Goal: Task Accomplishment & Management: Complete application form

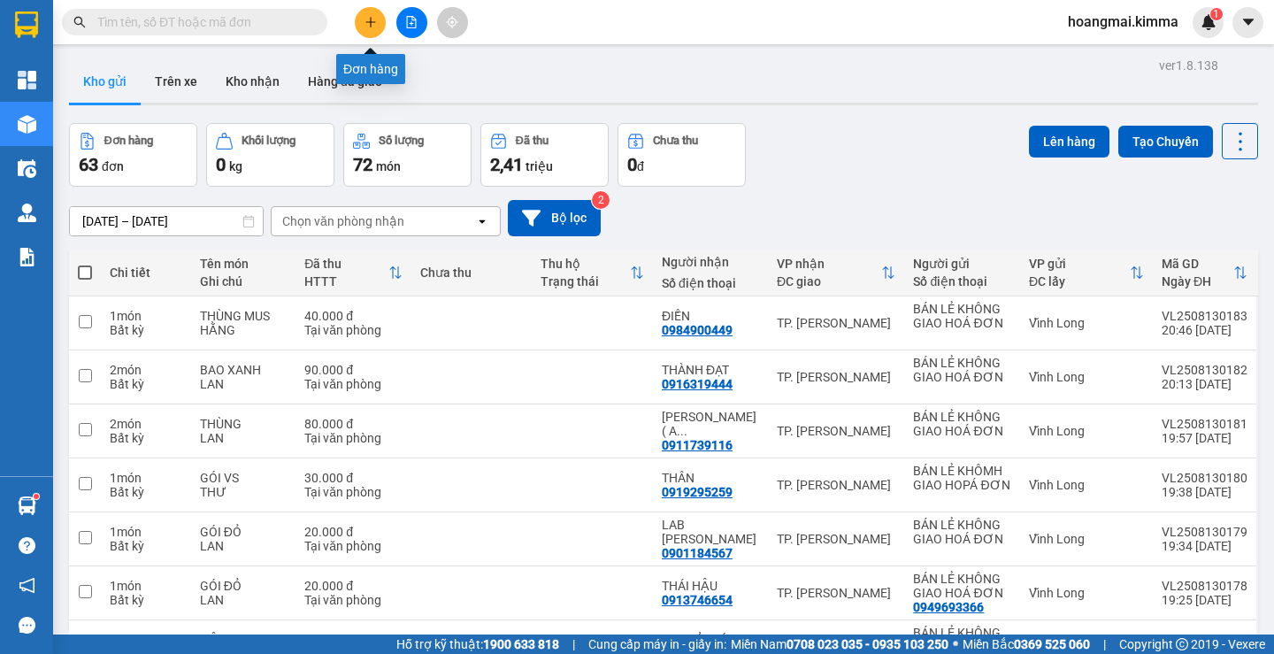
click at [368, 29] on button at bounding box center [370, 22] width 31 height 31
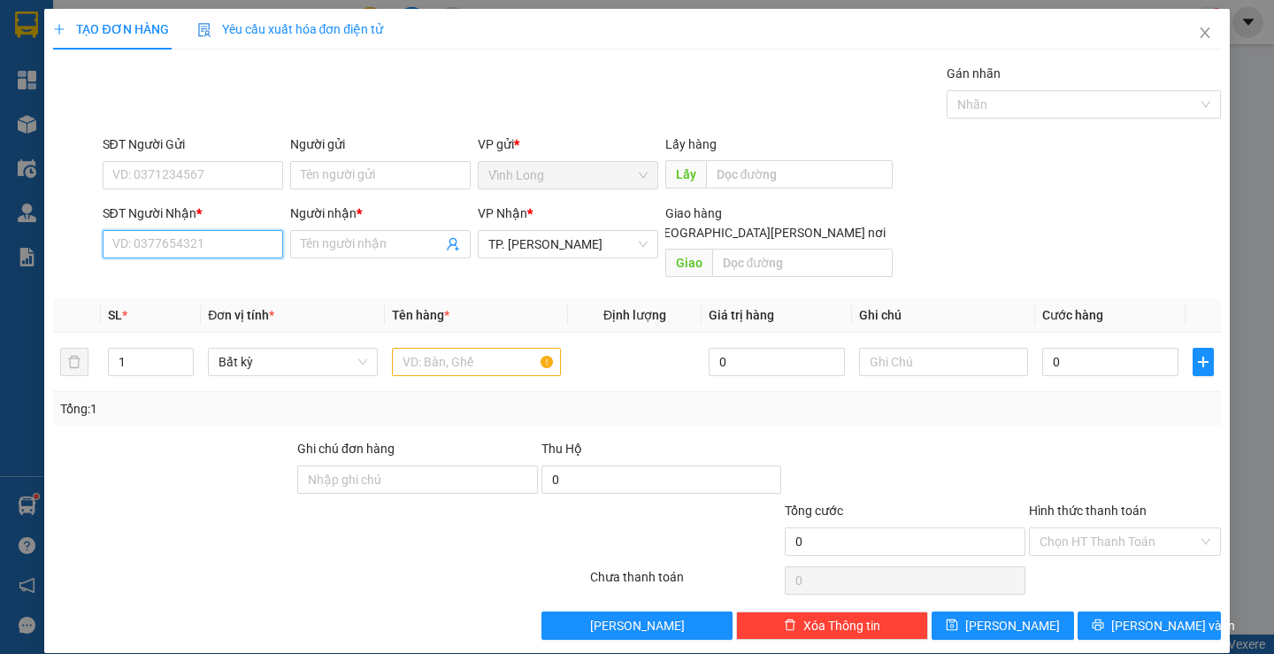
click at [225, 244] on input "SĐT Người Nhận *" at bounding box center [193, 244] width 180 height 28
click at [190, 249] on input "1610" at bounding box center [193, 244] width 180 height 28
click at [190, 270] on div "0916691610 - TUẤN" at bounding box center [189, 279] width 157 height 19
type input "0916691610"
type input "TUẤN"
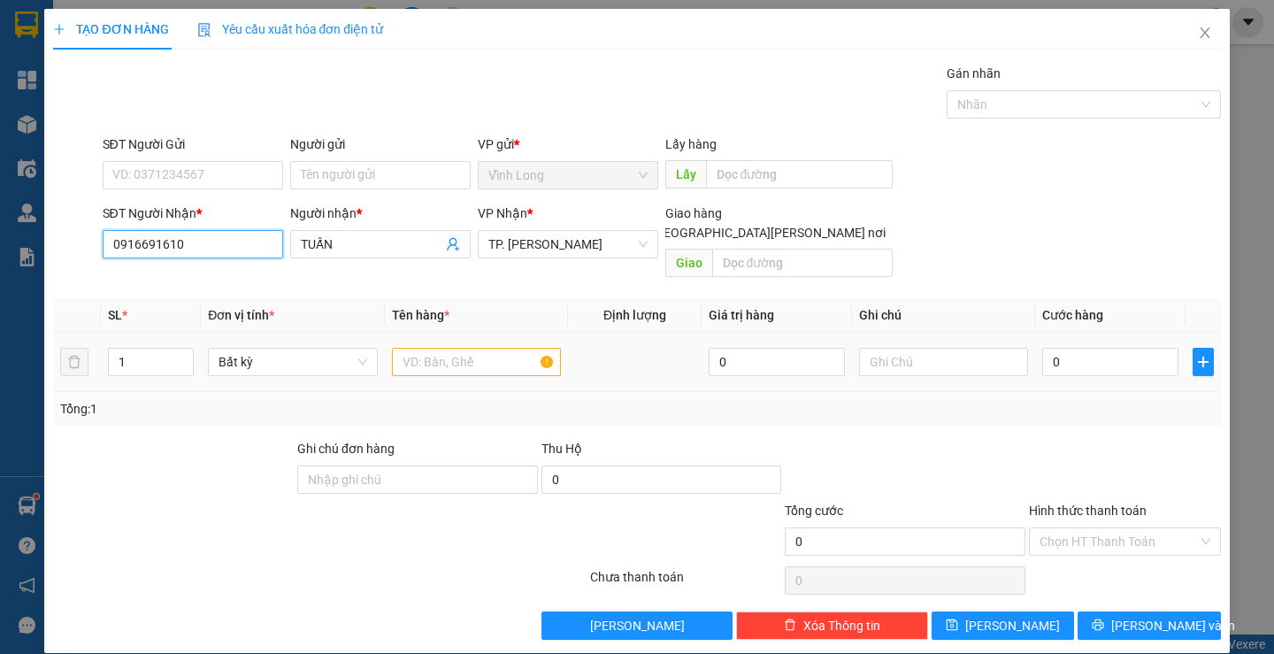
type input "0916691610"
click at [460, 348] on input "text" at bounding box center [476, 362] width 169 height 28
type input "GÓI ĐỎ"
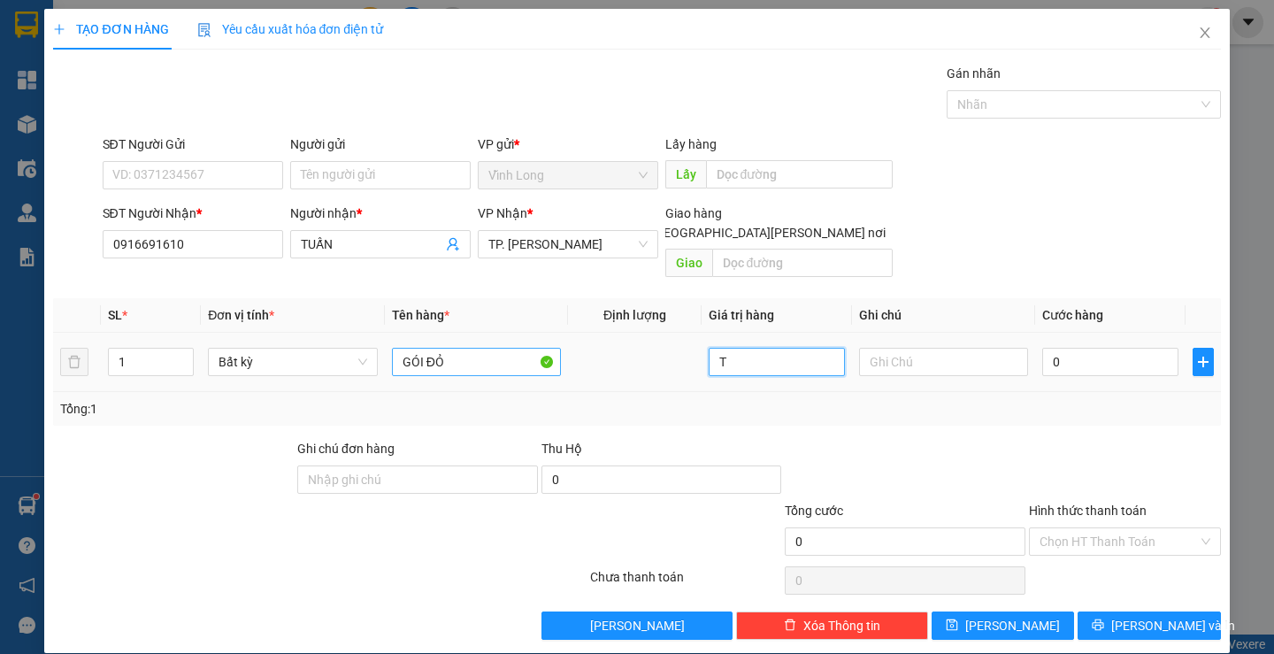
type input "0"
type input "TRANG"
type input "2"
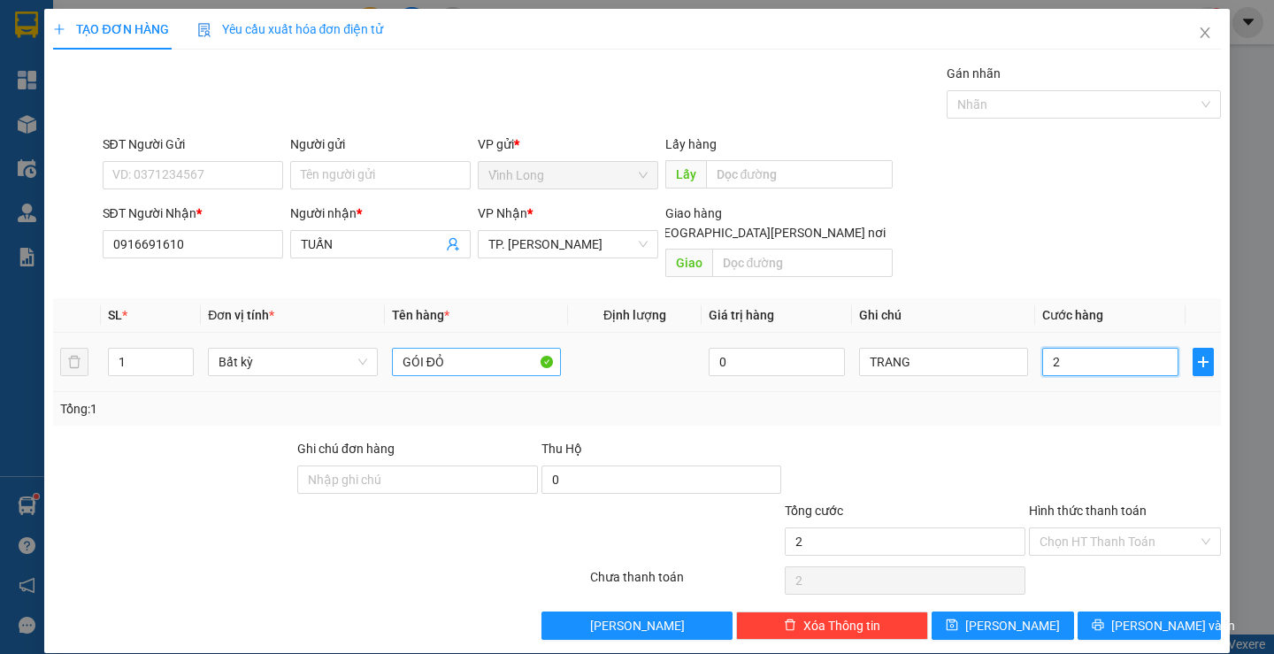
type input "20"
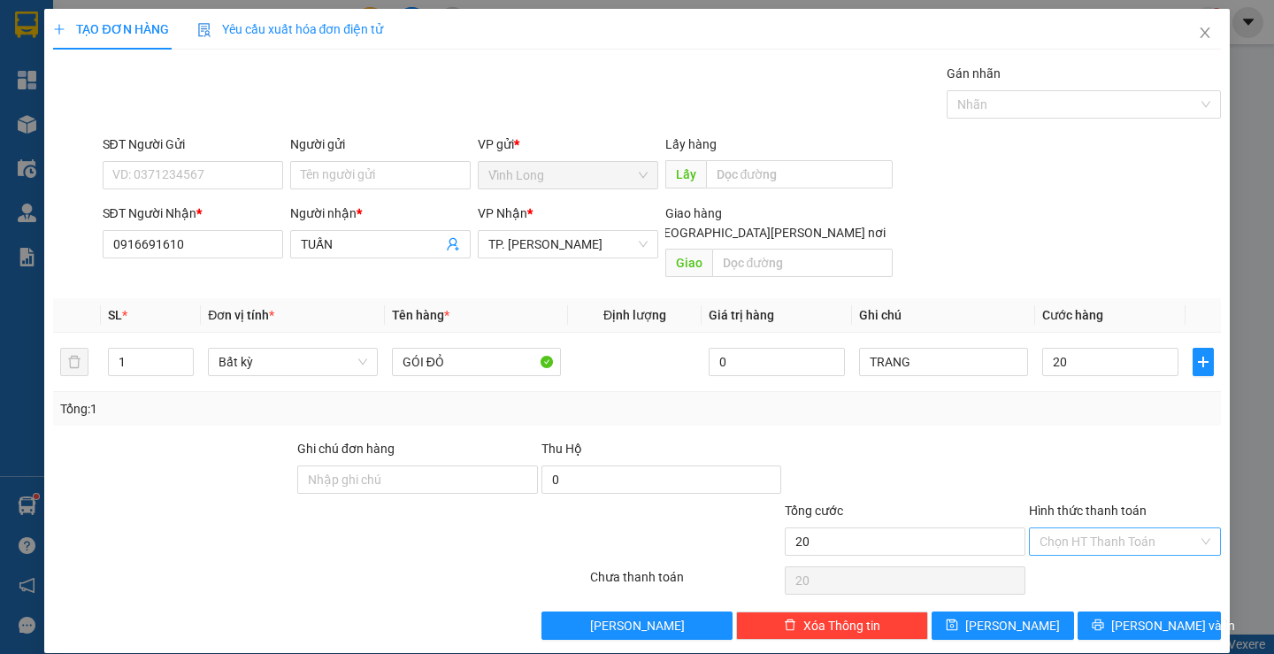
type input "20.000"
click at [1039, 530] on input "Hình thức thanh toán" at bounding box center [1118, 541] width 158 height 27
click at [1052, 560] on div "Tại văn phòng" at bounding box center [1114, 556] width 168 height 19
type input "0"
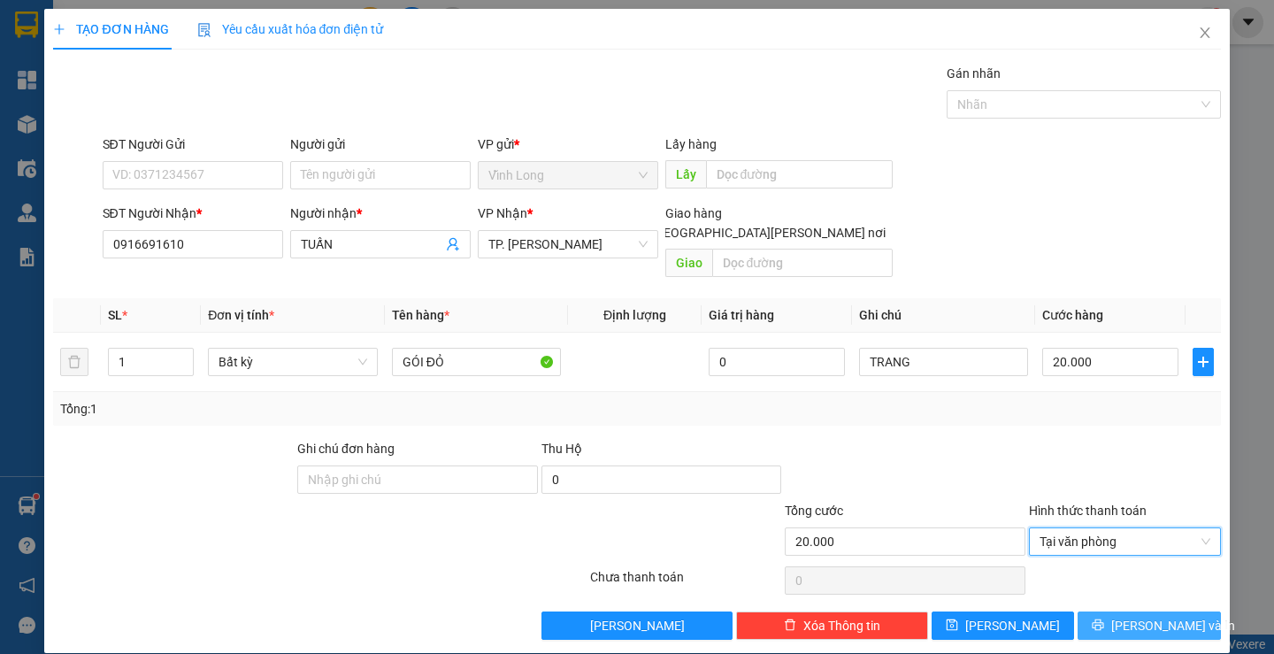
click at [1101, 611] on button "[PERSON_NAME] và In" at bounding box center [1148, 625] width 142 height 28
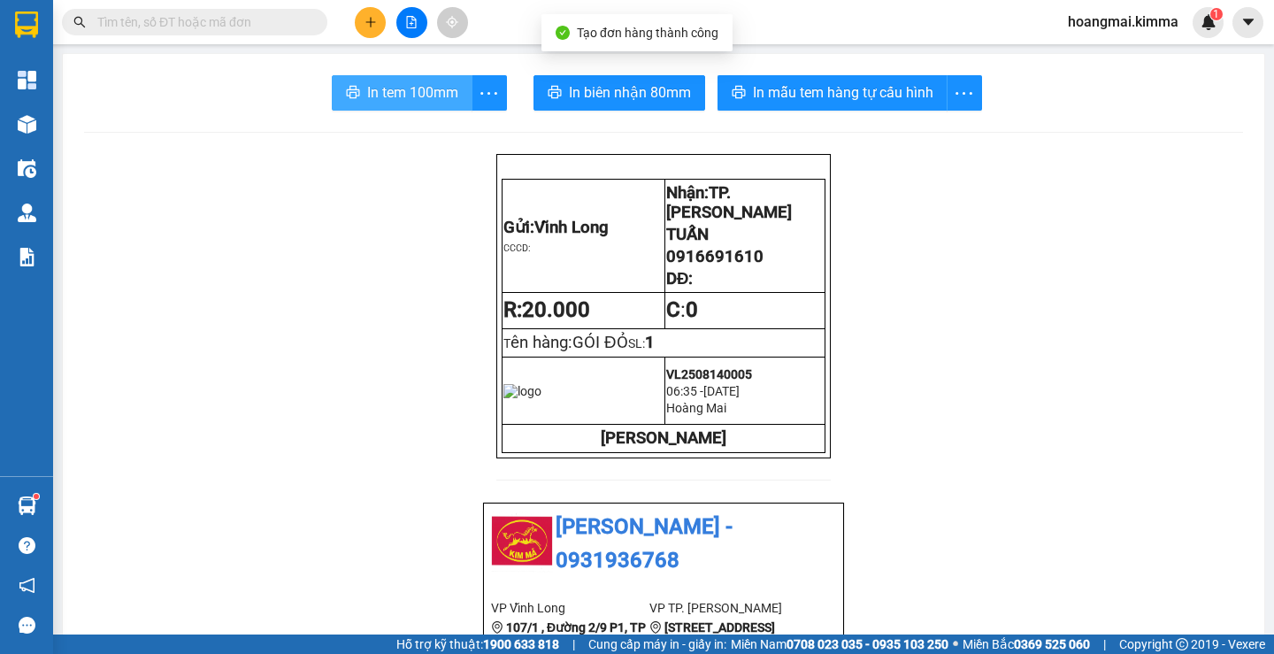
click at [446, 103] on span "In tem 100mm" at bounding box center [412, 92] width 91 height 22
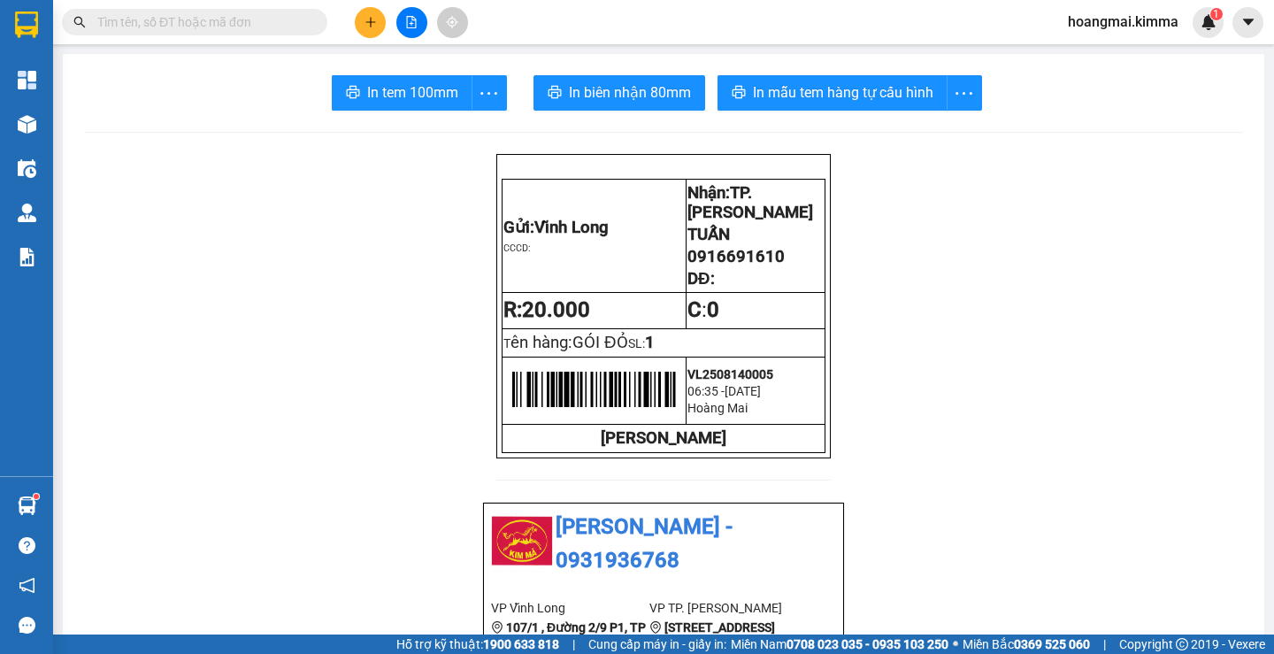
click at [368, 16] on icon "plus" at bounding box center [370, 22] width 12 height 12
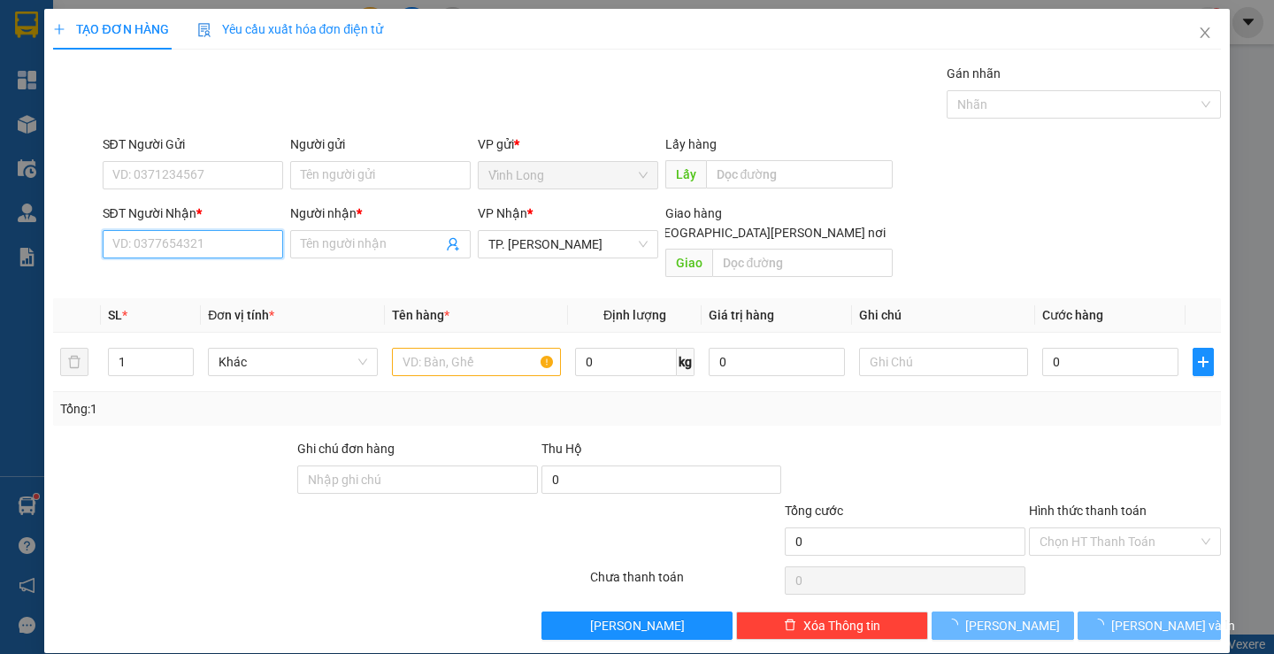
click at [203, 246] on input "SĐT Người Nhận *" at bounding box center [193, 244] width 180 height 28
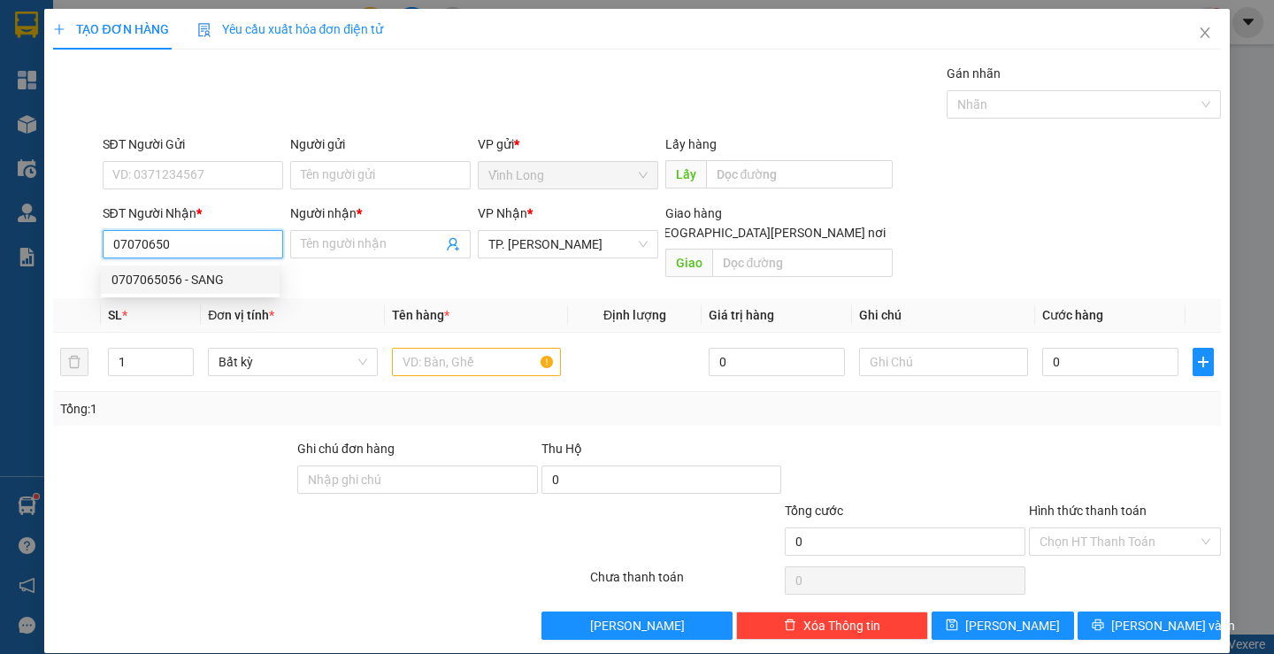
click at [202, 287] on div "0707065056 - SANG" at bounding box center [189, 279] width 157 height 19
type input "0707065056"
type input "SANG"
type input "0707065056"
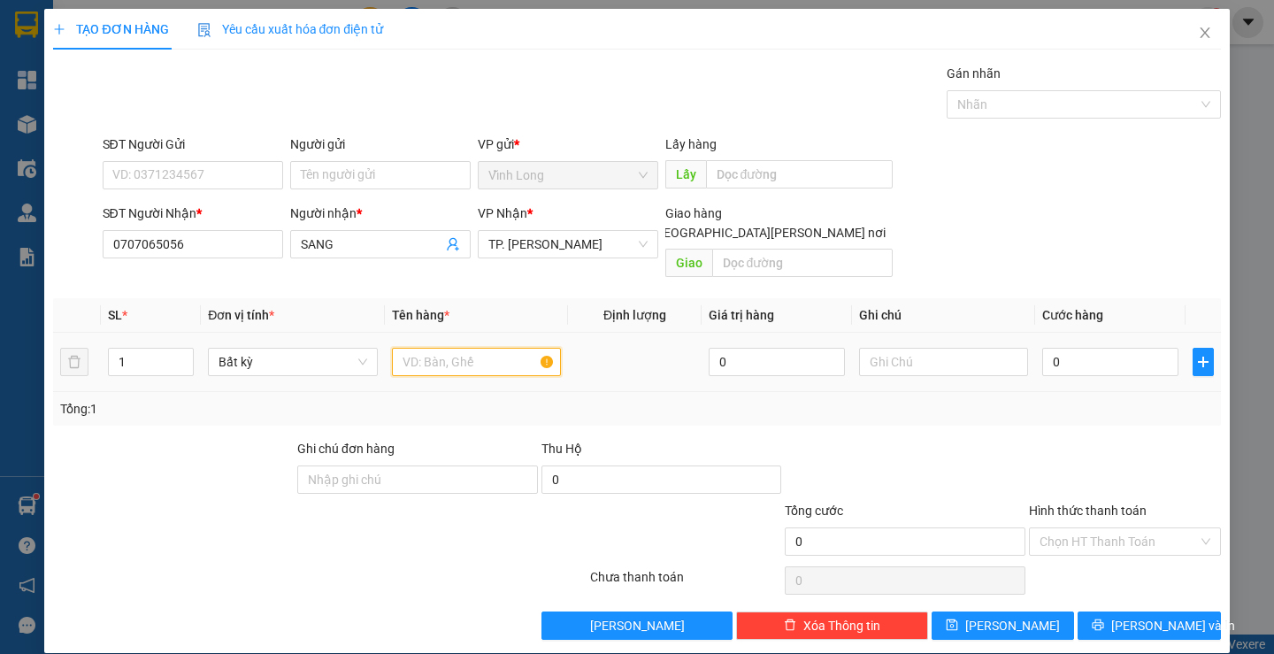
click at [450, 348] on input "text" at bounding box center [476, 362] width 169 height 28
type input "HỘP"
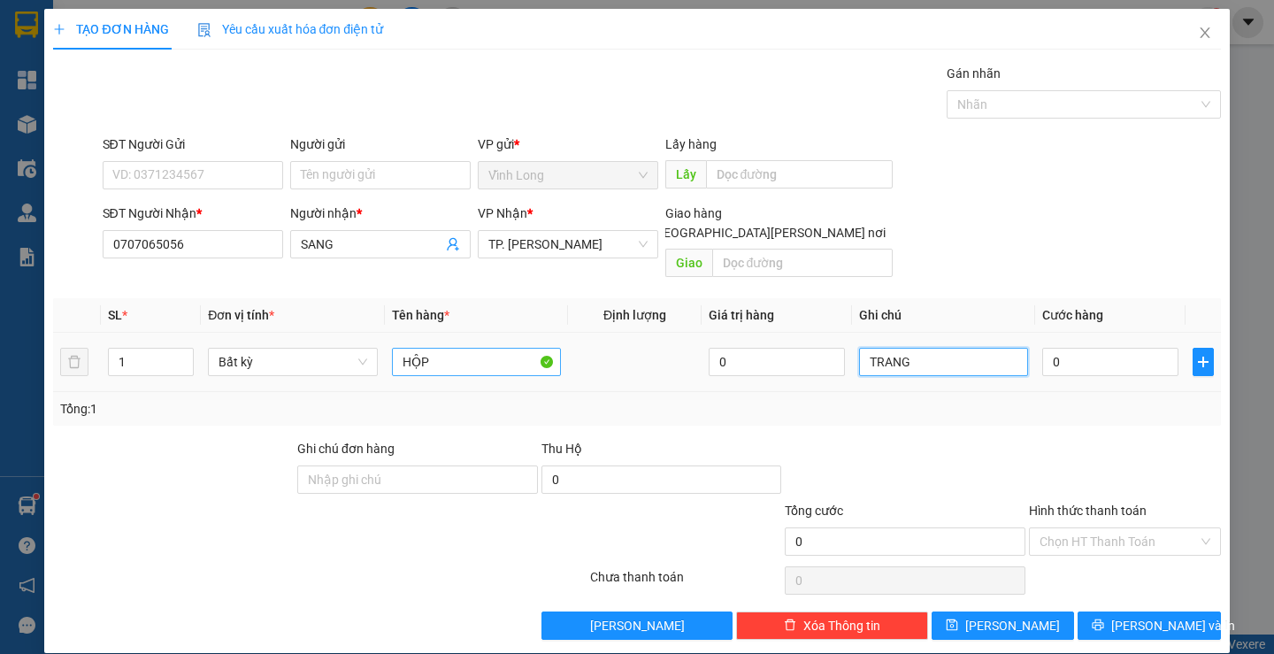
type input "TRANG"
type input "2"
type input "20"
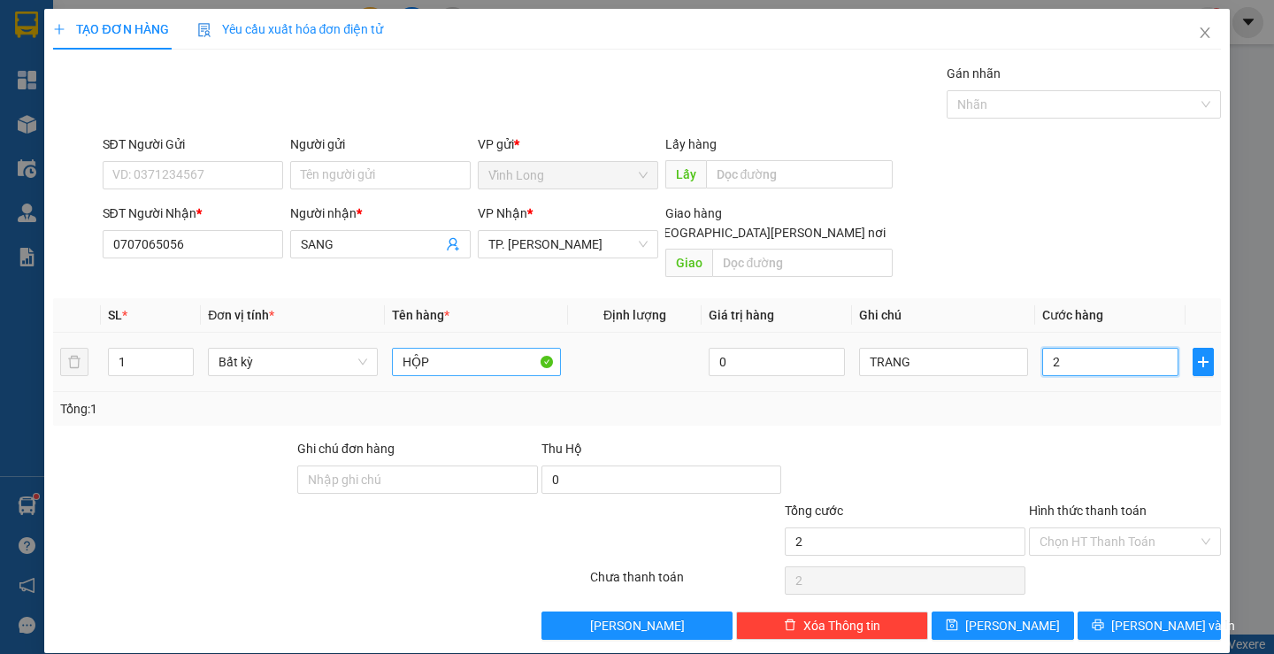
type input "20"
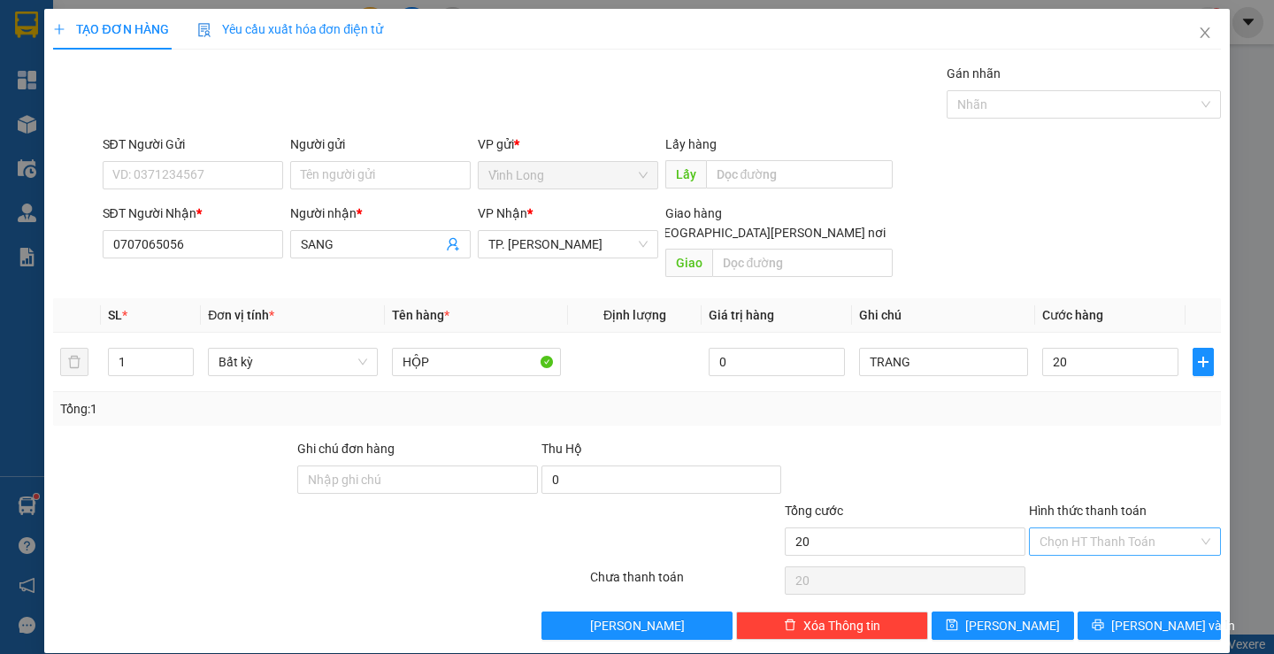
type input "20.000"
click at [1087, 528] on input "Hình thức thanh toán" at bounding box center [1118, 541] width 158 height 27
click at [1070, 562] on div "Tại văn phòng" at bounding box center [1114, 556] width 168 height 19
type input "0"
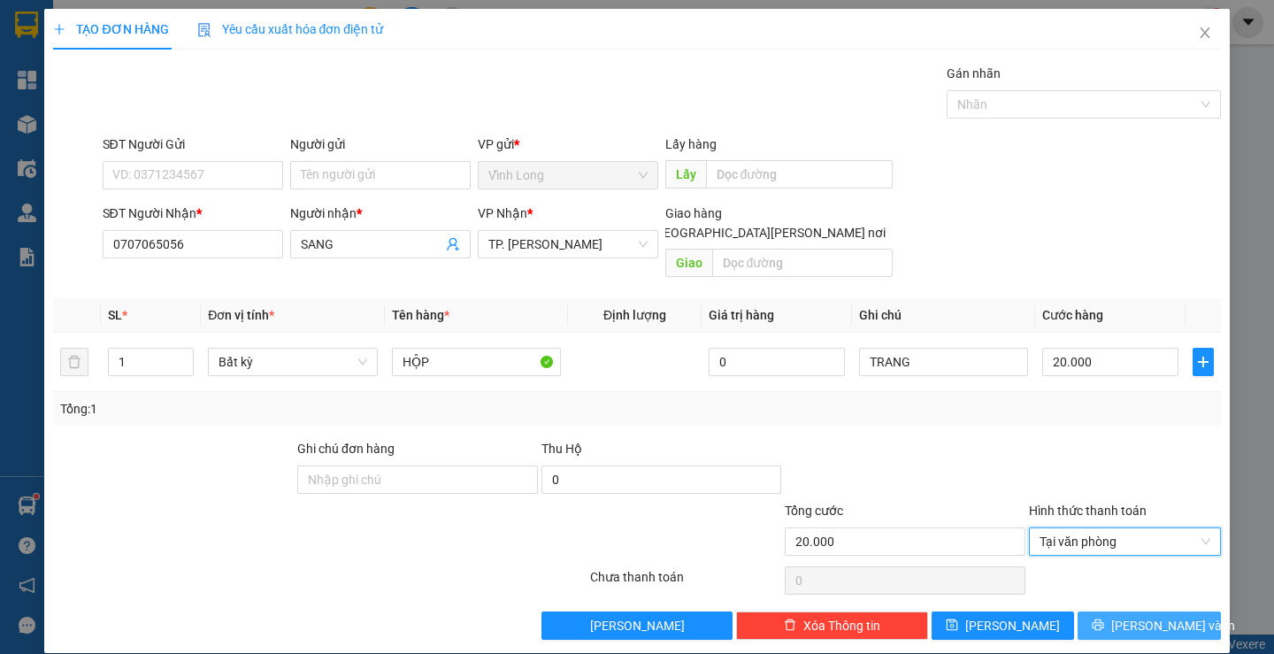
click at [1104, 618] on icon "printer" at bounding box center [1097, 624] width 12 height 12
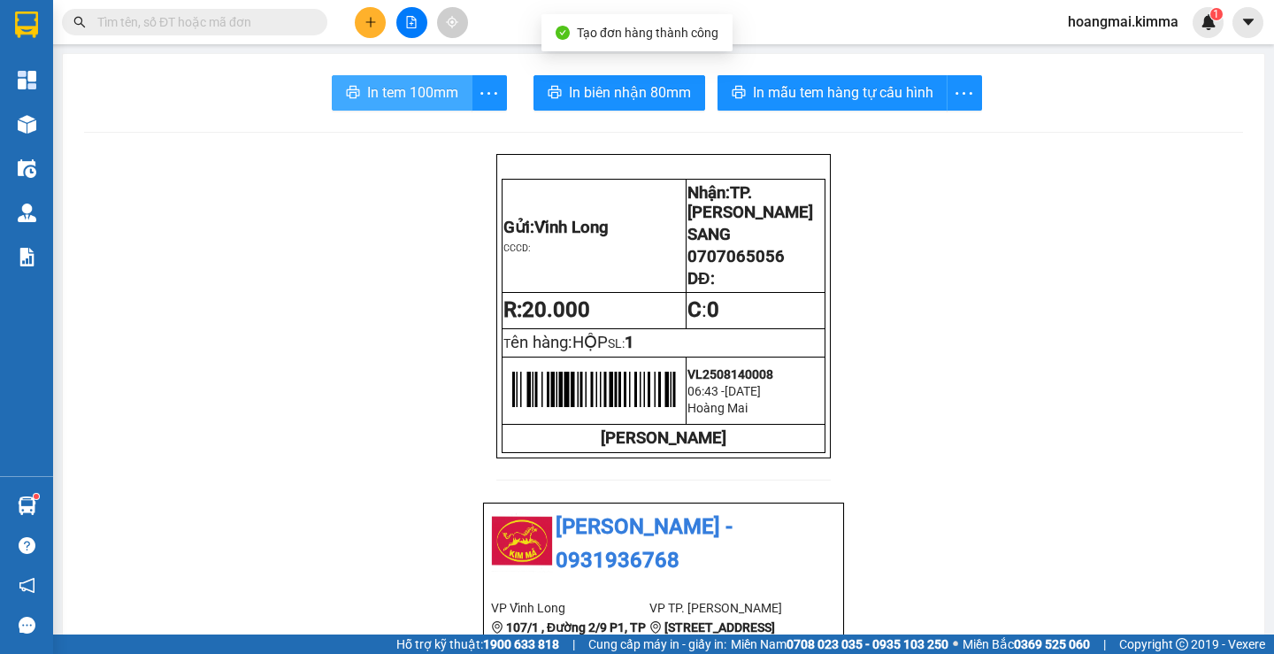
click at [430, 92] on span "In tem 100mm" at bounding box center [412, 92] width 91 height 22
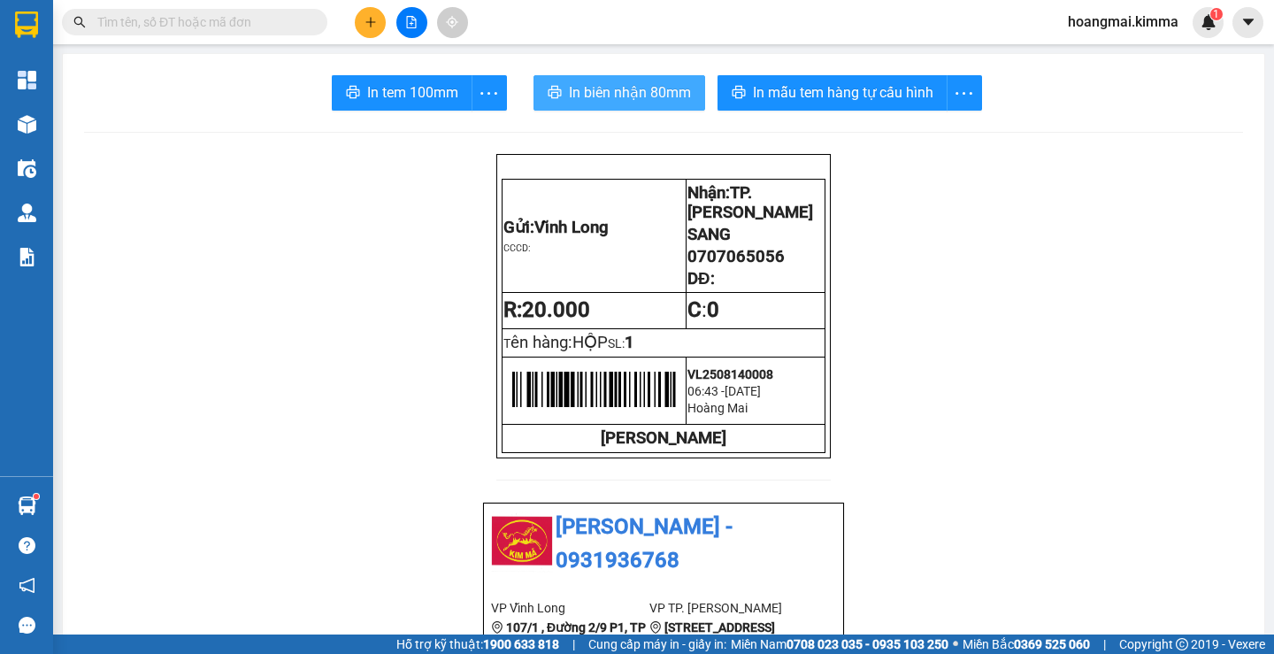
click at [616, 90] on span "In biên nhận 80mm" at bounding box center [630, 92] width 122 height 22
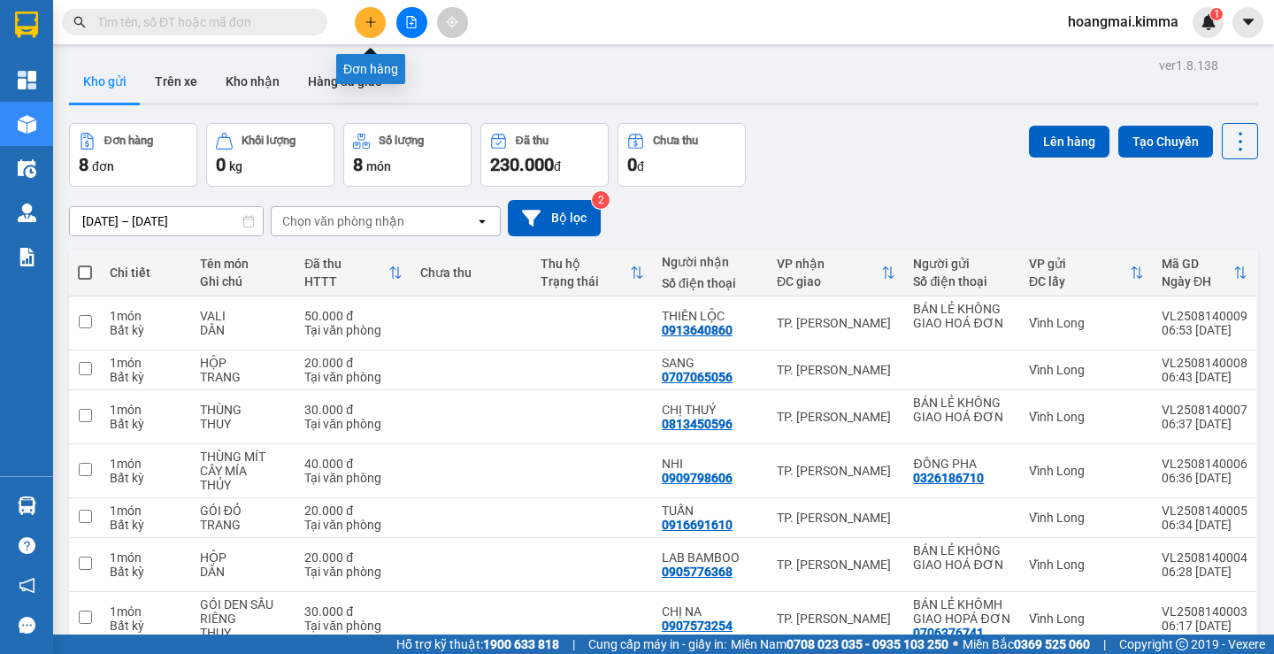
click at [379, 33] on button at bounding box center [370, 22] width 31 height 31
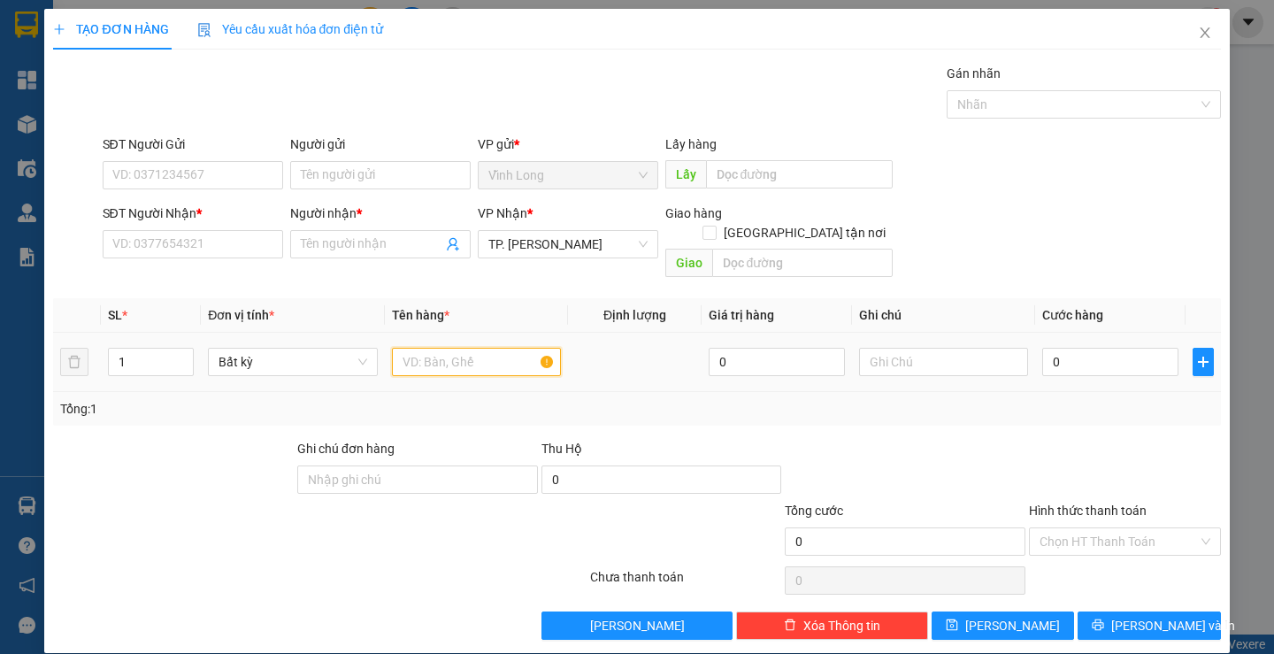
click at [426, 348] on input "text" at bounding box center [476, 362] width 169 height 28
type input "GÓI CÀ NA"
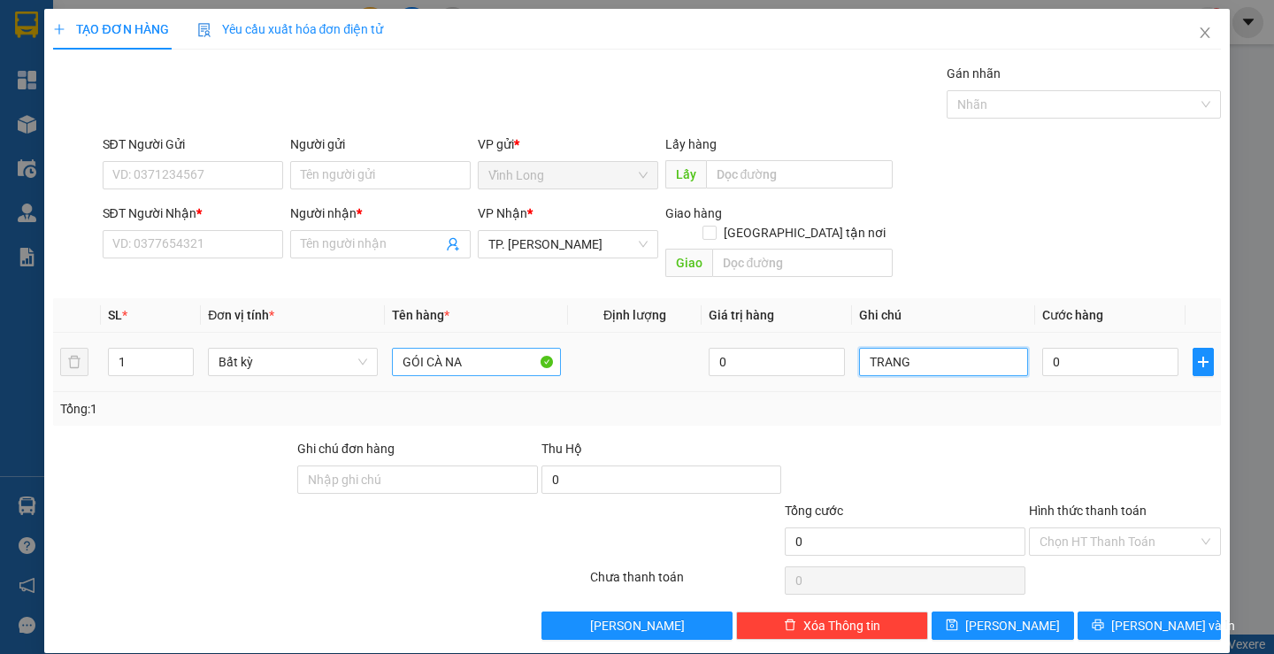
type input "TRANG"
type input "3"
type input "30"
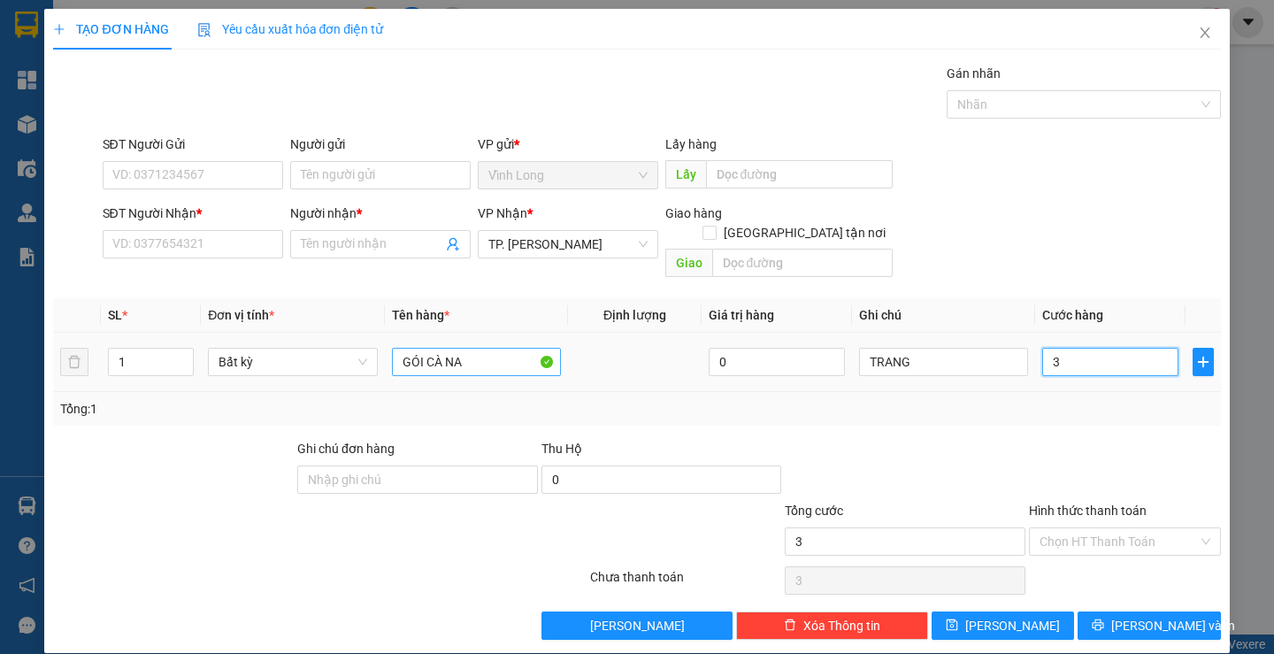
type input "30"
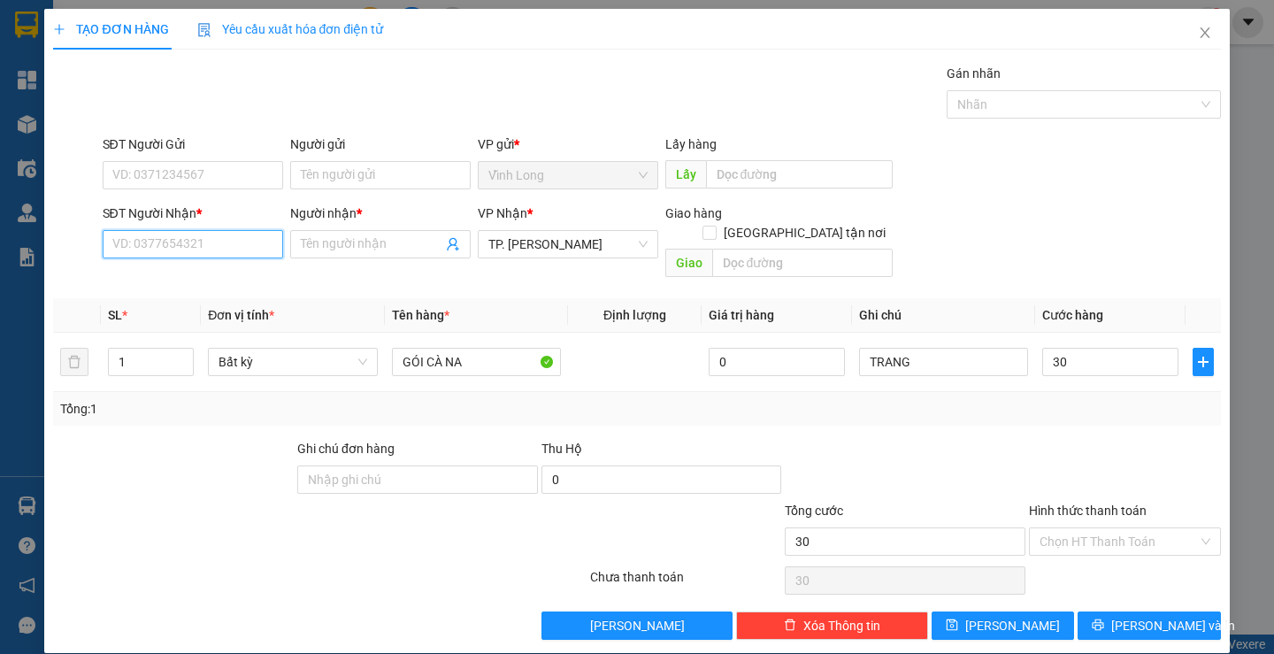
type input "30.000"
click at [169, 243] on input "SĐT Người Nhận *" at bounding box center [193, 244] width 180 height 28
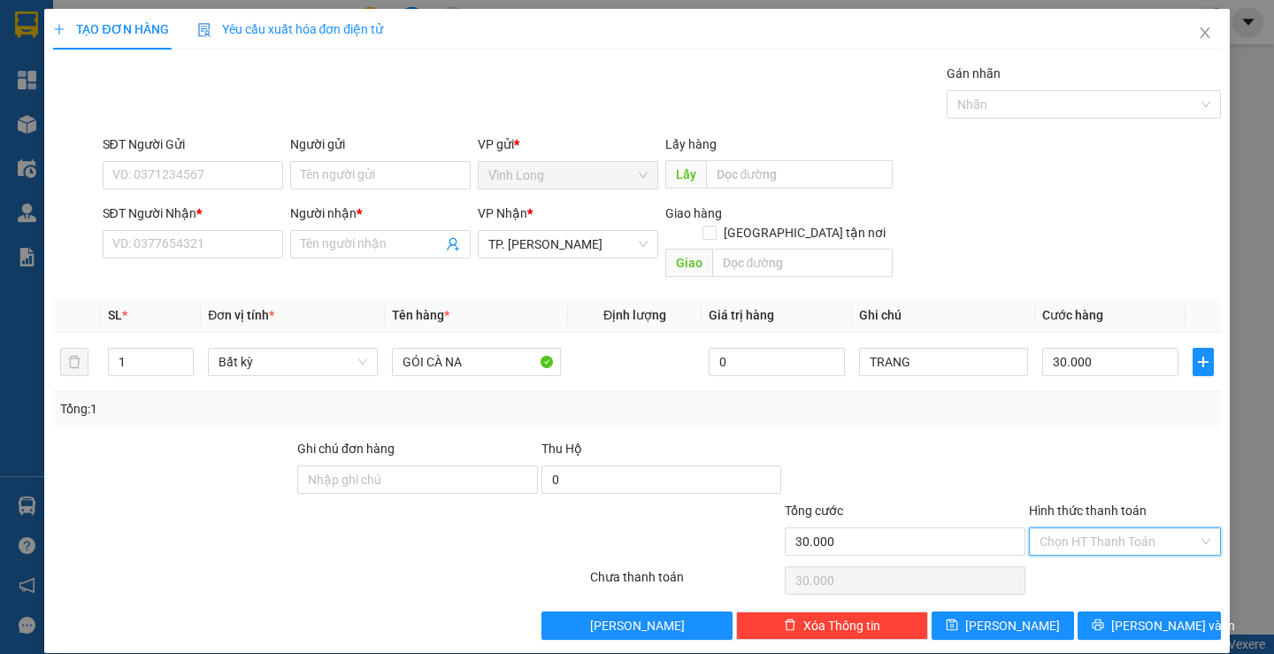
click at [1099, 528] on input "Hình thức thanh toán" at bounding box center [1118, 541] width 158 height 27
click at [1097, 540] on div "Transit Pickup Surcharge Ids Transit Deliver Surcharge Ids Transit Deliver Surc…" at bounding box center [636, 352] width 1167 height 576
click at [1092, 528] on input "Hình thức thanh toán" at bounding box center [1118, 541] width 158 height 27
click at [1083, 552] on div "Tại văn phòng" at bounding box center [1114, 556] width 168 height 19
type input "0"
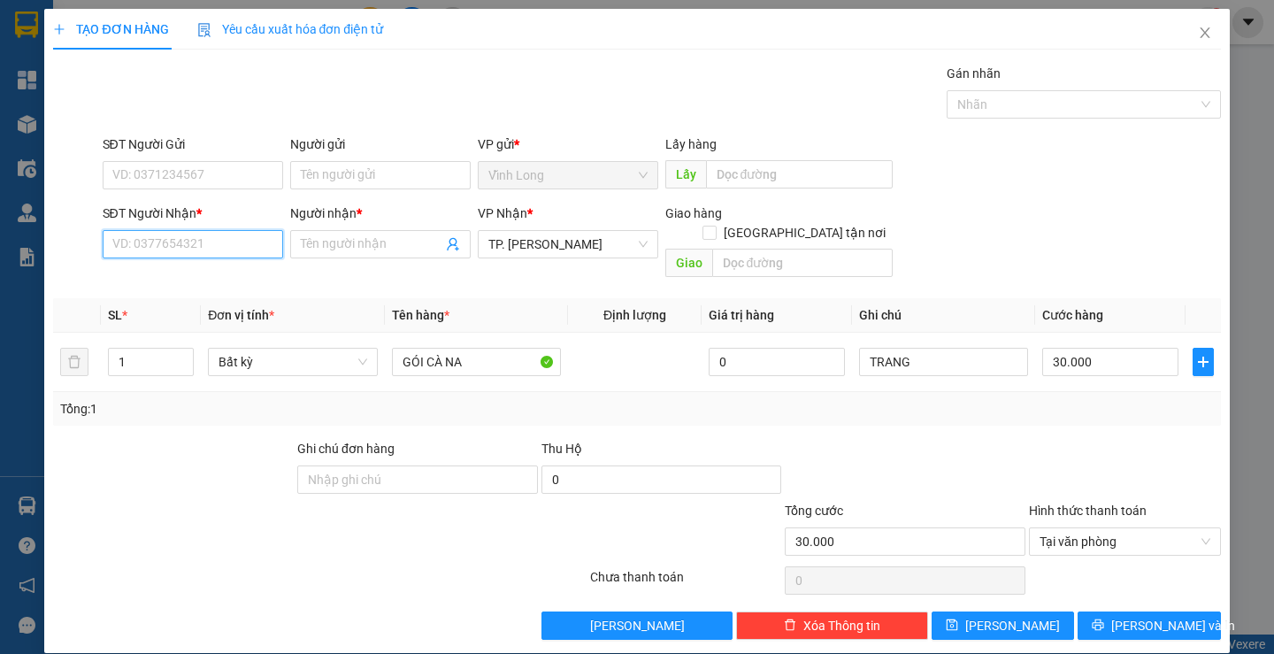
click at [226, 236] on input "SĐT Người Nhận *" at bounding box center [193, 244] width 180 height 28
type input "0866617034"
click at [306, 239] on input "Người nhận *" at bounding box center [372, 243] width 142 height 19
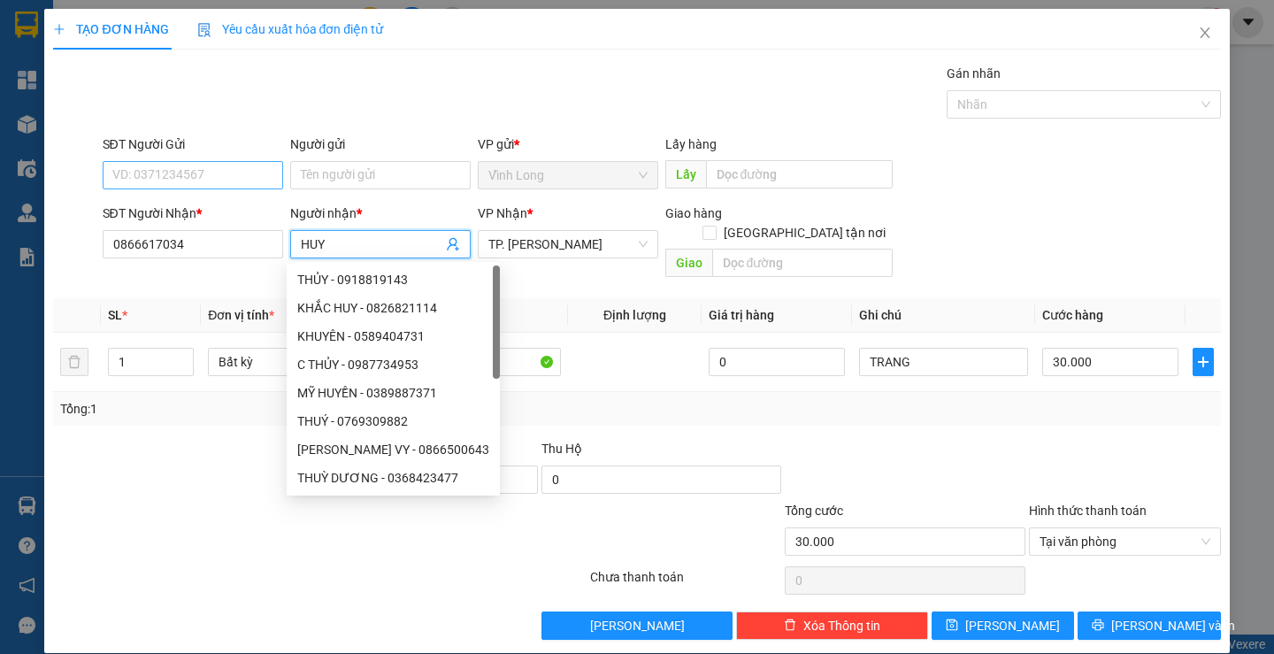
type input "HUY"
click at [177, 177] on input "SĐT Người Gửi" at bounding box center [193, 175] width 180 height 28
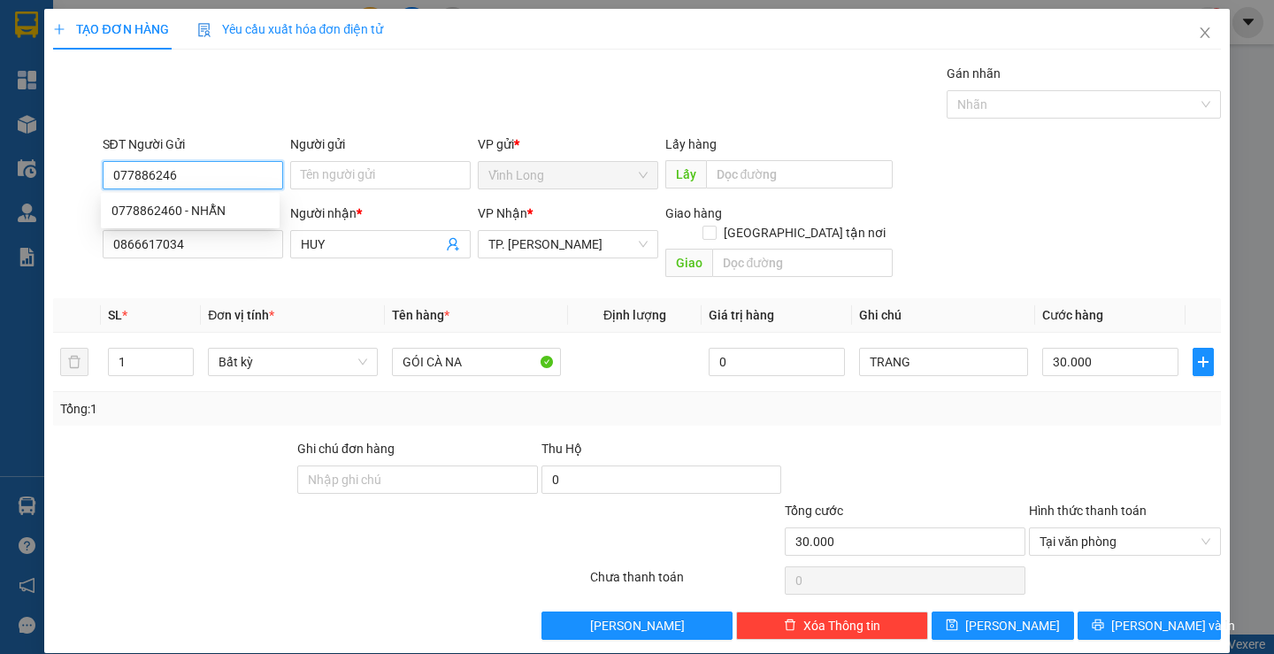
type input "0778862460"
click at [197, 201] on div "0778862460 - NHẪN" at bounding box center [189, 210] width 157 height 19
type input "NHẪN"
type input "0778862460"
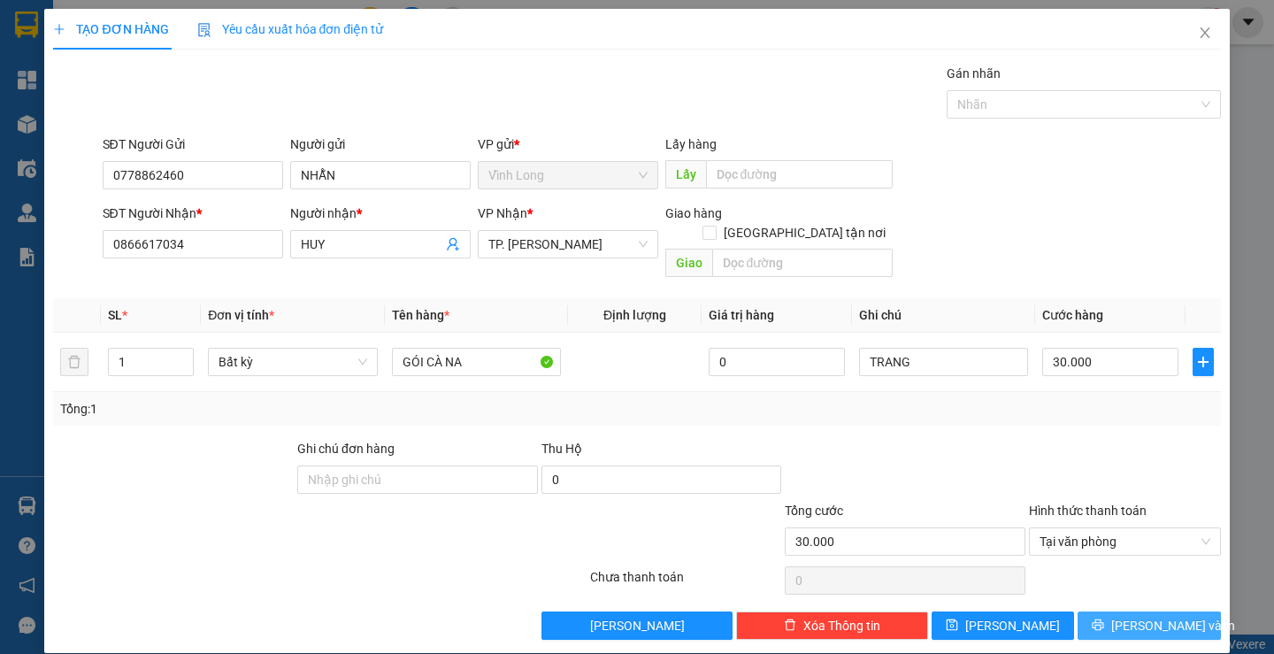
click at [1126, 616] on span "[PERSON_NAME] và In" at bounding box center [1173, 625] width 124 height 19
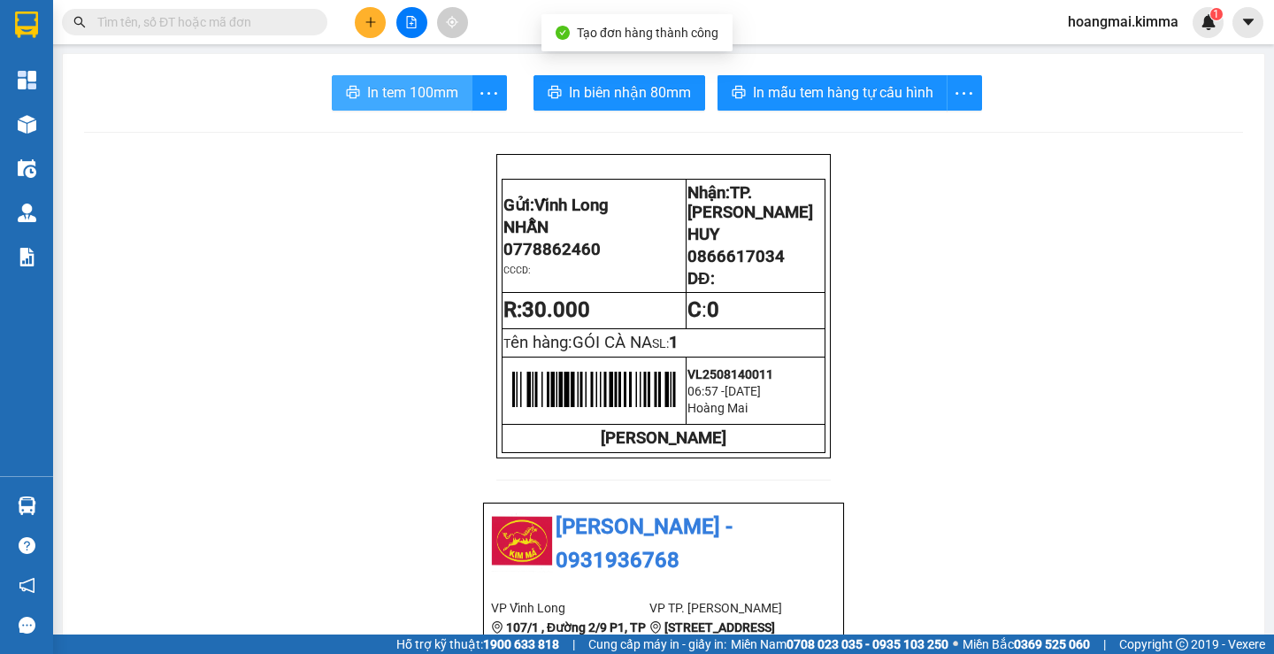
click at [378, 97] on span "In tem 100mm" at bounding box center [412, 92] width 91 height 22
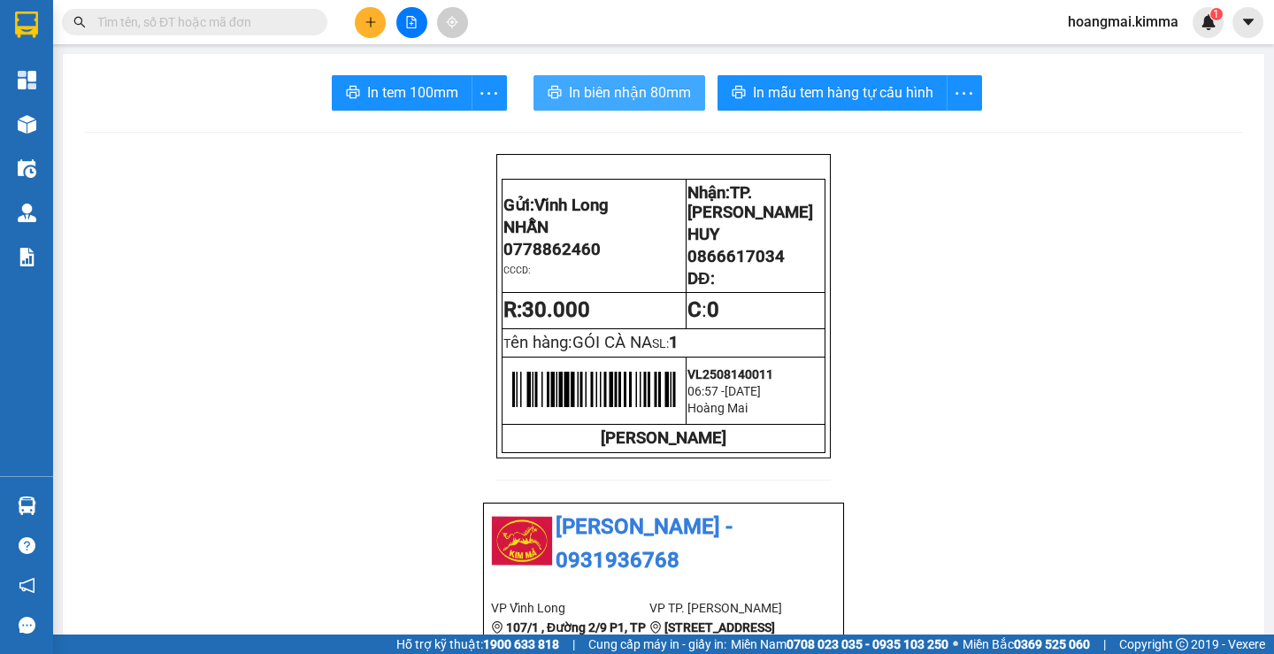
click at [560, 94] on button "In biên nhận 80mm" at bounding box center [619, 92] width 172 height 35
click at [639, 94] on span "In biên nhận 80mm" at bounding box center [630, 92] width 122 height 22
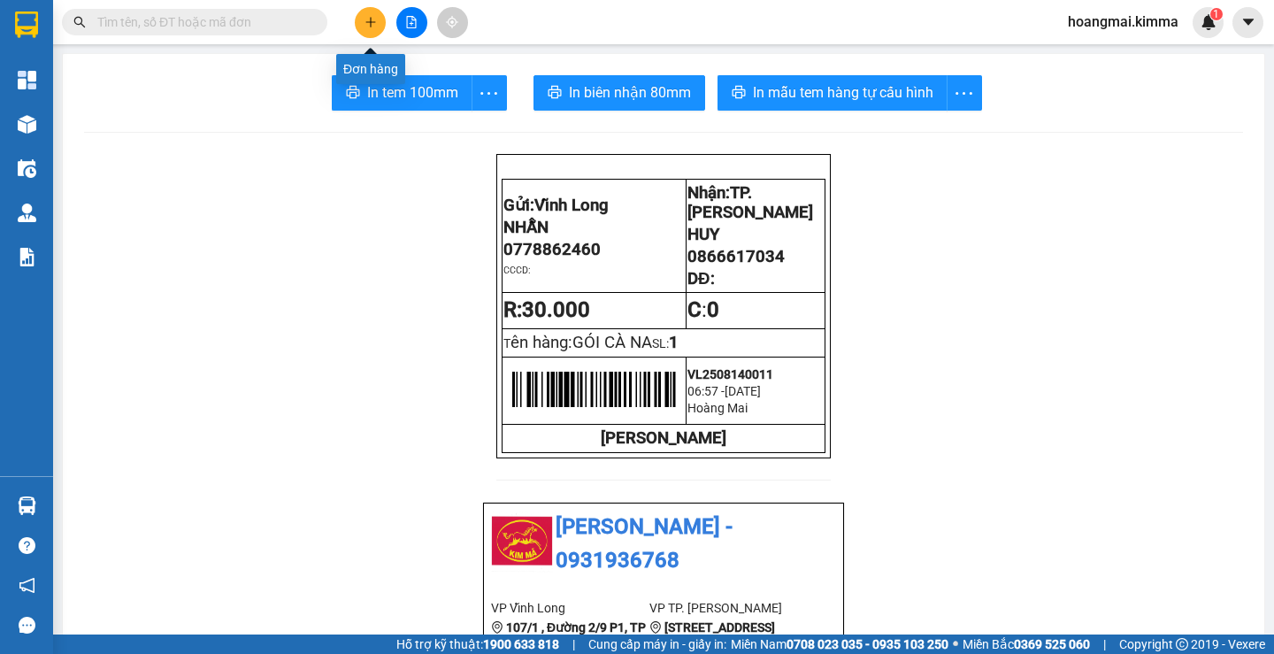
click at [363, 32] on button at bounding box center [370, 22] width 31 height 31
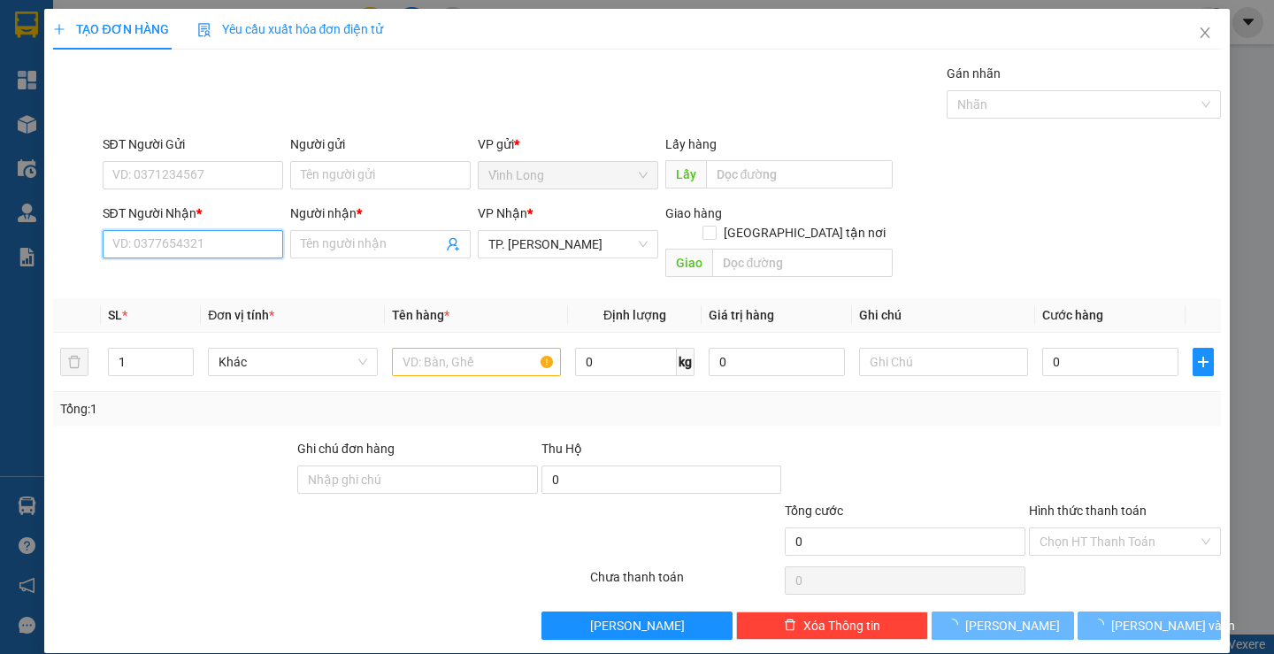
click at [224, 236] on input "SĐT Người Nhận *" at bounding box center [193, 244] width 180 height 28
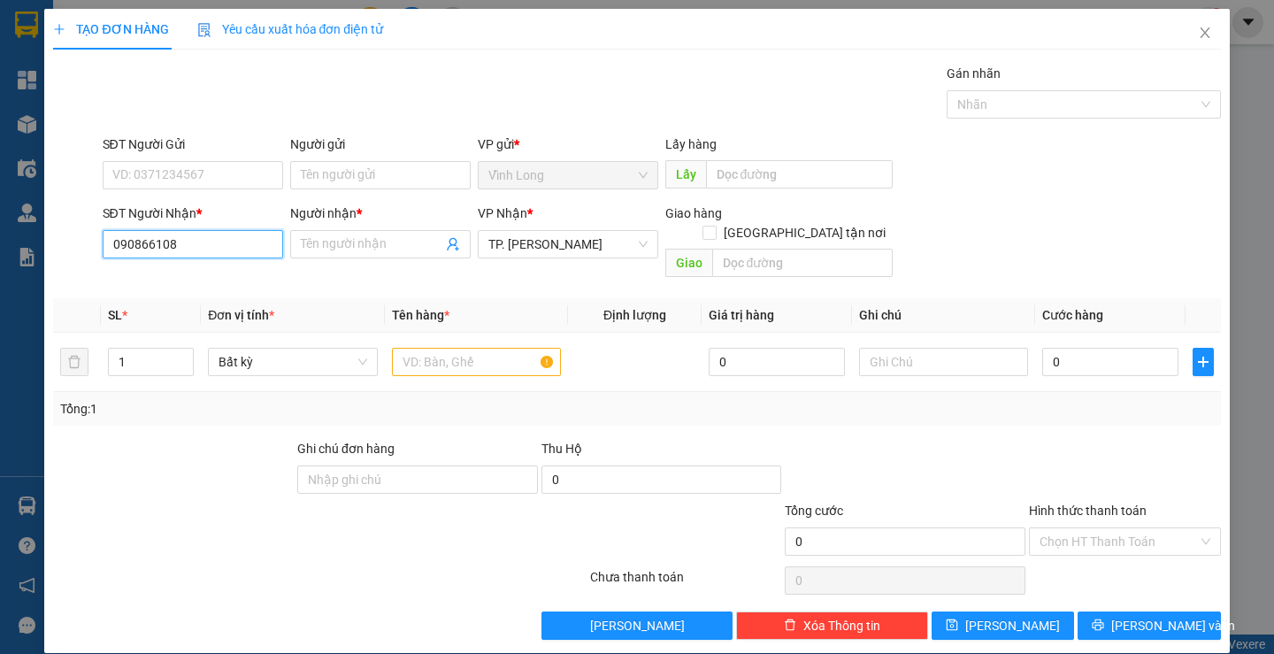
type input "0908661088"
click at [211, 287] on div "0908661088 - [PERSON_NAME]" at bounding box center [198, 279] width 174 height 19
type input "[PERSON_NAME]"
type input "0908661088"
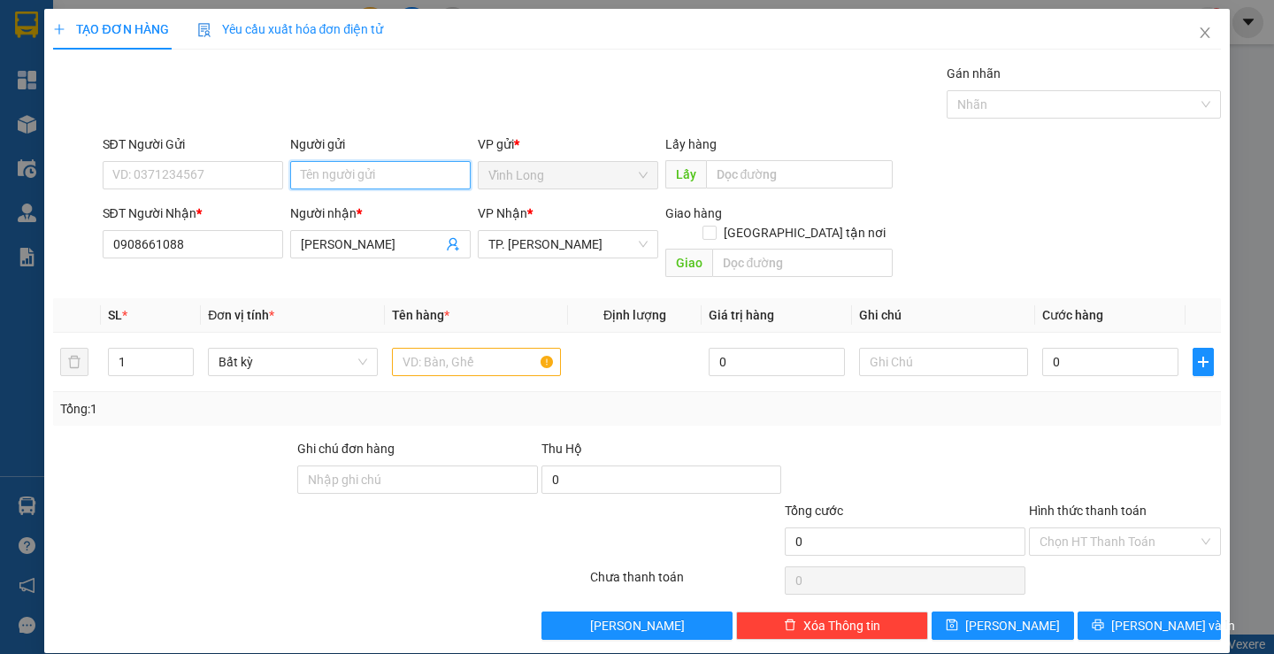
click at [413, 179] on input "Người gửi" at bounding box center [380, 175] width 180 height 28
click at [324, 179] on input "HẢOHẢO" at bounding box center [380, 175] width 180 height 28
type input "HẢO HẢO"
click at [482, 67] on div "Gói vận chuyển * Tiêu chuẩn Gán nhãn Nhãn" at bounding box center [661, 95] width 1125 height 62
click at [475, 348] on input "text" at bounding box center [476, 362] width 169 height 28
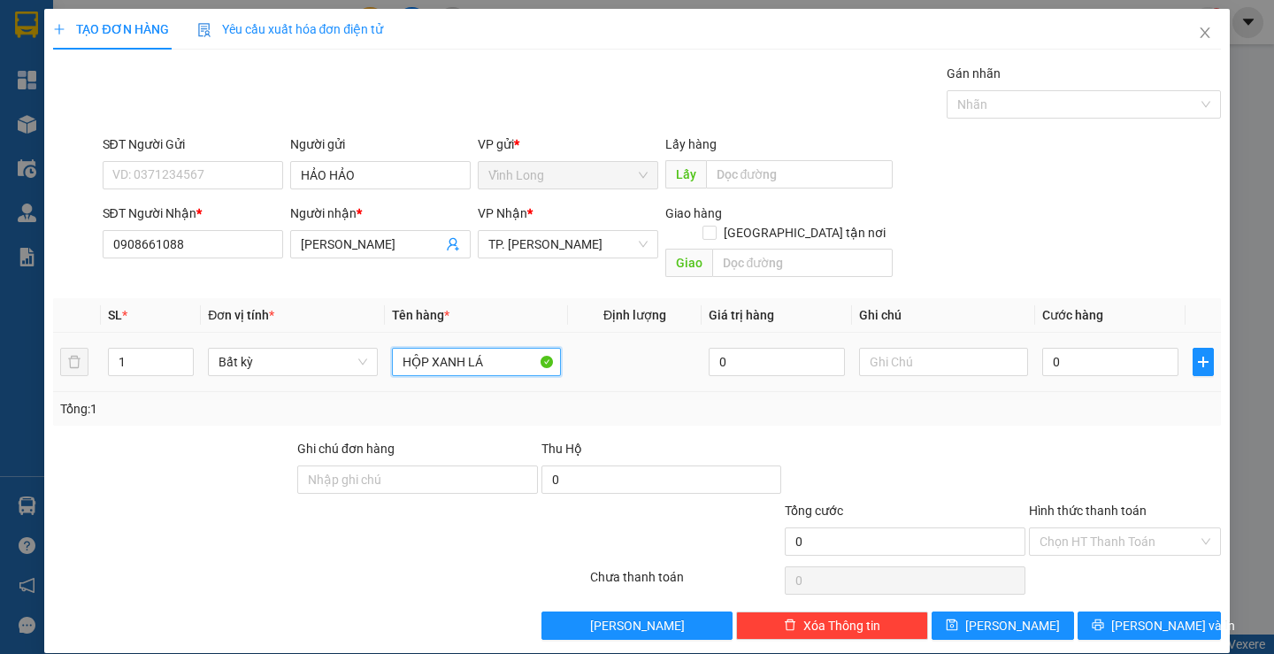
type input "HỘP XANH LÁ"
type input "TRANG"
type input "2"
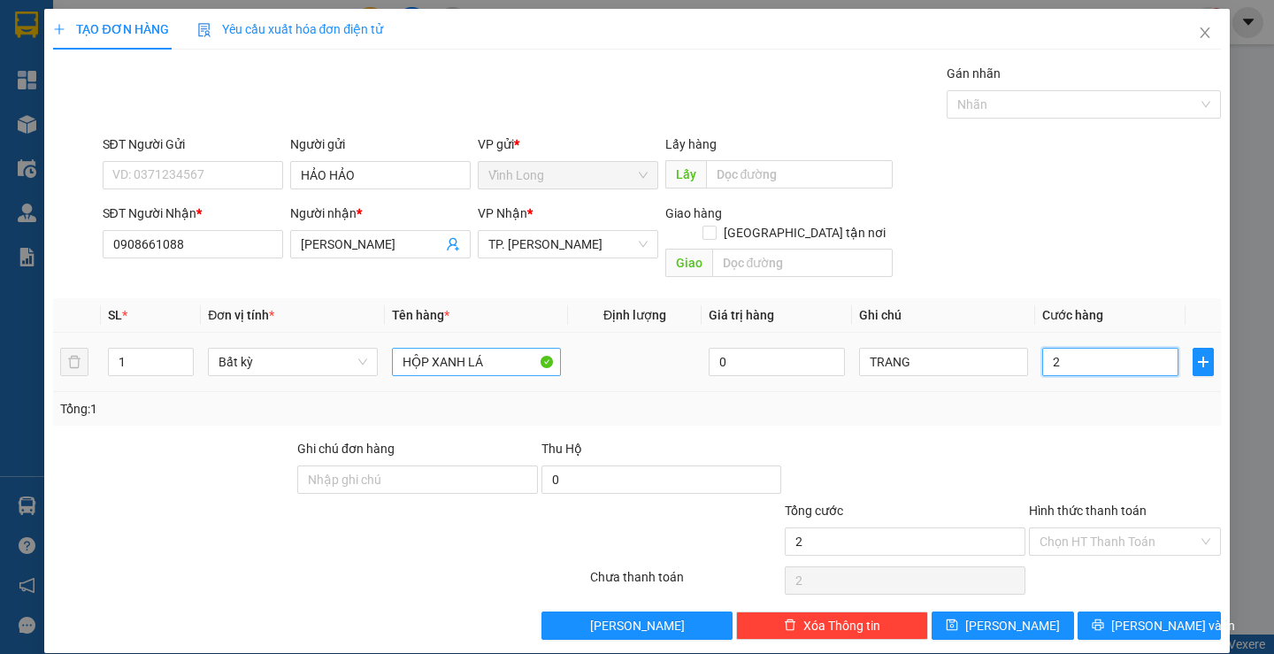
type input "20"
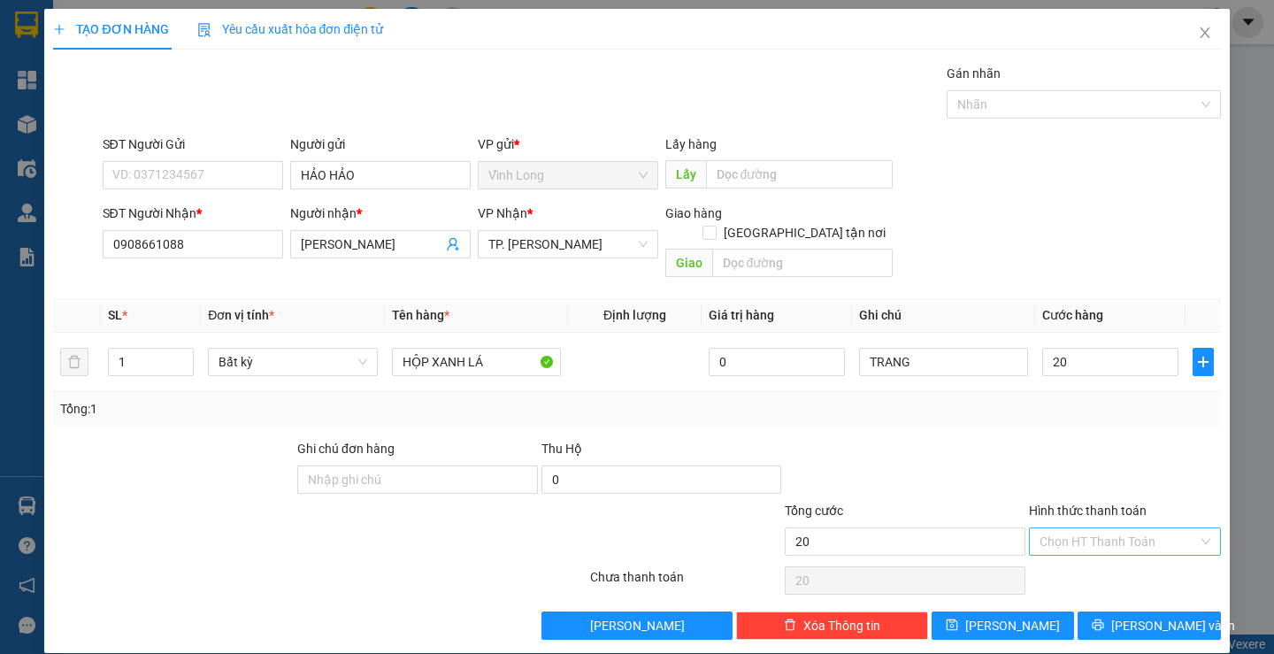
type input "20.000"
drag, startPoint x: 1107, startPoint y: 512, endPoint x: 1082, endPoint y: 542, distance: 39.5
click at [1106, 528] on input "Hình thức thanh toán" at bounding box center [1118, 541] width 158 height 27
click at [1082, 542] on div "Transit Pickup Surcharge Ids Transit Deliver Surcharge Ids Transit Deliver Surc…" at bounding box center [636, 352] width 1167 height 576
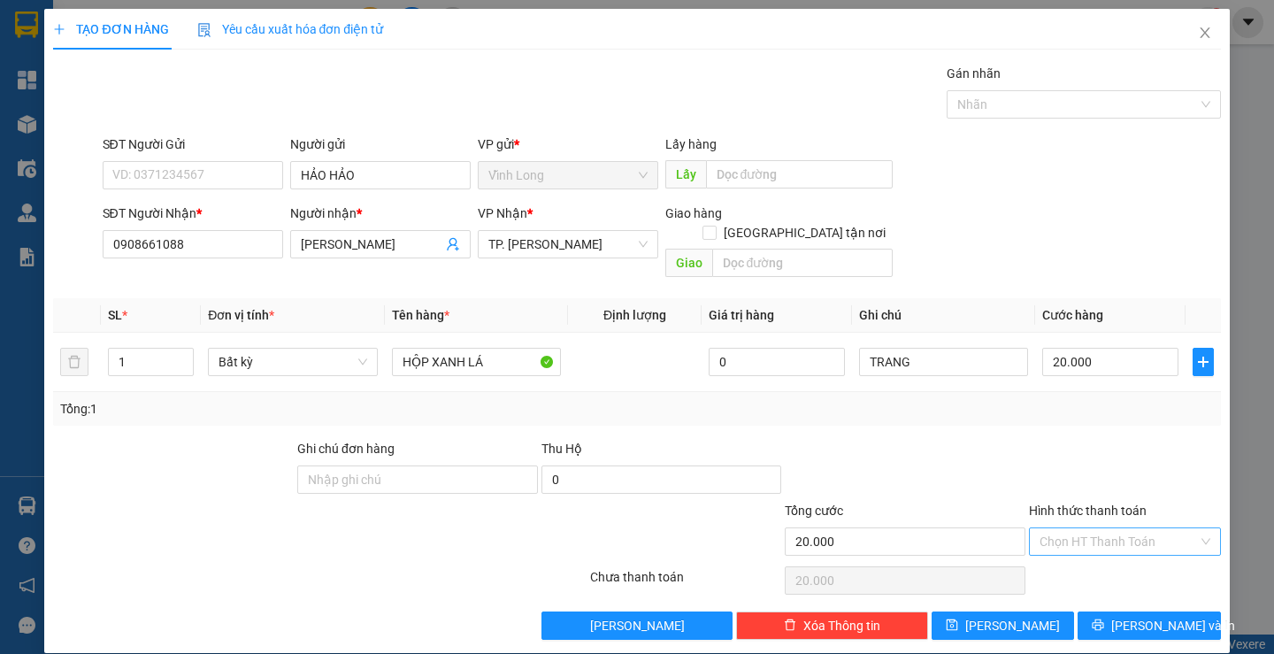
click at [1095, 528] on input "Hình thức thanh toán" at bounding box center [1118, 541] width 158 height 27
click at [1083, 559] on div "Tại văn phòng" at bounding box center [1114, 556] width 168 height 19
type input "0"
click at [1104, 619] on icon "printer" at bounding box center [1097, 624] width 11 height 11
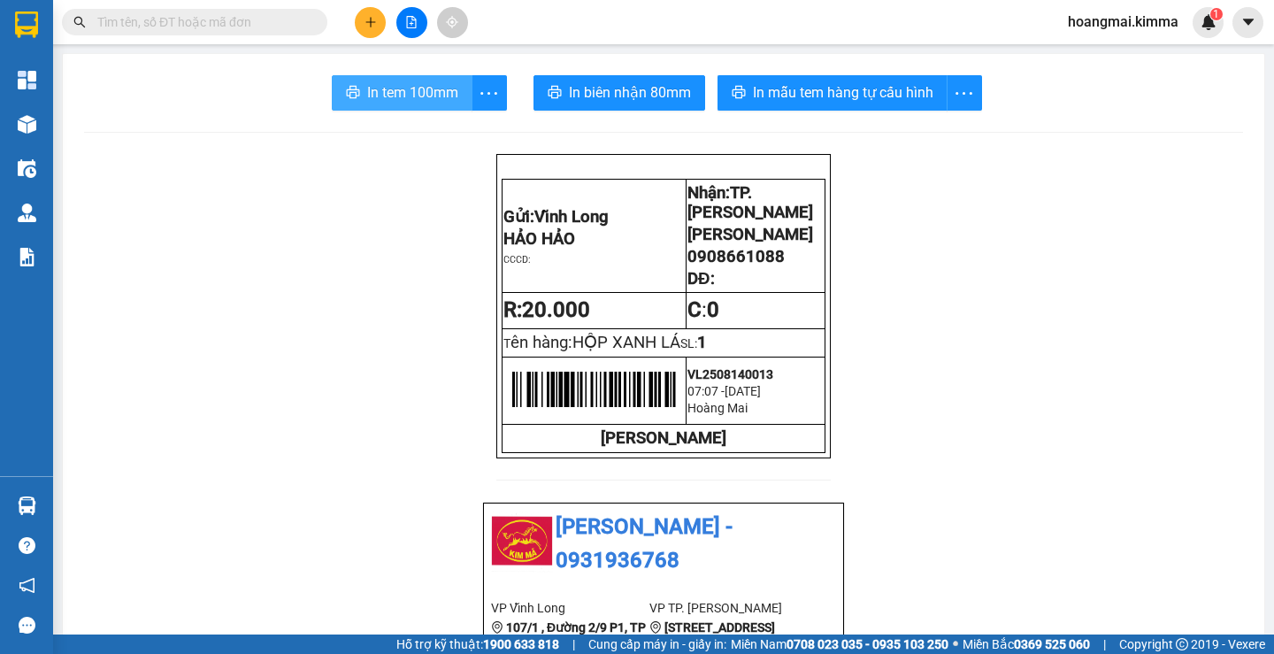
click at [402, 88] on span "In tem 100mm" at bounding box center [412, 92] width 91 height 22
click at [366, 34] on button at bounding box center [370, 22] width 31 height 31
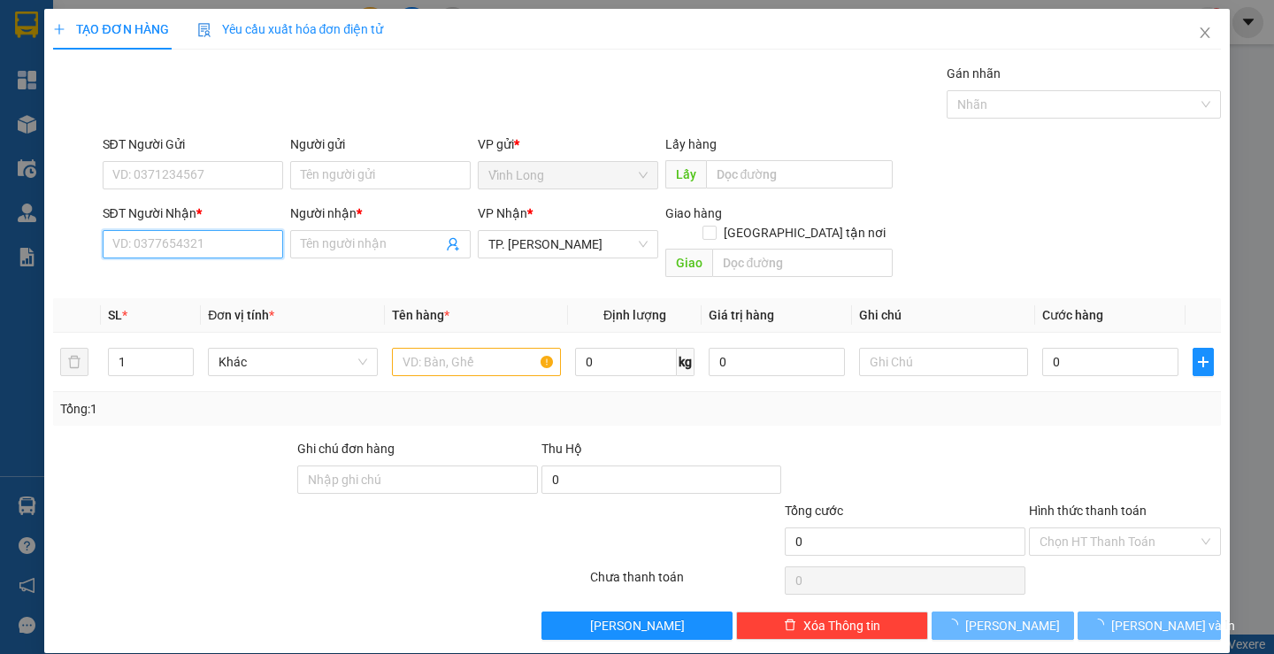
click at [224, 248] on input "SĐT Người Nhận *" at bounding box center [193, 244] width 180 height 28
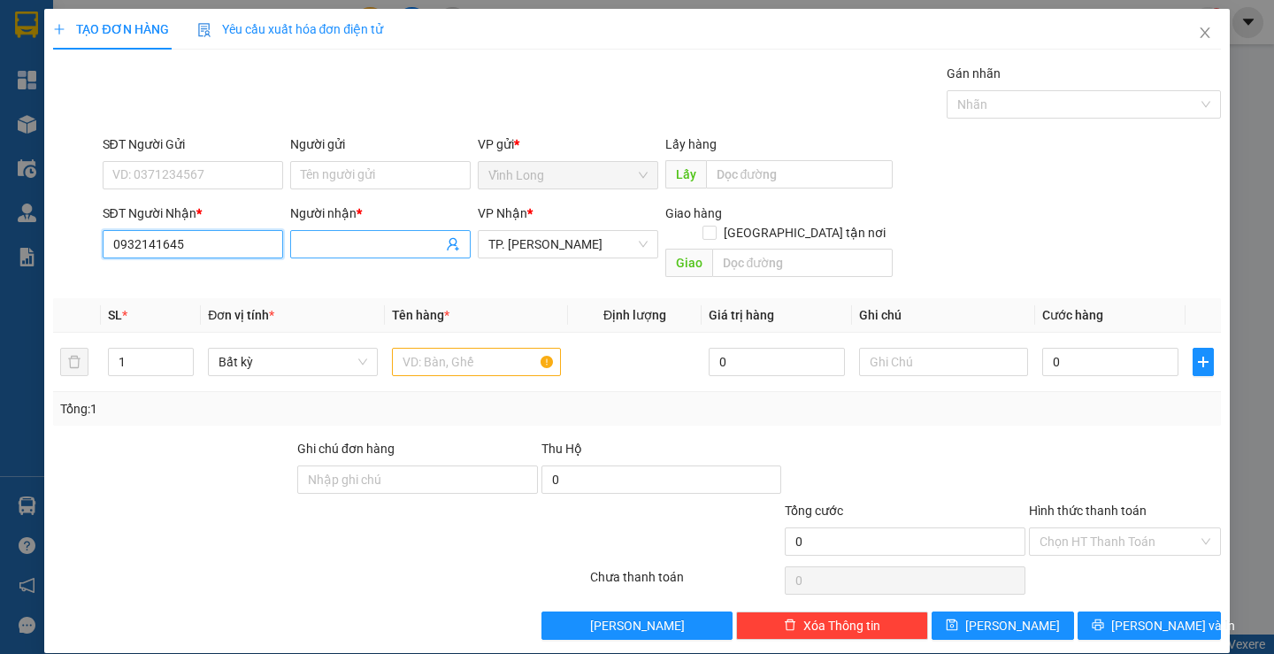
type input "0932141645"
click at [341, 242] on input "Người nhận *" at bounding box center [372, 243] width 142 height 19
type input "NGÂN ĐẶNG"
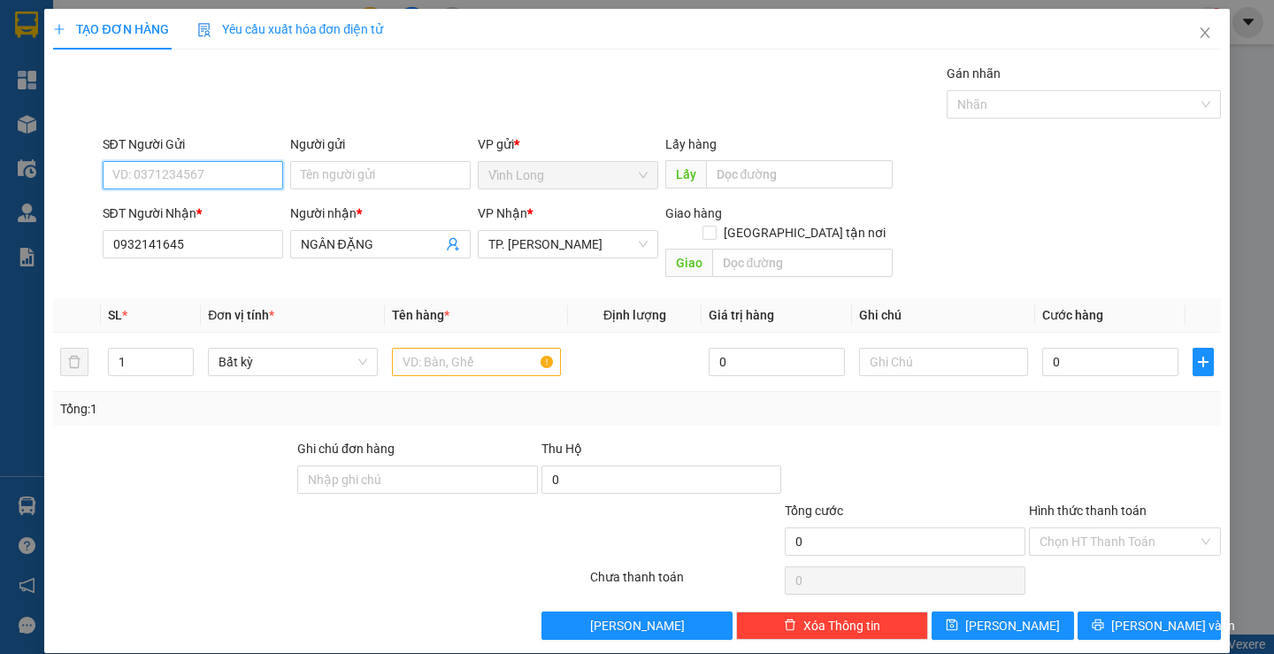
click at [206, 160] on div "SĐT Người Gửi VD: 0371234567" at bounding box center [193, 165] width 180 height 62
type input "0962633932"
click at [583, 95] on div "Gói vận chuyển * Tiêu chuẩn Gán nhãn Nhãn" at bounding box center [661, 95] width 1125 height 62
click at [439, 348] on input "text" at bounding box center [476, 362] width 169 height 28
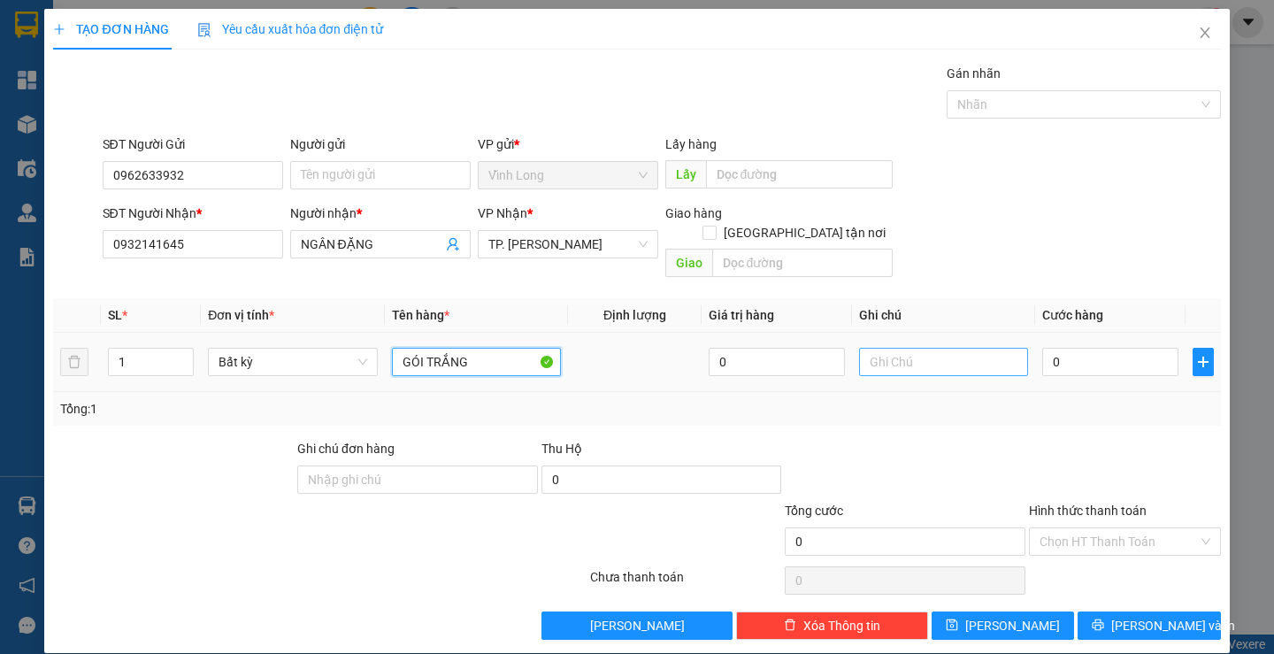
type input "GÓI TRẮNG"
click at [901, 354] on input "text" at bounding box center [943, 362] width 169 height 28
type input "TRANG"
type input "2"
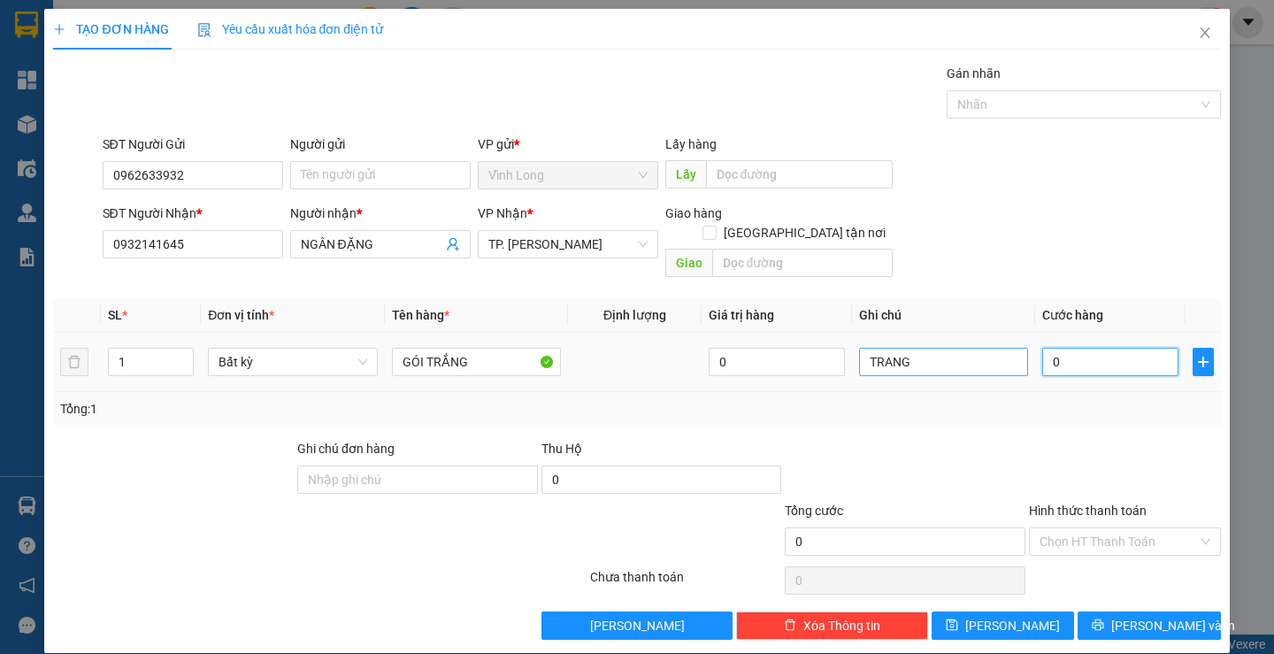
type input "2"
type input "20"
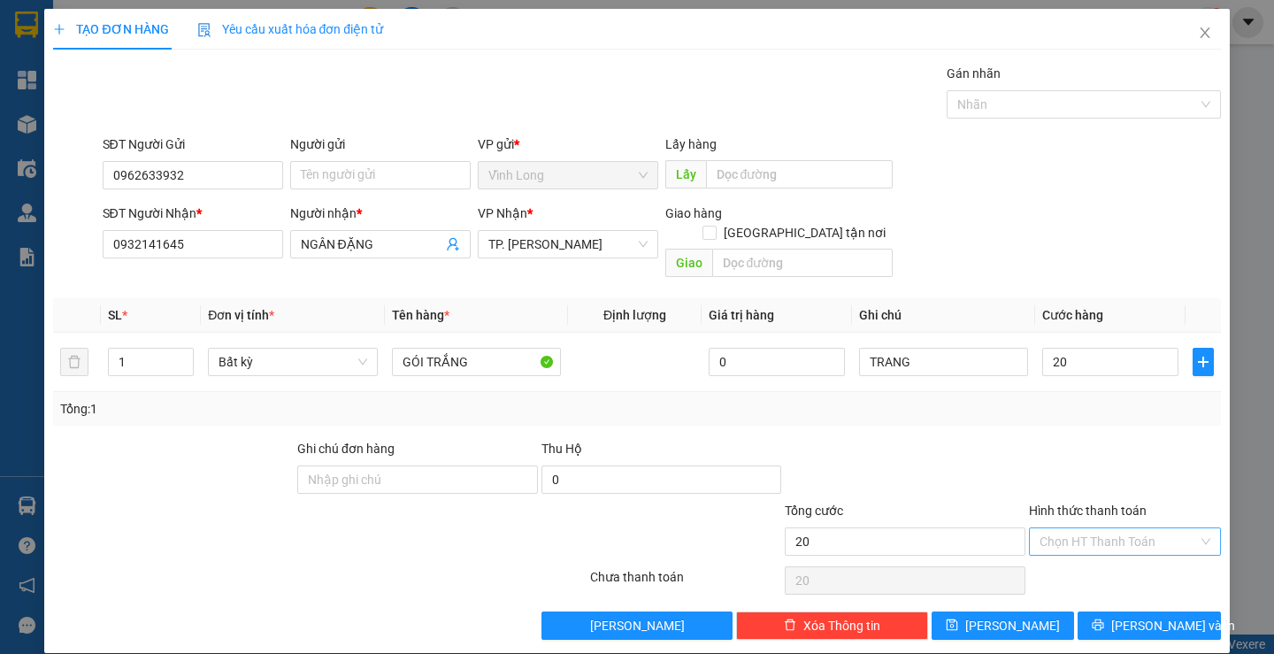
type input "20.000"
click at [1068, 534] on input "Hình thức thanh toán" at bounding box center [1118, 541] width 158 height 27
click at [1066, 548] on div "Tại văn phòng" at bounding box center [1114, 556] width 168 height 19
type input "0"
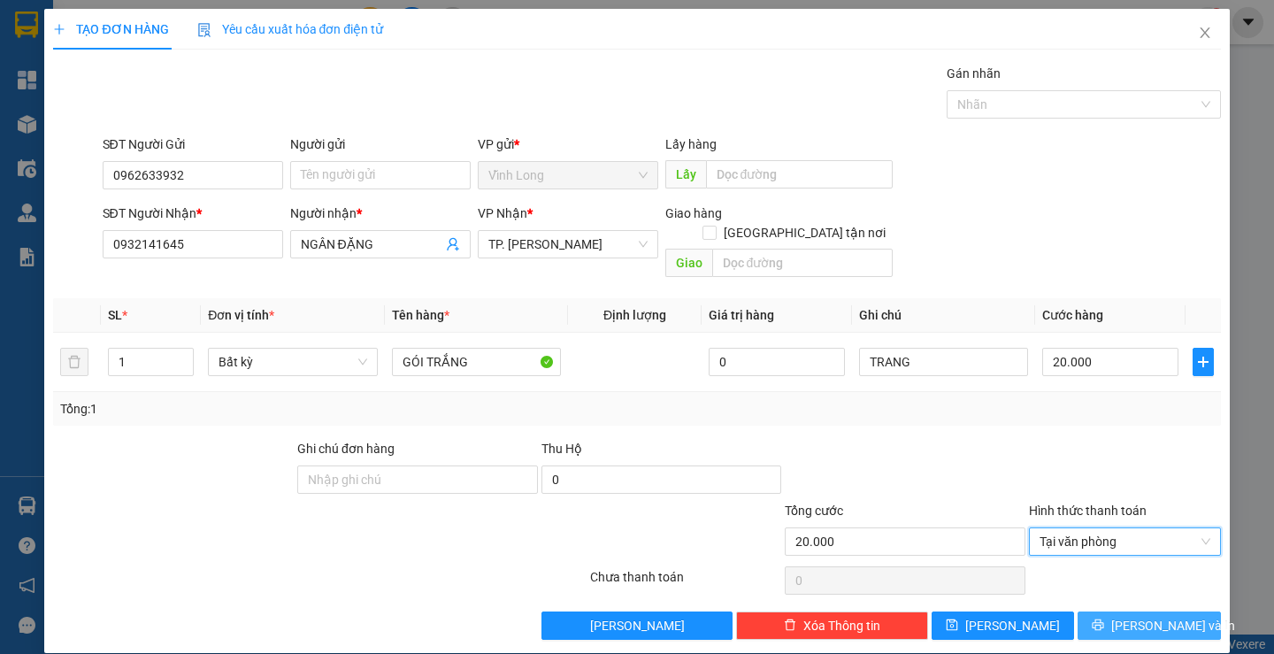
click at [1102, 611] on button "[PERSON_NAME] và In" at bounding box center [1148, 625] width 142 height 28
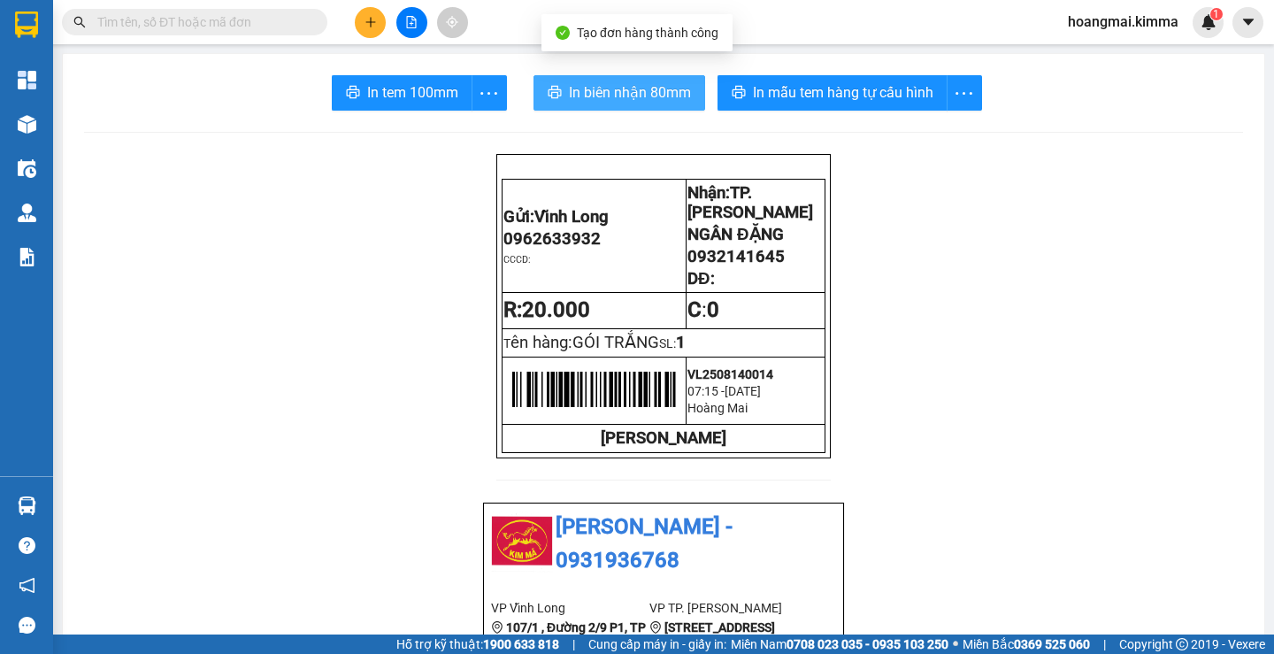
click at [627, 96] on span "In biên nhận 80mm" at bounding box center [630, 92] width 122 height 22
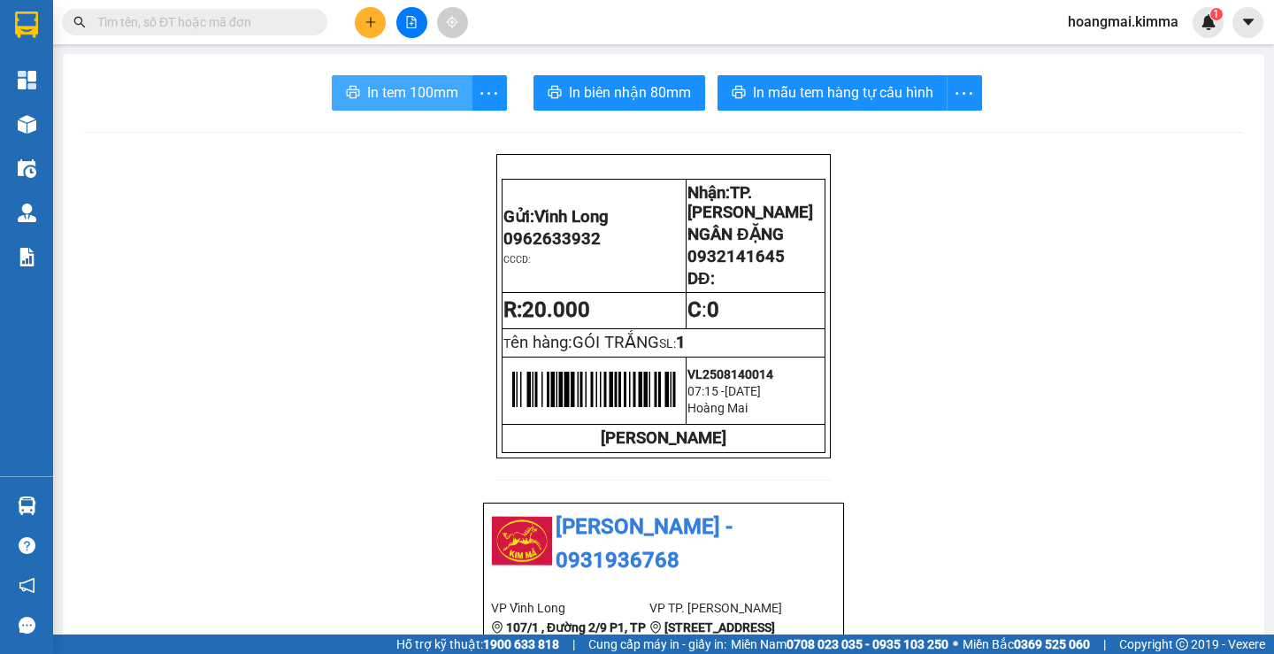
click at [421, 102] on span "In tem 100mm" at bounding box center [412, 92] width 91 height 22
click at [370, 15] on button at bounding box center [370, 22] width 31 height 31
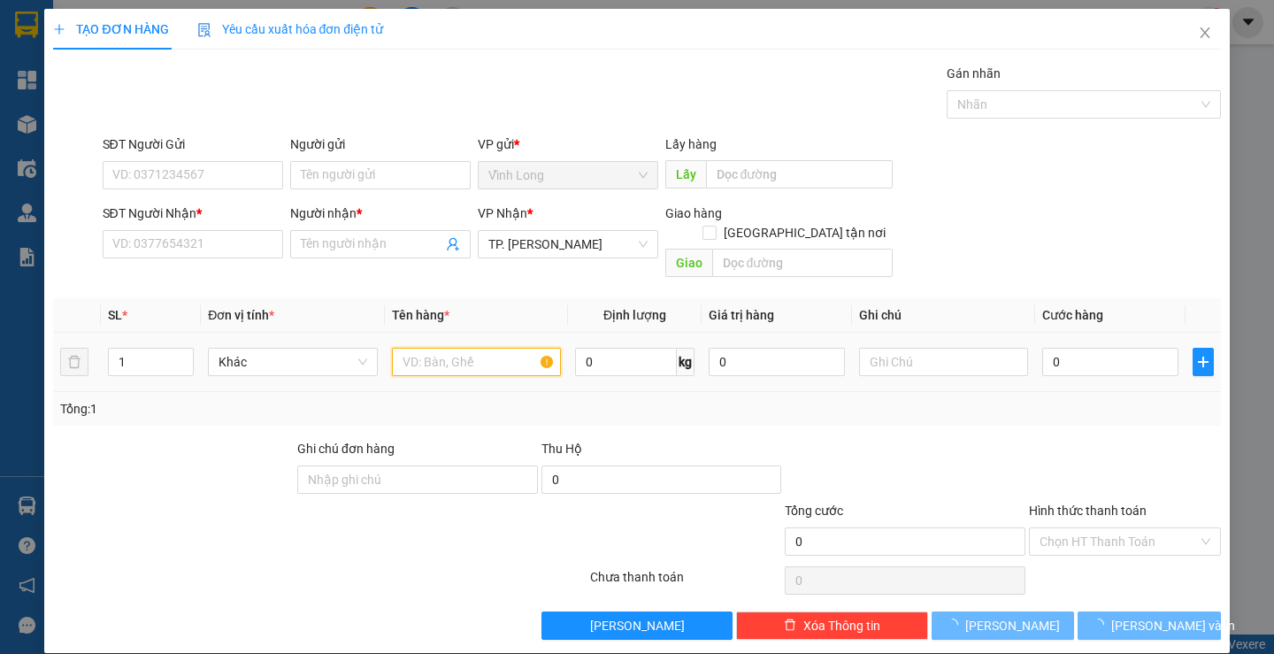
click at [427, 348] on input "text" at bounding box center [476, 362] width 169 height 28
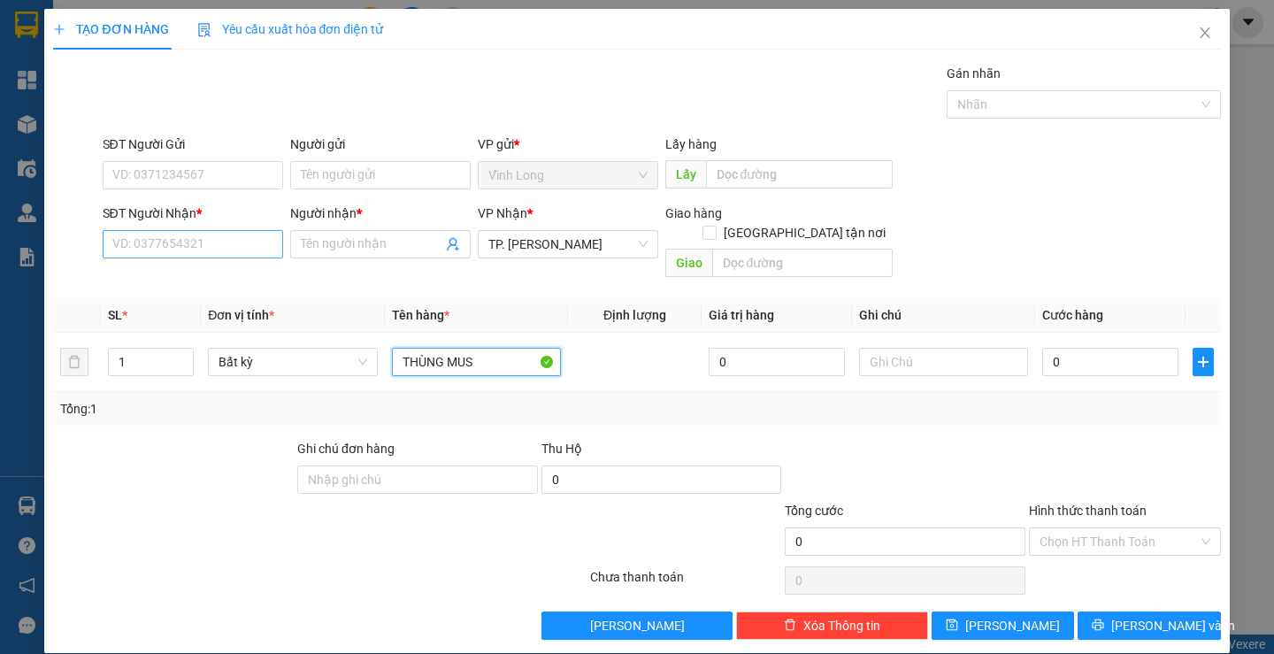
type input "THÙNG MUS"
click at [190, 237] on input "SĐT Người Nhận *" at bounding box center [193, 244] width 180 height 28
type input "0903715479"
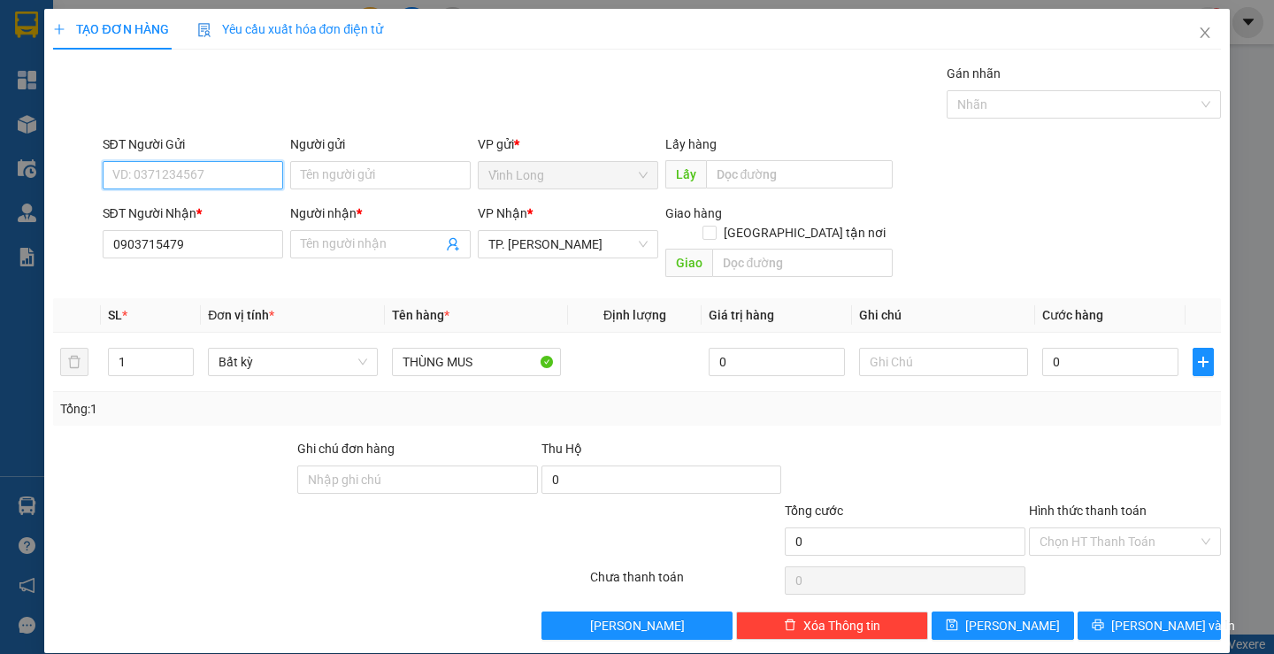
drag, startPoint x: 134, startPoint y: 179, endPoint x: 117, endPoint y: 179, distance: 16.8
click at [122, 179] on input "SĐT Người Gửi" at bounding box center [193, 175] width 180 height 28
type input "0949917854"
click at [741, 249] on input "text" at bounding box center [802, 263] width 180 height 28
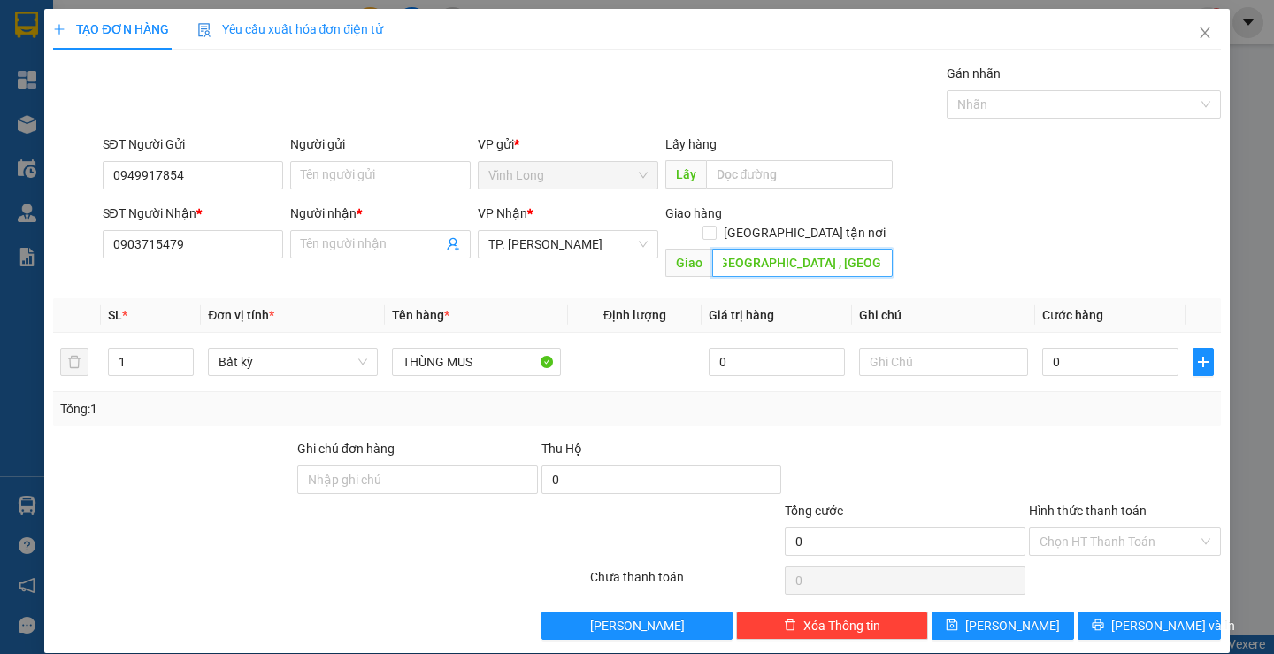
scroll to position [0, 180]
type input "730/33/33 LẠC LONG QUÂN , [GEOGRAPHIC_DATA] , [GEOGRAPHIC_DATA]"
click at [715, 226] on input "[GEOGRAPHIC_DATA] tận nơi" at bounding box center [708, 232] width 12 height 12
checkbox input "true"
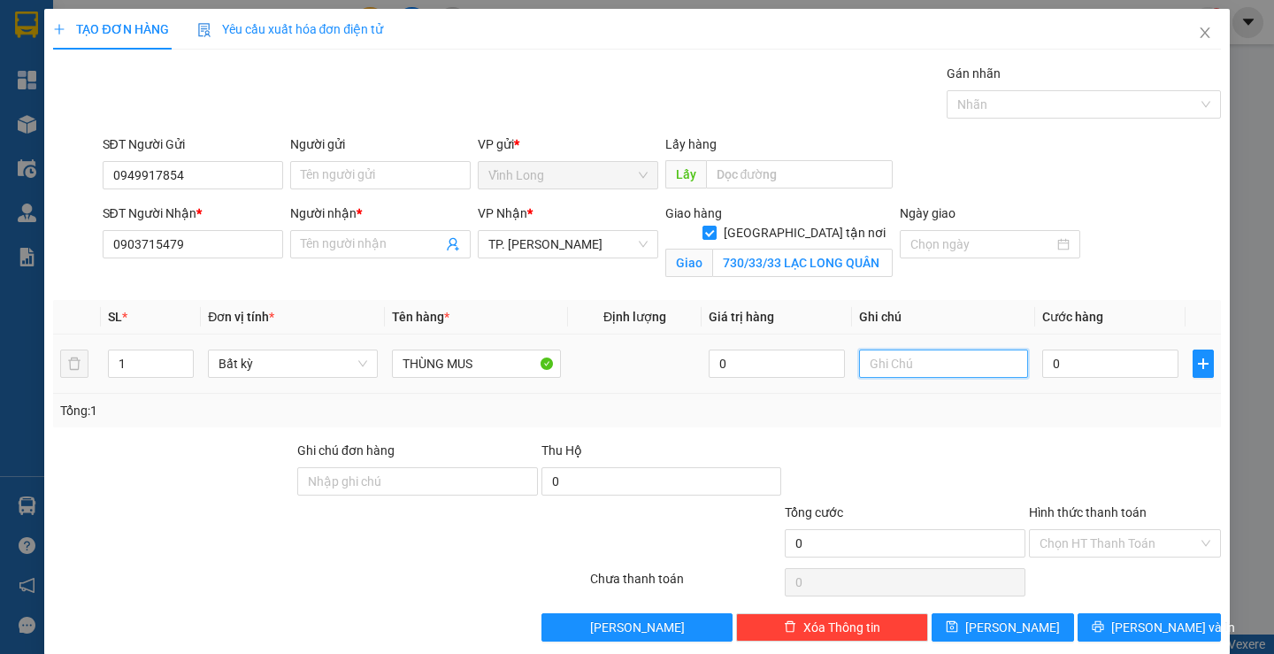
click at [896, 370] on input "text" at bounding box center [943, 363] width 169 height 28
type input "TRANG"
type input "1"
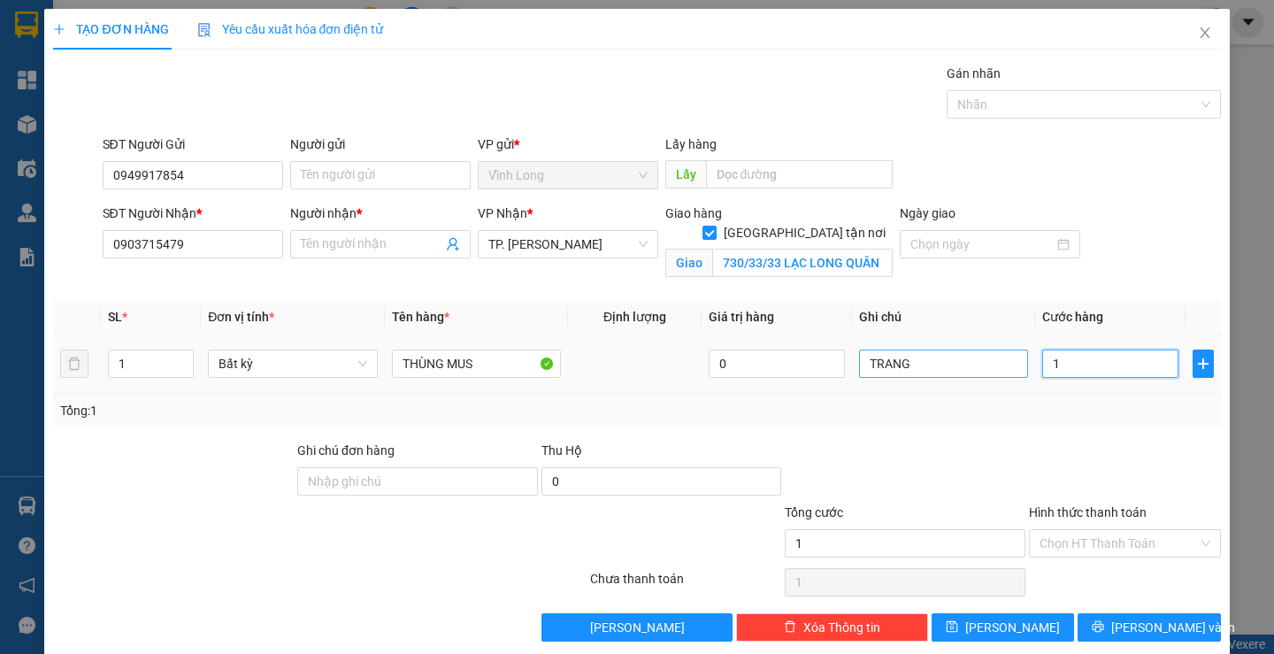
type input "13"
type input "130"
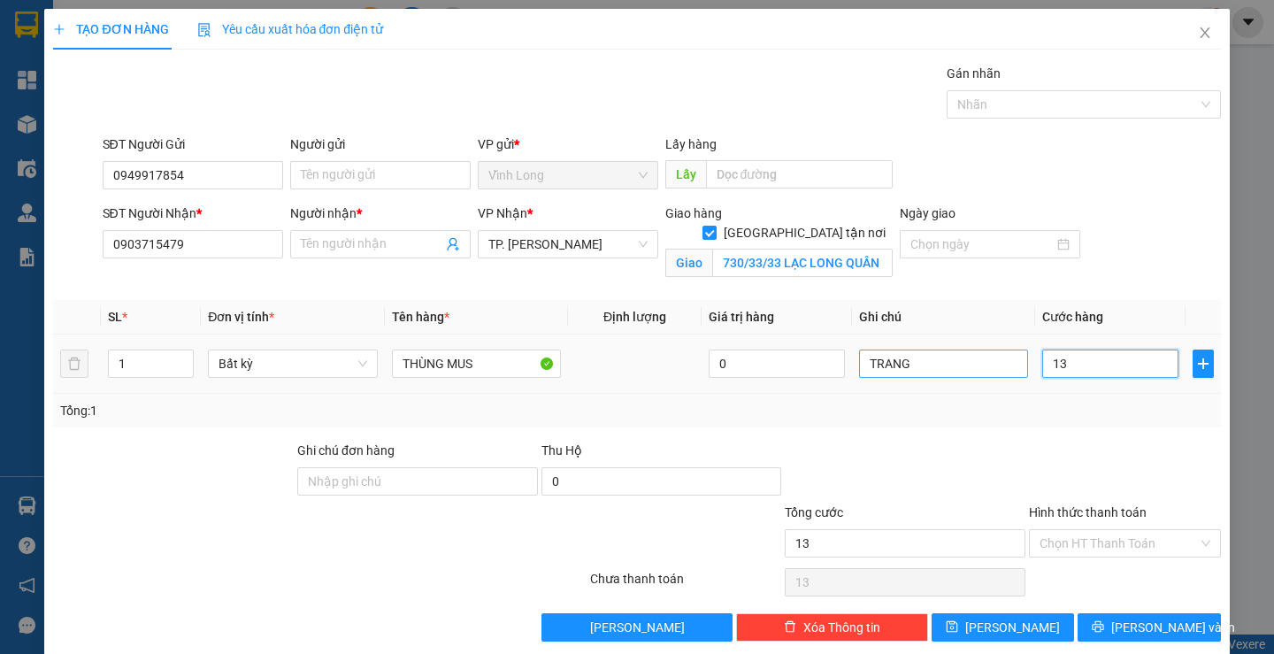
type input "130"
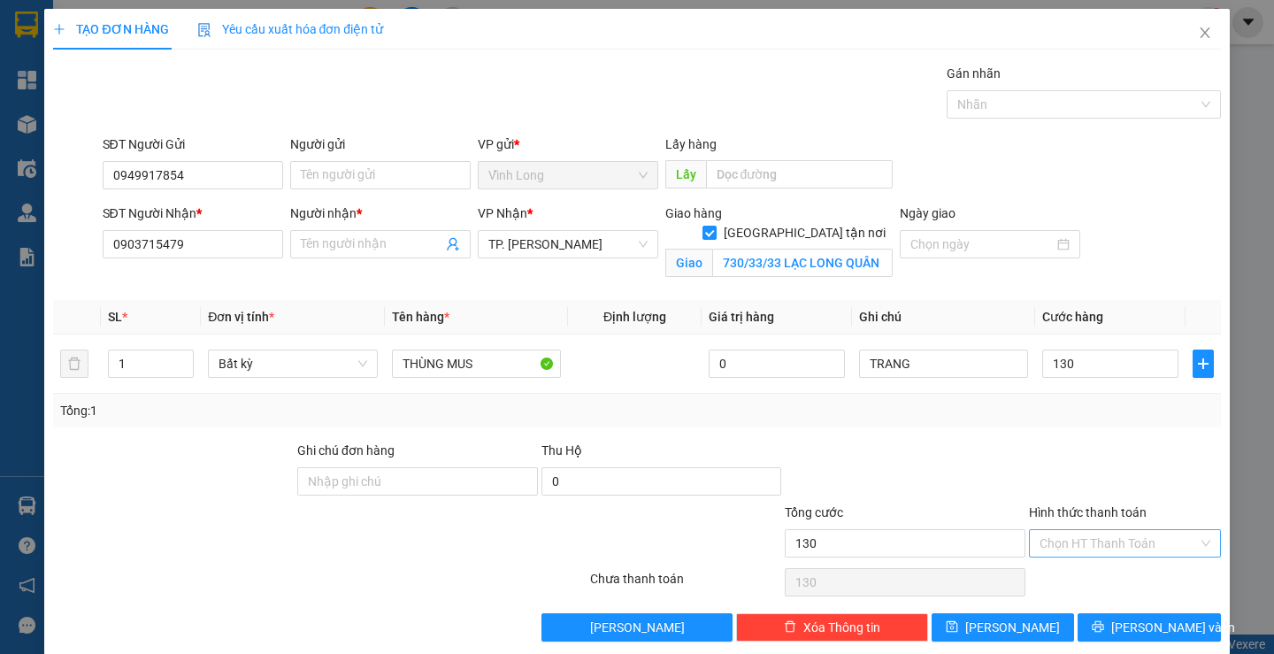
type input "130.000"
click at [1083, 533] on input "Hình thức thanh toán" at bounding box center [1118, 543] width 158 height 27
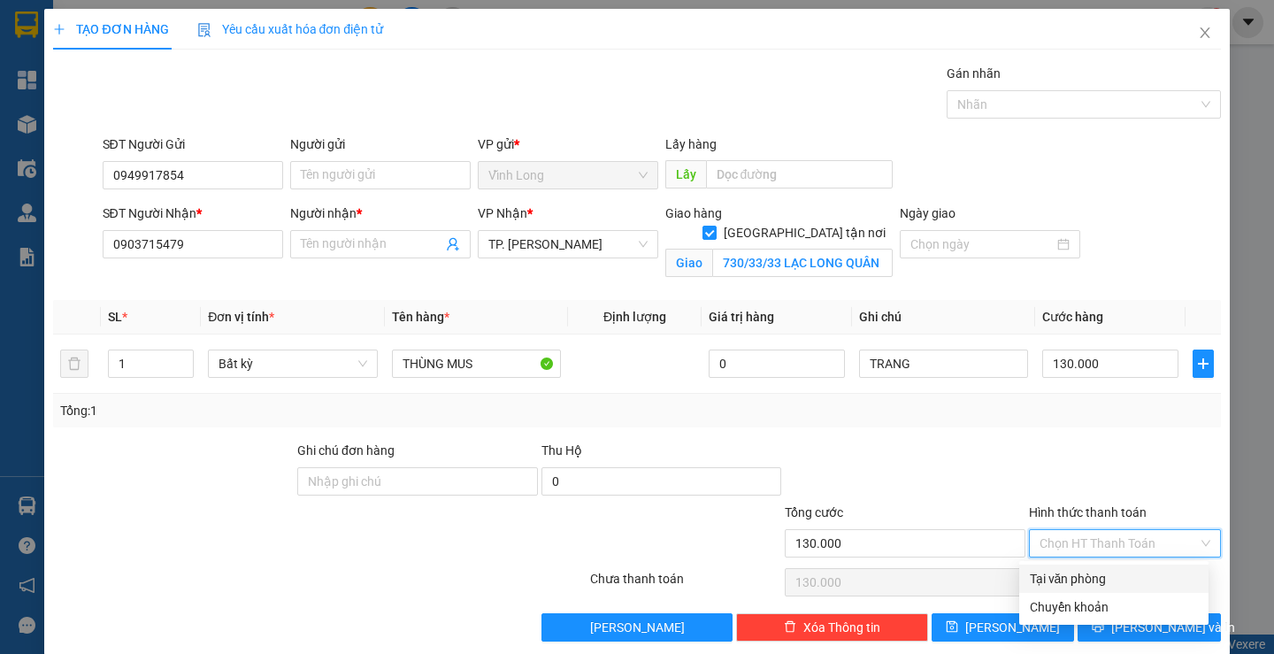
click at [1107, 578] on div "Tại văn phòng" at bounding box center [1114, 578] width 168 height 19
type input "0"
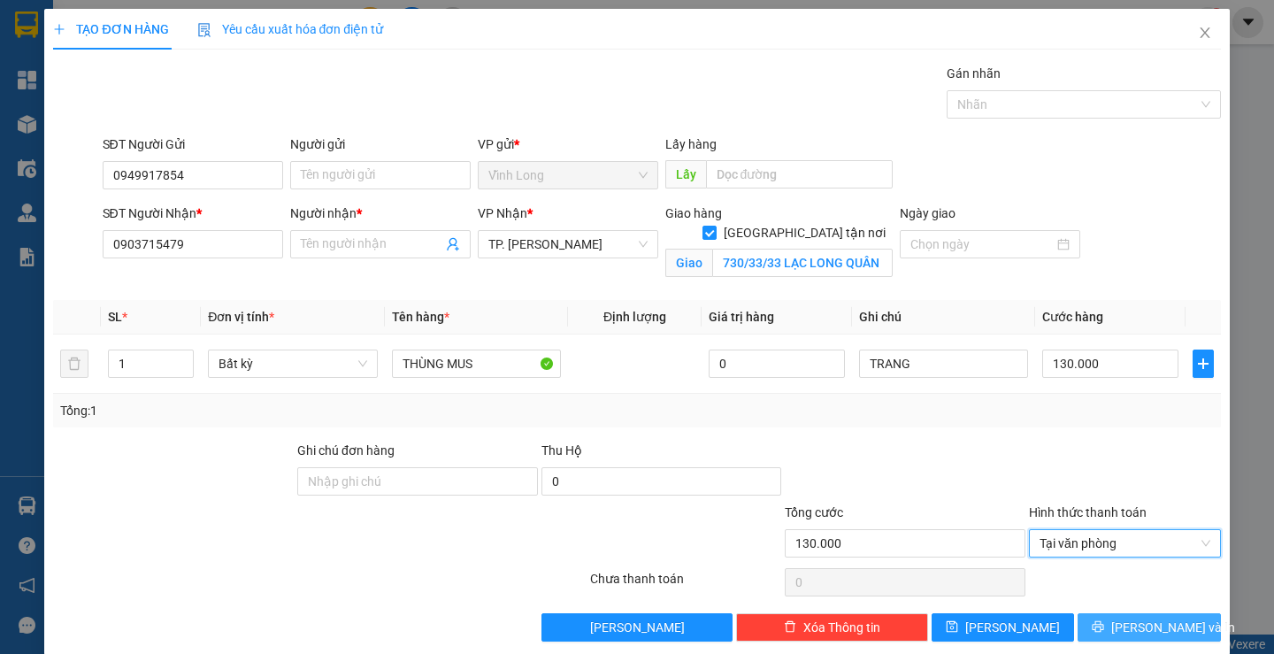
click at [1122, 624] on span "[PERSON_NAME] và In" at bounding box center [1173, 626] width 124 height 19
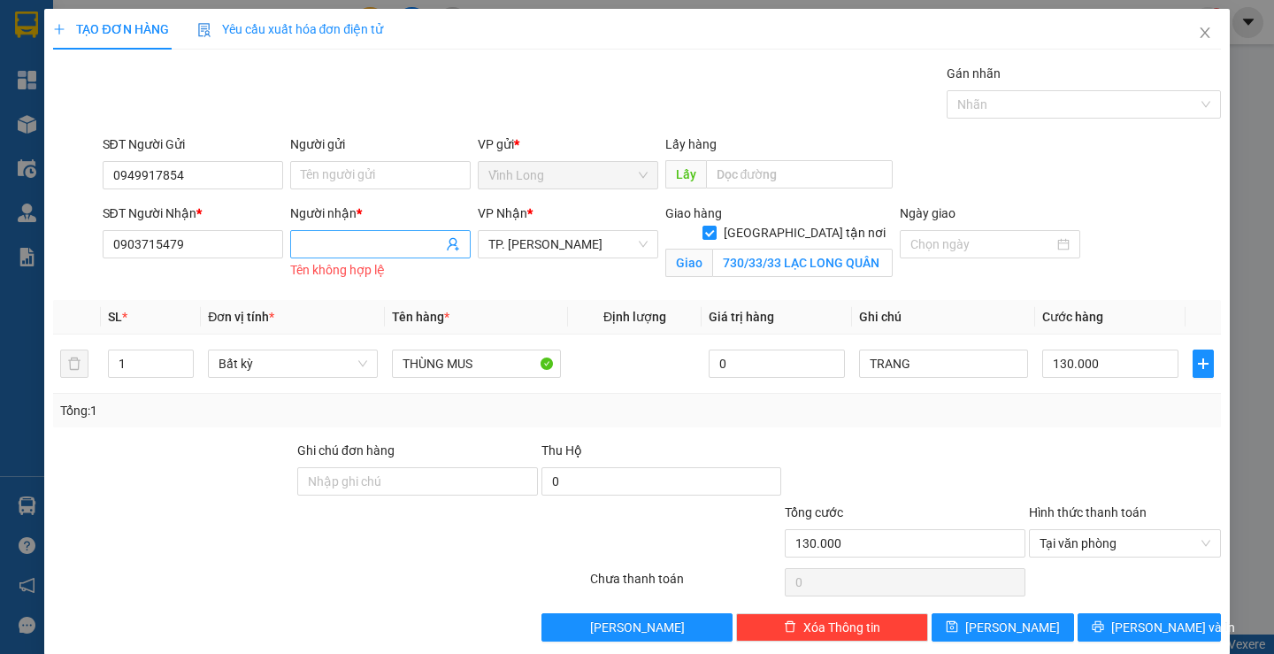
click at [381, 235] on input "Người nhận *" at bounding box center [372, 243] width 142 height 19
click at [363, 238] on input "Người nhận *" at bounding box center [372, 243] width 142 height 19
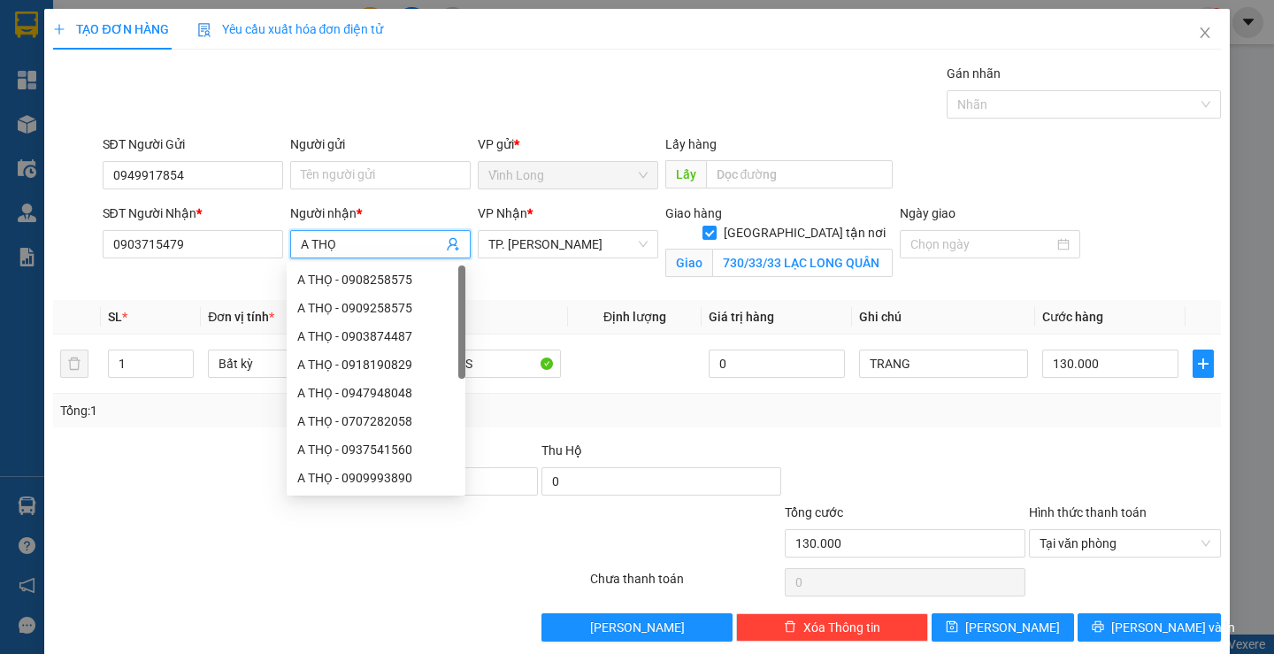
type input "A THỌ"
click at [1118, 619] on button "[PERSON_NAME] và In" at bounding box center [1148, 627] width 142 height 28
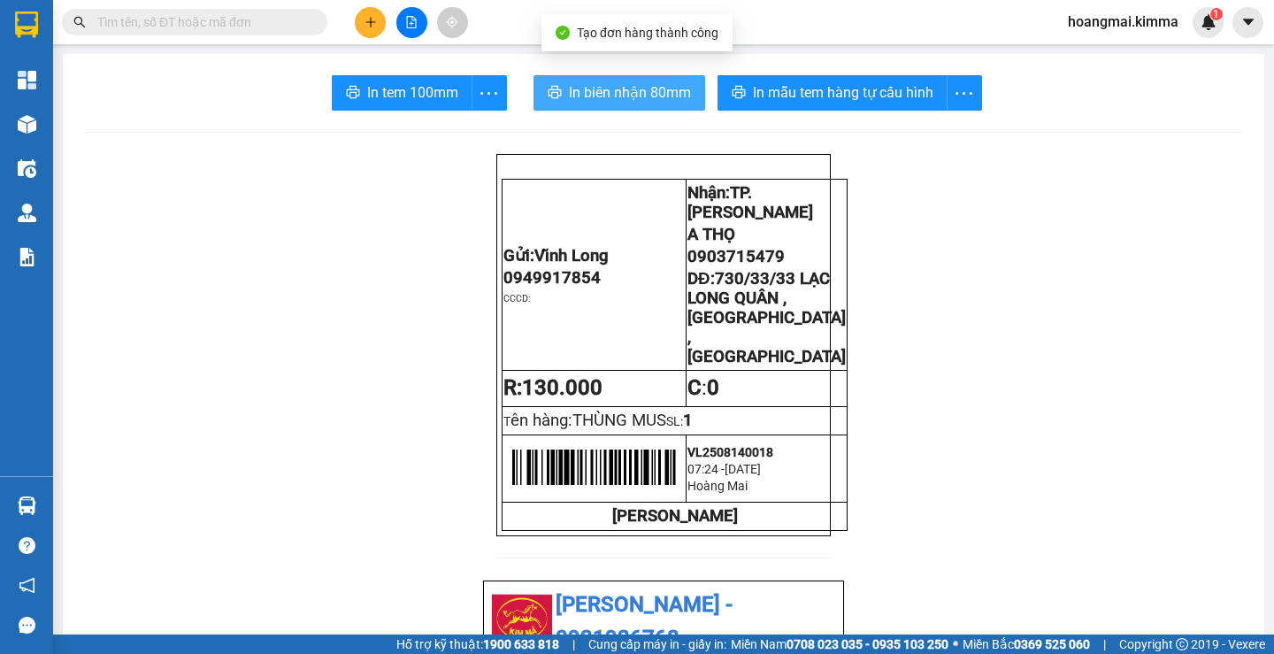
click at [594, 97] on span "In biên nhận 80mm" at bounding box center [630, 92] width 122 height 22
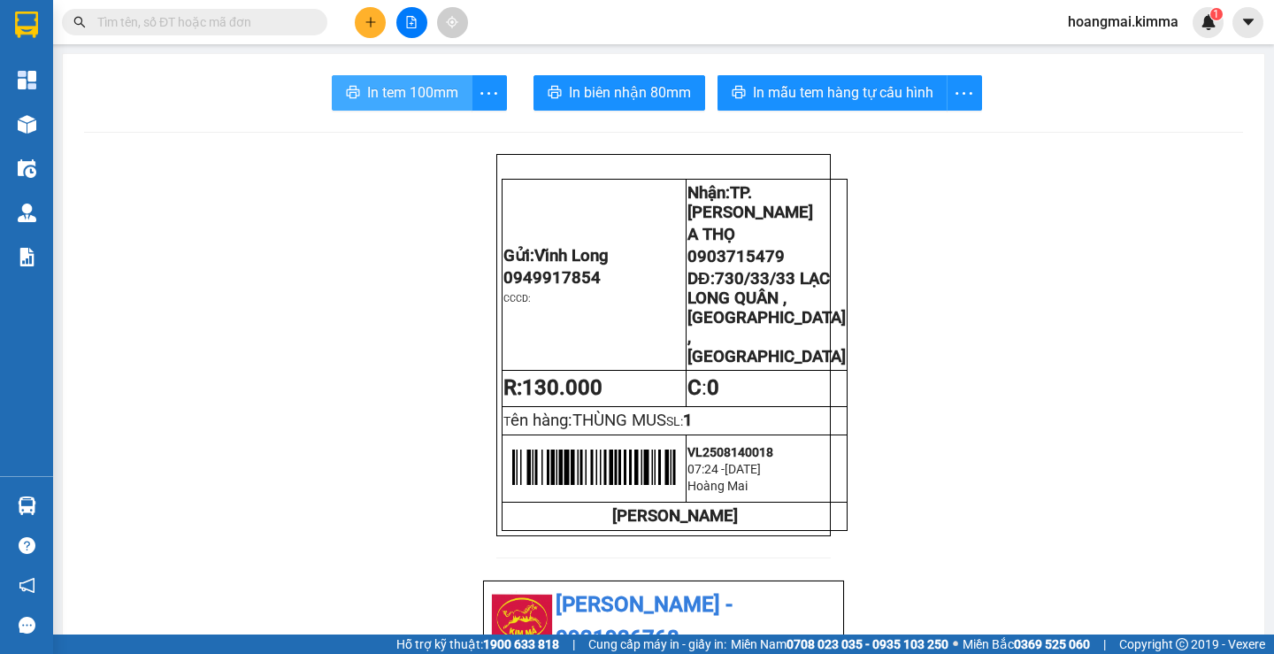
click at [367, 92] on span "In tem 100mm" at bounding box center [412, 92] width 91 height 22
drag, startPoint x: 385, startPoint y: 34, endPoint x: 374, endPoint y: 26, distance: 13.3
click at [380, 33] on div at bounding box center [411, 22] width 133 height 31
click at [374, 26] on icon "plus" at bounding box center [370, 22] width 12 height 12
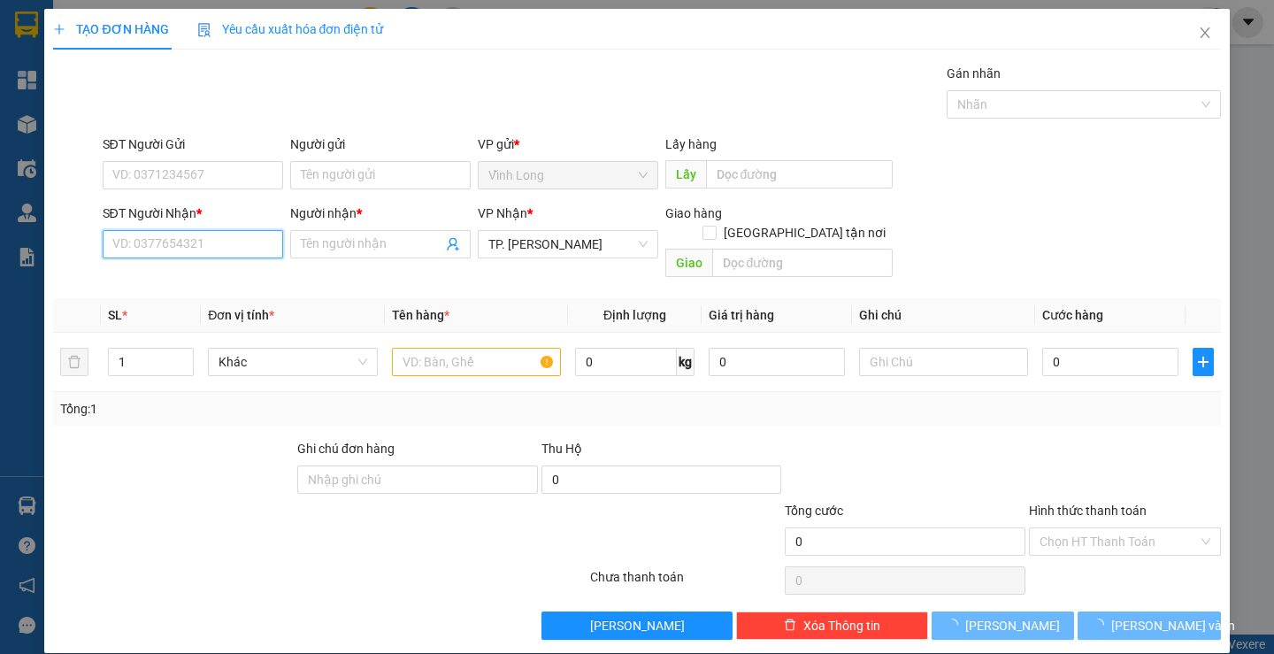
click at [225, 243] on input "SĐT Người Nhận *" at bounding box center [193, 244] width 180 height 28
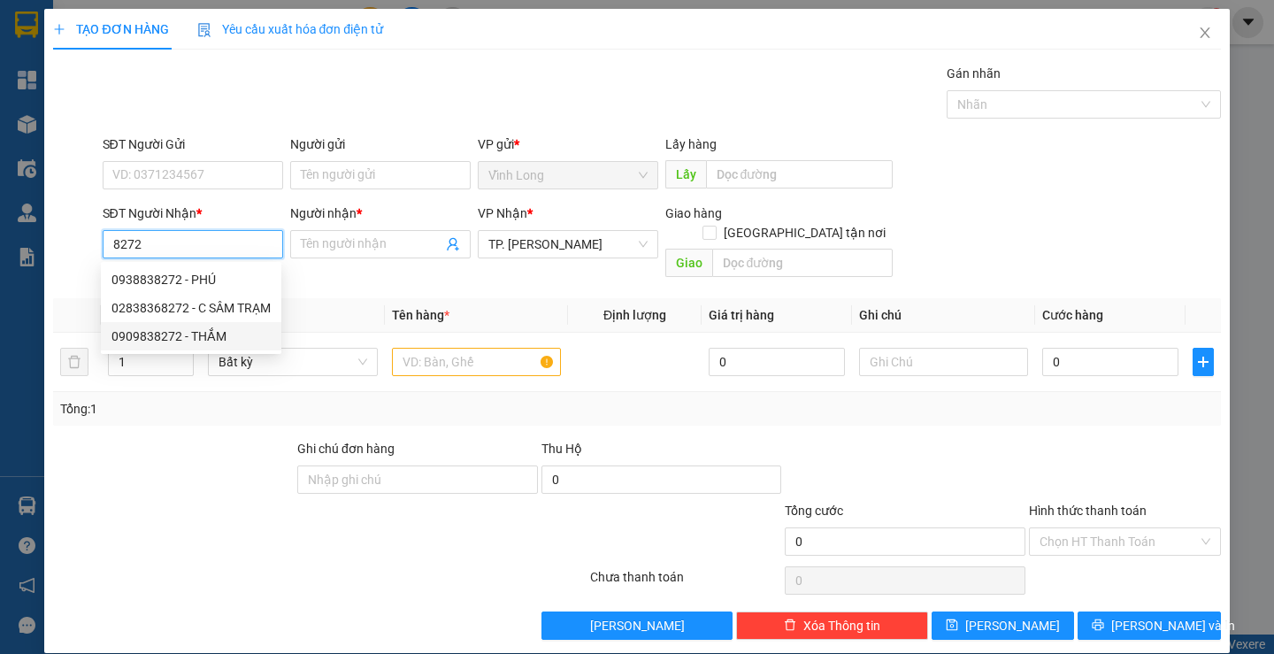
click at [200, 333] on div "0909838272 - THẮM" at bounding box center [190, 335] width 159 height 19
type input "0909838272"
type input "THẮM"
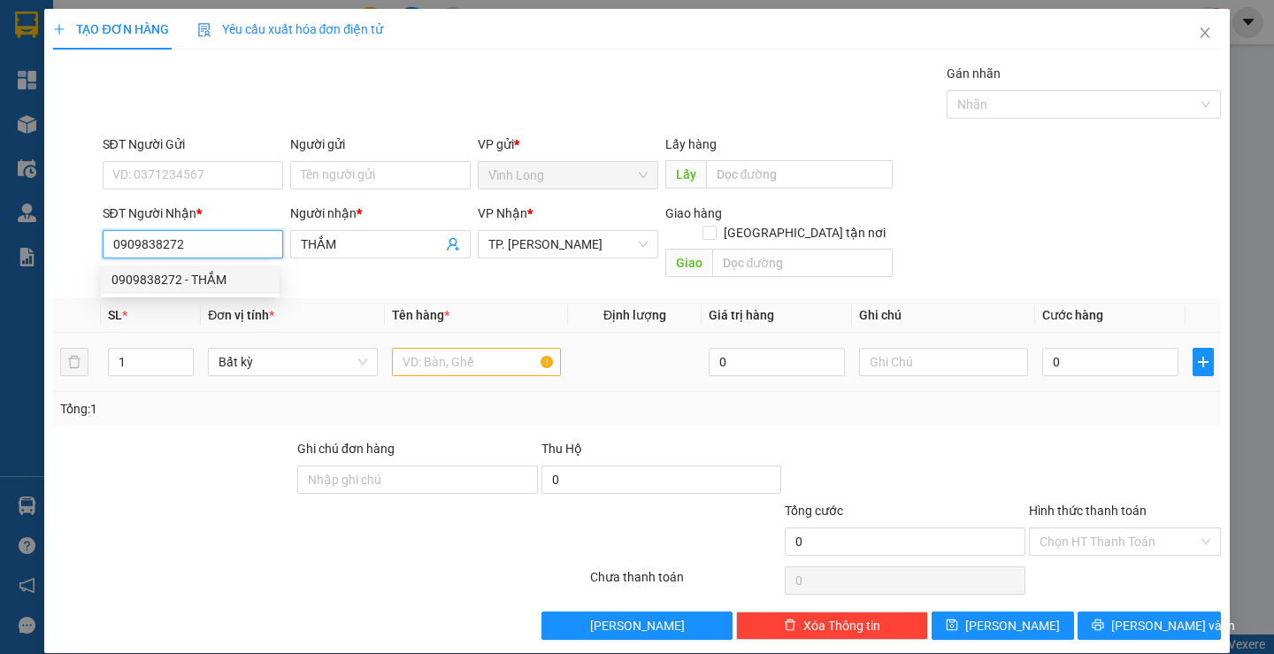
type input "0909838272"
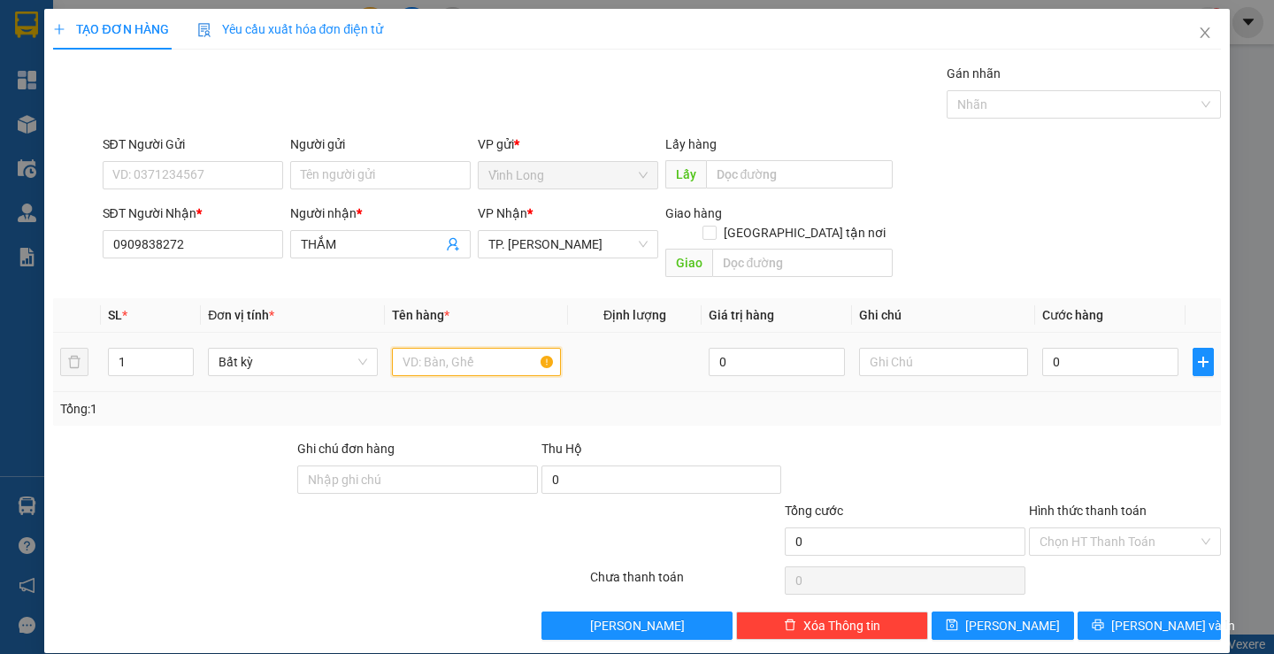
click at [437, 348] on input "text" at bounding box center [476, 362] width 169 height 28
type input "GÓI"
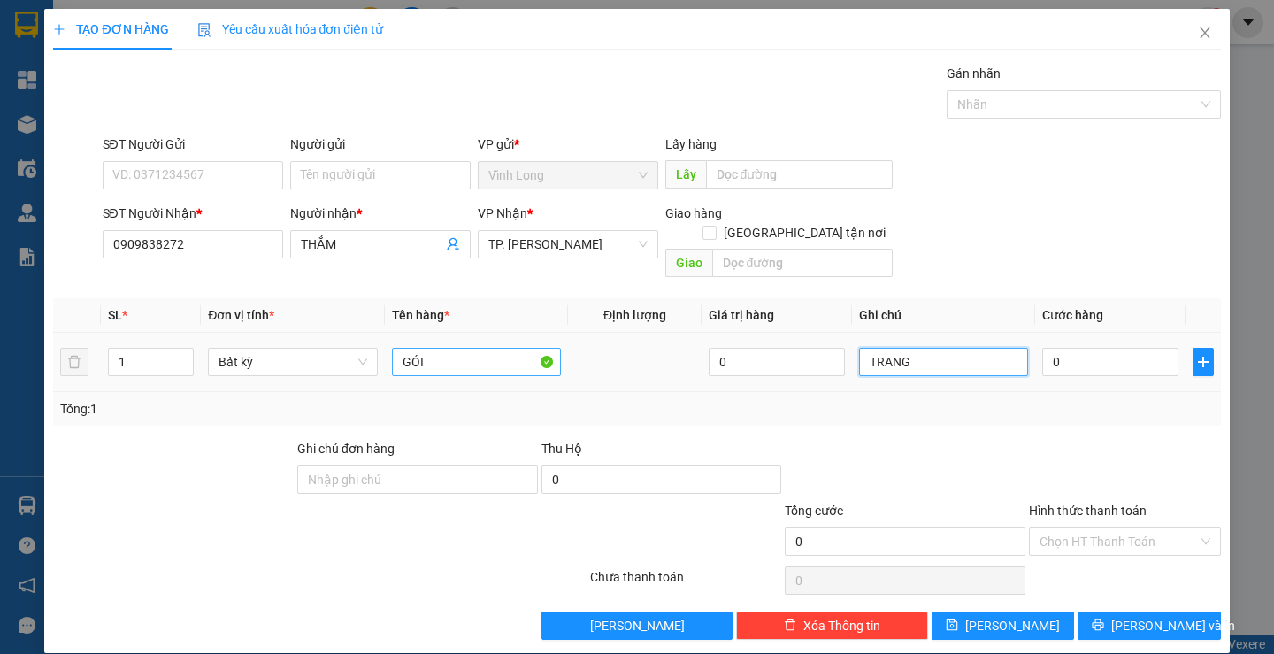
type input "TRANG"
type input "2"
type input "20"
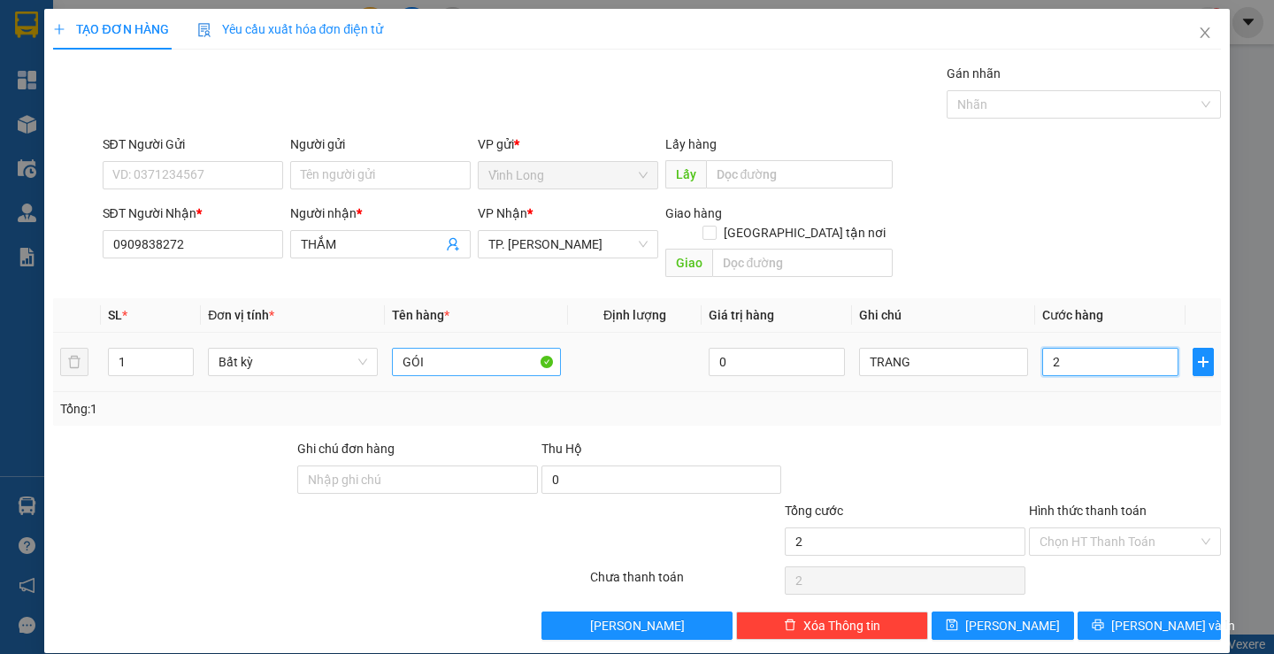
type input "20"
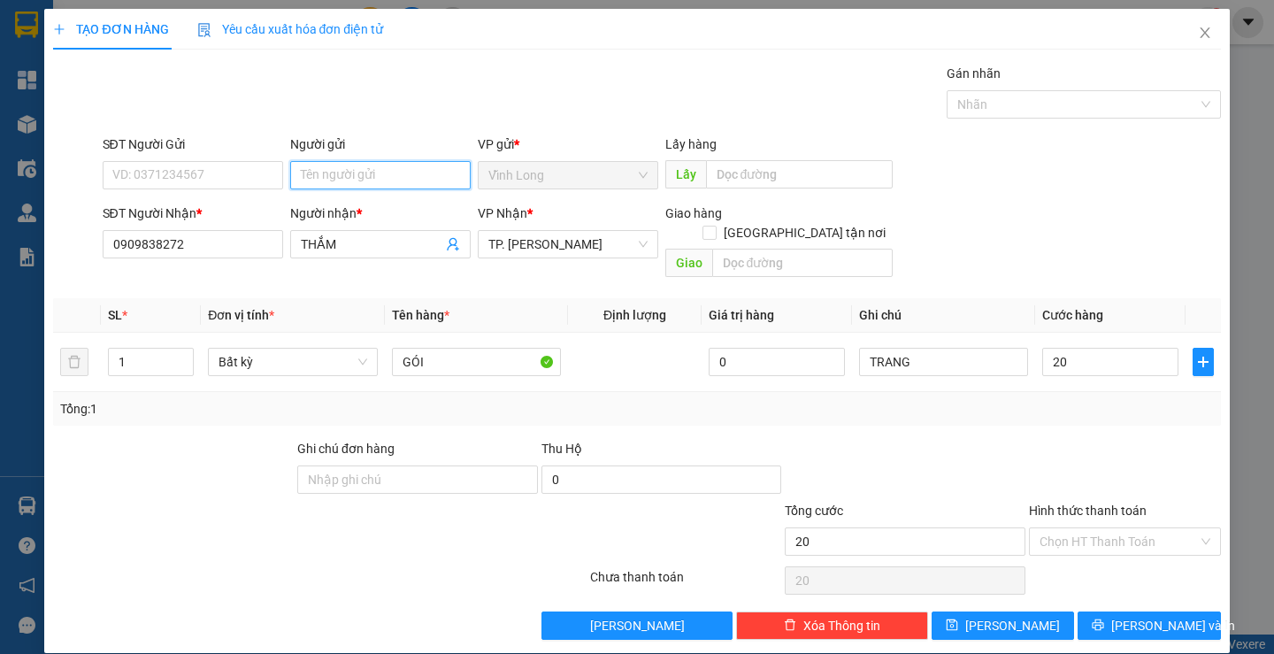
type input "20.000"
click at [356, 174] on input "Người gửi" at bounding box center [380, 175] width 180 height 28
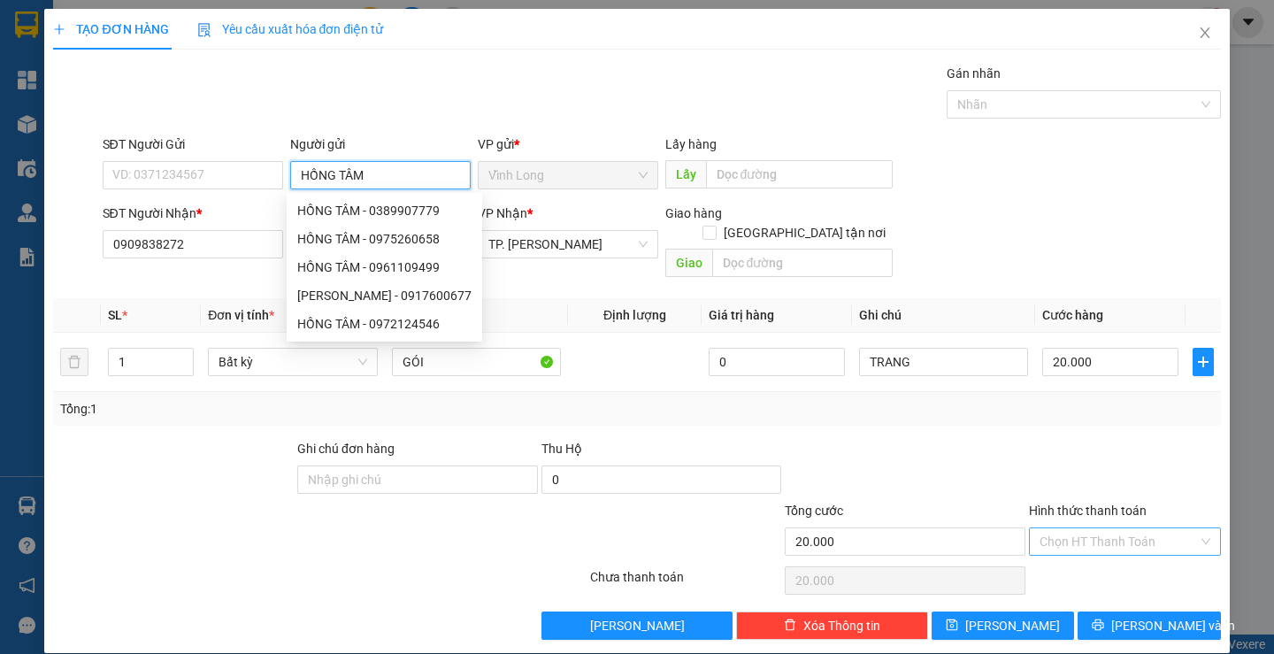
type input "HỒNG TÂM"
click at [1106, 528] on input "Hình thức thanh toán" at bounding box center [1118, 541] width 158 height 27
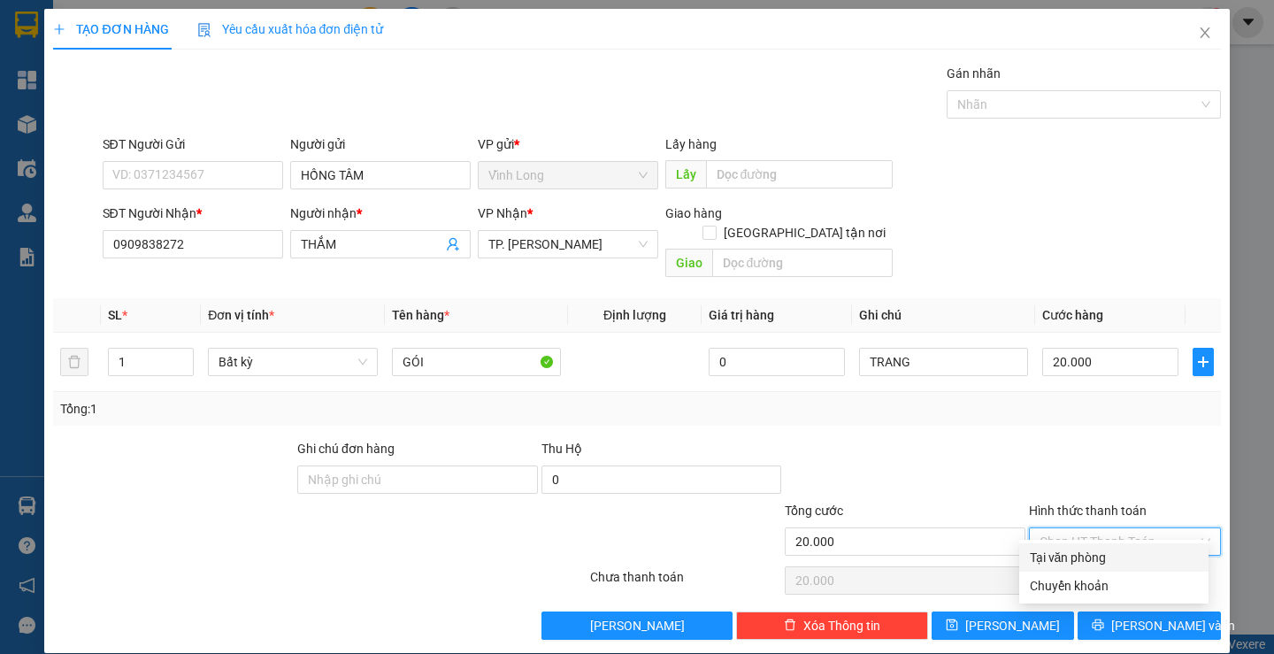
click at [1086, 545] on div "Tại văn phòng" at bounding box center [1113, 557] width 189 height 28
type input "0"
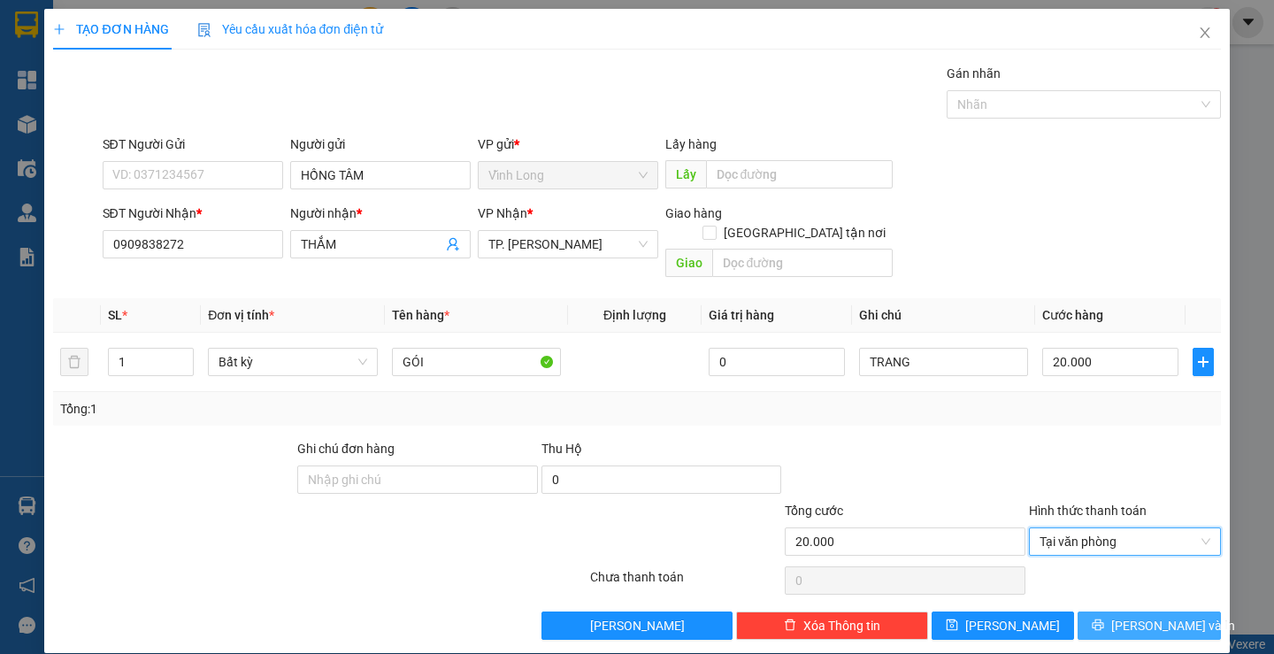
click at [1104, 619] on icon "printer" at bounding box center [1097, 624] width 11 height 11
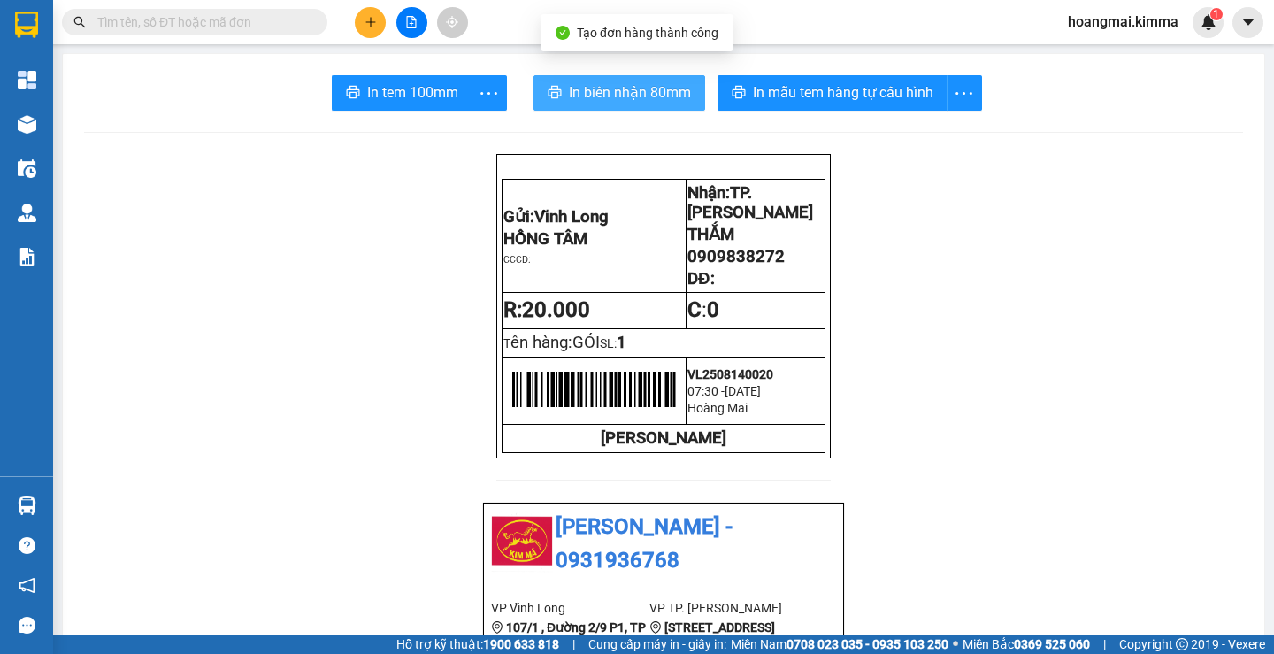
click at [587, 110] on button "In biên nhận 80mm" at bounding box center [619, 92] width 172 height 35
click at [645, 89] on span "In biên nhận 80mm" at bounding box center [630, 92] width 122 height 22
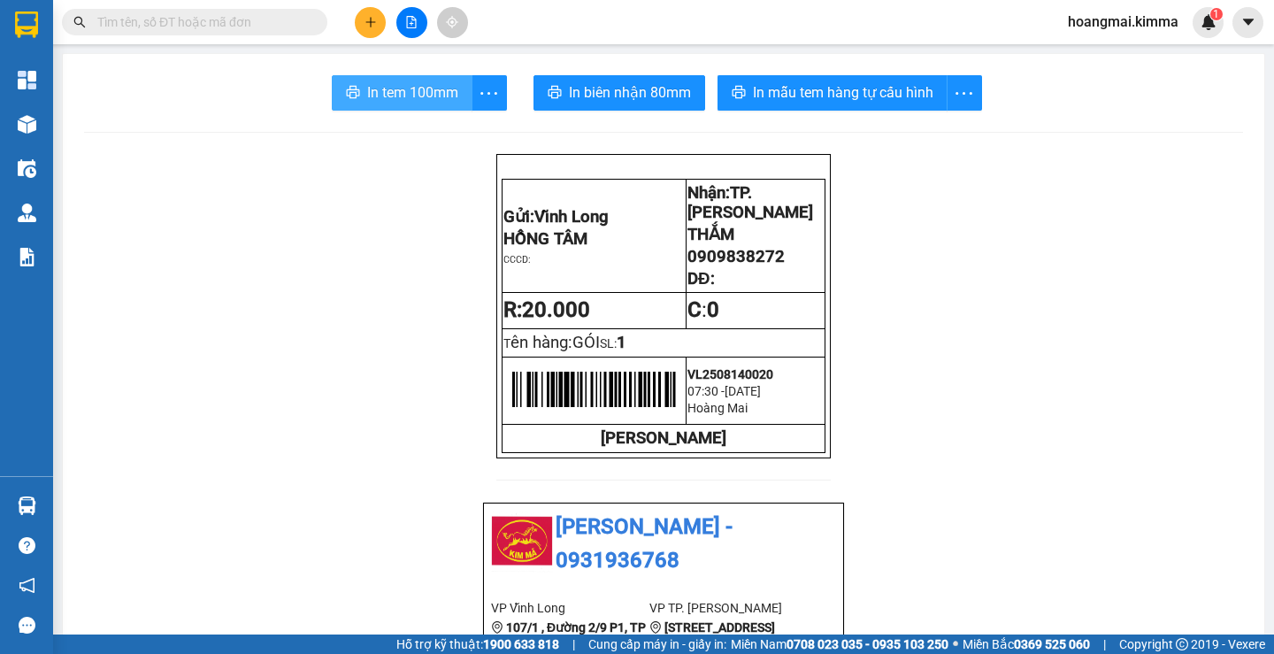
drag, startPoint x: 418, startPoint y: 92, endPoint x: 444, endPoint y: 139, distance: 53.4
click at [415, 92] on span "In tem 100mm" at bounding box center [412, 92] width 91 height 22
click at [361, 32] on button at bounding box center [370, 22] width 31 height 31
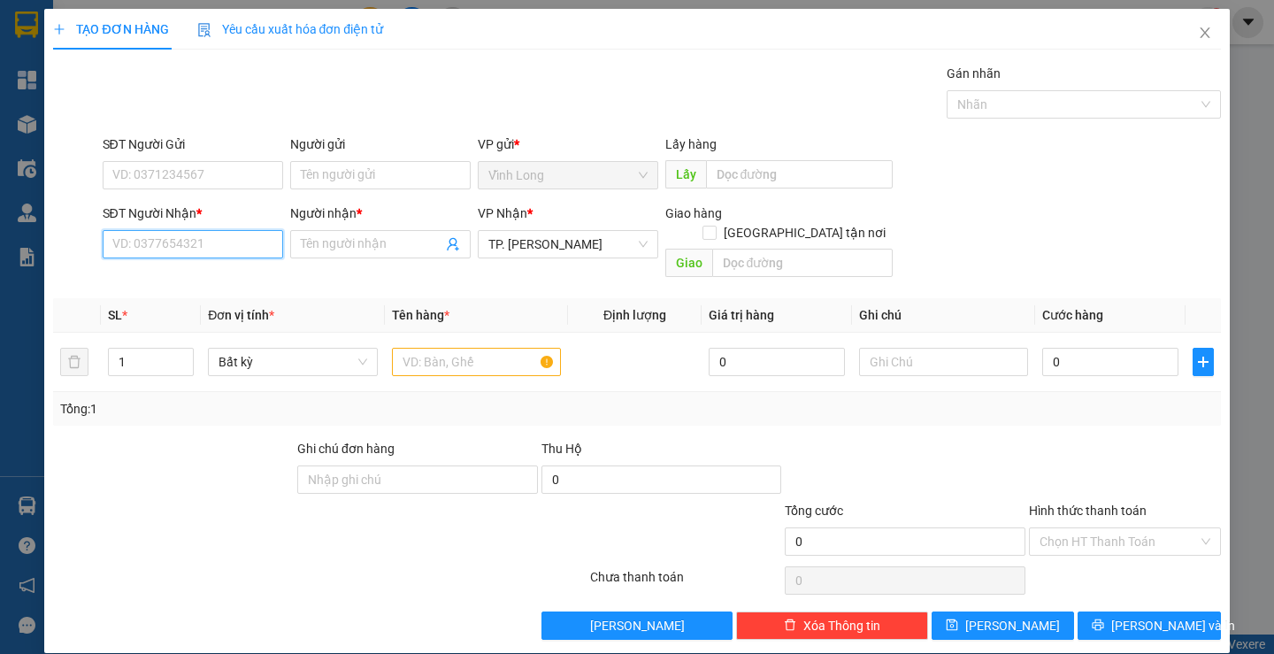
click at [194, 245] on input "SĐT Người Nhận *" at bounding box center [193, 244] width 180 height 28
type input "0774090573"
click at [199, 279] on div "0774090573 - THẢO" at bounding box center [189, 279] width 157 height 19
type input "THẢO"
type input "0774090573"
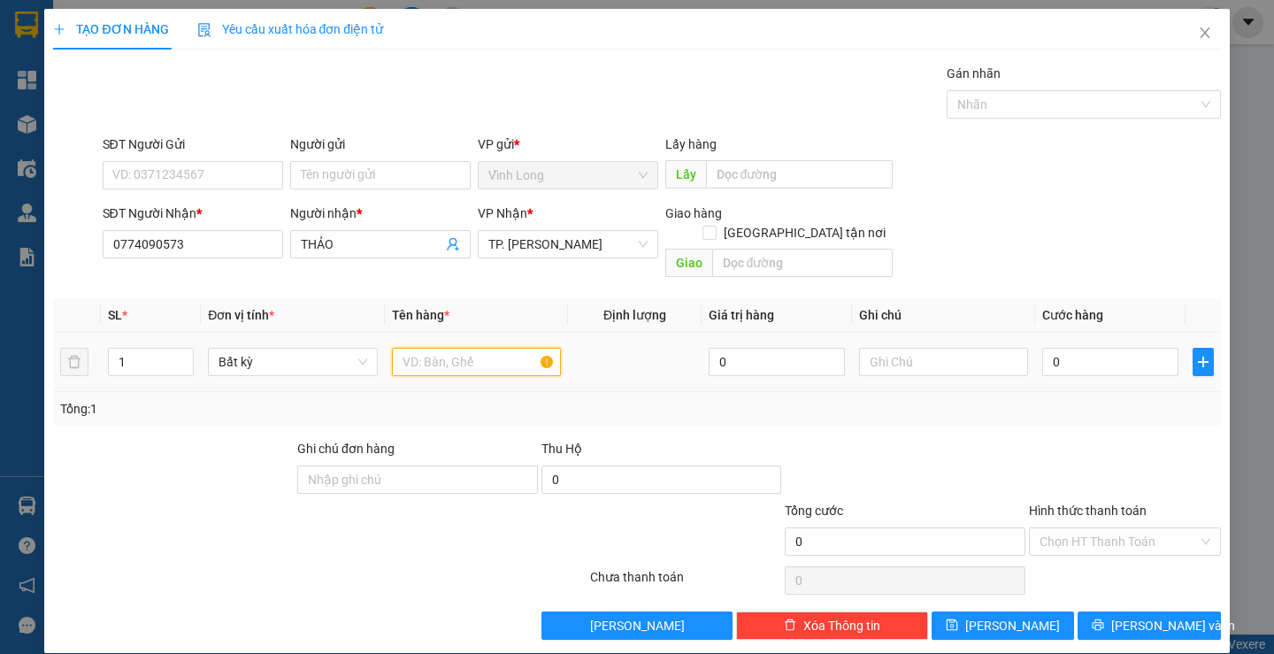
click at [427, 348] on input "text" at bounding box center [476, 362] width 169 height 28
type input "CAL"
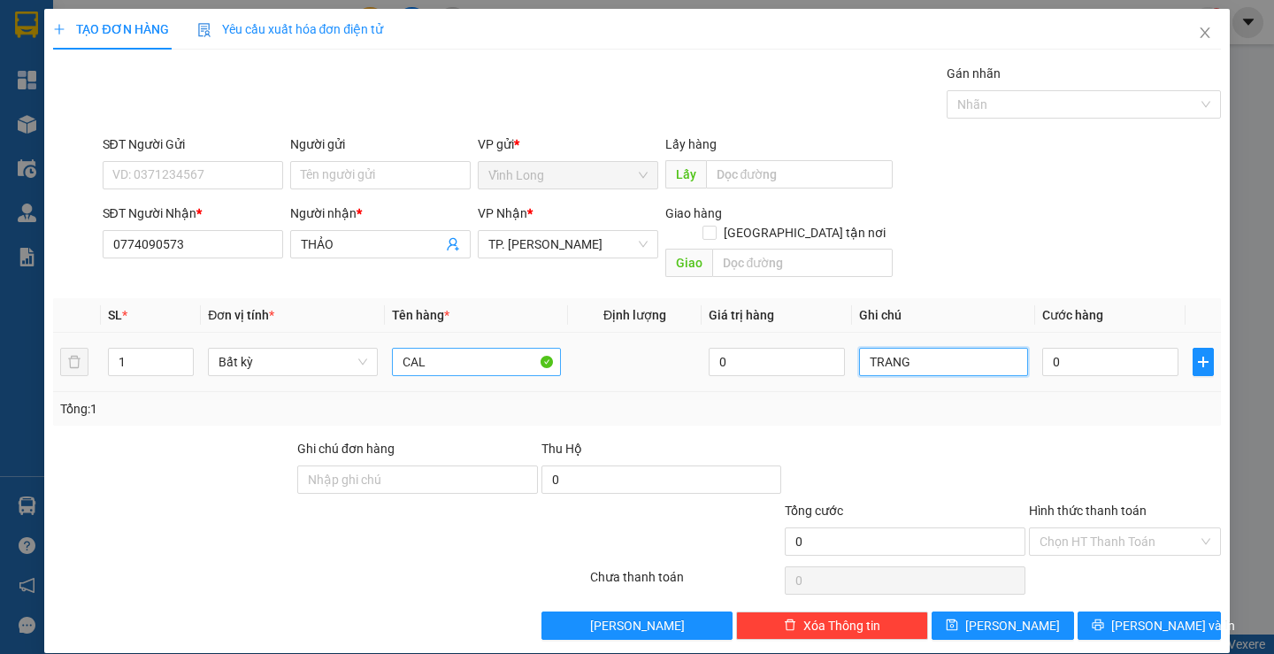
type input "TRANG"
type input "4"
type input "40"
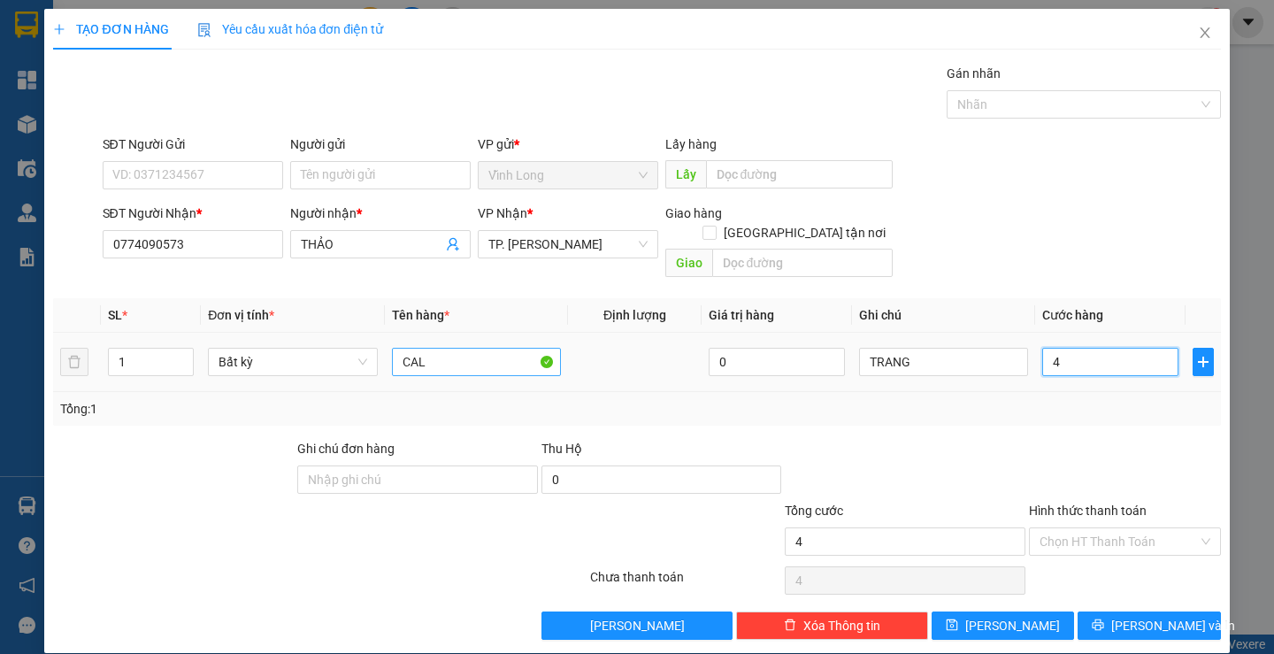
type input "40"
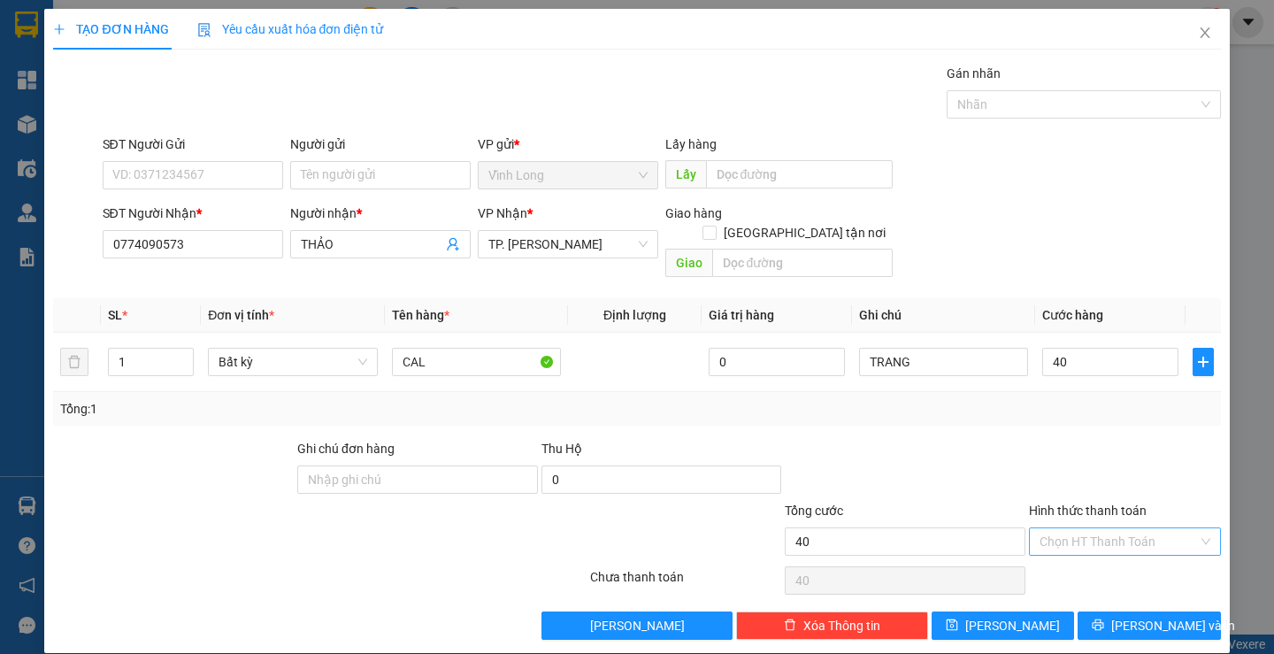
type input "40.000"
click at [1091, 529] on input "Hình thức thanh toán" at bounding box center [1118, 541] width 158 height 27
click at [1100, 559] on div "Tại văn phòng" at bounding box center [1114, 556] width 168 height 19
type input "0"
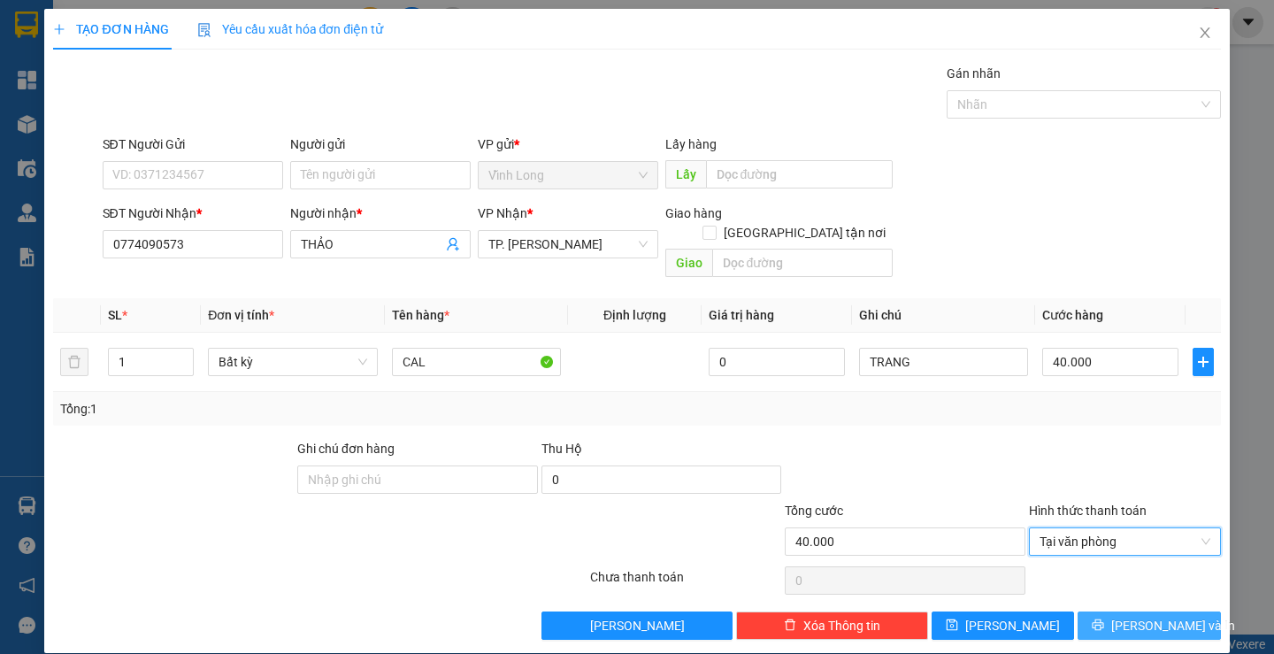
click at [1102, 611] on button "[PERSON_NAME] và In" at bounding box center [1148, 625] width 142 height 28
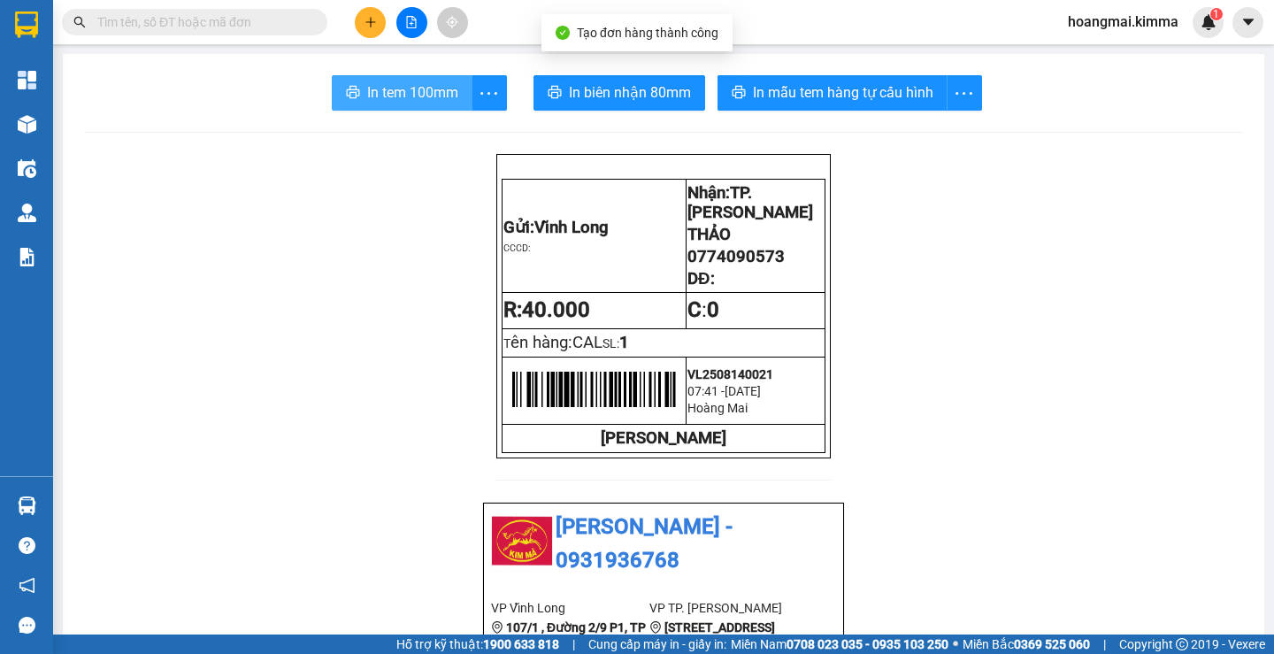
click at [416, 94] on span "In tem 100mm" at bounding box center [412, 92] width 91 height 22
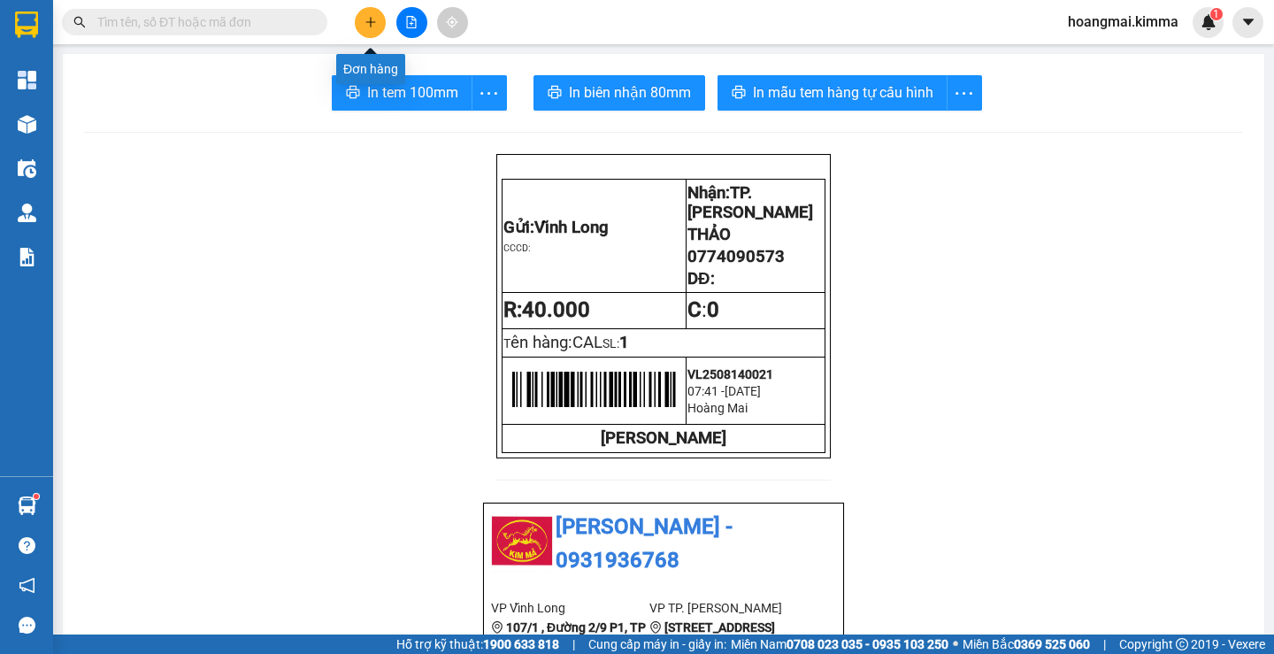
click at [379, 17] on button at bounding box center [370, 22] width 31 height 31
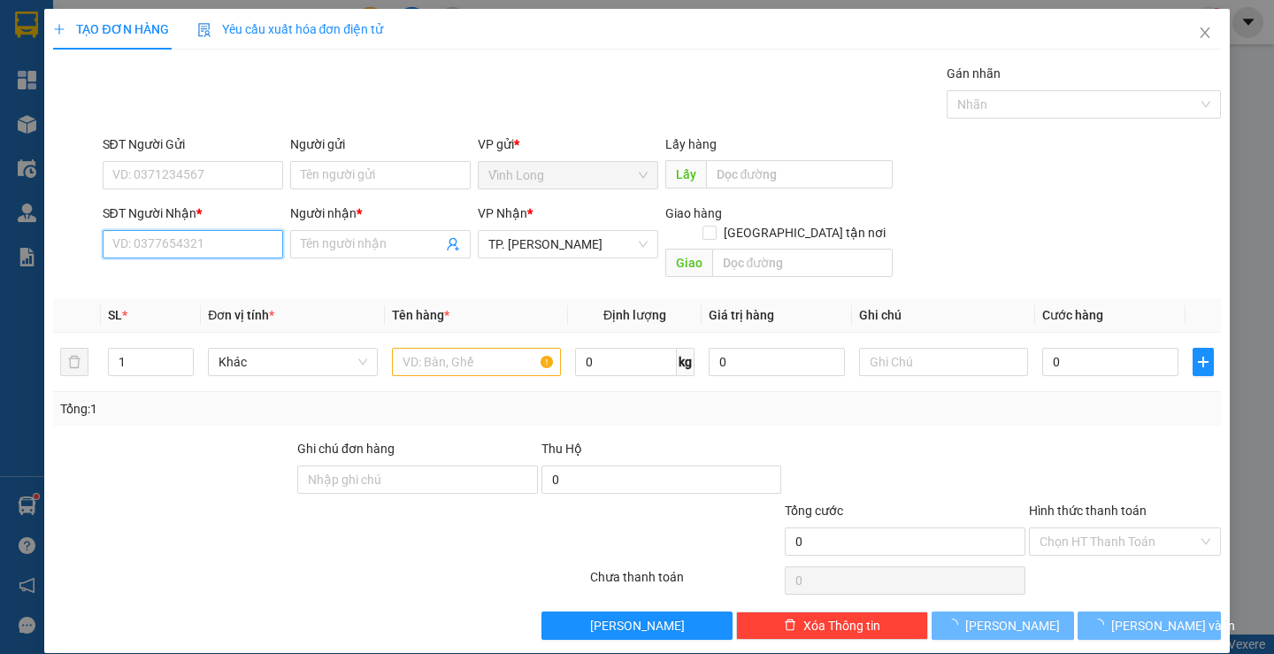
click at [218, 252] on input "SĐT Người Nhận *" at bounding box center [193, 244] width 180 height 28
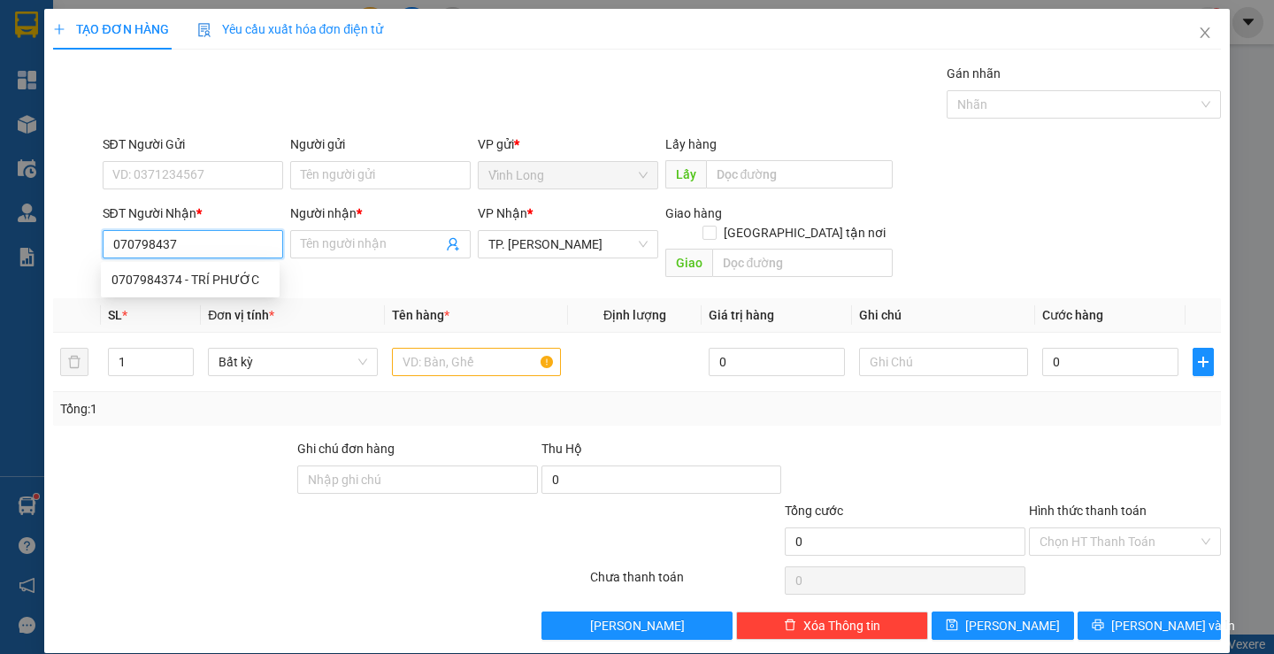
type input "0707984374"
click at [245, 273] on div "0707984374 - TRÍ PHƯỚC" at bounding box center [189, 279] width 157 height 19
type input "TRÍ PHƯỚC"
type input "0707984374"
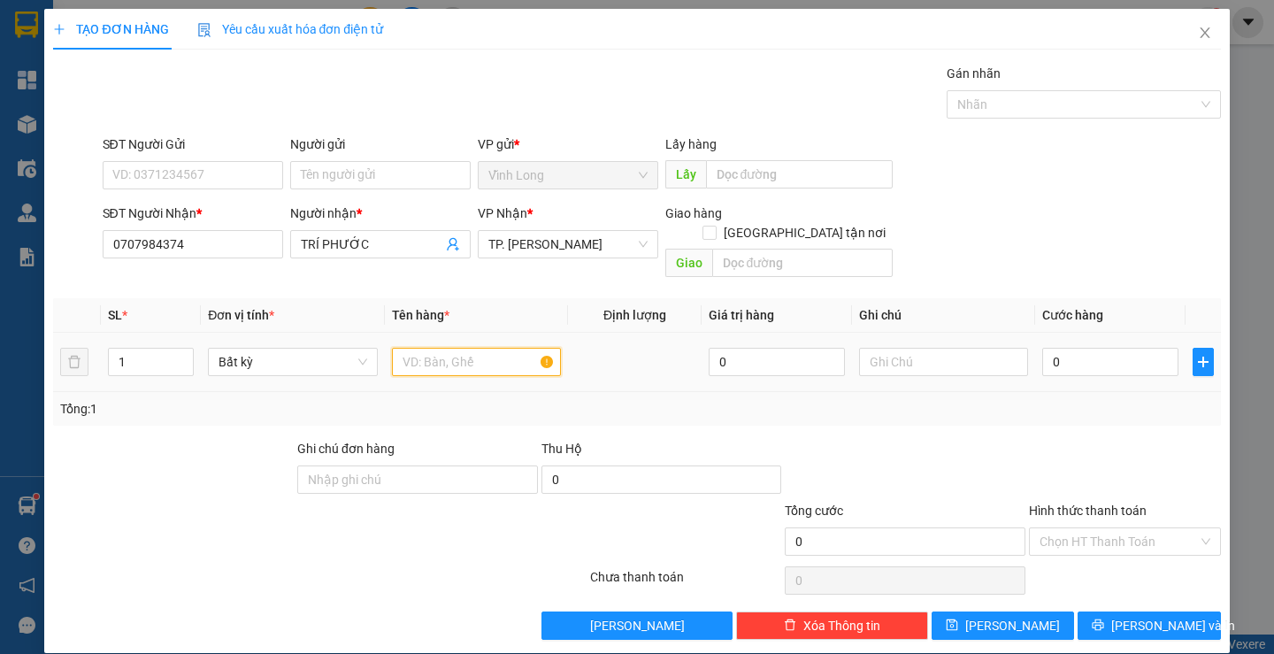
click at [440, 348] on input "text" at bounding box center [476, 362] width 169 height 28
type input "THÙNG"
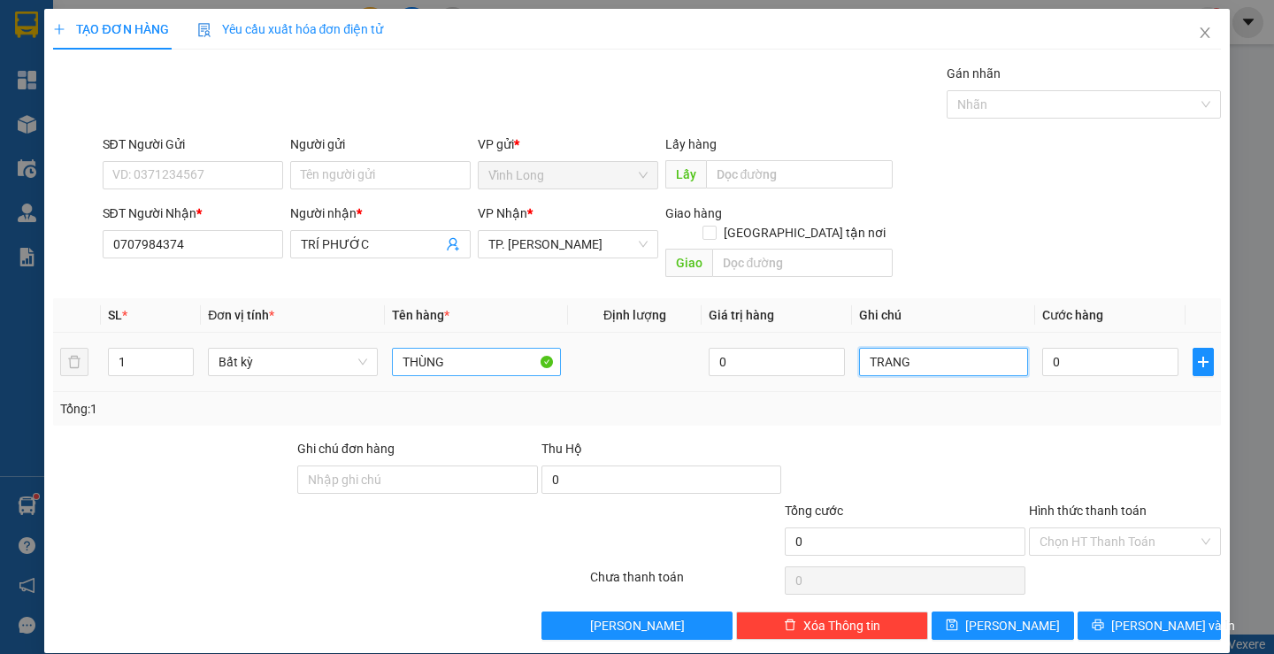
type input "TRANG"
type input "3"
type input "30"
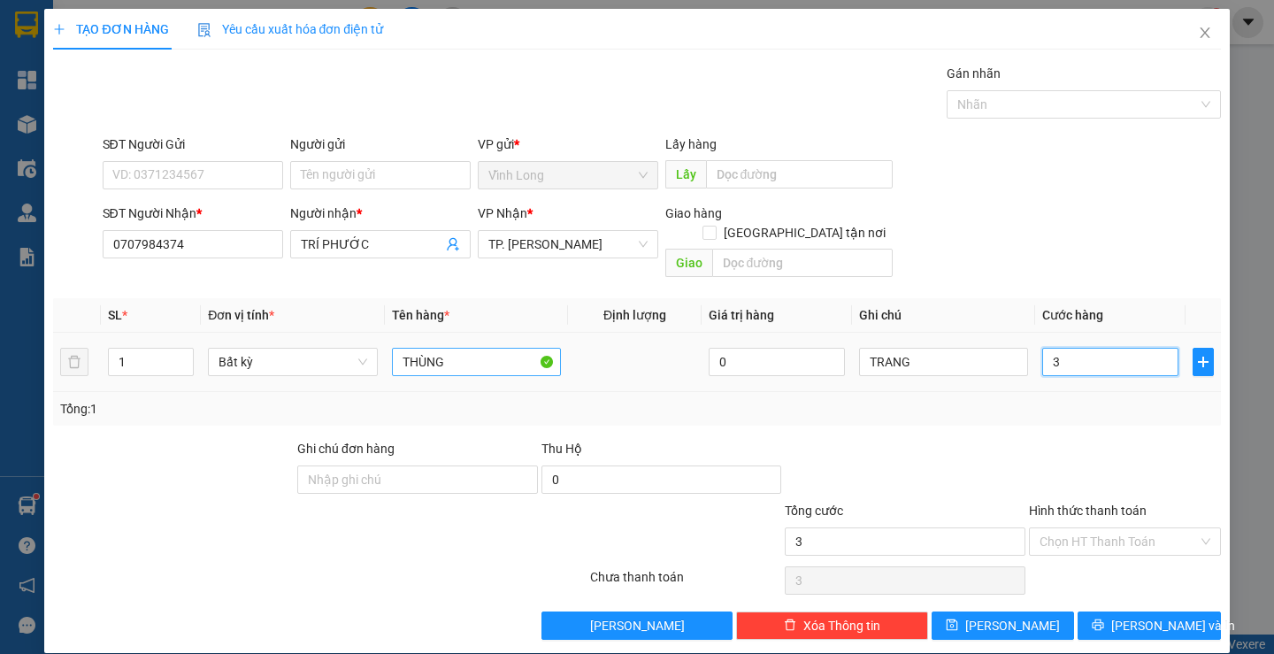
type input "30"
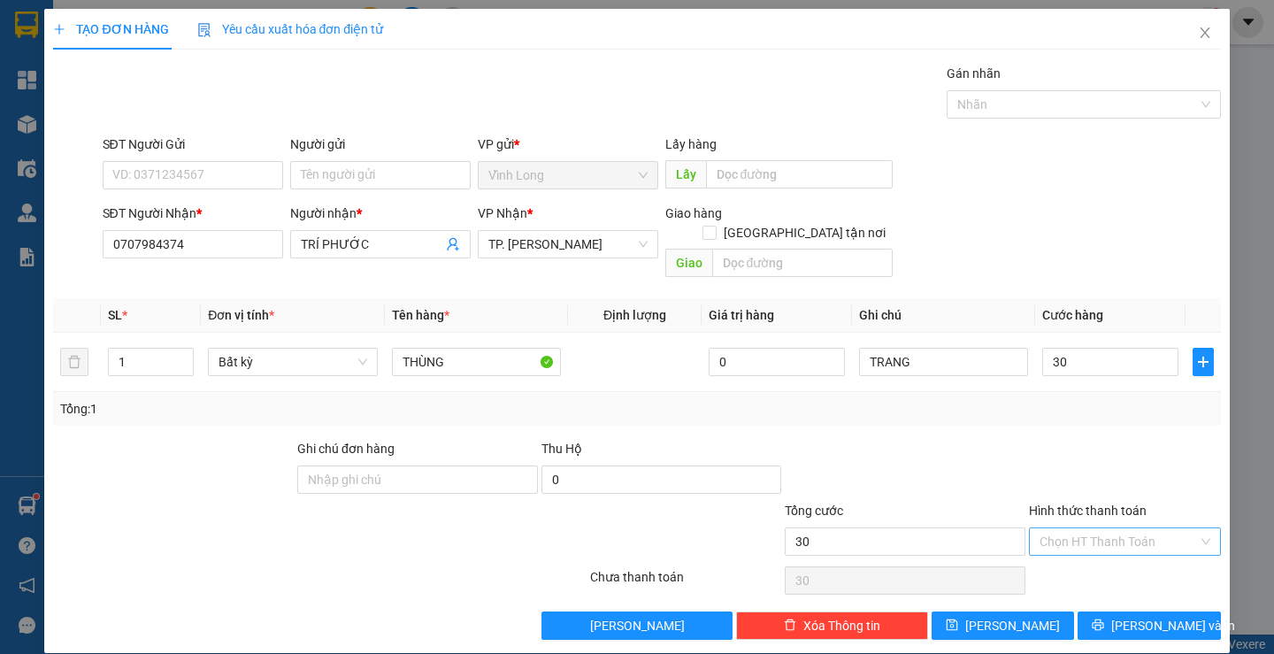
type input "30.000"
click at [1079, 528] on input "Hình thức thanh toán" at bounding box center [1118, 541] width 158 height 27
click at [1080, 555] on div "Tại văn phòng" at bounding box center [1114, 556] width 168 height 19
type input "0"
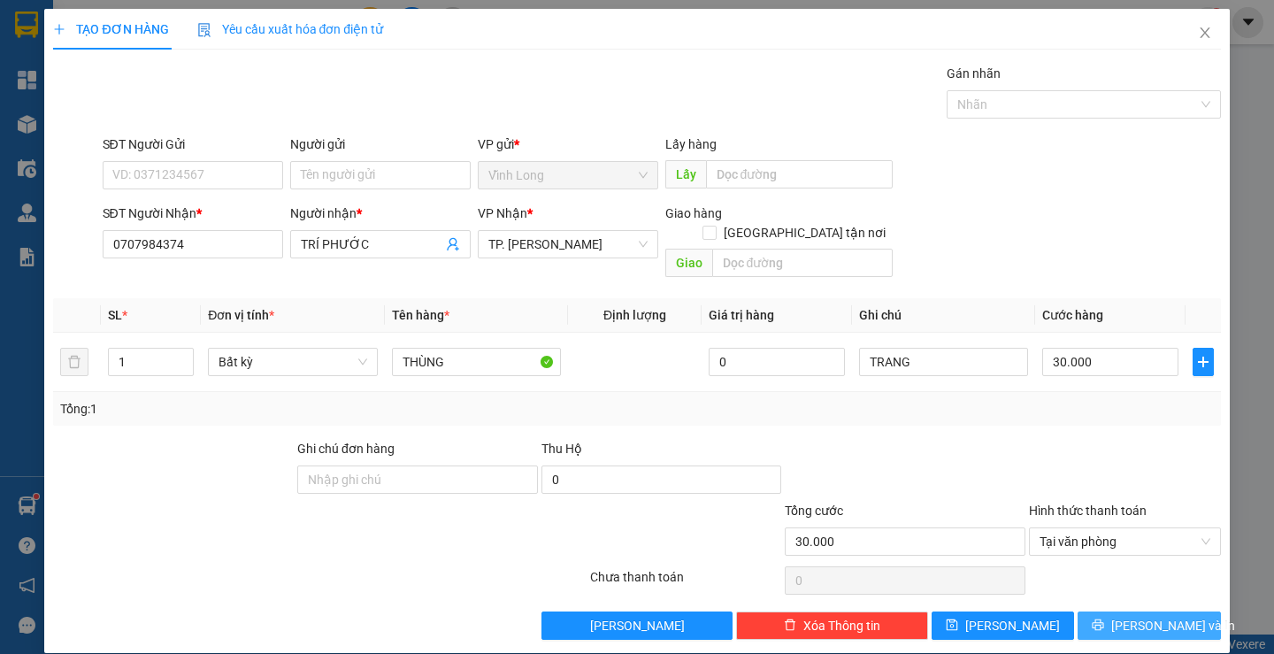
drag, startPoint x: 1102, startPoint y: 604, endPoint x: 1083, endPoint y: 594, distance: 21.0
click at [1100, 611] on button "[PERSON_NAME] và In" at bounding box center [1148, 625] width 142 height 28
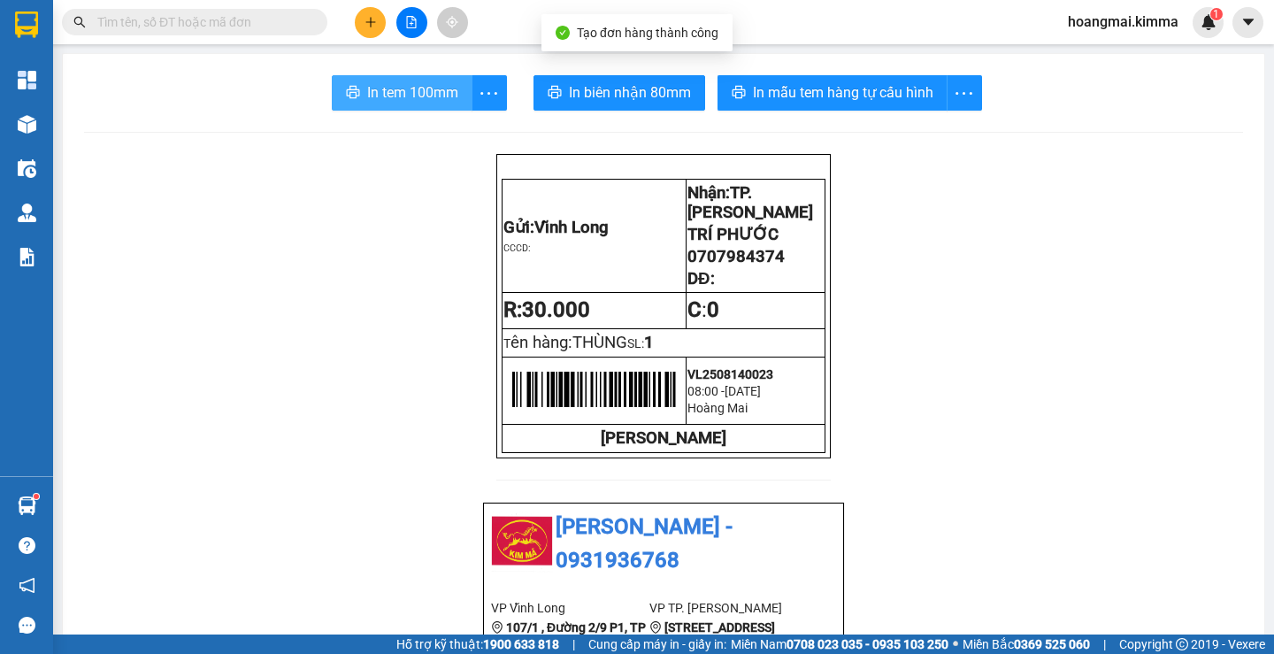
click at [410, 98] on span "In tem 100mm" at bounding box center [412, 92] width 91 height 22
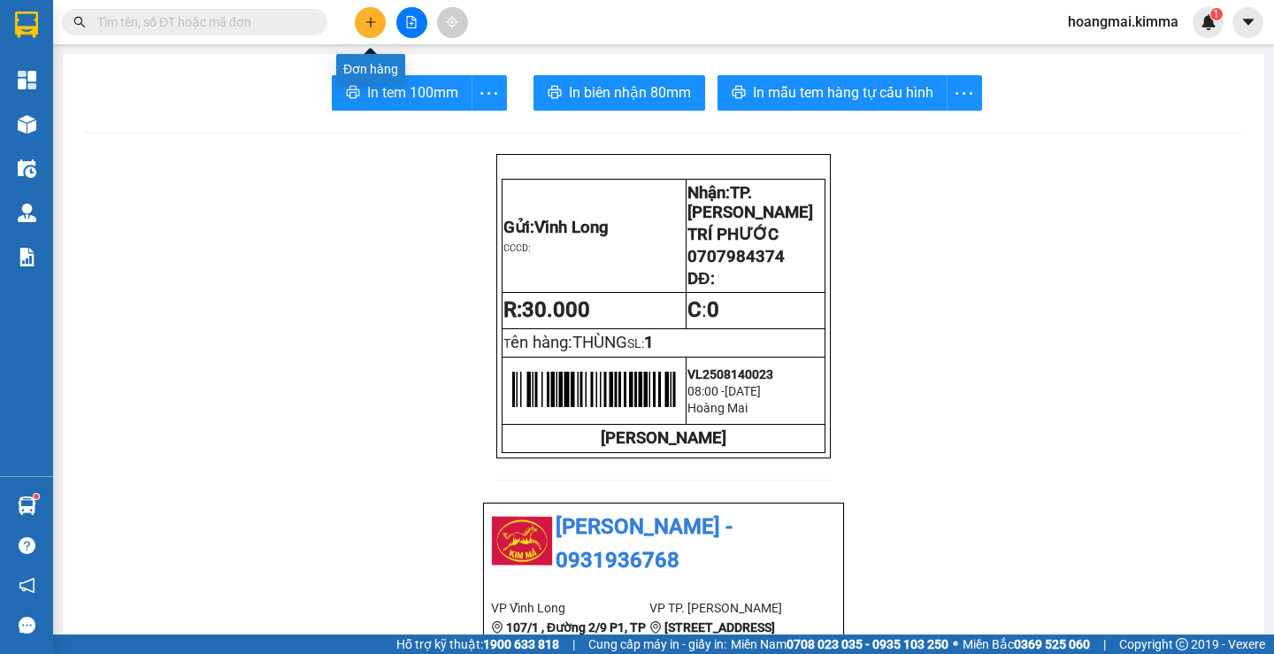
click at [373, 17] on button at bounding box center [370, 22] width 31 height 31
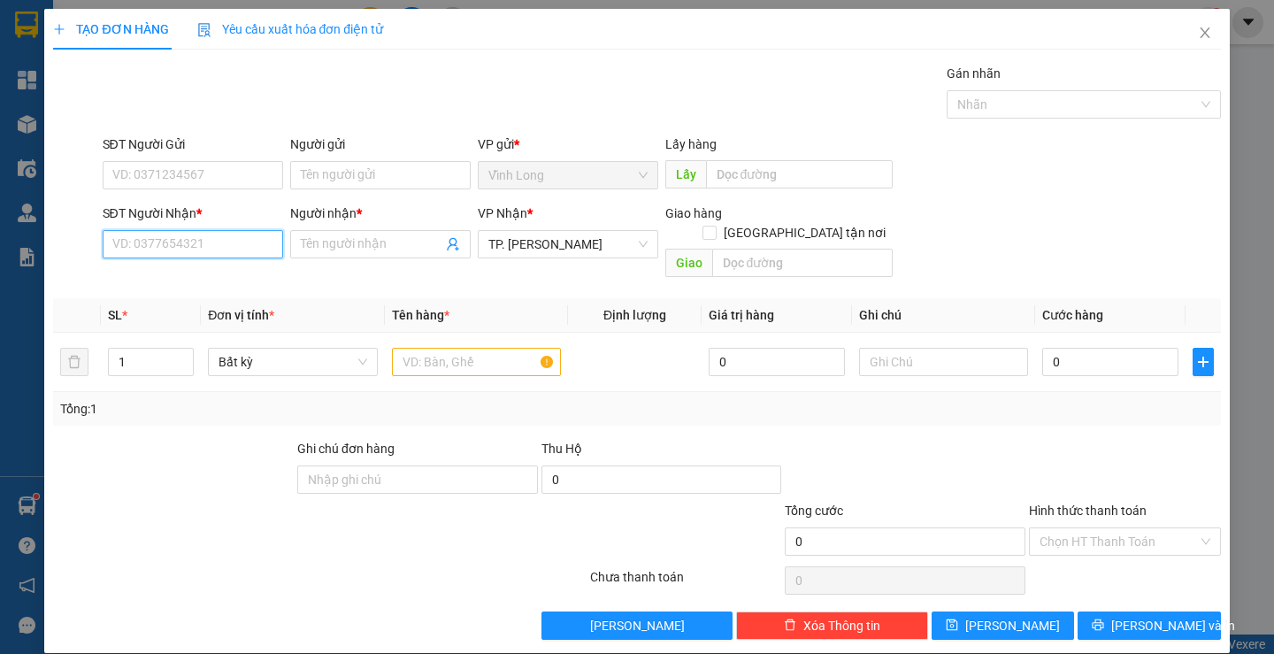
click at [218, 243] on input "SĐT Người Nhận *" at bounding box center [193, 244] width 180 height 28
type input "0767956455"
click at [202, 284] on div "0767956455 - HIẾU" at bounding box center [189, 279] width 157 height 19
type input "HIẾU"
type input "0767956455"
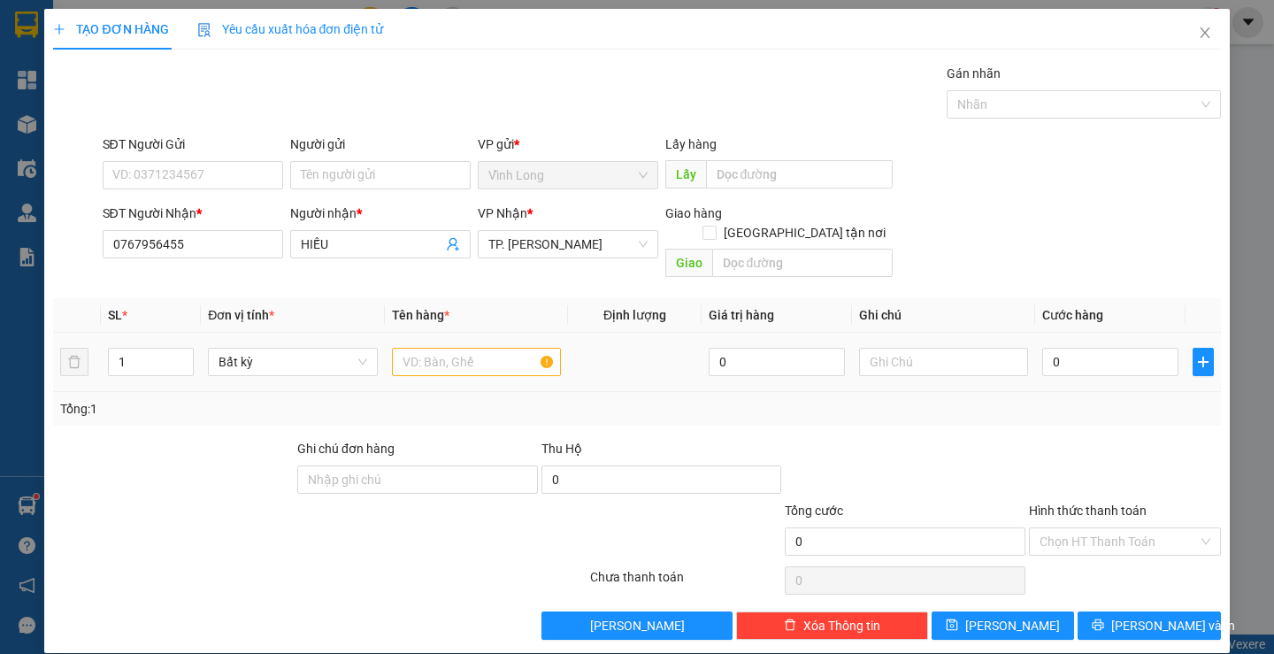
click at [411, 358] on div at bounding box center [476, 361] width 169 height 35
click at [418, 348] on input "text" at bounding box center [476, 362] width 169 height 28
type input "THÙNG"
type input "TRANG"
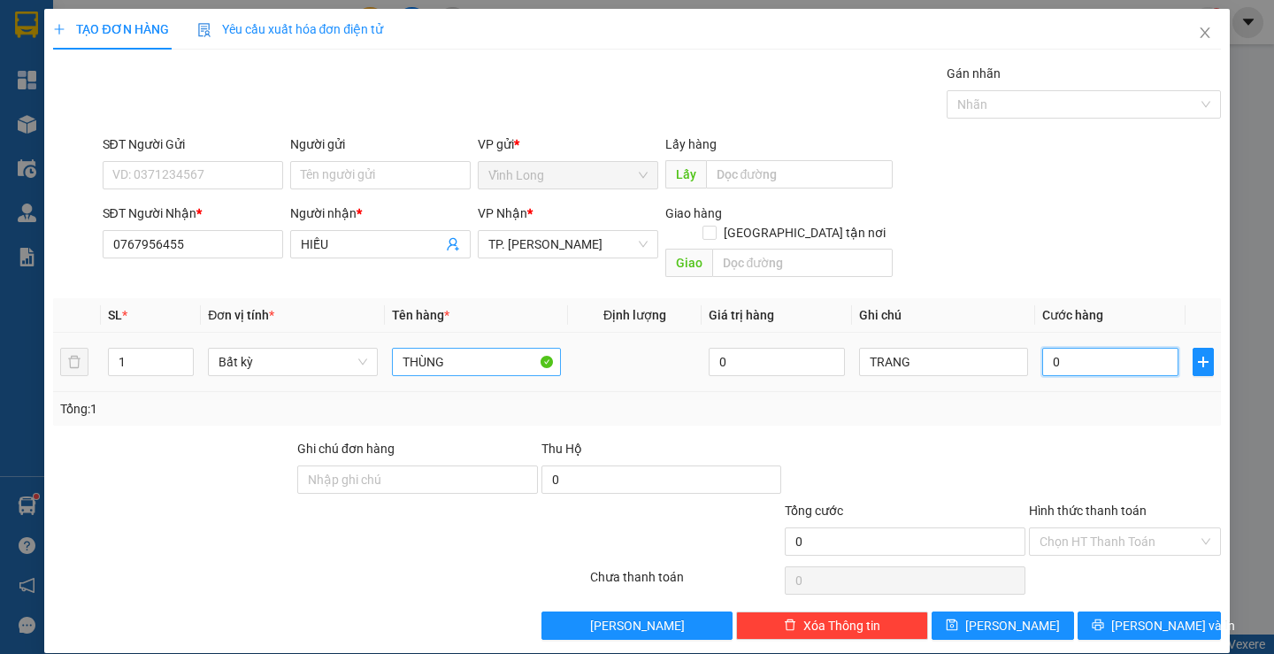
type input "4"
type input "40"
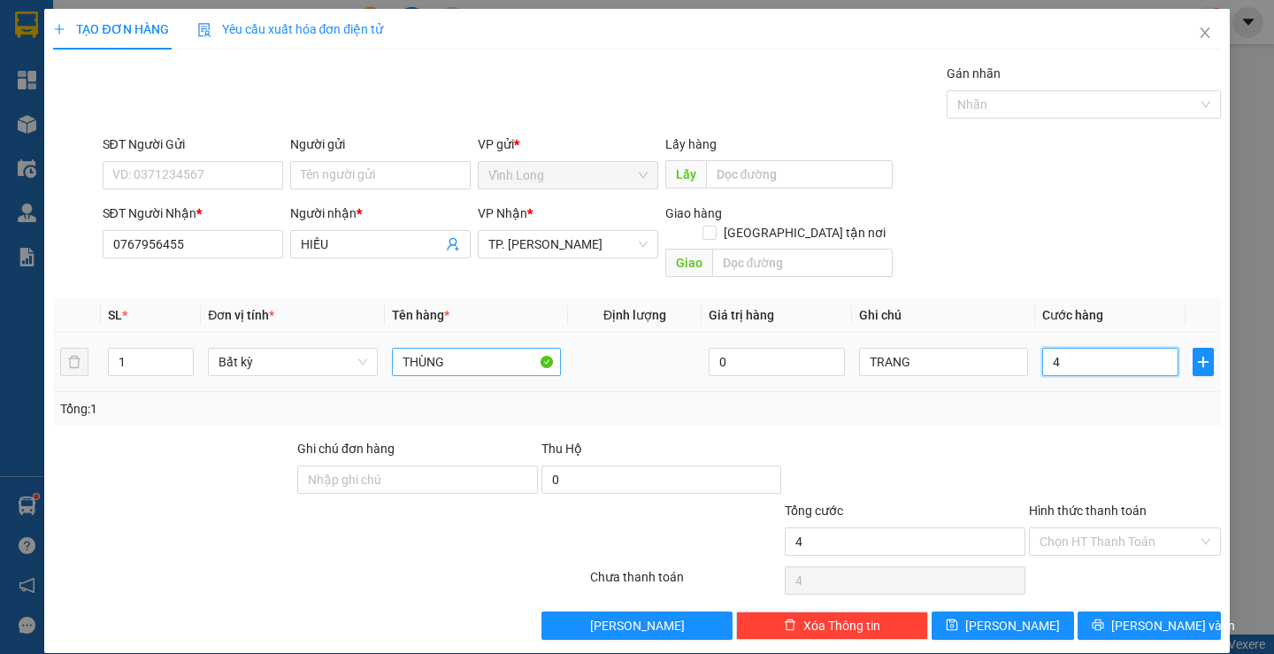
type input "40"
type input "40.000"
click at [483, 348] on input "THÙNG" at bounding box center [476, 362] width 169 height 28
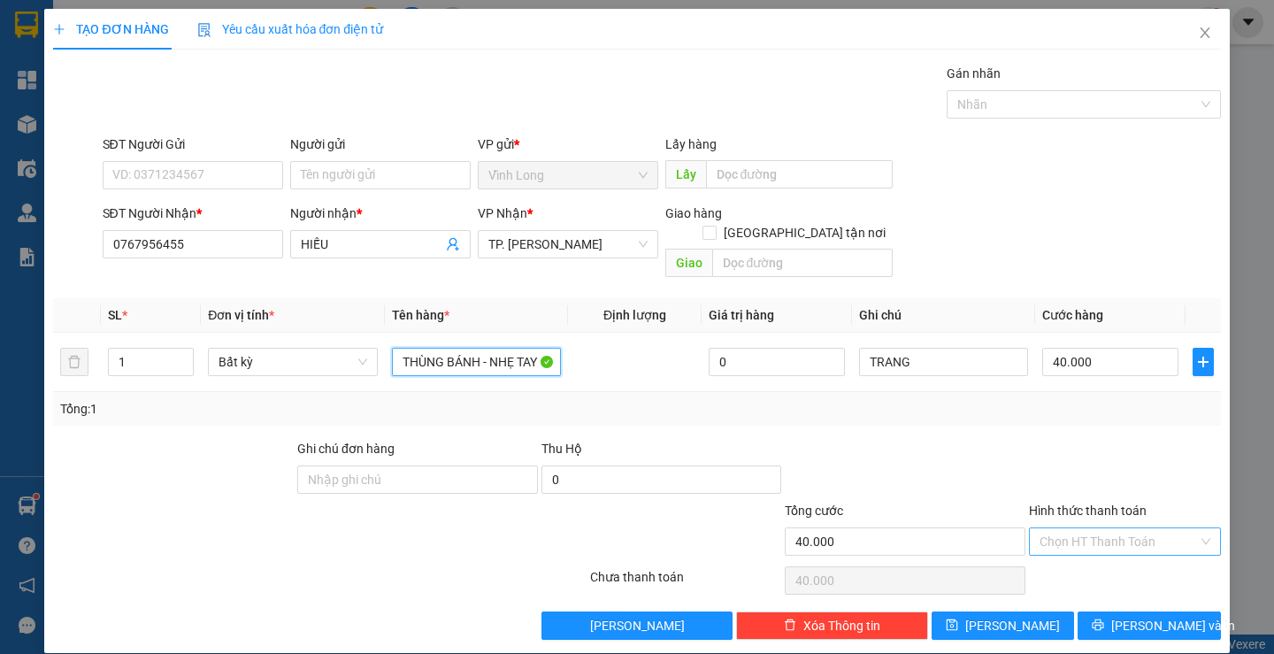
type input "THÙNG BÁNH - NHẸ TAY"
click at [1112, 528] on input "Hình thức thanh toán" at bounding box center [1118, 541] width 158 height 27
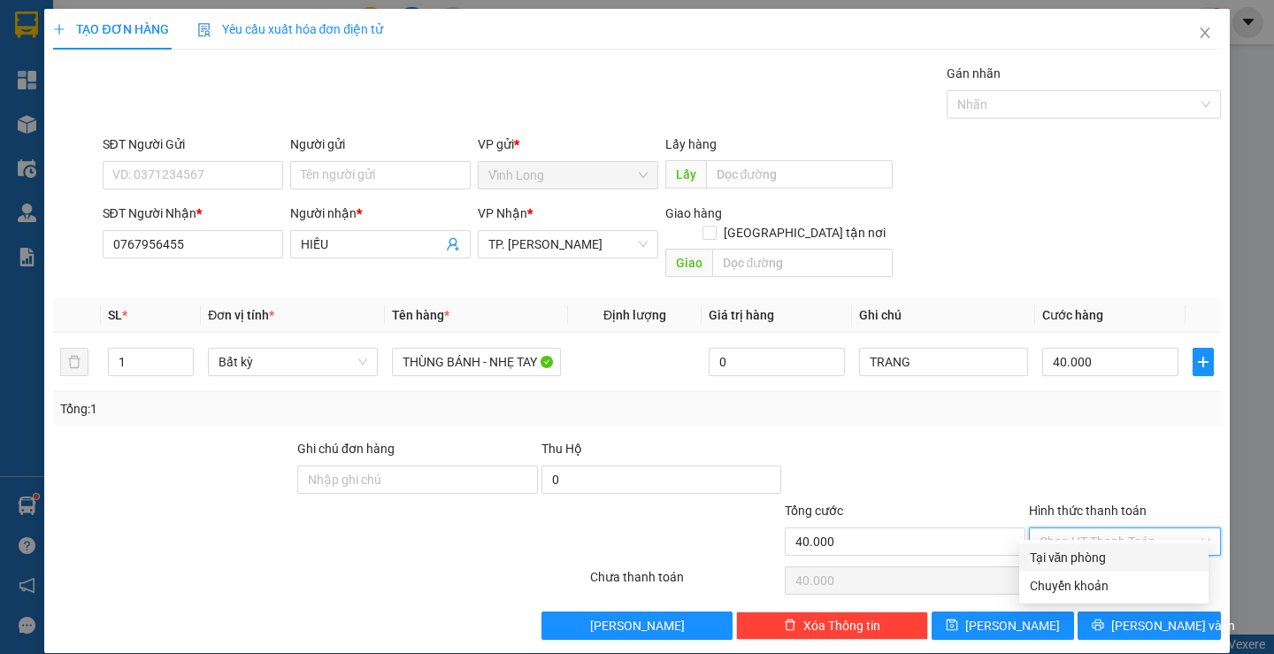
click at [1100, 561] on div "Tại văn phòng" at bounding box center [1114, 556] width 168 height 19
type input "0"
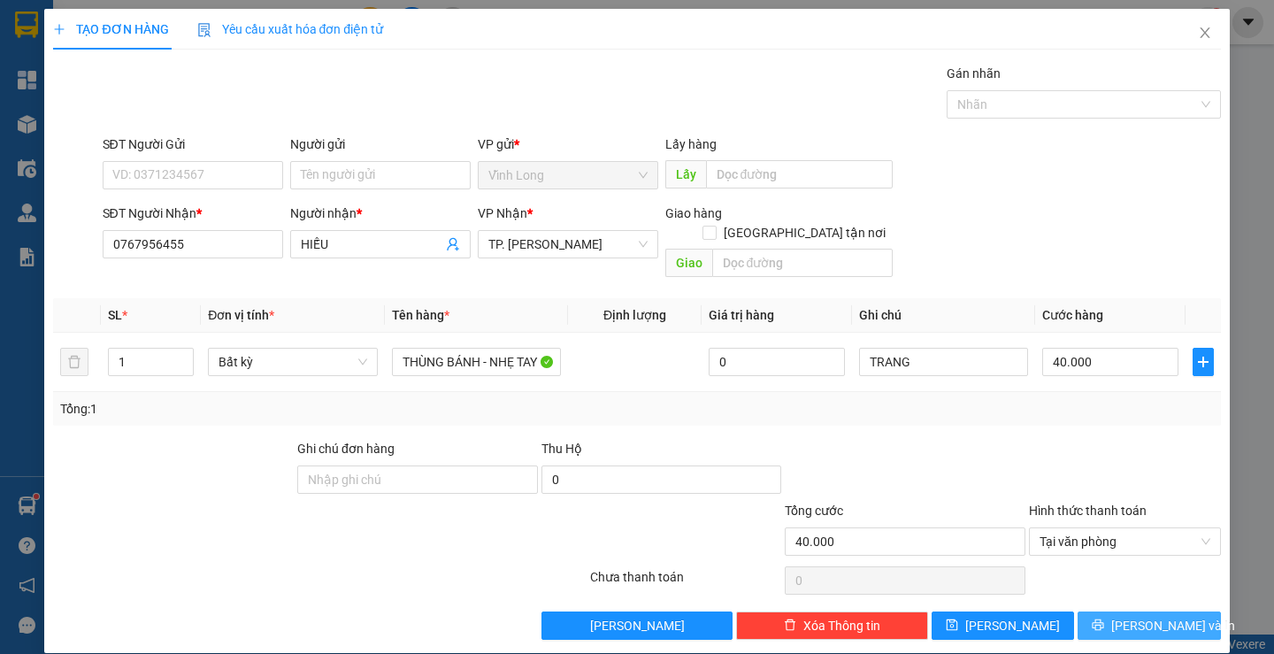
click at [1153, 616] on span "[PERSON_NAME] và In" at bounding box center [1173, 625] width 124 height 19
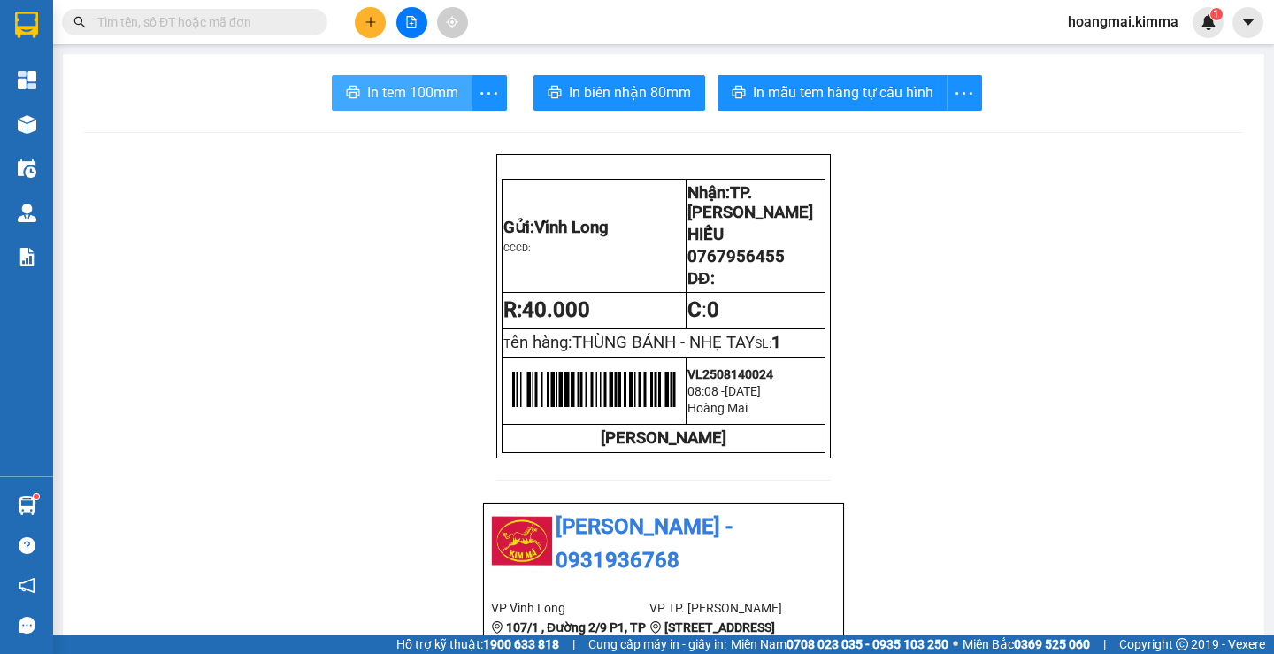
click at [425, 89] on span "In tem 100mm" at bounding box center [412, 92] width 91 height 22
click at [369, 25] on icon "plus" at bounding box center [370, 22] width 12 height 12
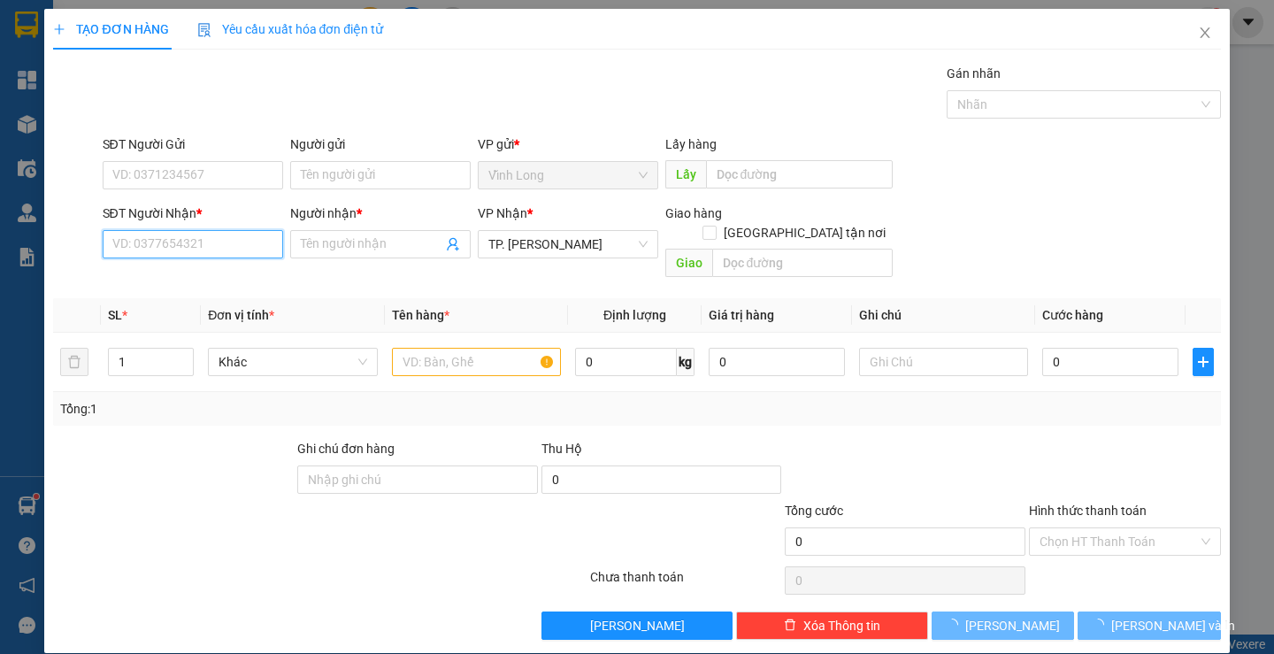
click at [227, 243] on input "SĐT Người Nhận *" at bounding box center [193, 244] width 180 height 28
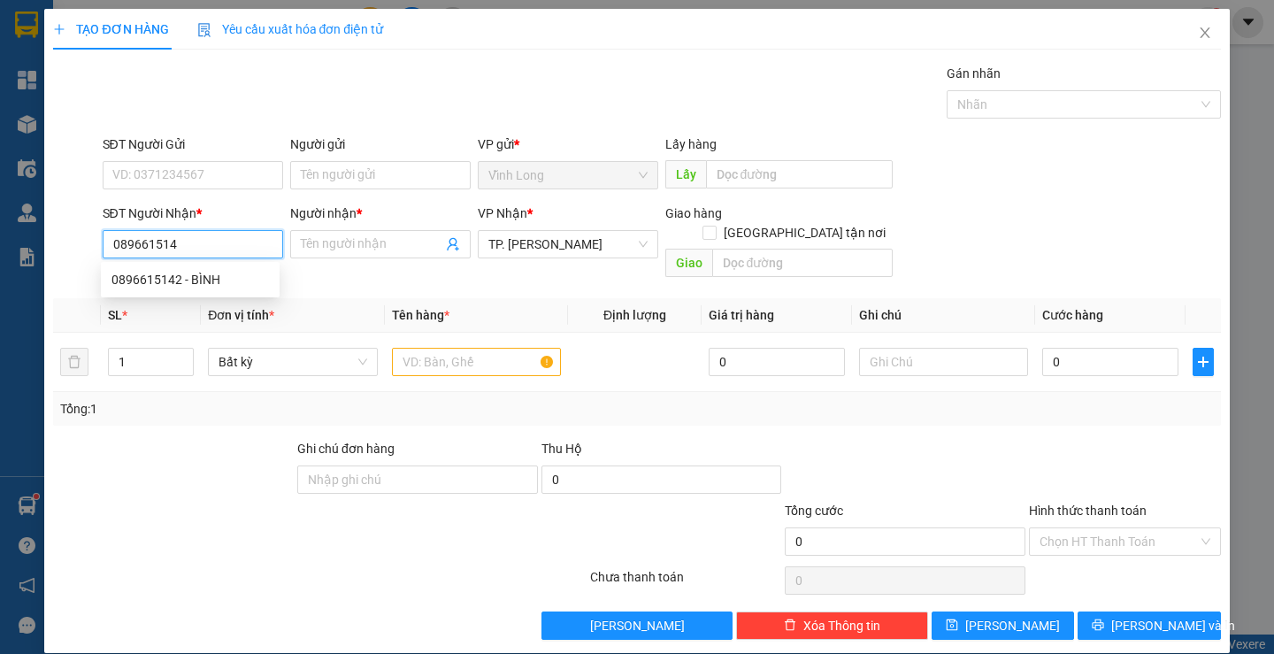
type input "0896615142"
click at [205, 281] on div "0896615142 - BÌNH" at bounding box center [189, 279] width 157 height 19
type input "BÌNH"
type input "0896615142"
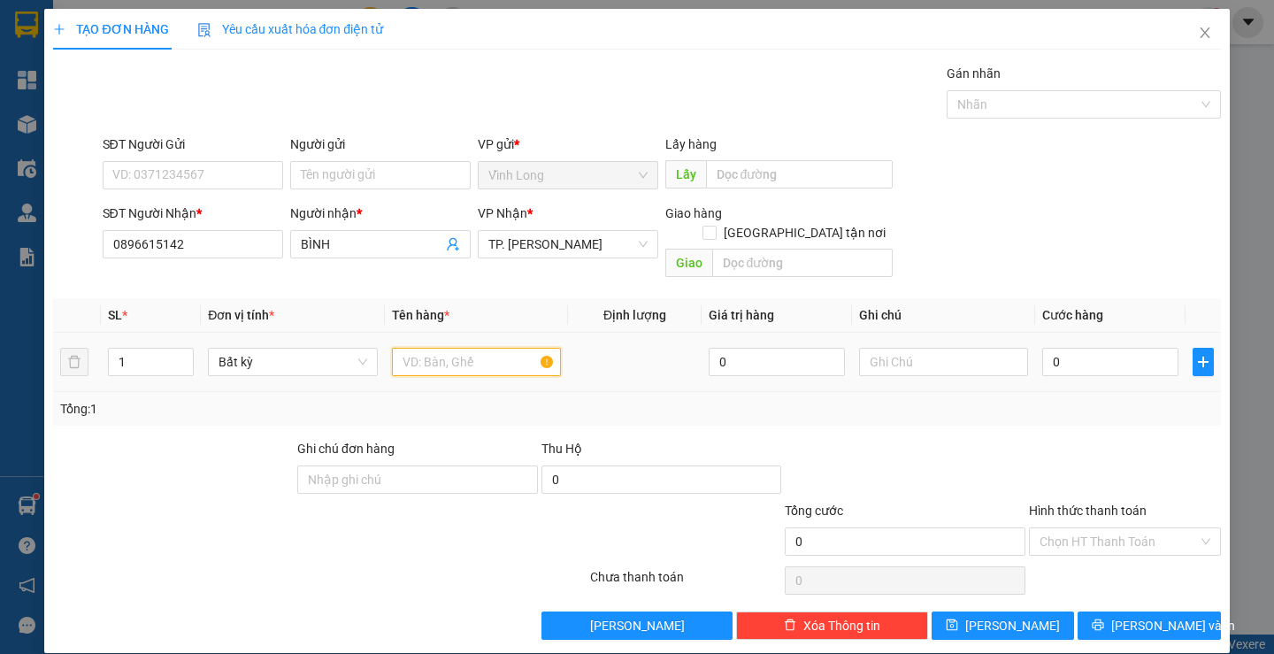
click at [405, 348] on input "text" at bounding box center [476, 362] width 169 height 28
type input "2"
click at [180, 352] on span "up" at bounding box center [184, 357] width 11 height 11
click at [423, 351] on input "text" at bounding box center [476, 362] width 169 height 28
type input "1 THÙNG + 1 TRÁI MÍT"
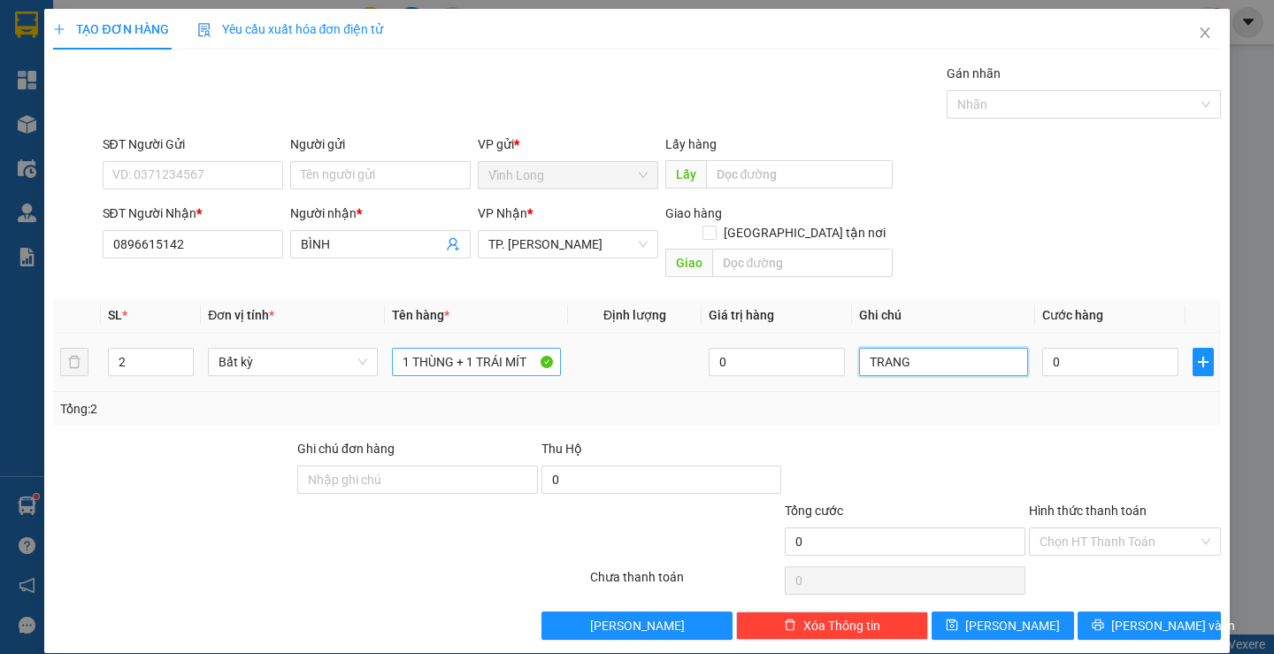
type input "TRANG"
type input "5"
type input "50"
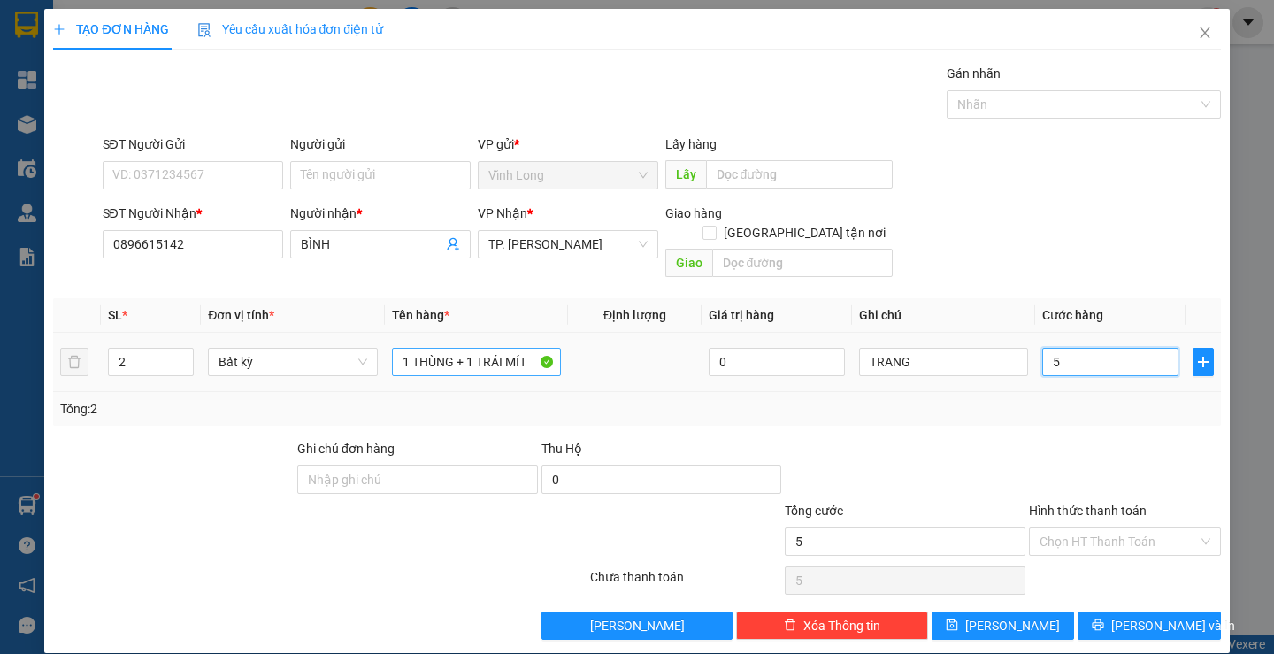
type input "50"
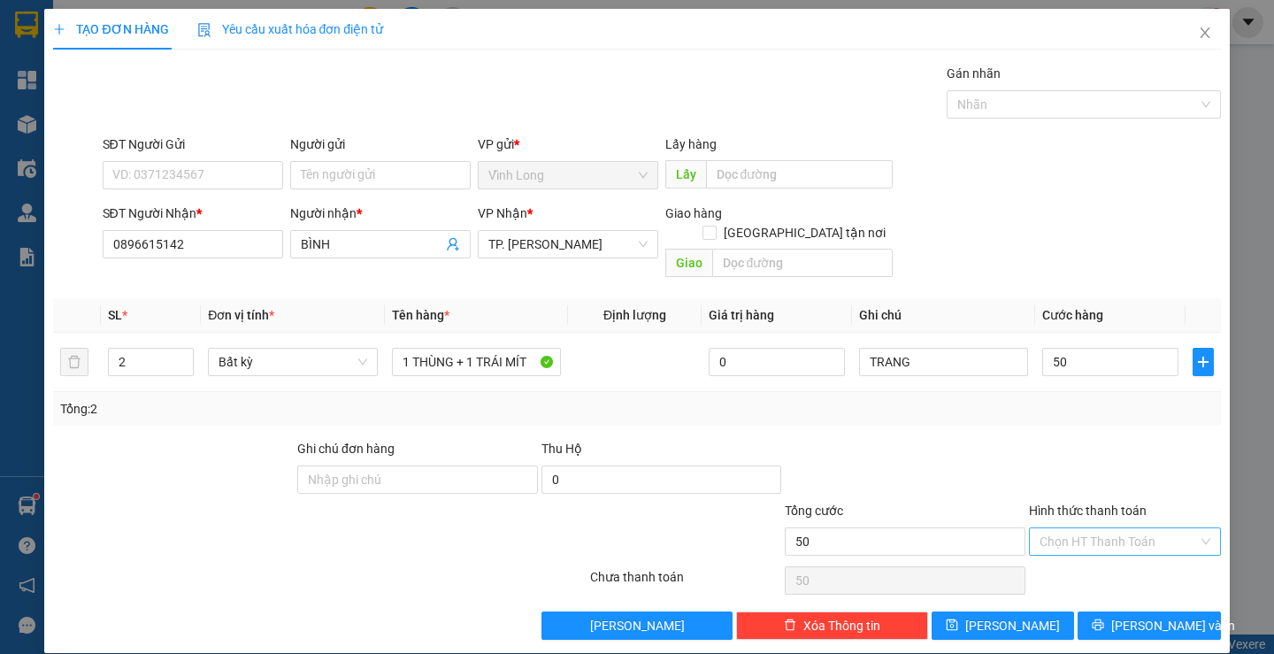
type input "50.000"
click at [1064, 528] on input "Hình thức thanh toán" at bounding box center [1118, 541] width 158 height 27
click at [1056, 552] on div "Tại văn phòng" at bounding box center [1114, 556] width 168 height 19
type input "0"
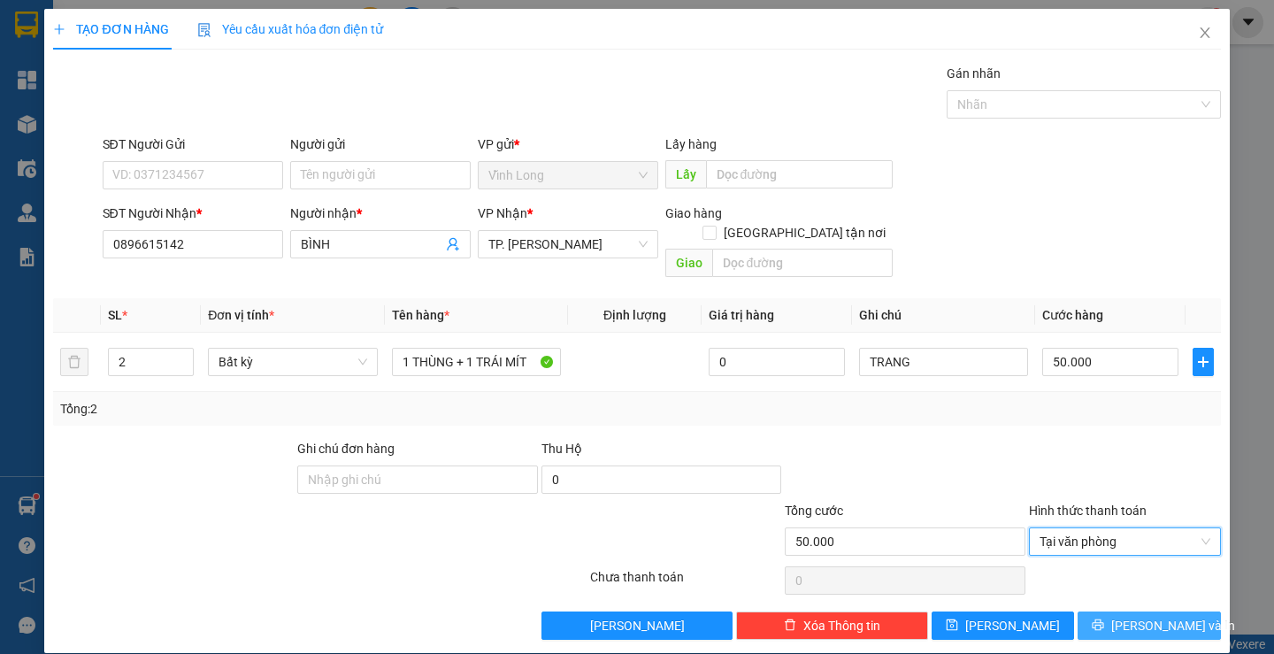
drag, startPoint x: 1118, startPoint y: 608, endPoint x: 1091, endPoint y: 586, distance: 34.7
click at [1115, 611] on button "[PERSON_NAME] và In" at bounding box center [1148, 625] width 142 height 28
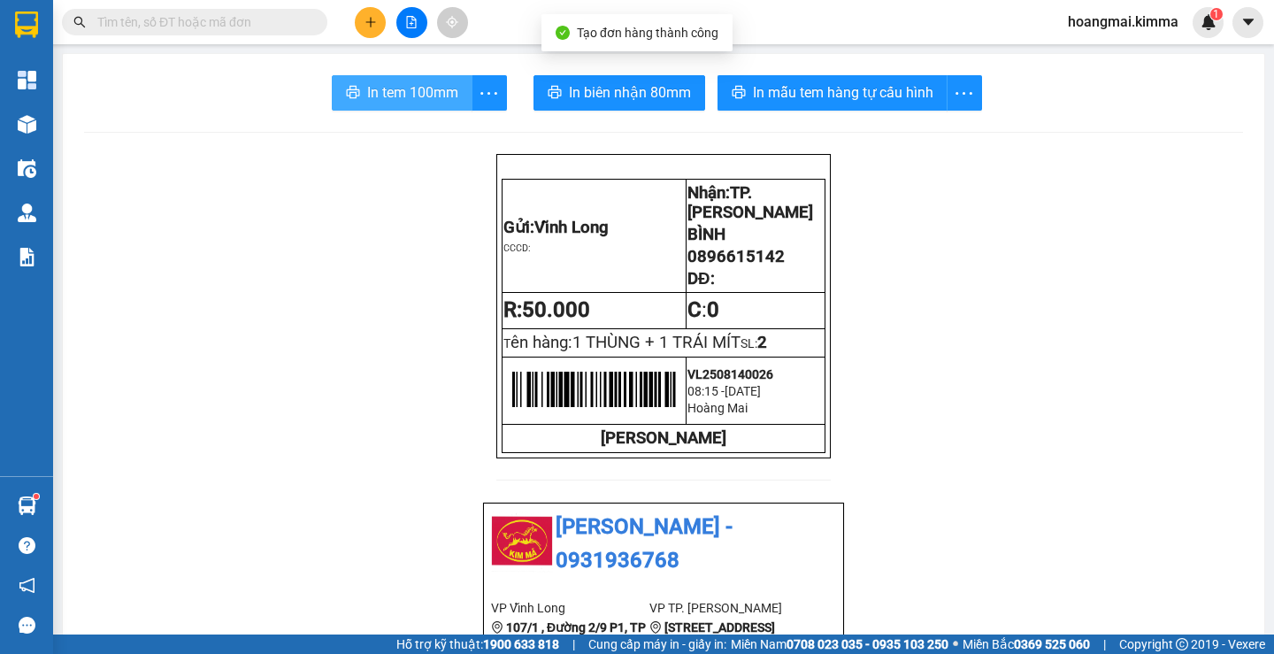
click at [430, 84] on span "In tem 100mm" at bounding box center [412, 92] width 91 height 22
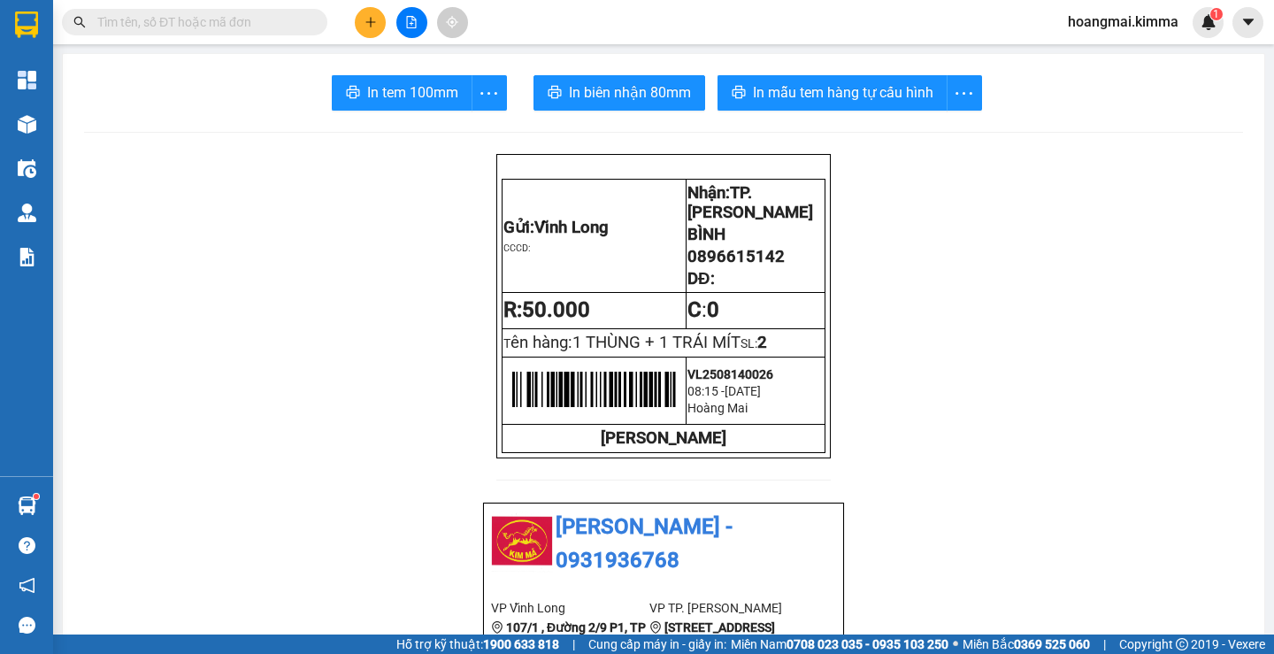
click at [363, 20] on button at bounding box center [370, 22] width 31 height 31
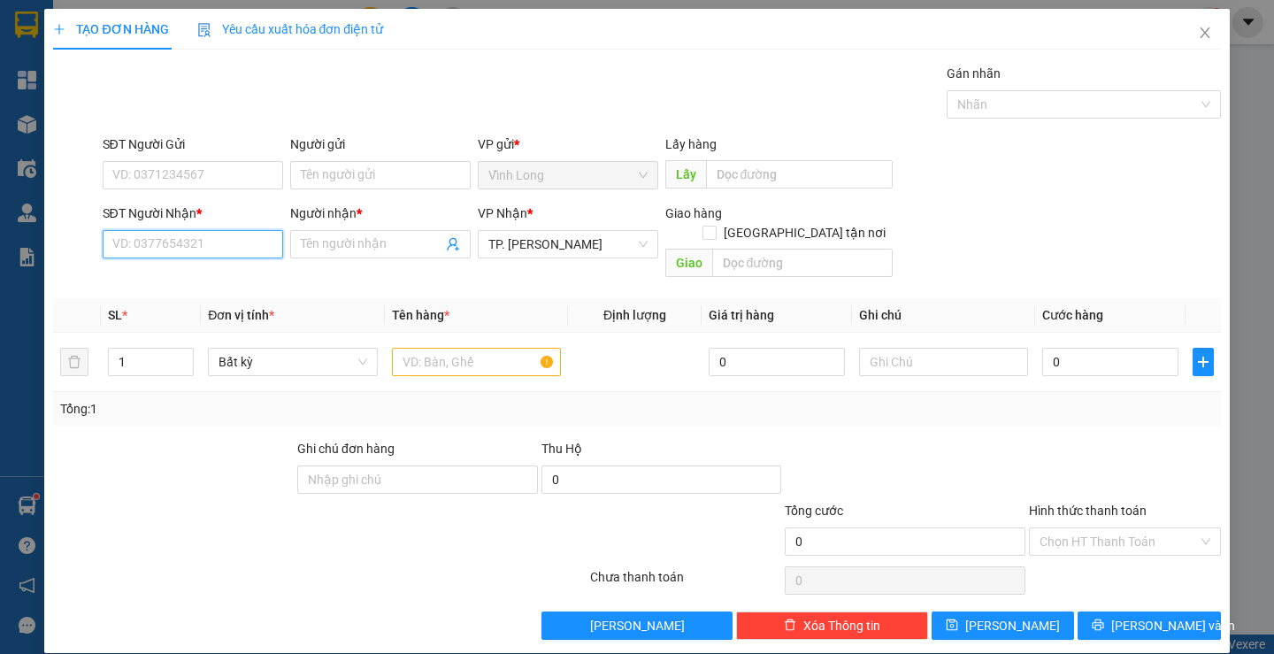
click at [238, 238] on input "SĐT Người Nhận *" at bounding box center [193, 244] width 180 height 28
click at [222, 279] on div "0901735649 - [GEOGRAPHIC_DATA]" at bounding box center [210, 279] width 199 height 19
type input "0901735649"
type input "[PERSON_NAME]"
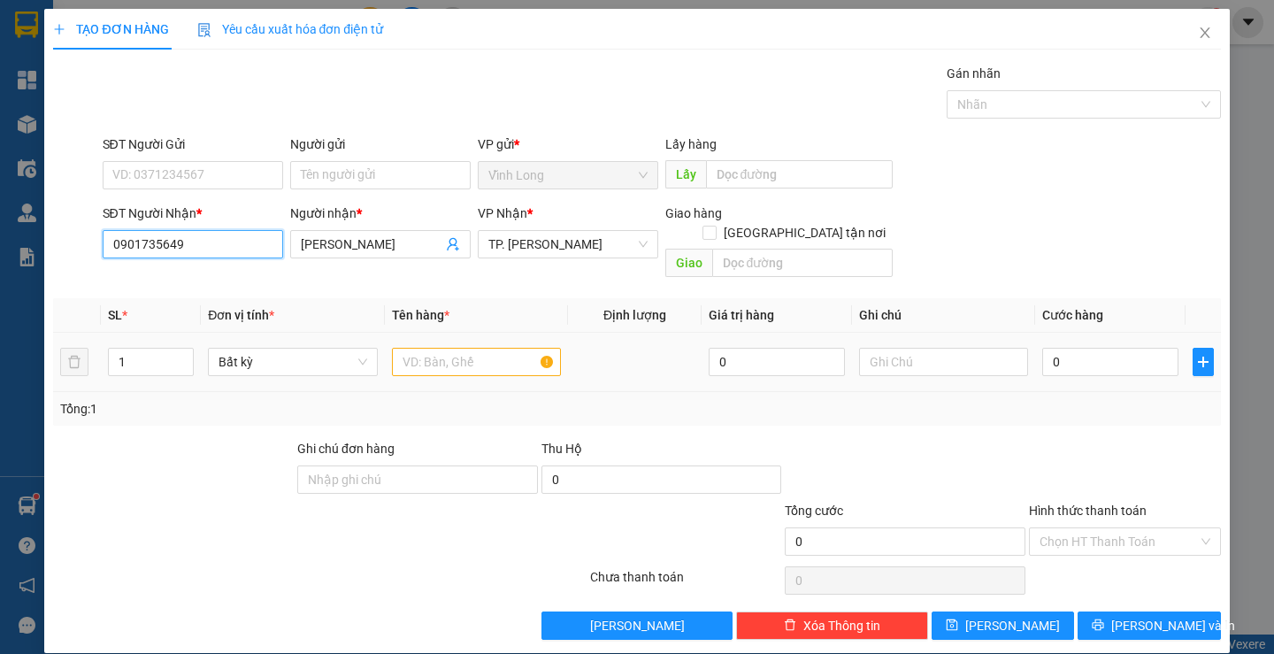
type input "0901735649"
click at [416, 348] on input "text" at bounding box center [476, 362] width 169 height 28
type input "GÓI ĐỎ"
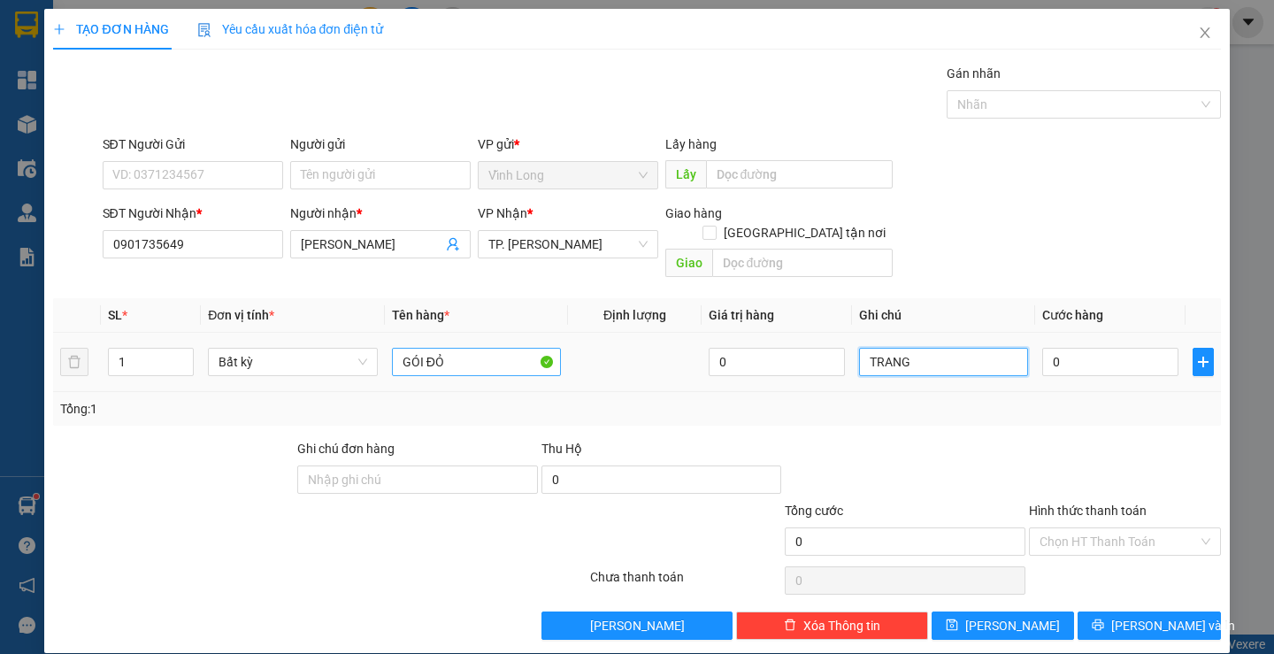
type input "TRANG"
type input "3"
type input "30"
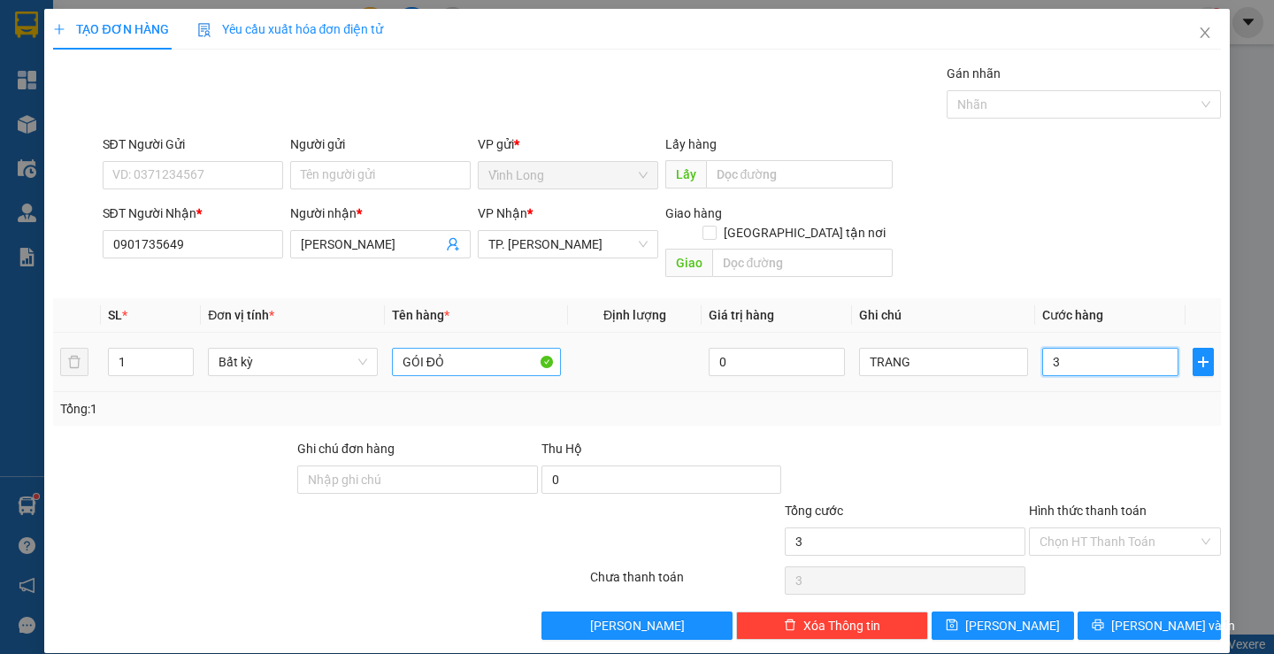
type input "30"
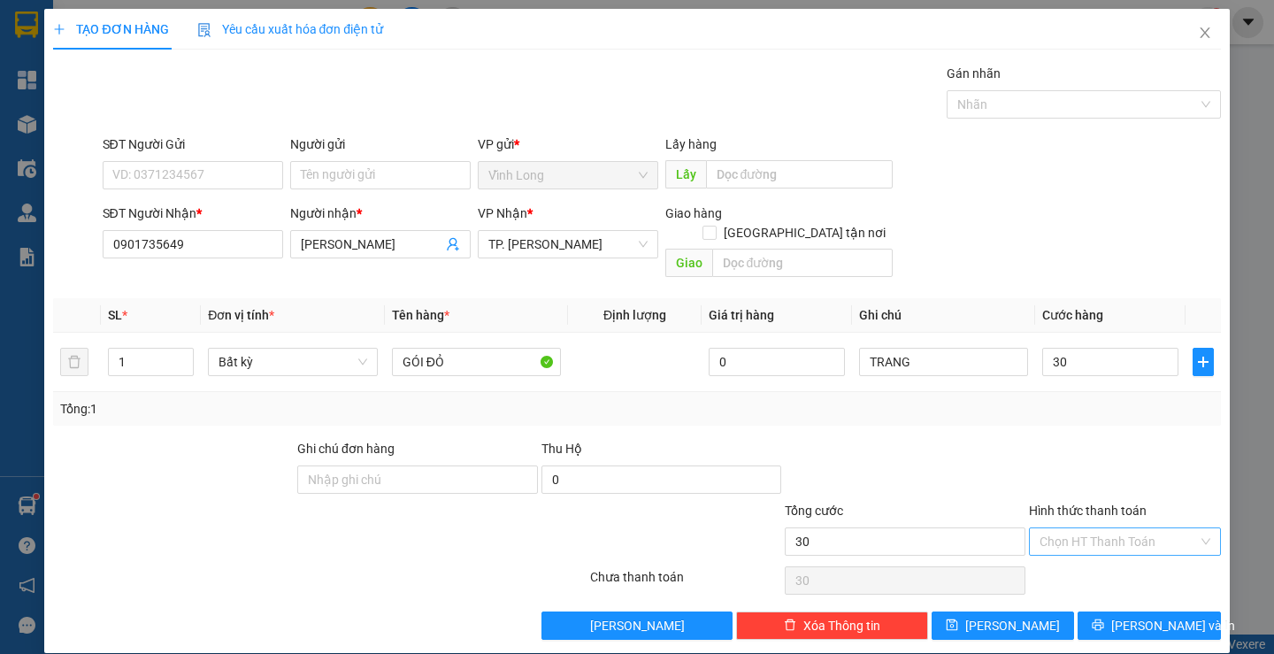
type input "30.000"
click at [1052, 528] on input "Hình thức thanh toán" at bounding box center [1118, 541] width 158 height 27
click at [1075, 551] on div "Tại văn phòng" at bounding box center [1114, 556] width 168 height 19
type input "0"
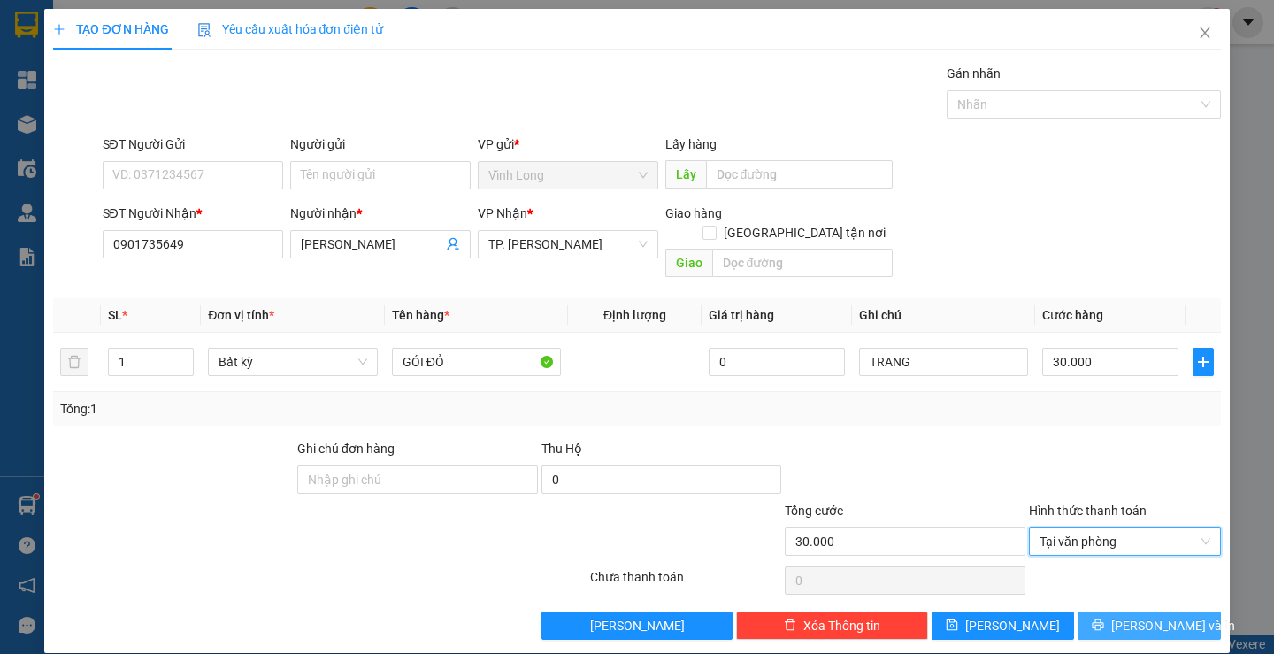
click at [1137, 616] on span "[PERSON_NAME] và In" at bounding box center [1173, 625] width 124 height 19
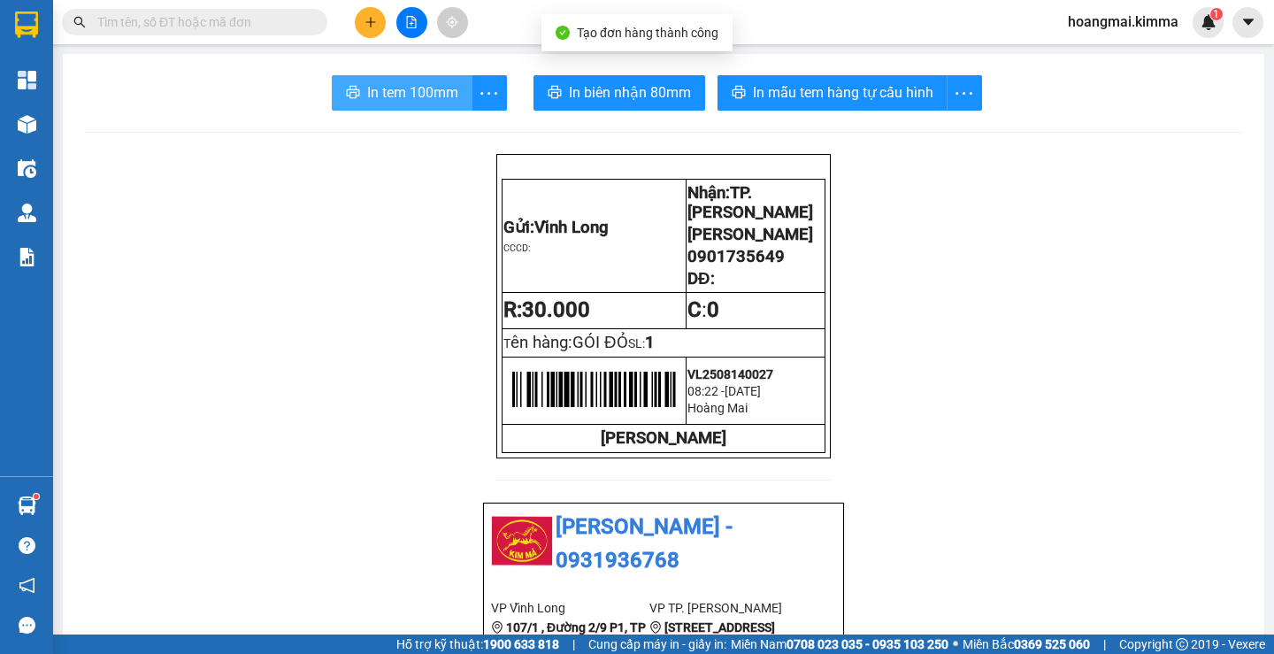
click at [420, 102] on span "In tem 100mm" at bounding box center [412, 92] width 91 height 22
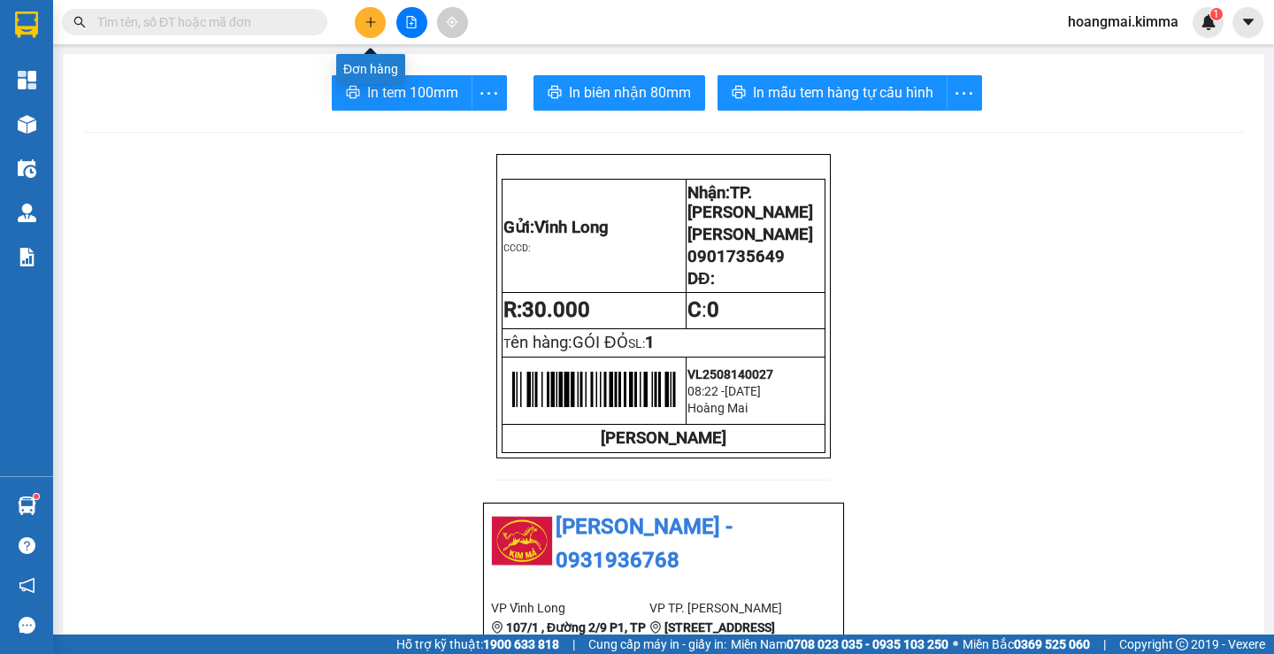
click at [361, 16] on button at bounding box center [370, 22] width 31 height 31
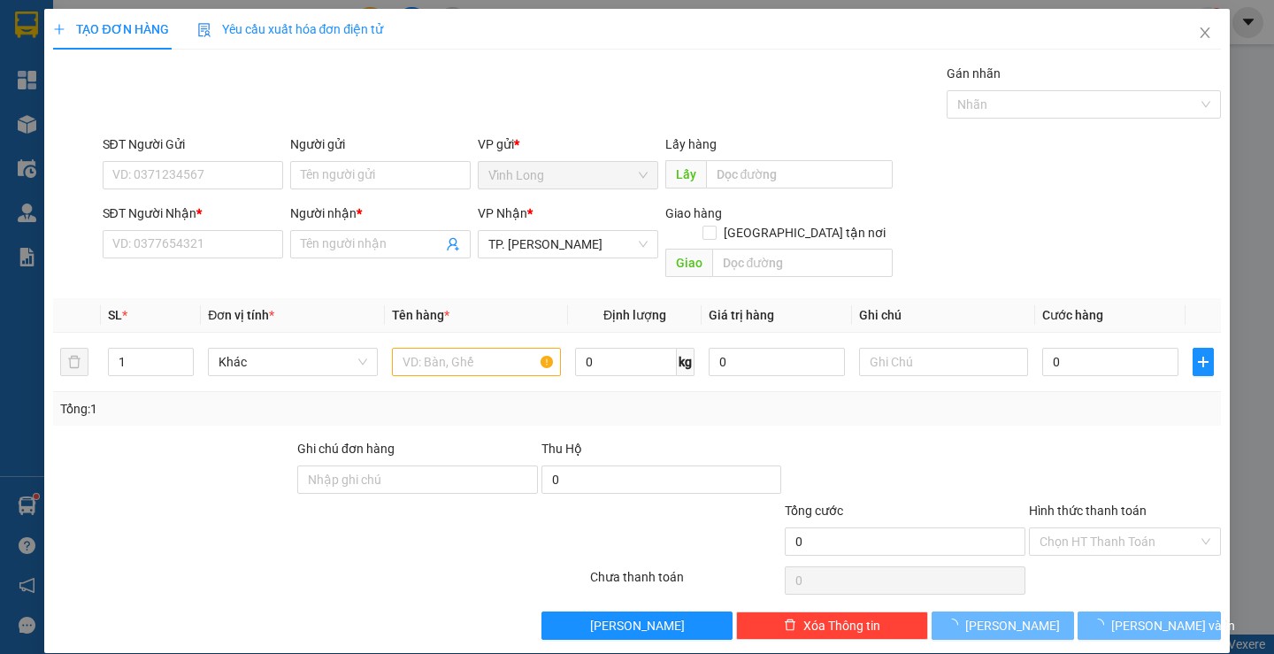
click at [181, 258] on div "SĐT Người Nhận * VD: 0377654321" at bounding box center [193, 234] width 180 height 62
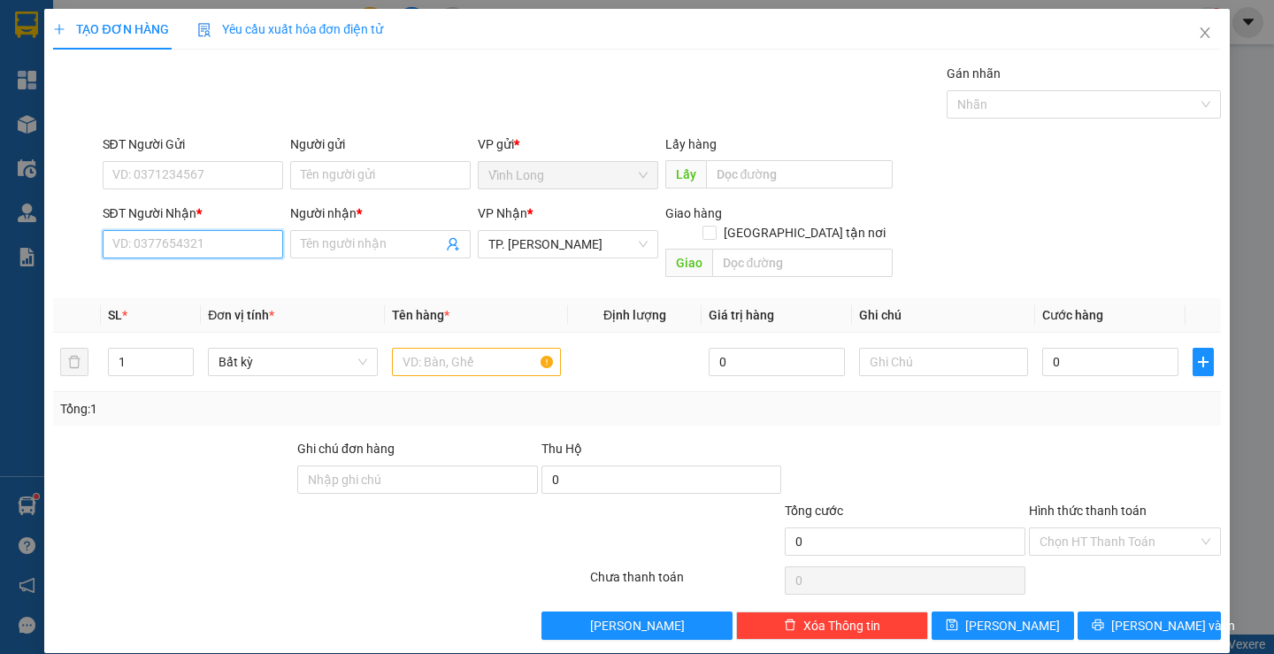
click at [191, 249] on input "SĐT Người Nhận *" at bounding box center [193, 244] width 180 height 28
type input "0984918890"
click at [363, 237] on input "Người nhận *" at bounding box center [372, 243] width 142 height 19
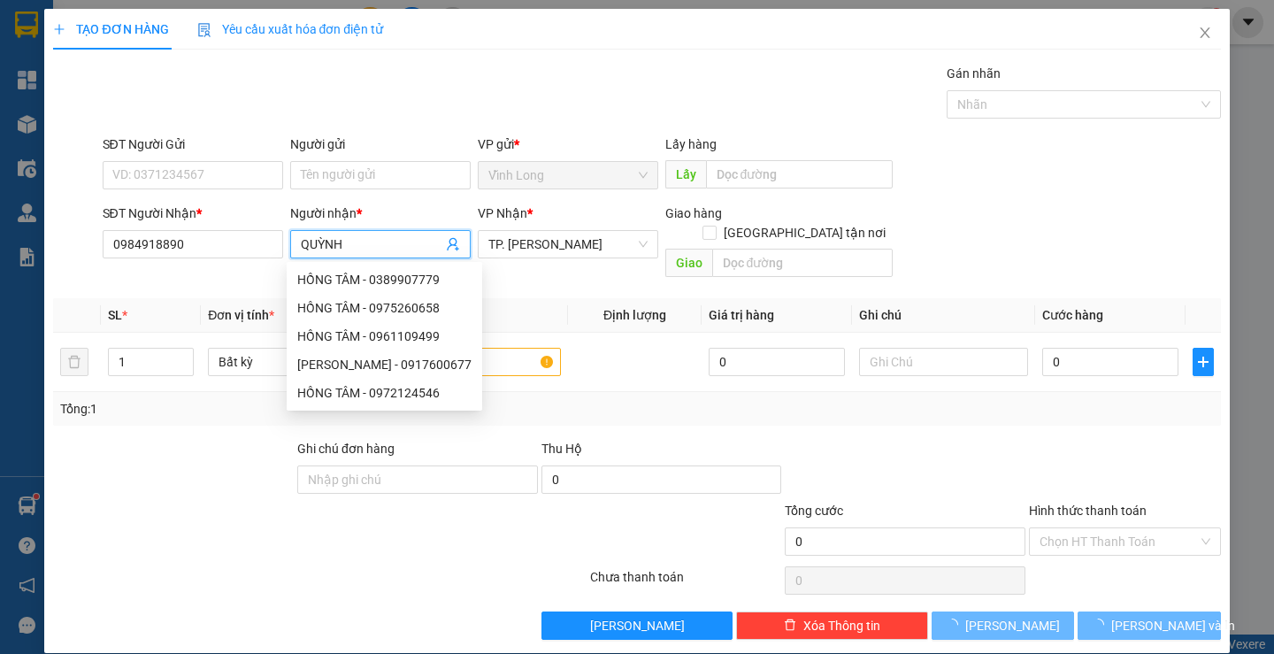
type input "QUỲNH"
click at [493, 88] on div "Gói vận chuyển * Tiêu chuẩn Gán nhãn Nhãn" at bounding box center [661, 95] width 1125 height 62
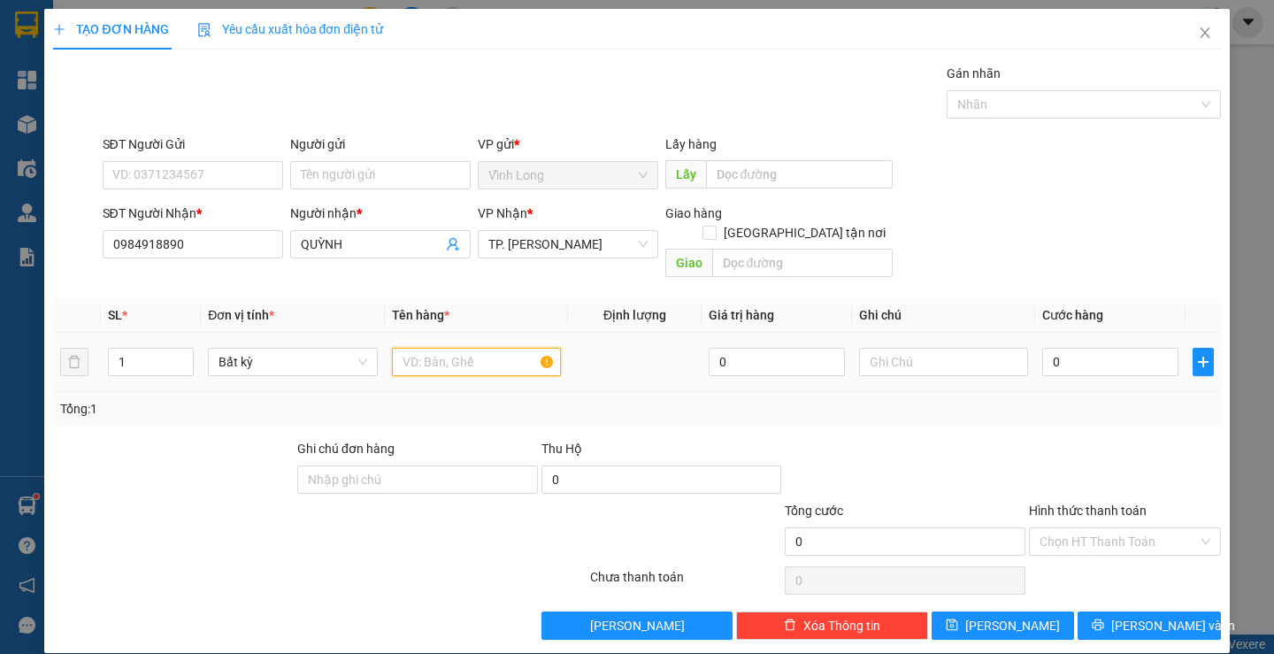
click at [511, 349] on input "text" at bounding box center [476, 362] width 169 height 28
type input "THÙNG"
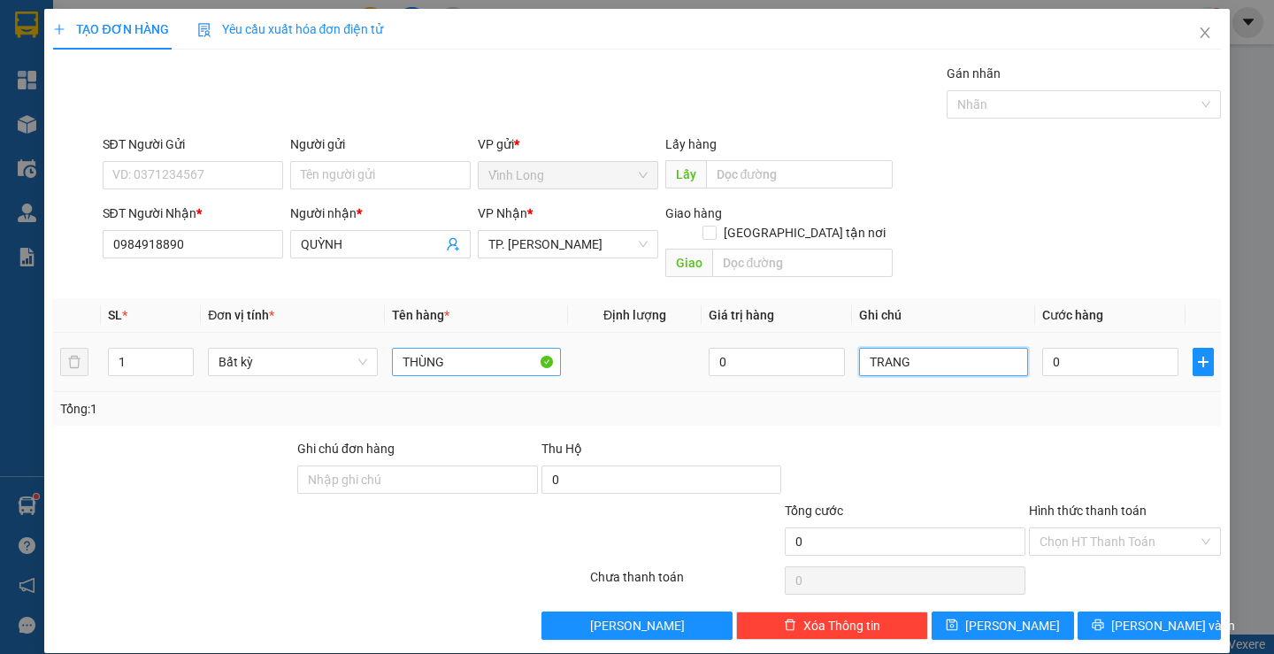
type input "TRANG"
type input "3"
type input "30"
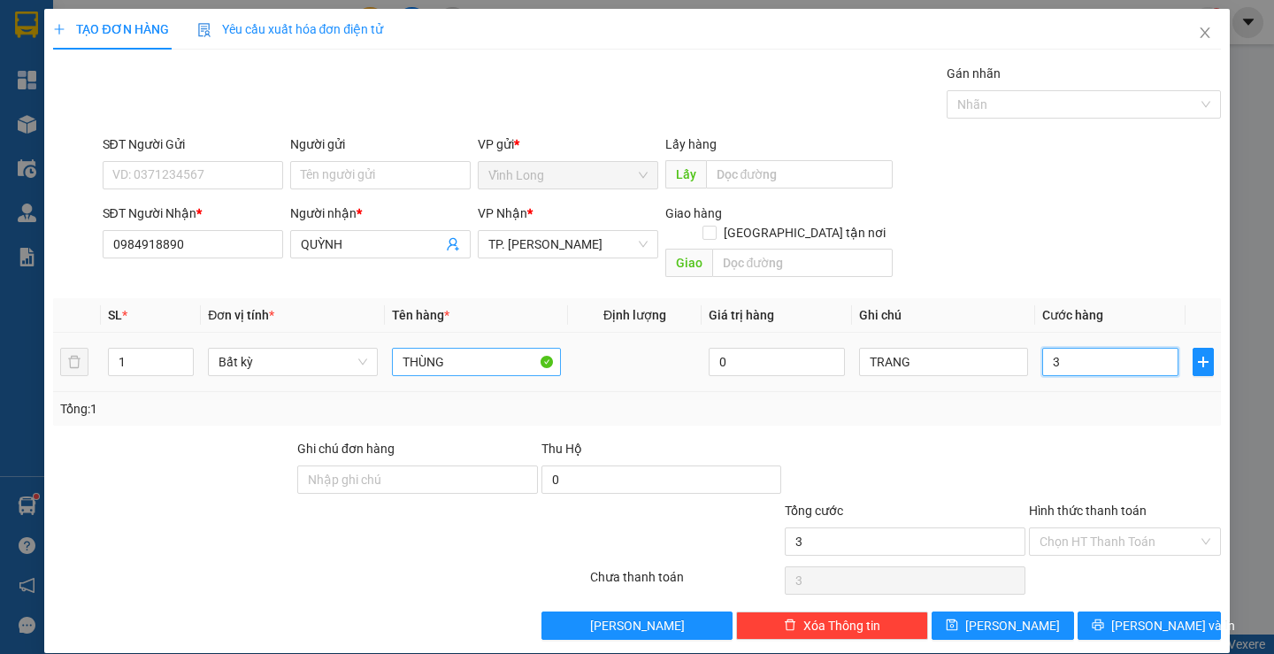
type input "30"
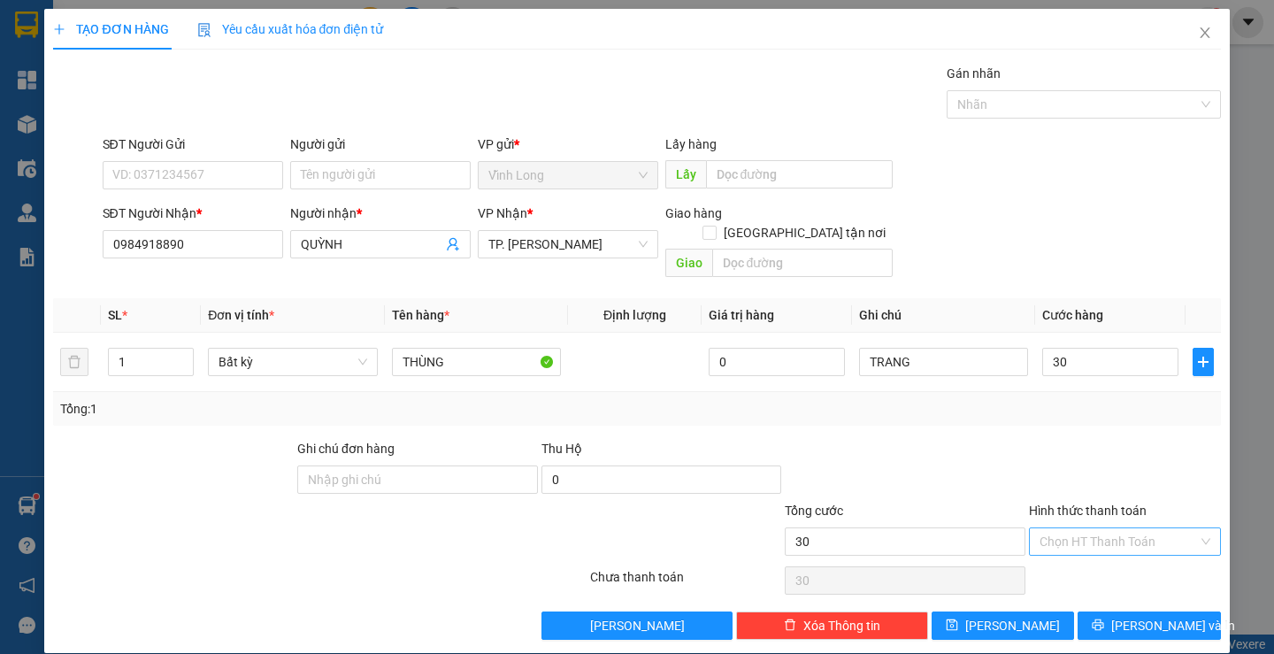
type input "30.000"
click at [1041, 528] on input "Hình thức thanh toán" at bounding box center [1118, 541] width 158 height 27
click at [1042, 551] on div "Tại văn phòng" at bounding box center [1114, 556] width 168 height 19
type input "0"
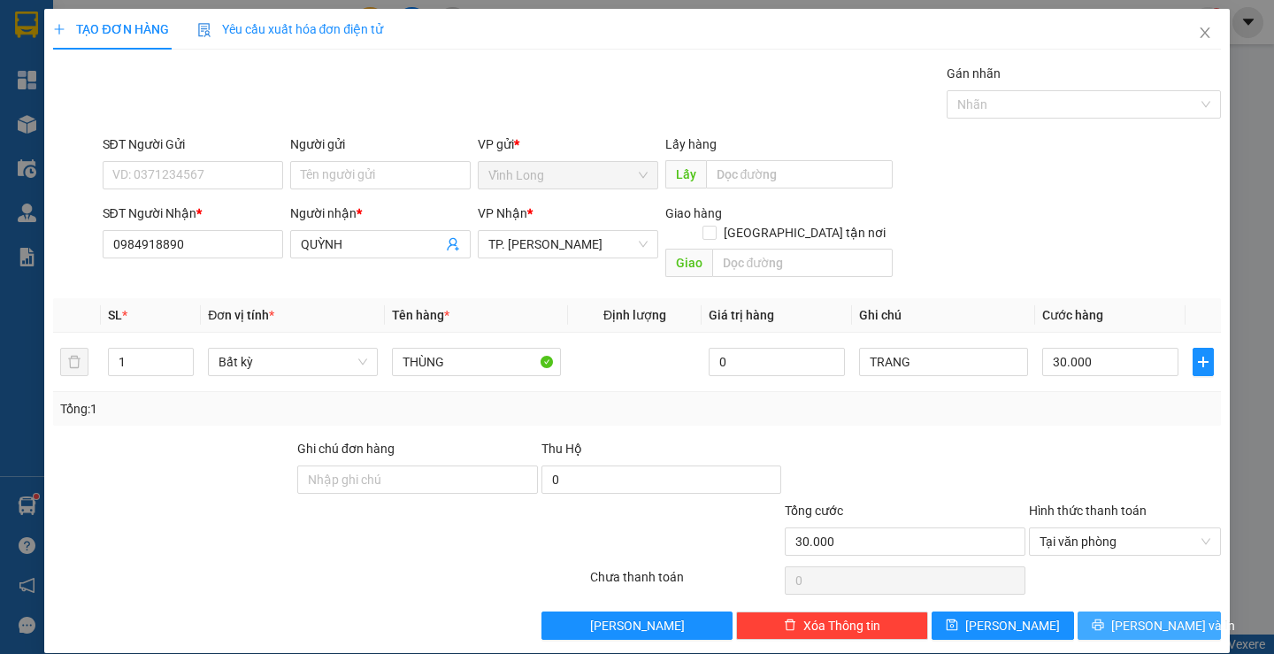
click at [1077, 611] on button "[PERSON_NAME] và In" at bounding box center [1148, 625] width 142 height 28
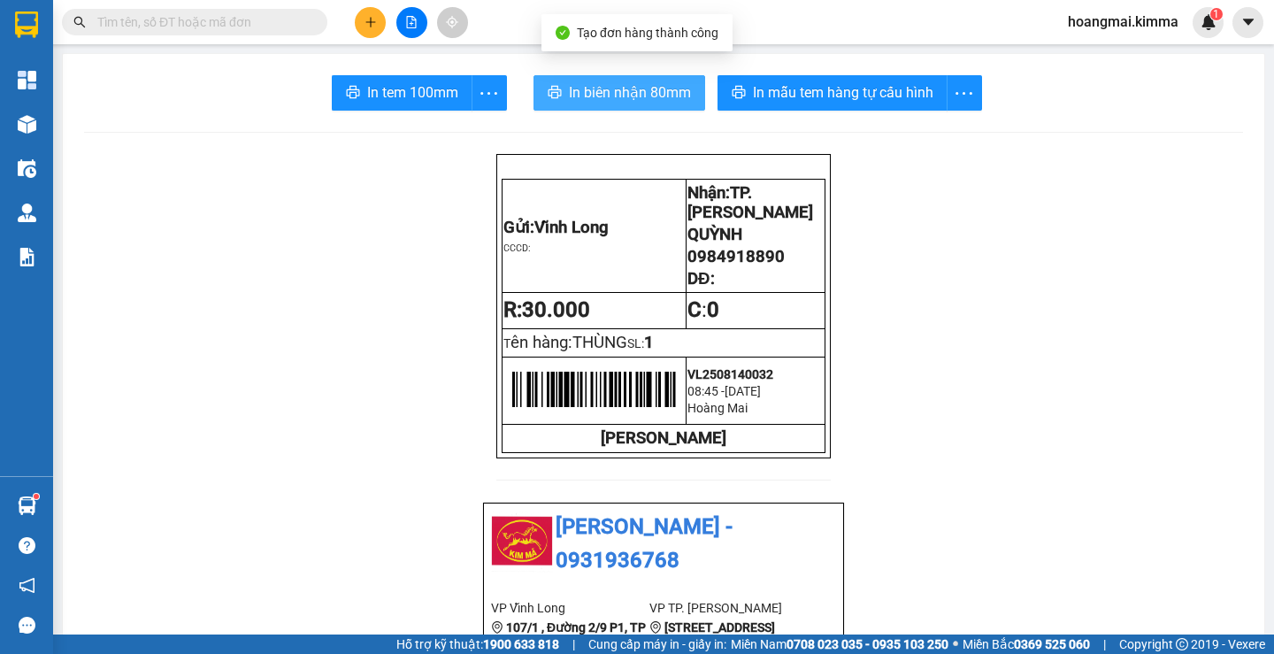
click at [578, 102] on span "In biên nhận 80mm" at bounding box center [630, 92] width 122 height 22
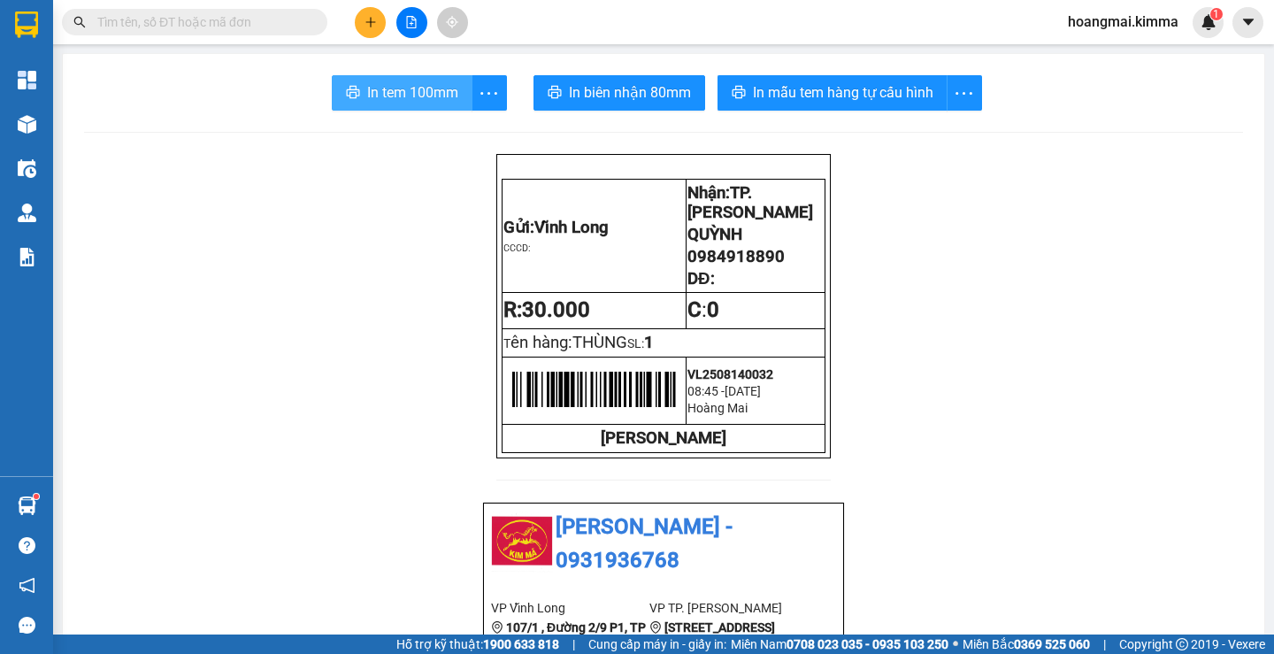
click at [373, 95] on span "In tem 100mm" at bounding box center [412, 92] width 91 height 22
click at [361, 14] on button at bounding box center [370, 22] width 31 height 31
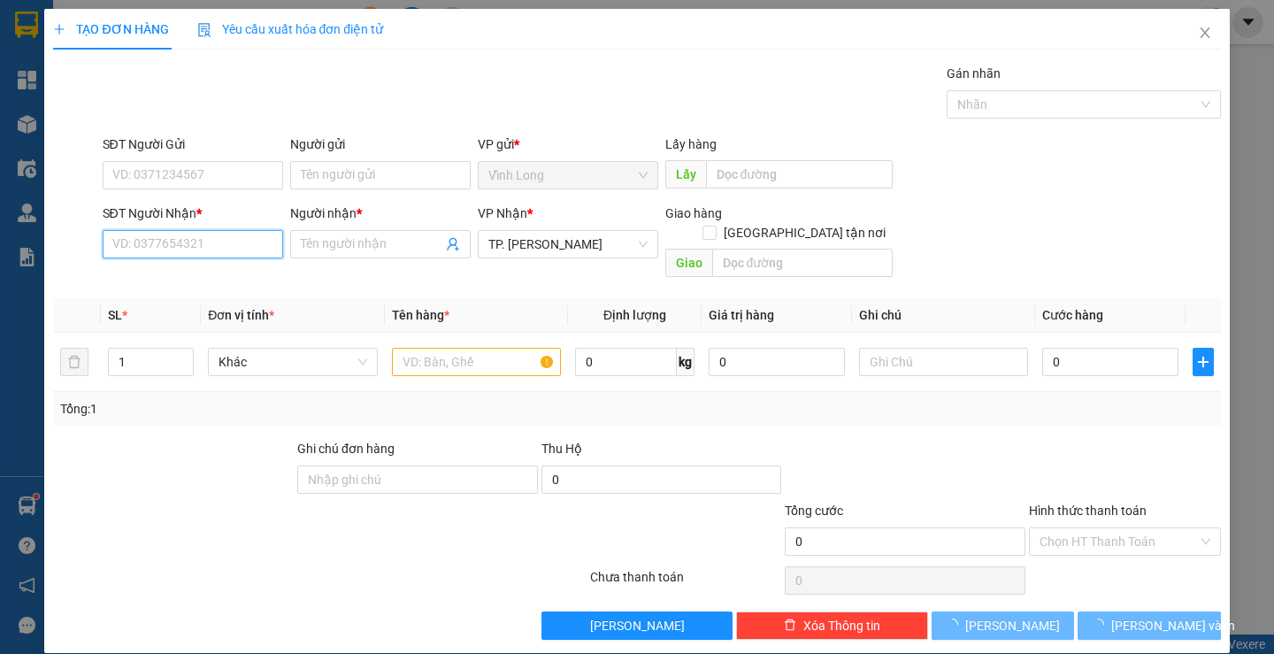
click at [191, 242] on input "SĐT Người Nhận *" at bounding box center [193, 244] width 180 height 28
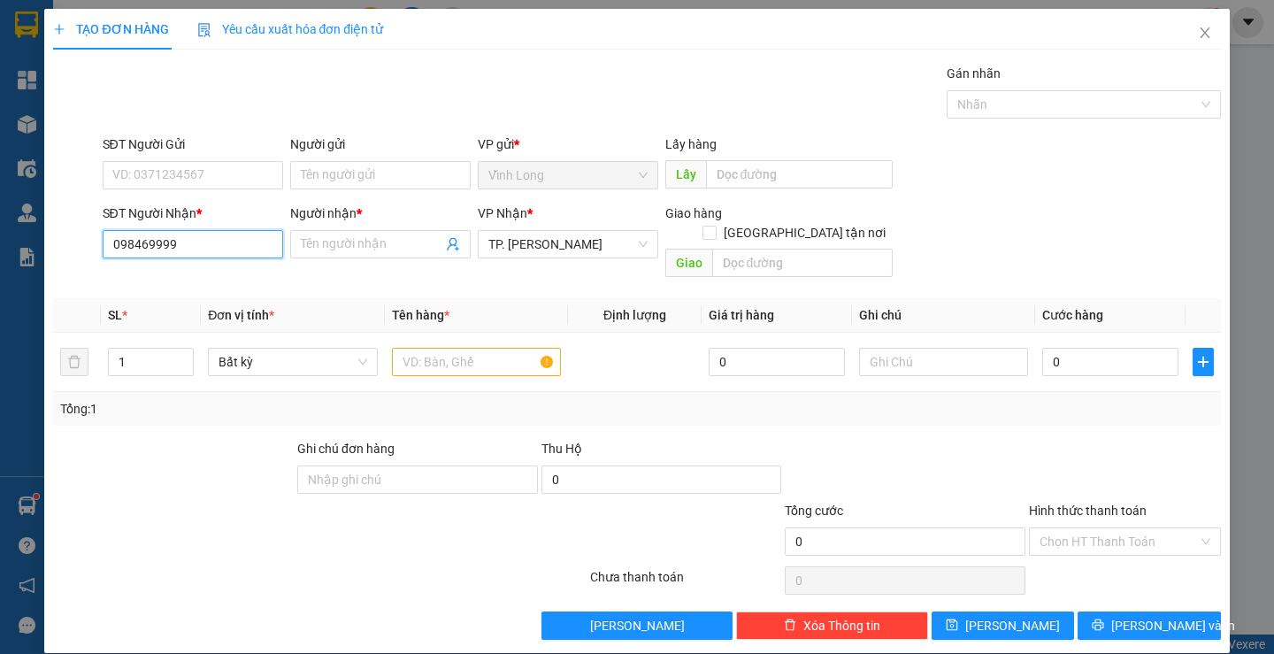
type input "0984699999"
click at [221, 280] on div "0984699999 - ANH SANG" at bounding box center [189, 279] width 157 height 19
type input "ANH SANG"
type input "0984699999"
click at [468, 348] on input "text" at bounding box center [476, 362] width 169 height 28
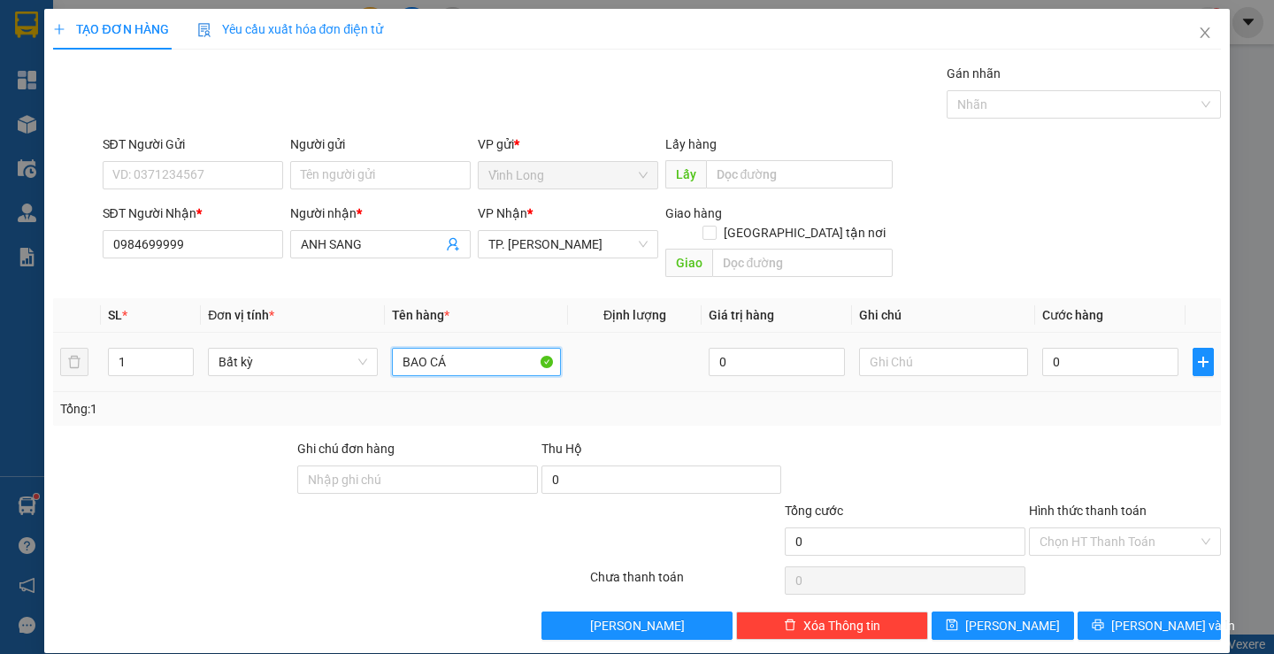
type input "BAO CÁ"
type input "TRANG"
type input "8"
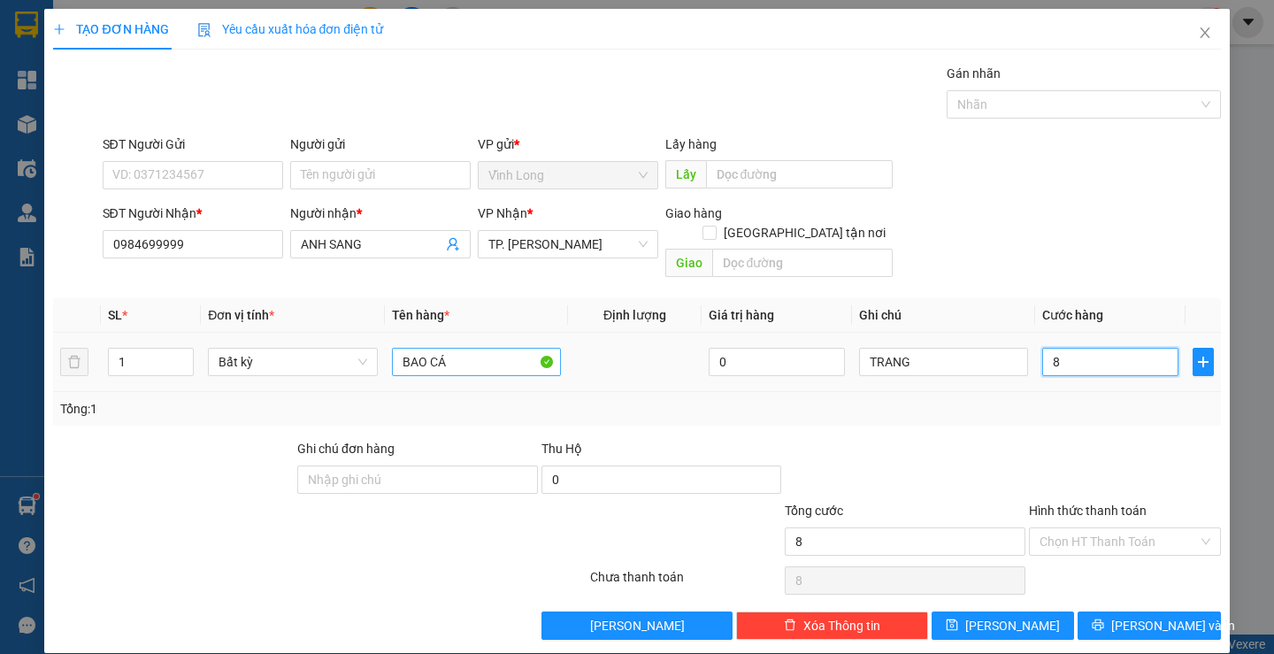
type input "80"
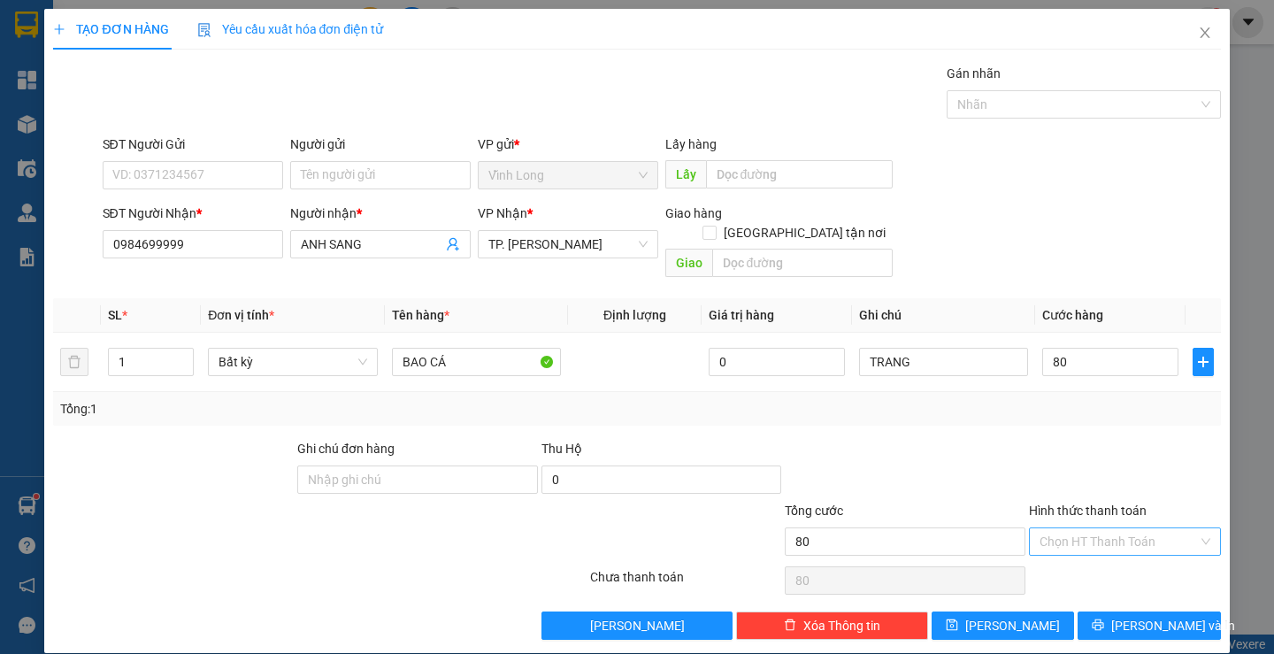
type input "80.000"
click at [1087, 528] on input "Hình thức thanh toán" at bounding box center [1118, 541] width 158 height 27
click at [1066, 567] on div "Tại văn phòng" at bounding box center [1113, 557] width 189 height 28
type input "0"
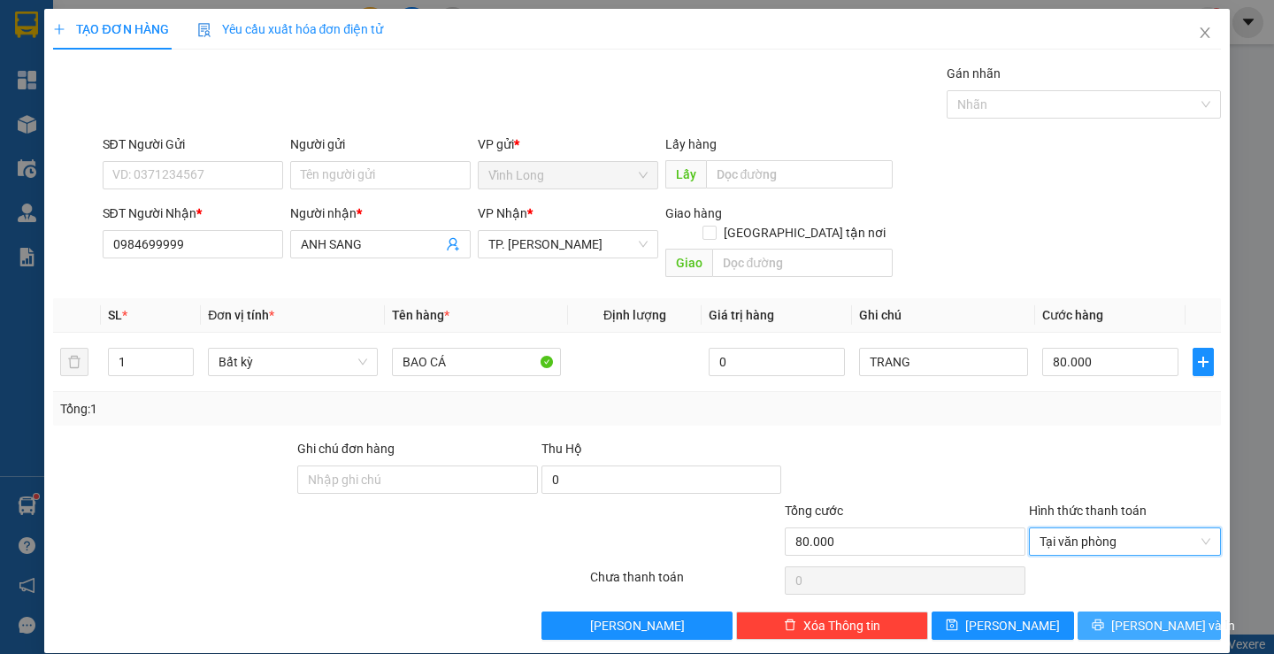
click at [1104, 619] on icon "printer" at bounding box center [1097, 624] width 11 height 11
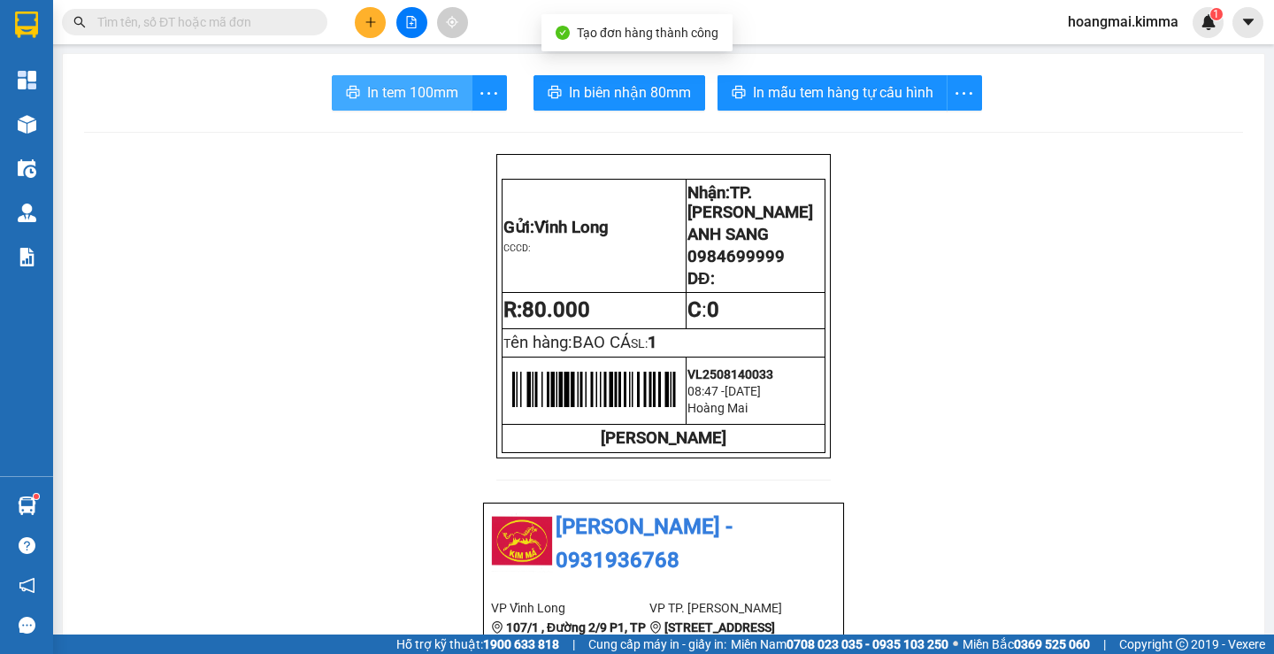
click at [378, 90] on span "In tem 100mm" at bounding box center [412, 92] width 91 height 22
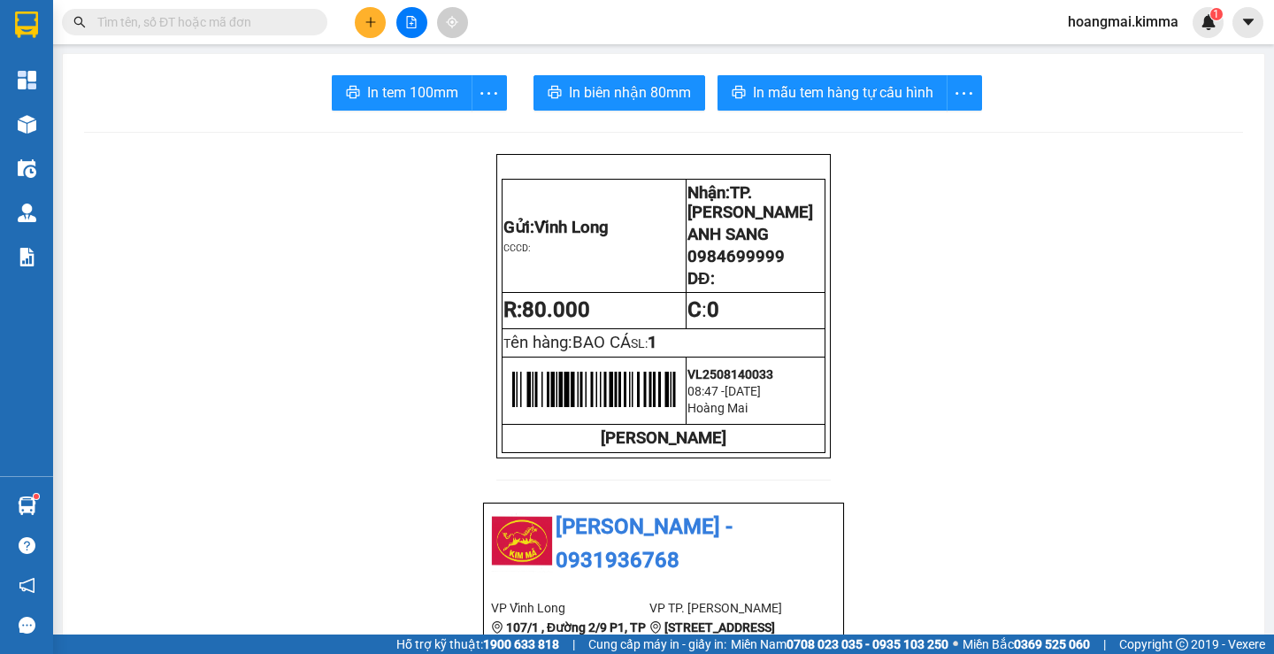
click at [369, 18] on icon "plus" at bounding box center [370, 22] width 12 height 12
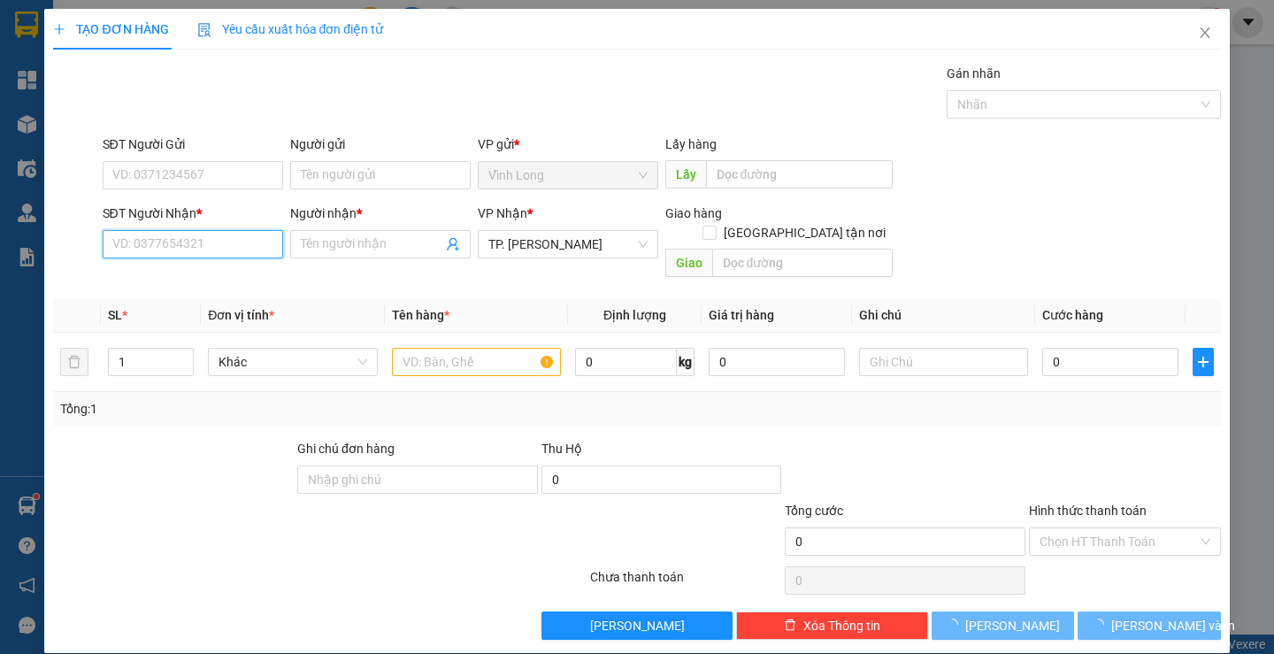
click at [242, 238] on input "SĐT Người Nhận *" at bounding box center [193, 244] width 180 height 28
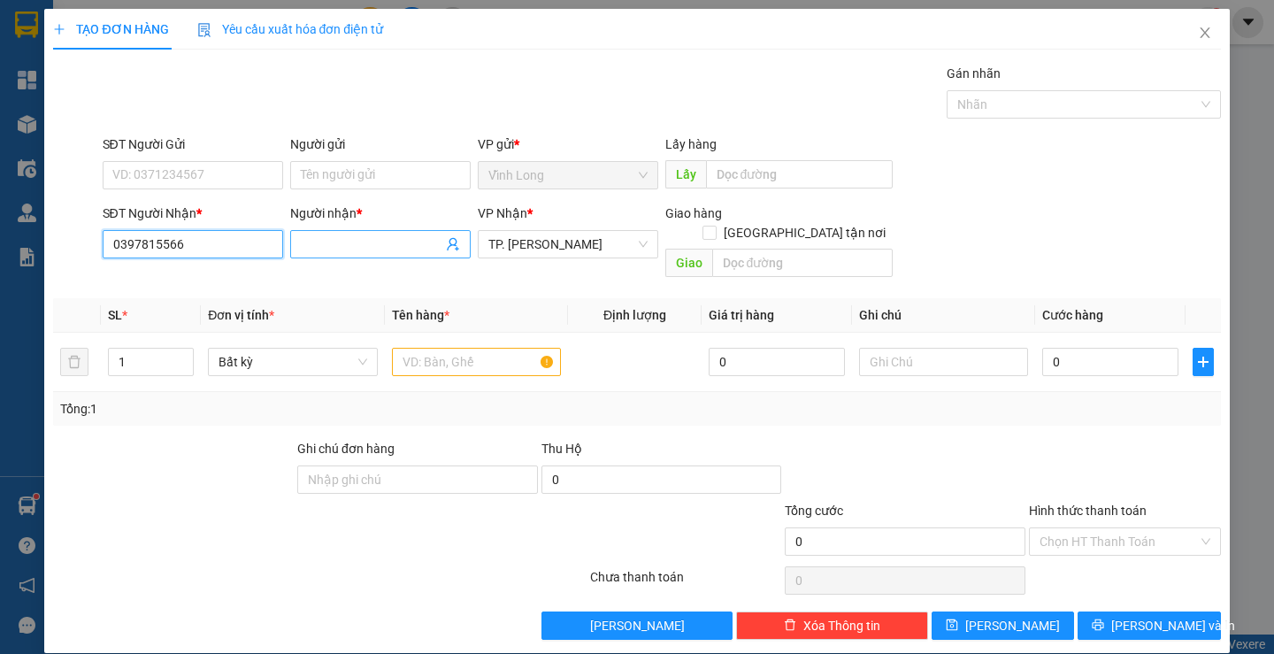
type input "0397815566"
click at [302, 249] on input "Người nhận *" at bounding box center [372, 243] width 142 height 19
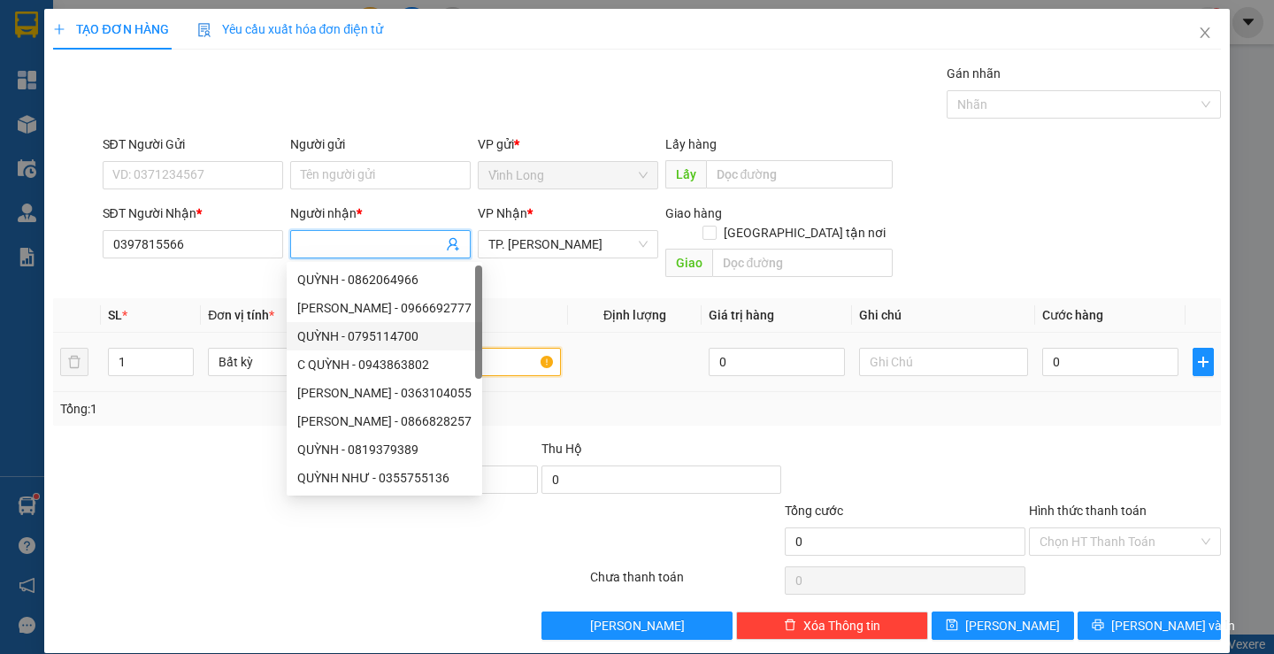
click at [517, 348] on input "text" at bounding box center [476, 362] width 169 height 28
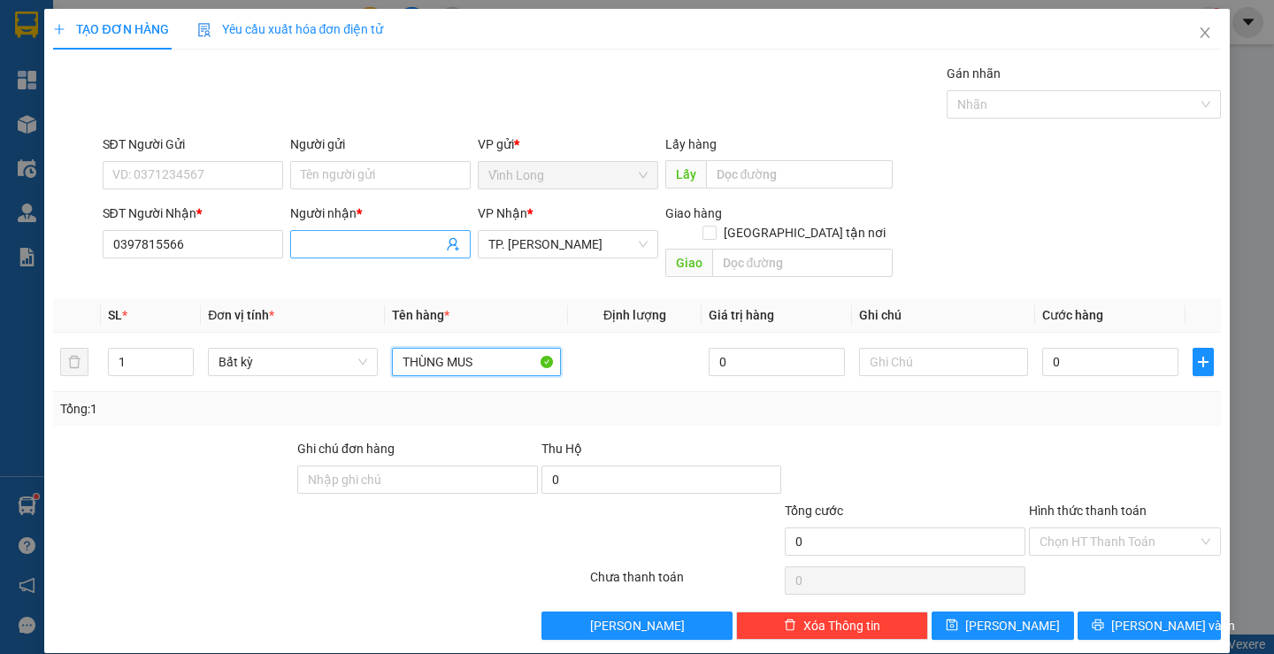
type input "THÙNG MUS"
click at [387, 249] on input "Người nhận *" at bounding box center [372, 243] width 142 height 19
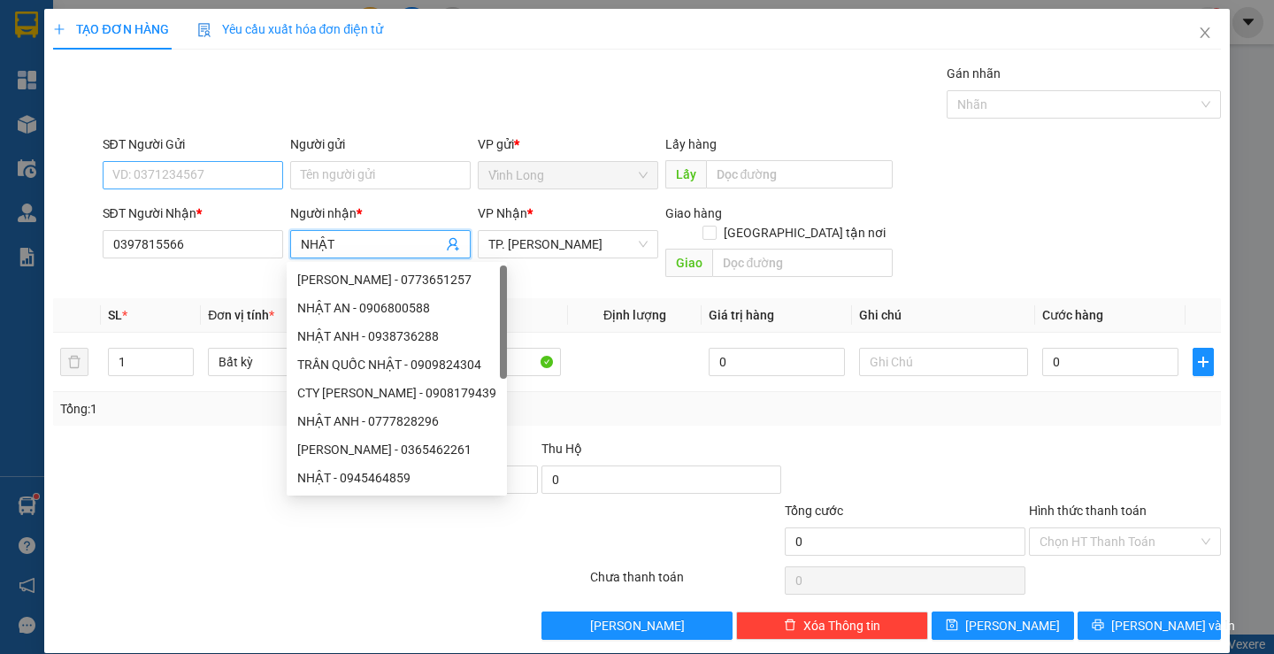
type input "NHẬT"
click at [217, 165] on input "SĐT Người Gửi" at bounding box center [193, 175] width 180 height 28
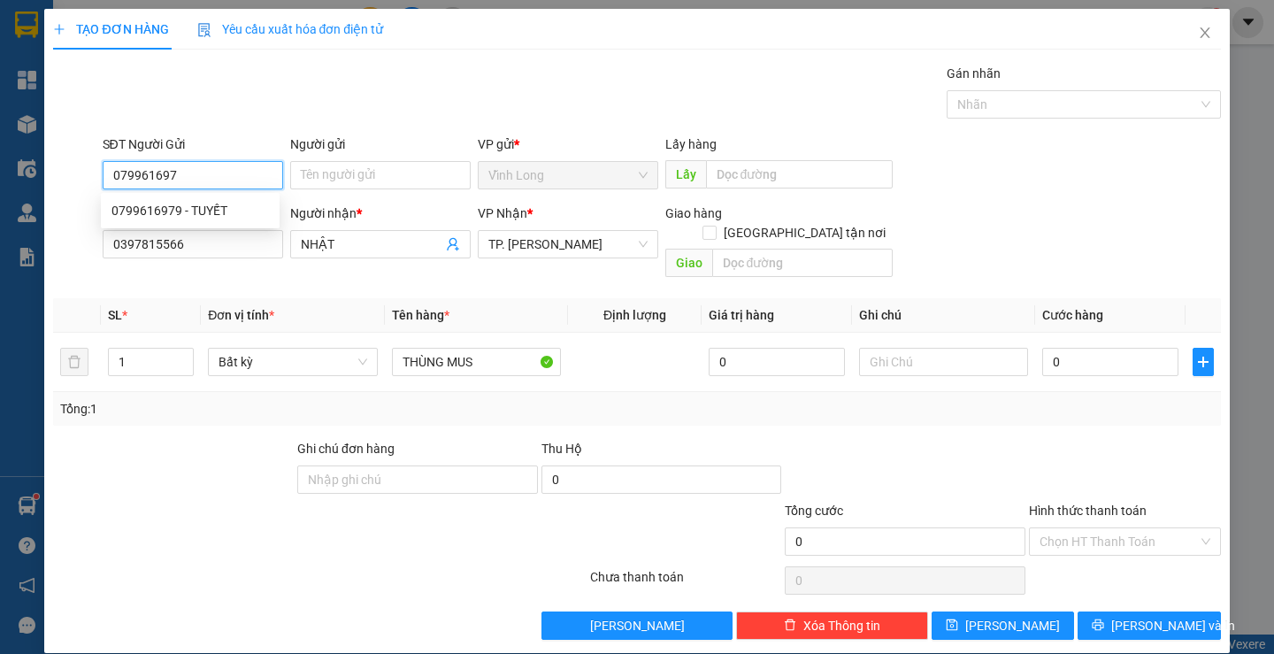
type input "0799616979"
click at [211, 204] on div "0799616979 - TUYẾT" at bounding box center [189, 210] width 157 height 19
type input "TUYẾT"
type input "0799616979"
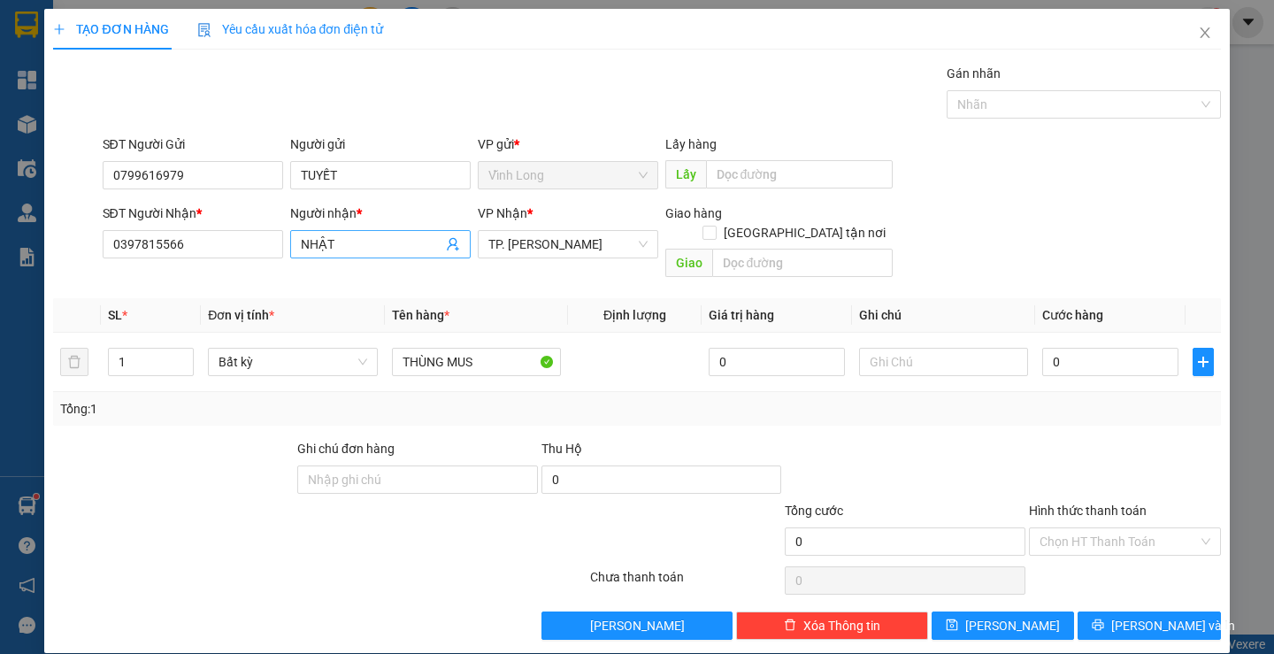
click at [321, 244] on input "NHẬT" at bounding box center [372, 243] width 142 height 19
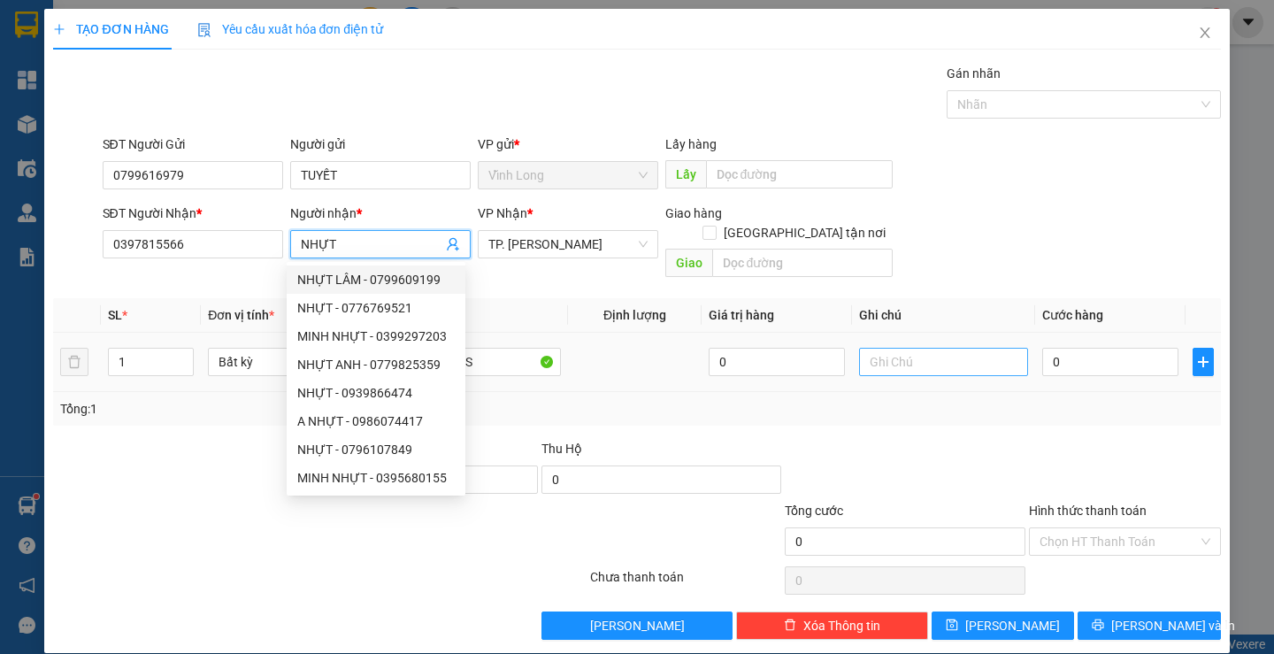
type input "NHỰT"
click at [912, 348] on input "text" at bounding box center [943, 362] width 169 height 28
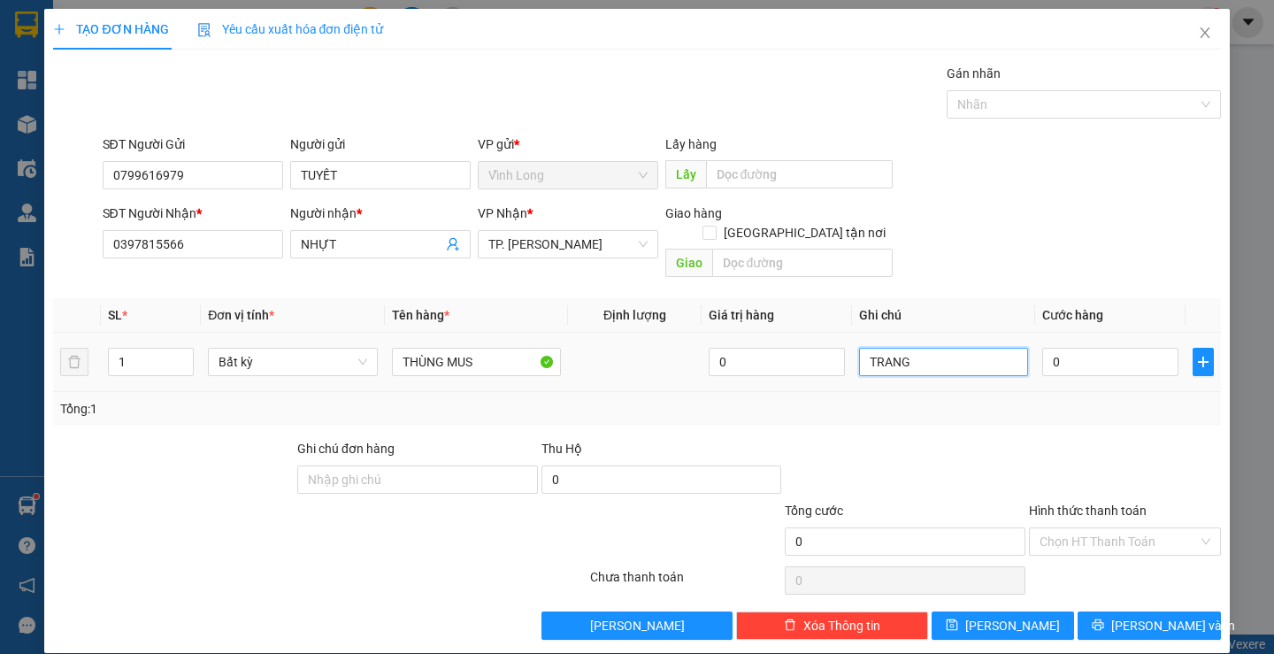
type input "TRANG"
type input "5"
type input "50"
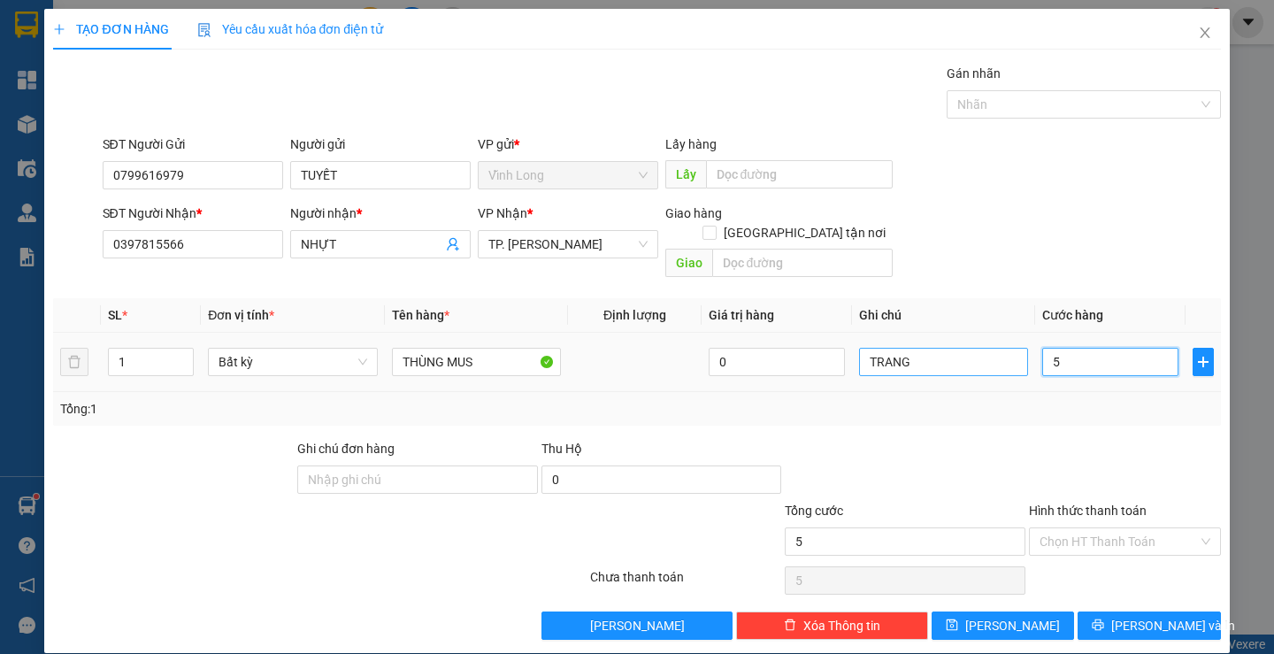
type input "50"
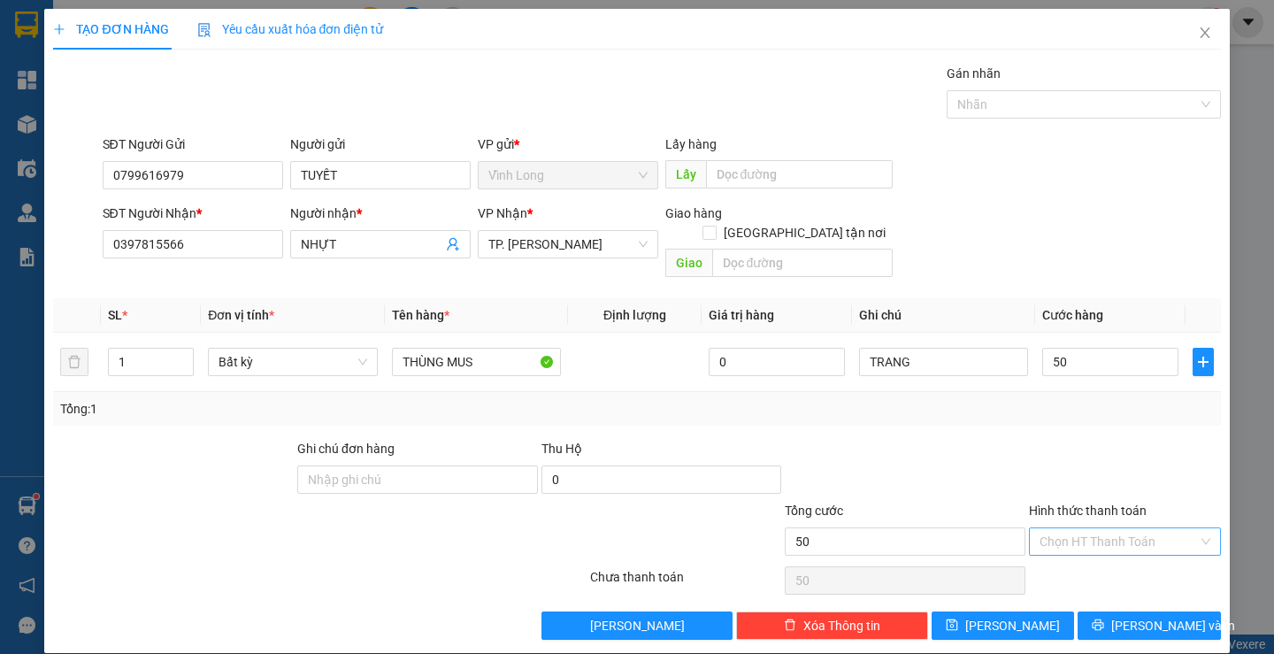
type input "50.000"
click at [1097, 528] on input "Hình thức thanh toán" at bounding box center [1118, 541] width 158 height 27
click at [1090, 551] on div "Tại văn phòng" at bounding box center [1114, 556] width 168 height 19
type input "0"
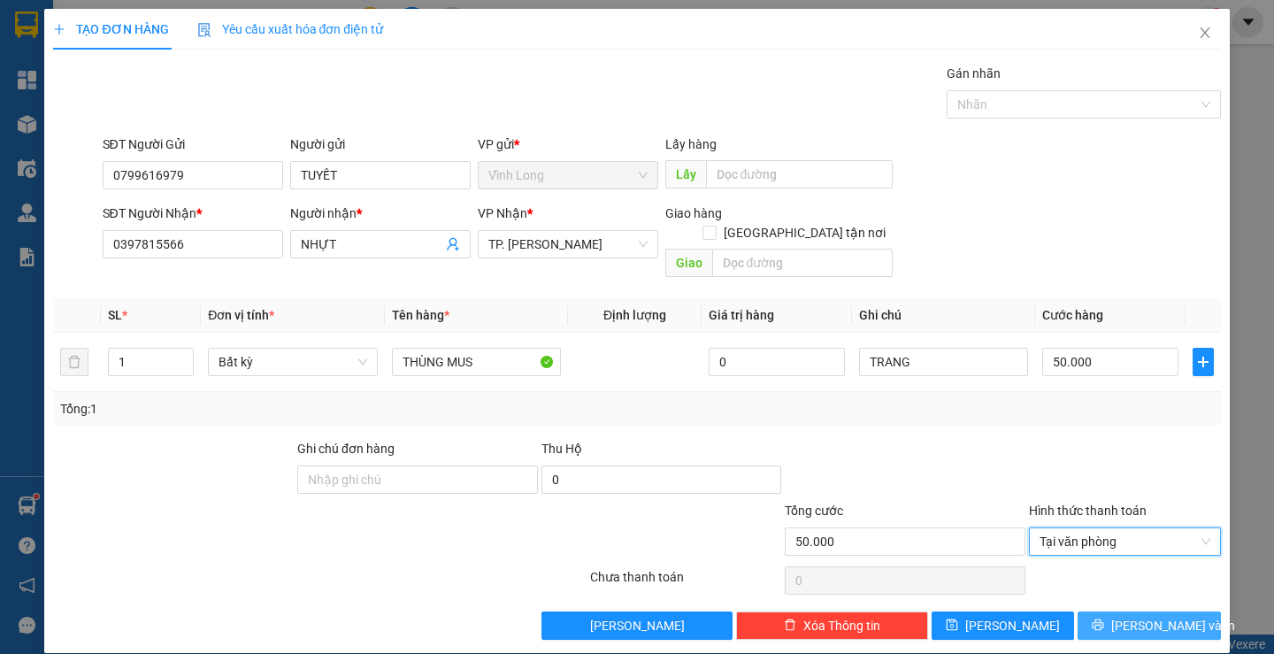
click at [1098, 611] on button "[PERSON_NAME] và In" at bounding box center [1148, 625] width 142 height 28
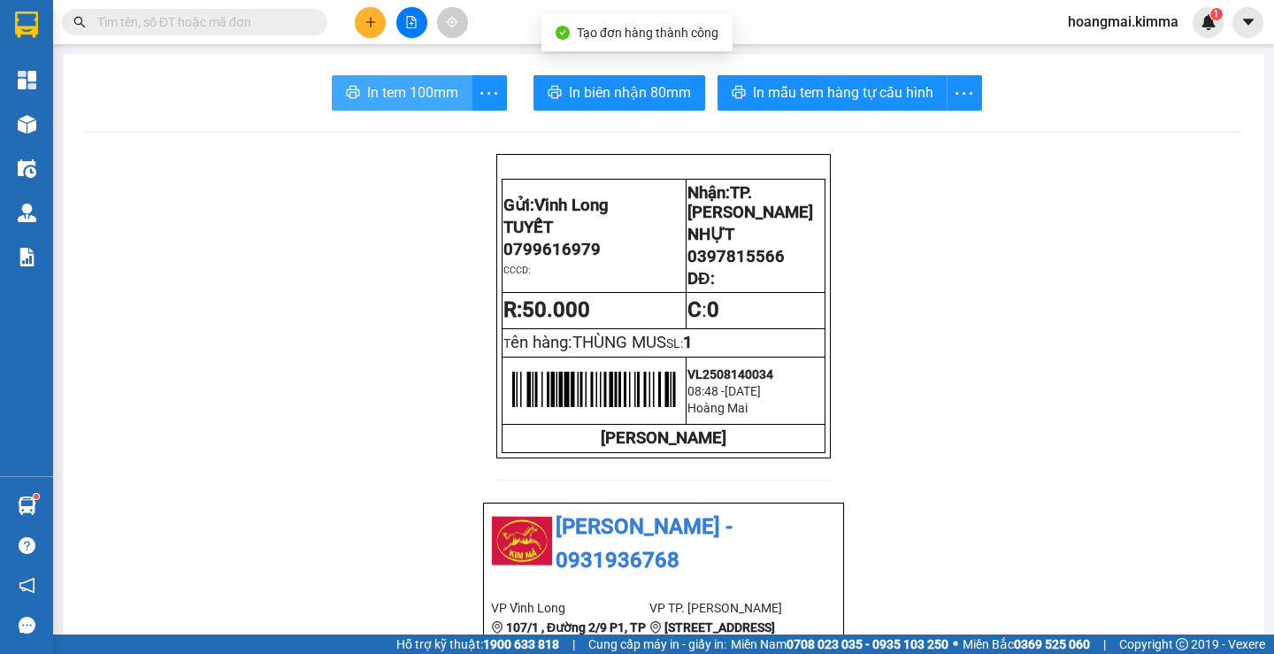
click at [424, 93] on span "In tem 100mm" at bounding box center [412, 92] width 91 height 22
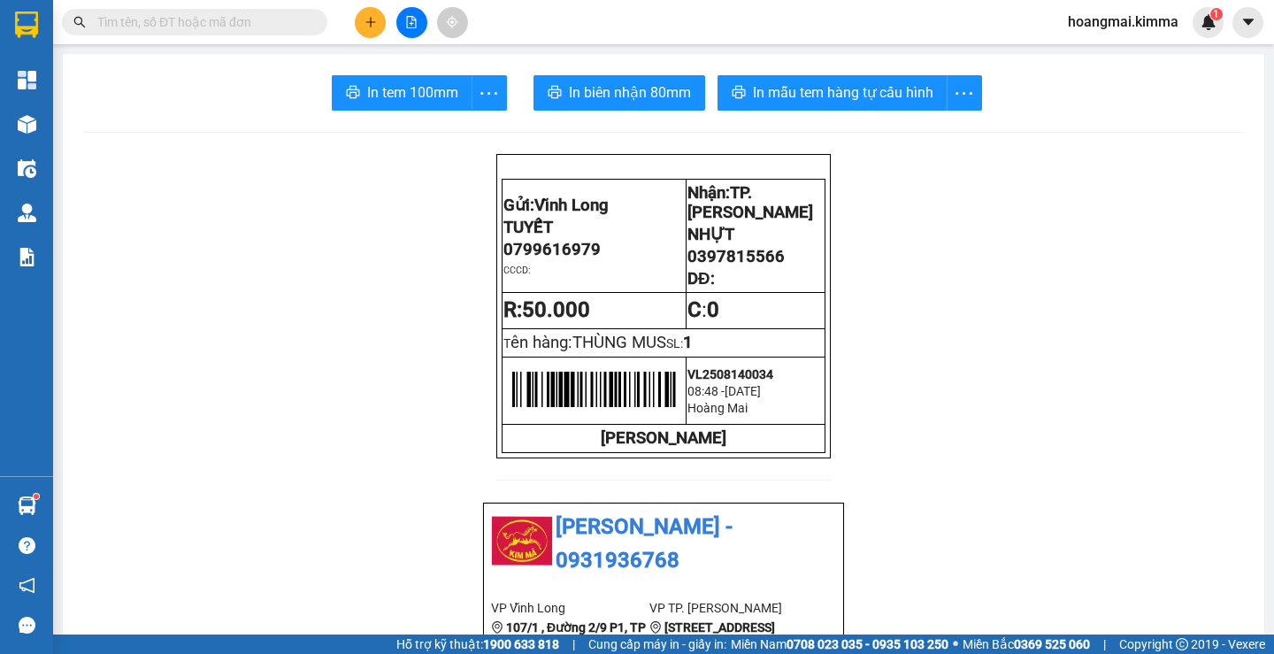
click at [369, 15] on button at bounding box center [370, 22] width 31 height 31
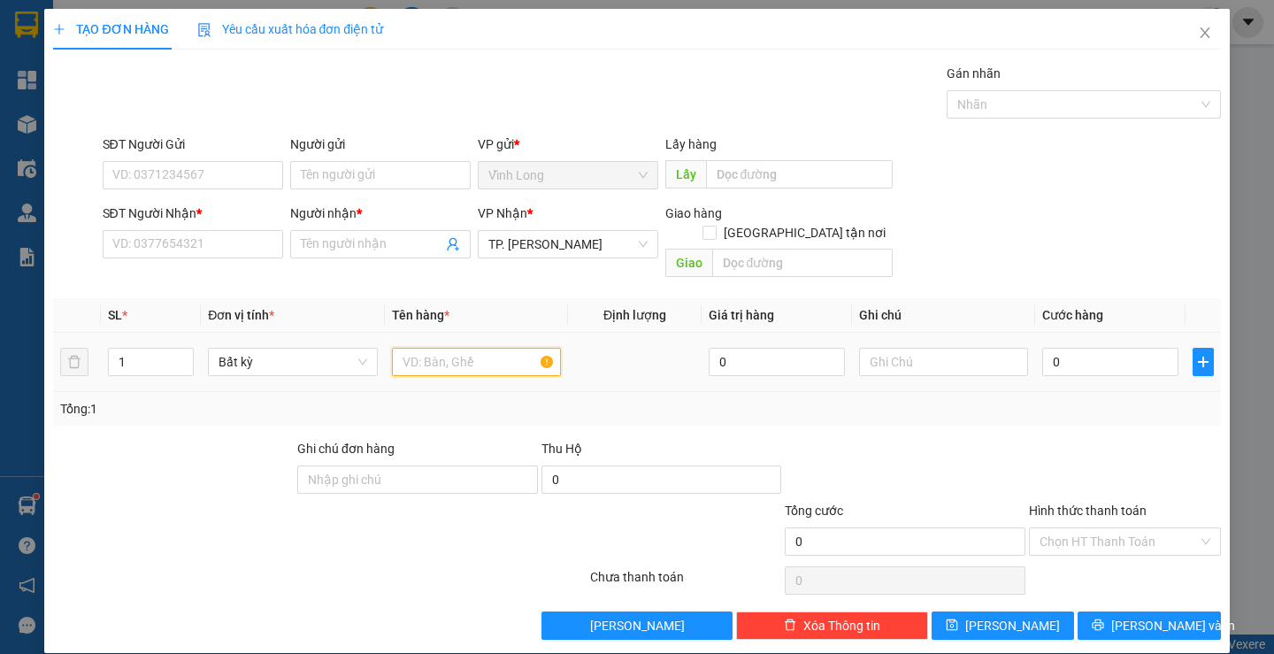
click at [435, 355] on input "text" at bounding box center [476, 362] width 169 height 28
type input "GIỎ TRẮNG"
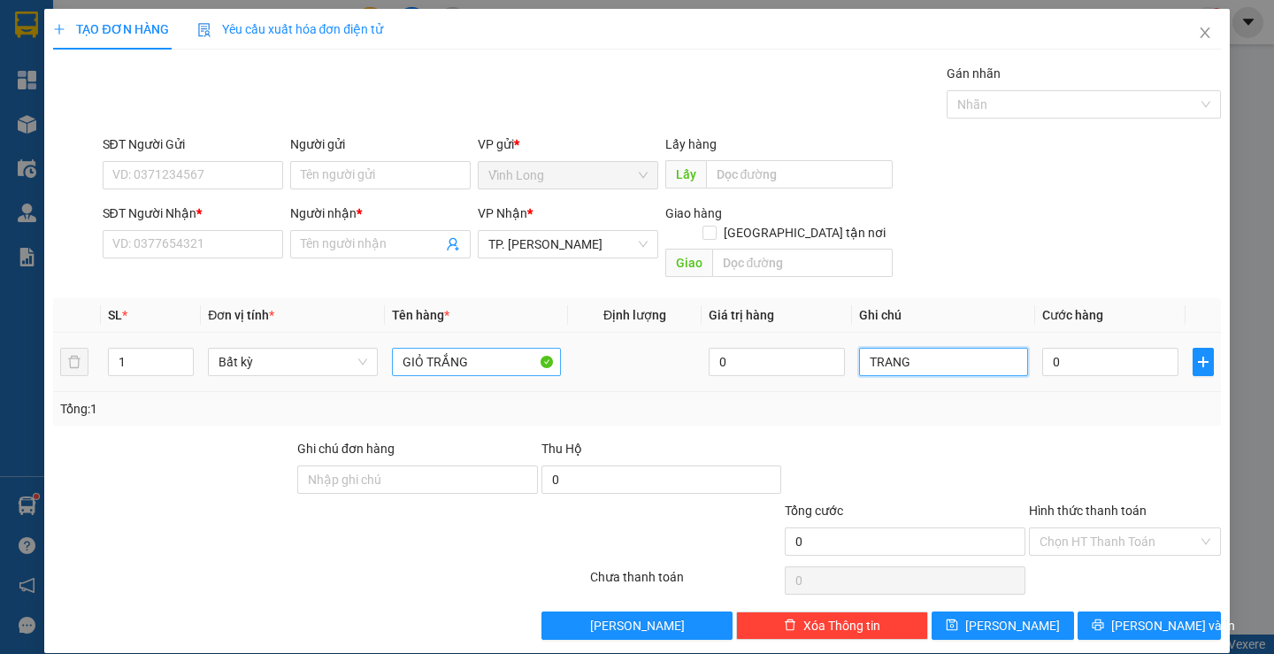
type input "TRANG"
type input "3"
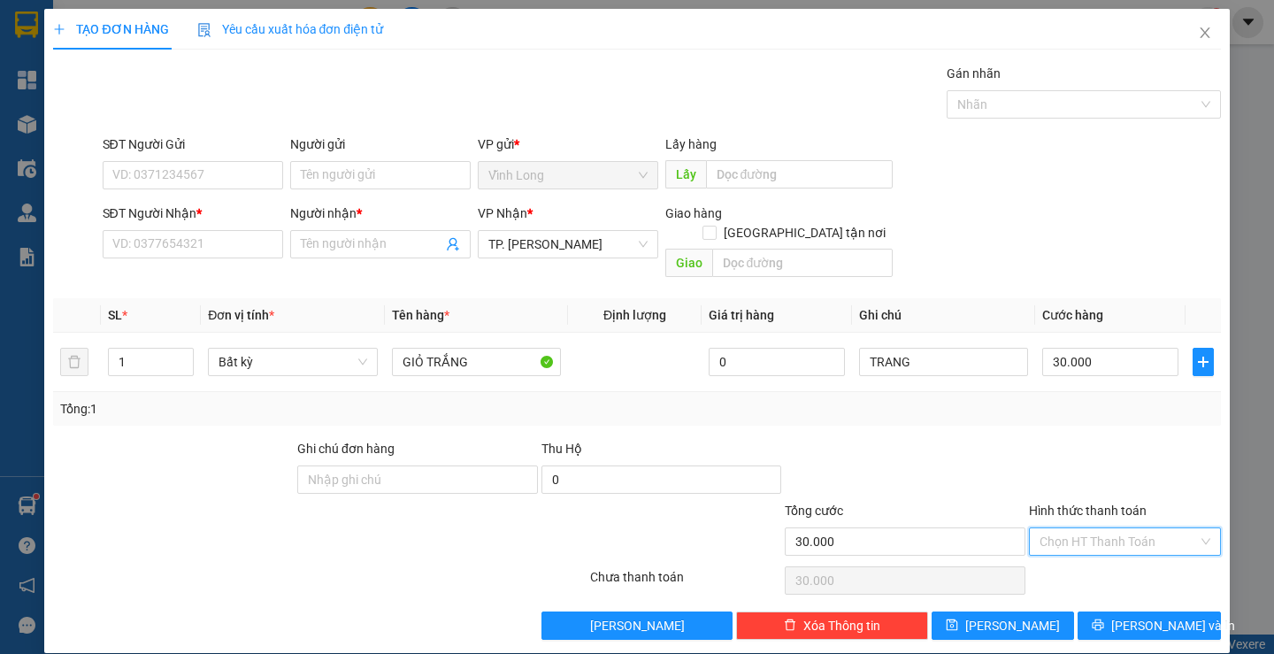
click at [1063, 528] on input "Hình thức thanh toán" at bounding box center [1118, 541] width 158 height 27
click at [1066, 558] on div "Tại văn phòng" at bounding box center [1114, 556] width 168 height 19
click at [181, 231] on input "SĐT Người Nhận *" at bounding box center [193, 244] width 180 height 28
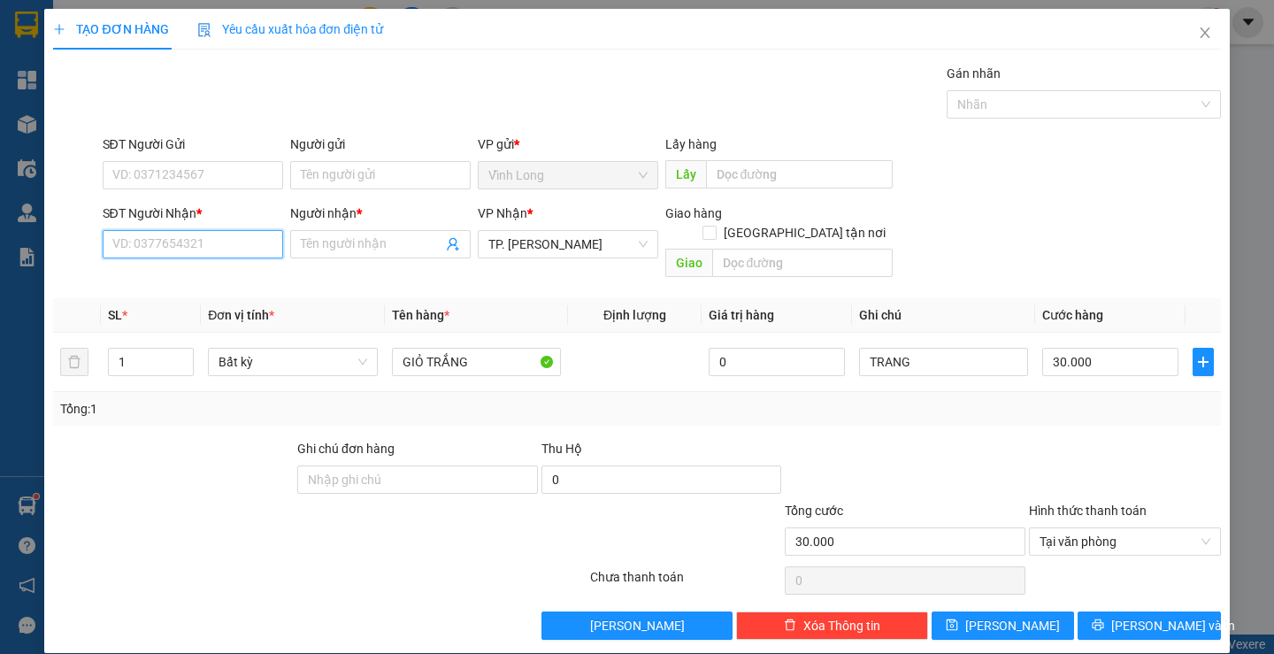
click at [188, 247] on input "SĐT Người Nhận *" at bounding box center [193, 244] width 180 height 28
click at [157, 245] on input "0903148804" at bounding box center [193, 244] width 180 height 28
click at [170, 277] on div "0903147804 - PHI" at bounding box center [189, 279] width 157 height 19
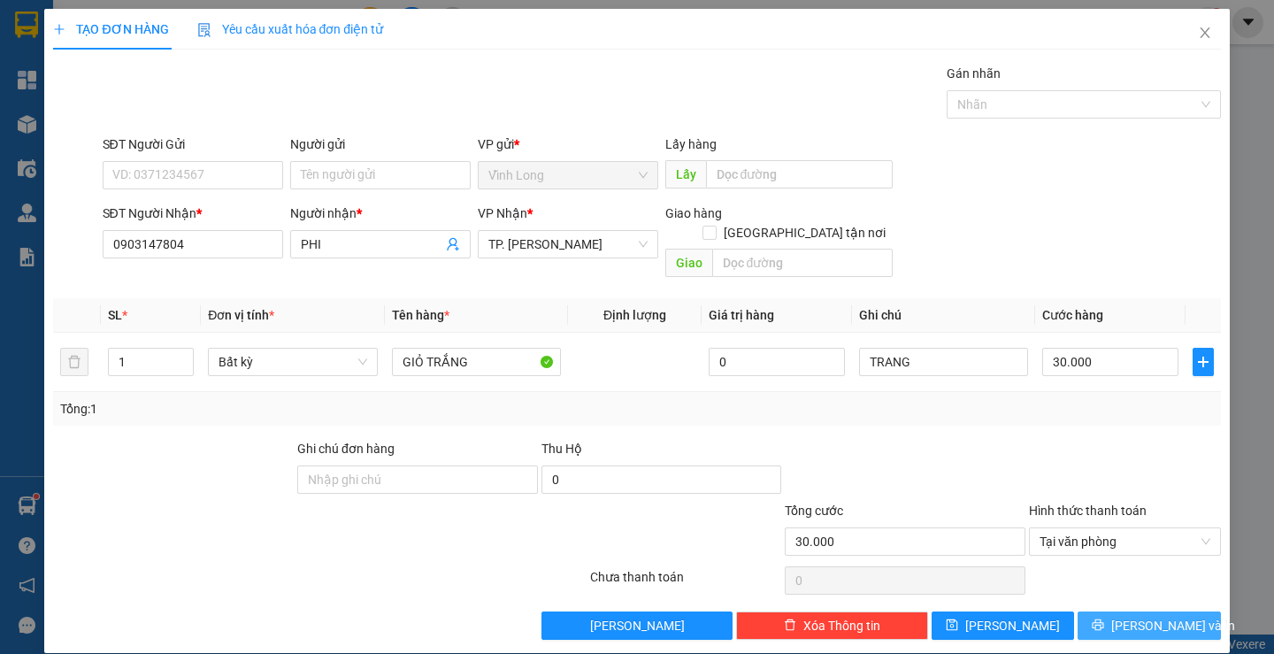
click at [1114, 611] on button "[PERSON_NAME] và In" at bounding box center [1148, 625] width 142 height 28
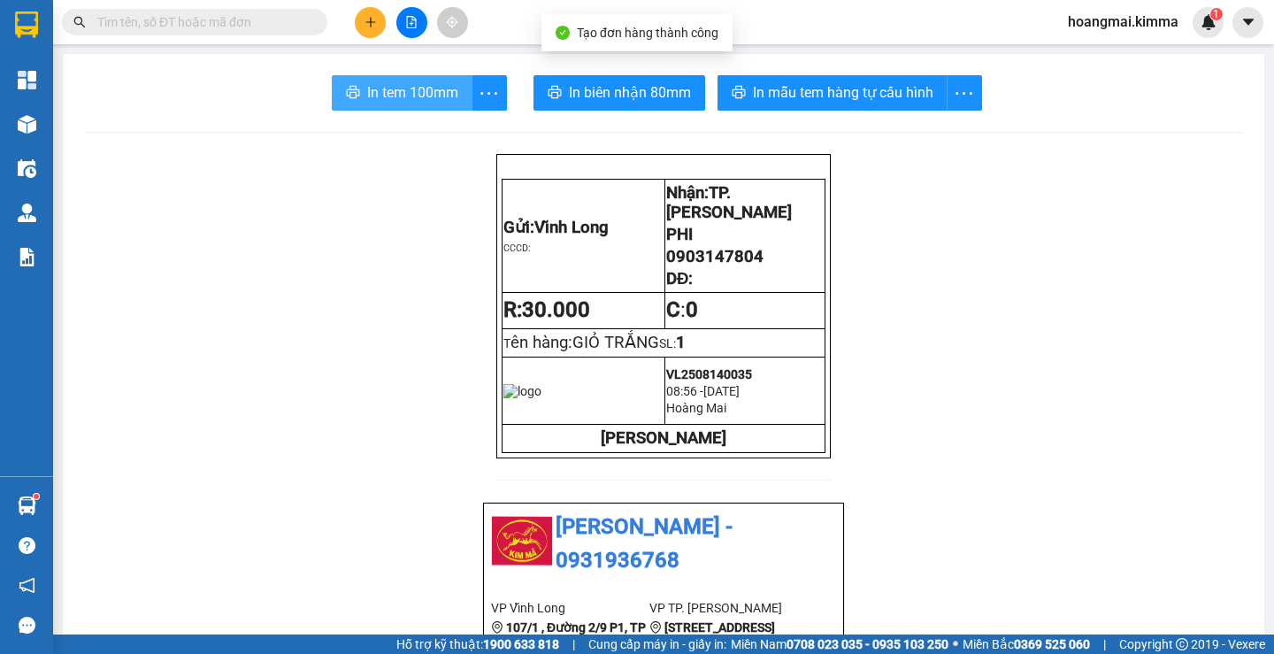
click at [379, 80] on button "In tem 100mm" at bounding box center [402, 92] width 141 height 35
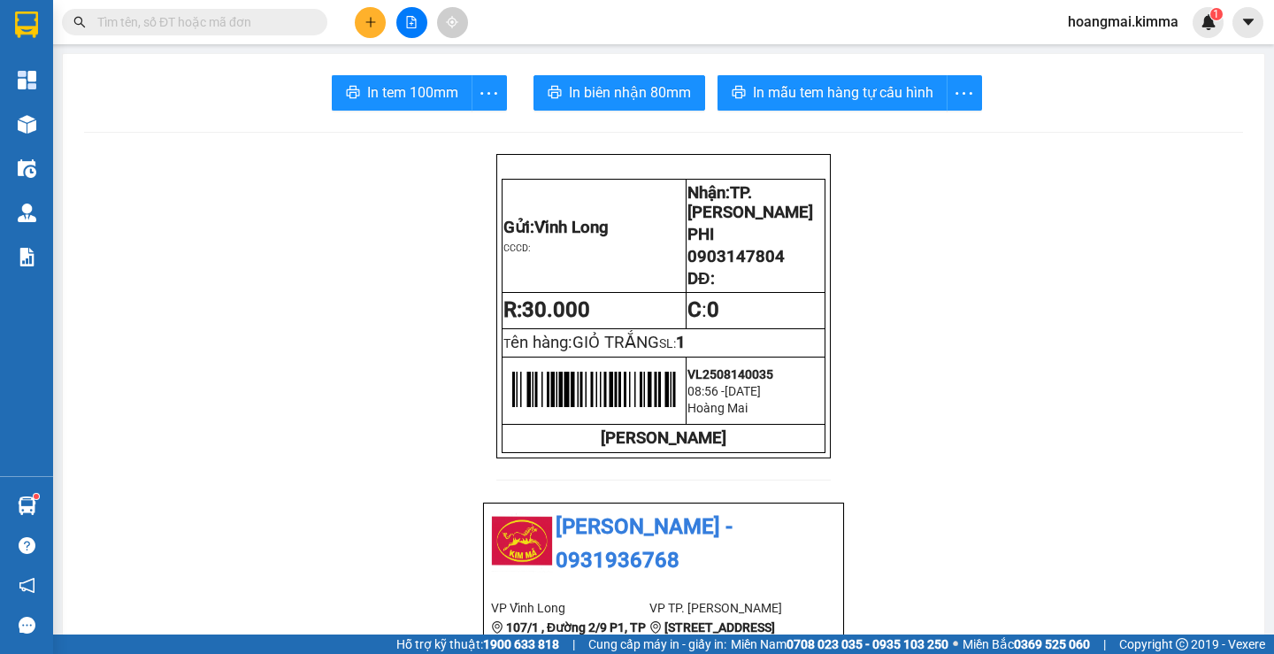
click at [370, 24] on icon "plus" at bounding box center [370, 22] width 12 height 12
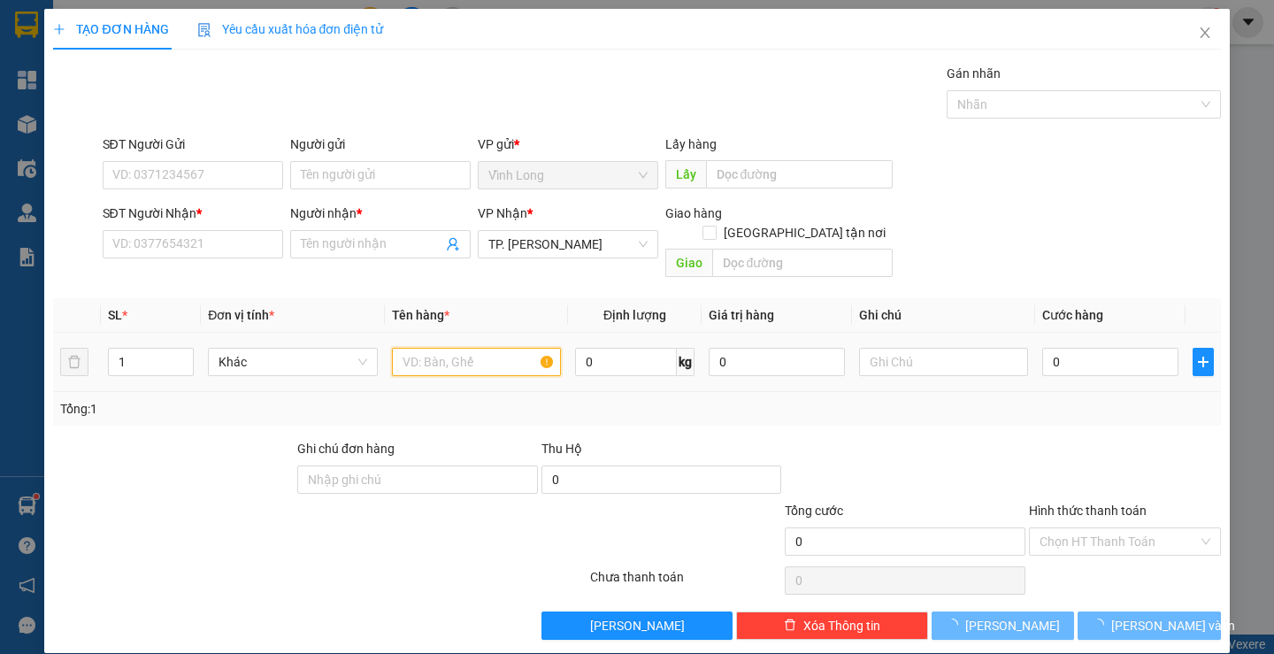
click at [465, 354] on input "text" at bounding box center [476, 362] width 169 height 28
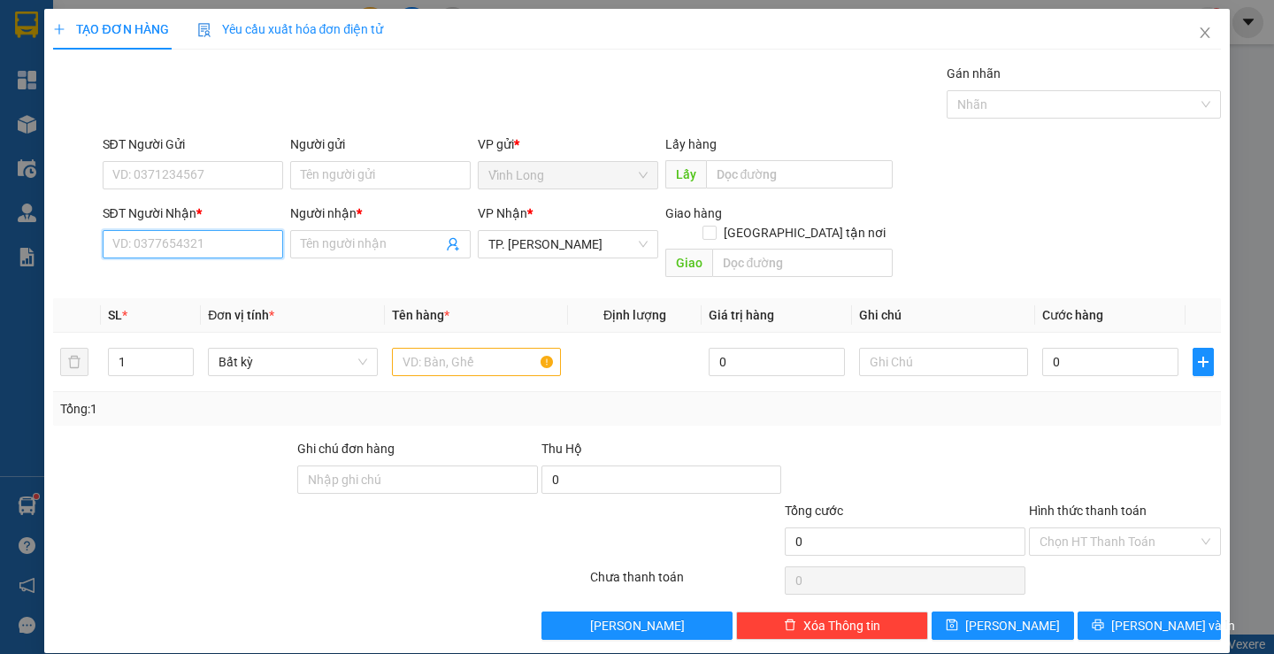
click at [190, 246] on input "SĐT Người Nhận *" at bounding box center [193, 244] width 180 height 28
click at [345, 239] on input "Người nhận *" at bounding box center [372, 243] width 142 height 19
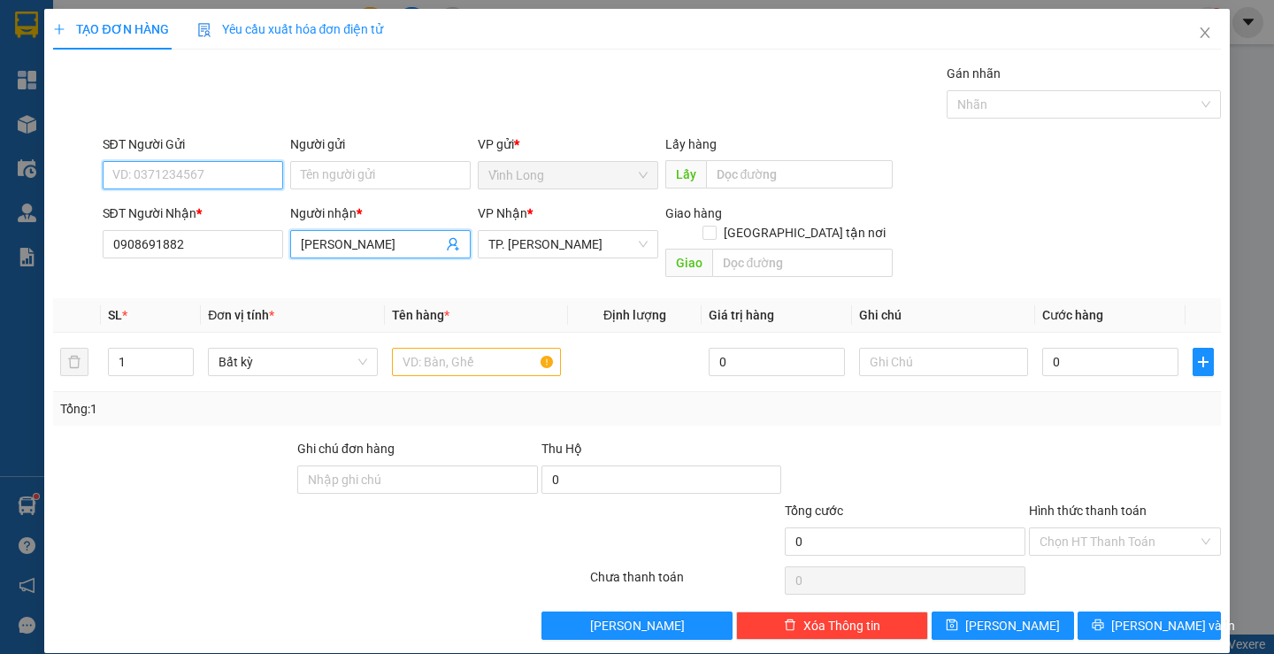
click at [189, 177] on input "SĐT Người Gửi" at bounding box center [193, 175] width 180 height 28
click at [605, 68] on div "Gói vận chuyển * Tiêu chuẩn Gán nhãn Nhãn" at bounding box center [661, 95] width 1125 height 62
click at [493, 348] on input "text" at bounding box center [476, 362] width 169 height 28
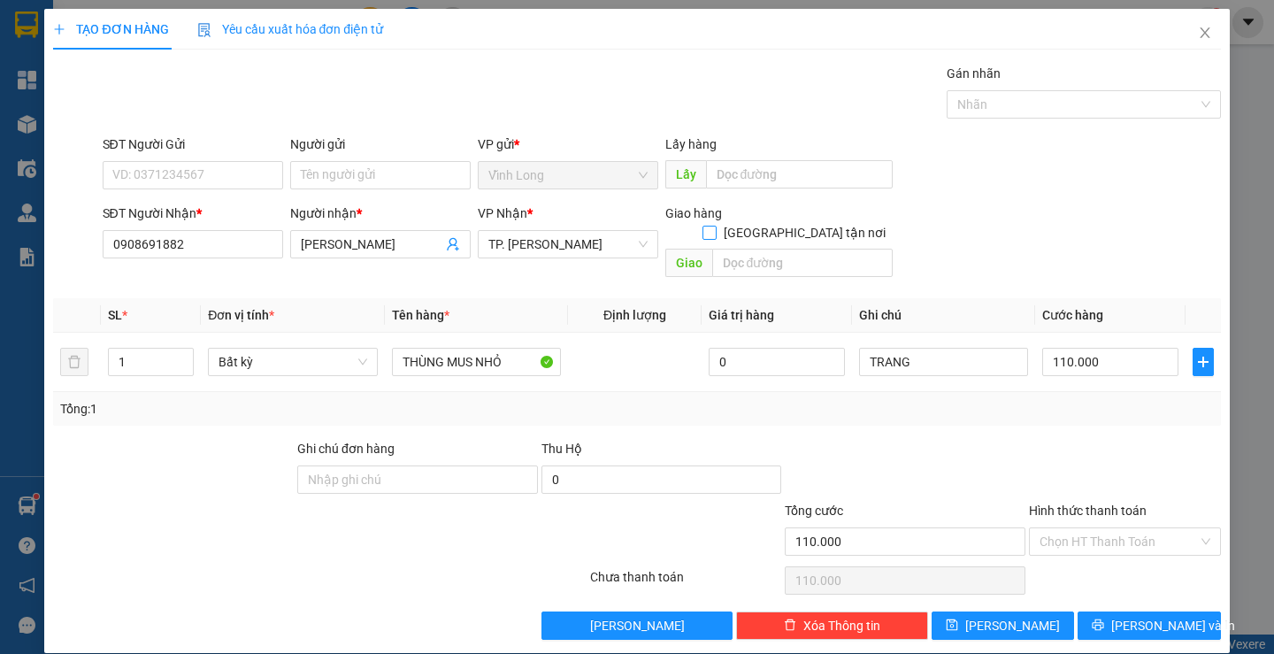
drag, startPoint x: 789, startPoint y: 217, endPoint x: 792, endPoint y: 226, distance: 9.2
click at [715, 226] on input "[GEOGRAPHIC_DATA] tận nơi" at bounding box center [708, 232] width 12 height 12
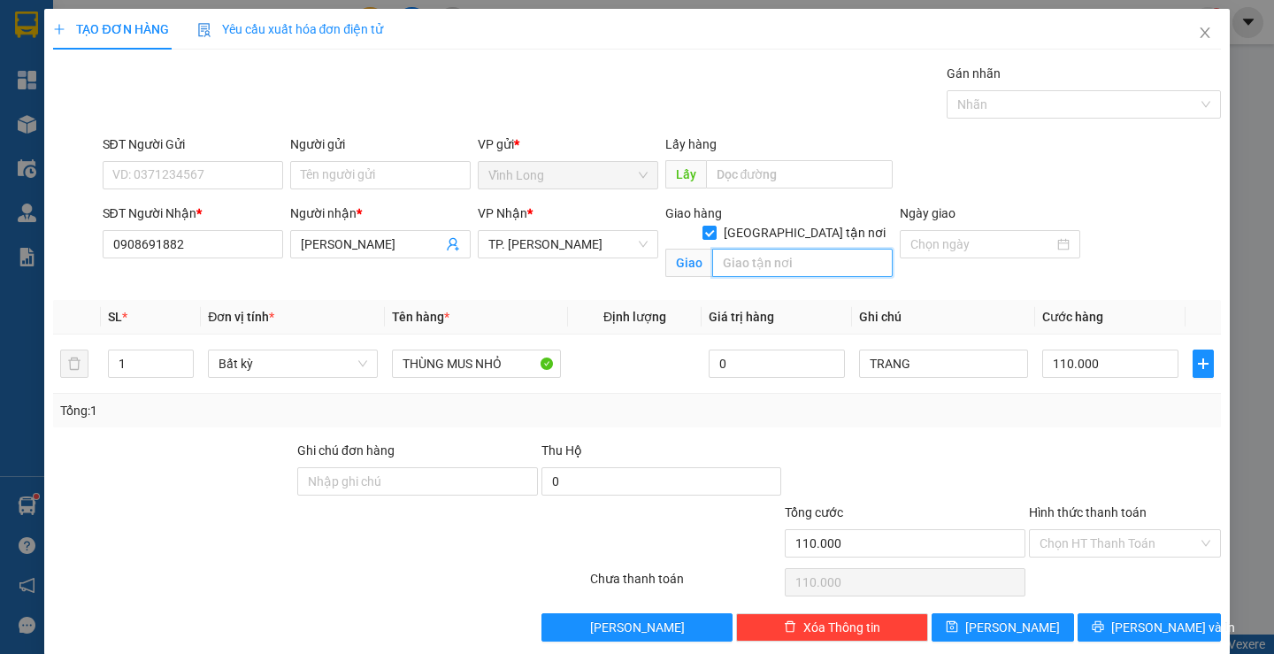
click at [763, 249] on input "text" at bounding box center [802, 263] width 180 height 28
click at [212, 183] on input "SĐT Người Gửi" at bounding box center [193, 175] width 180 height 28
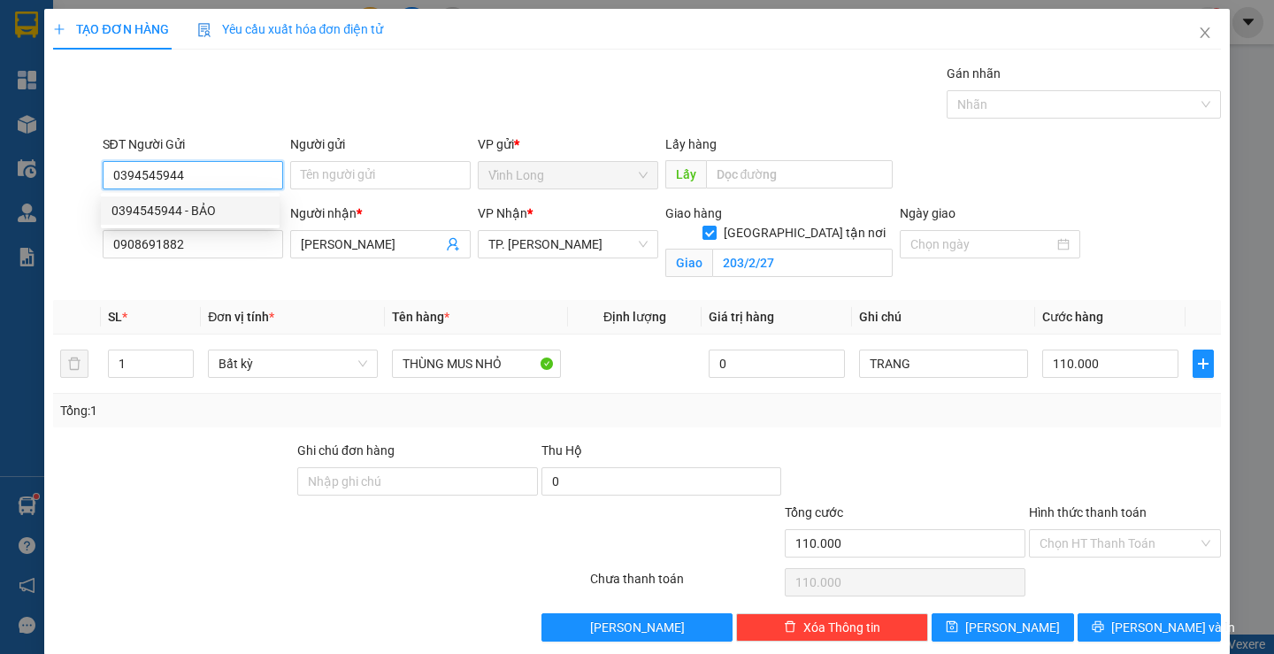
click at [204, 210] on div "0394545944 - BẢO" at bounding box center [189, 210] width 157 height 19
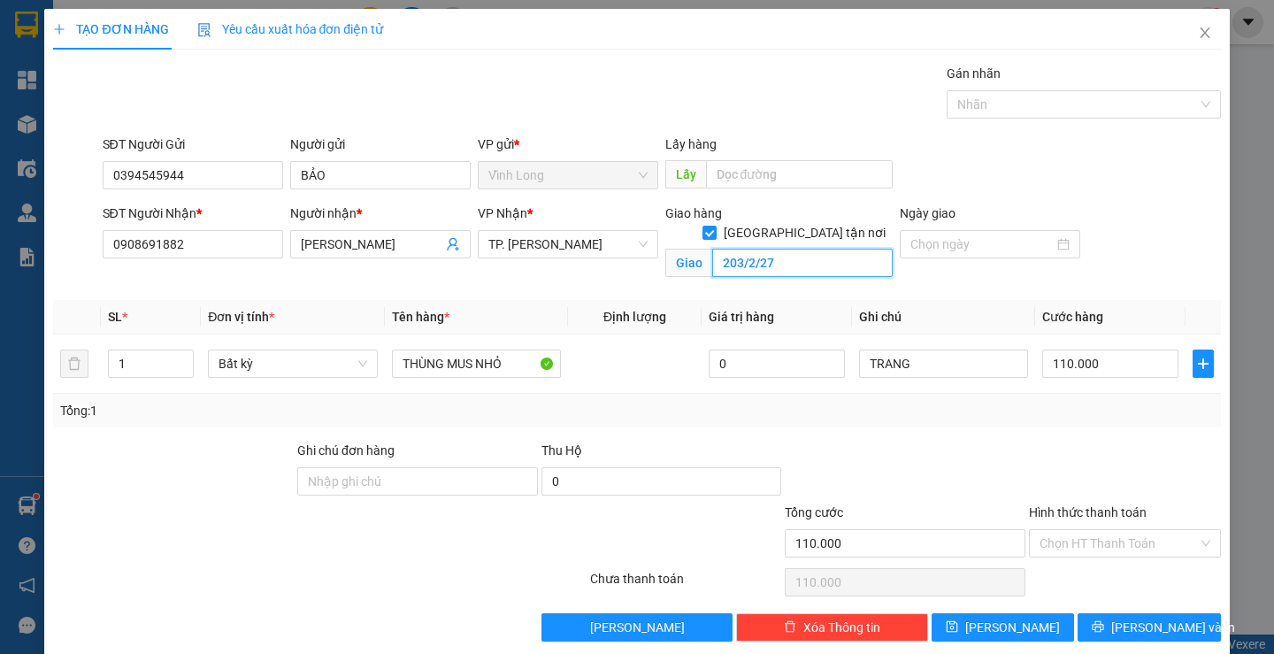
click at [826, 249] on input "203/2/27" at bounding box center [802, 263] width 180 height 28
click at [1101, 541] on input "Hình thức thanh toán" at bounding box center [1118, 543] width 158 height 27
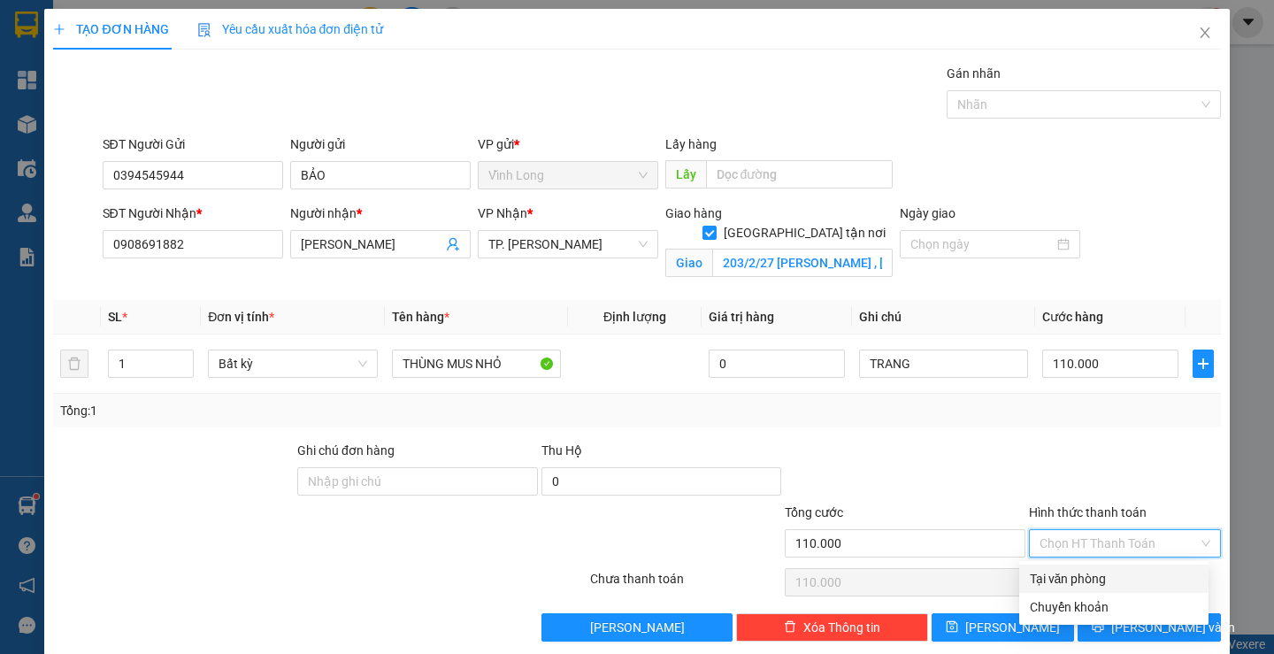
click at [1097, 568] on div "Tại văn phòng" at bounding box center [1113, 578] width 189 height 28
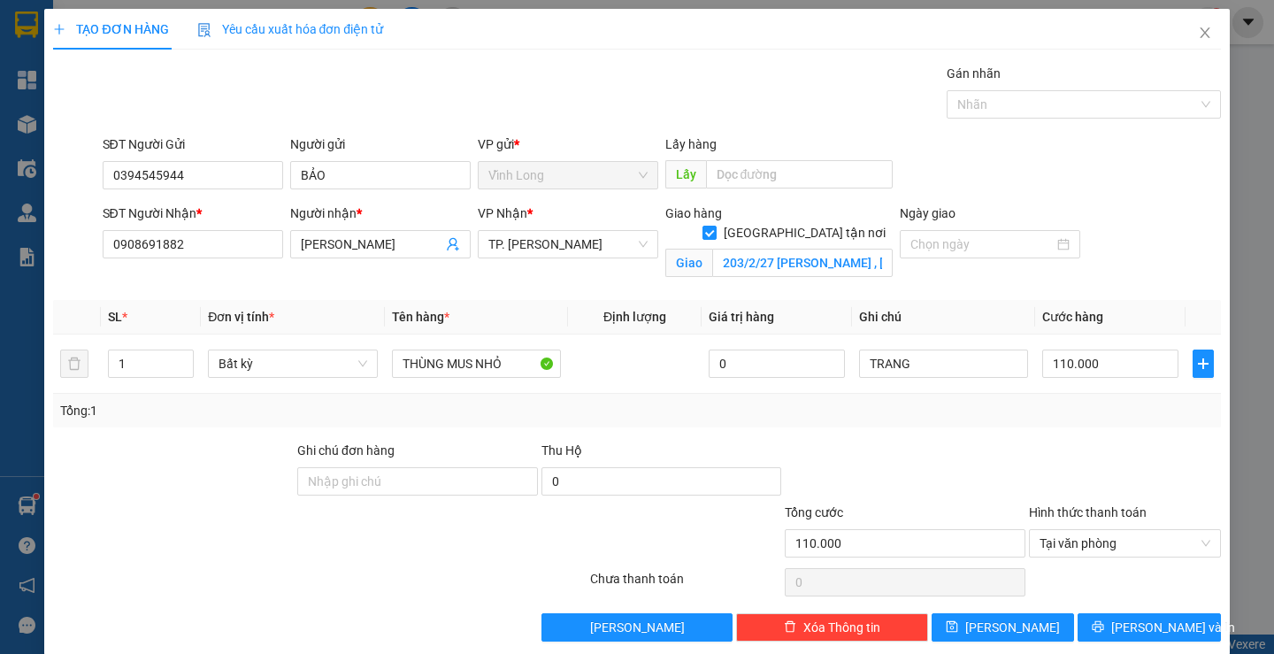
click at [1034, 435] on div "Transit Pickup Surcharge Ids Transit Deliver Surcharge Ids Transit Deliver Surc…" at bounding box center [636, 353] width 1167 height 578
click at [862, 364] on input "TRANG" at bounding box center [943, 363] width 169 height 28
click at [1124, 624] on span "[PERSON_NAME] và In" at bounding box center [1173, 626] width 124 height 19
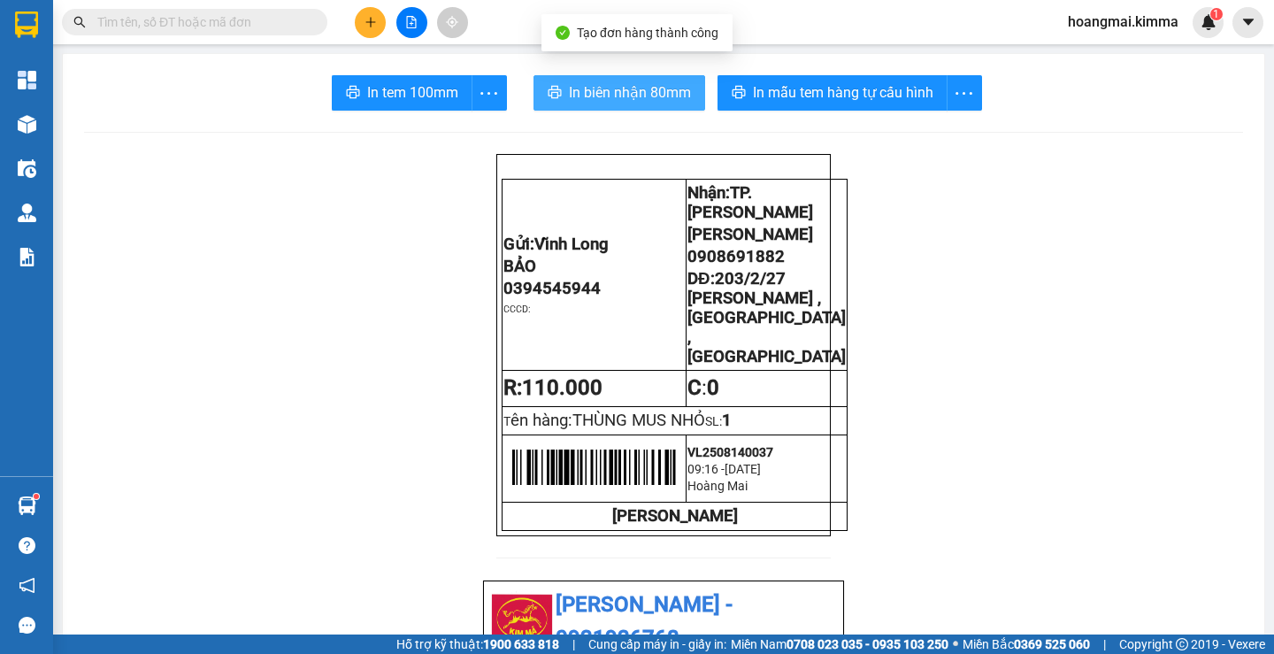
click at [631, 91] on span "In biên nhận 80mm" at bounding box center [630, 92] width 122 height 22
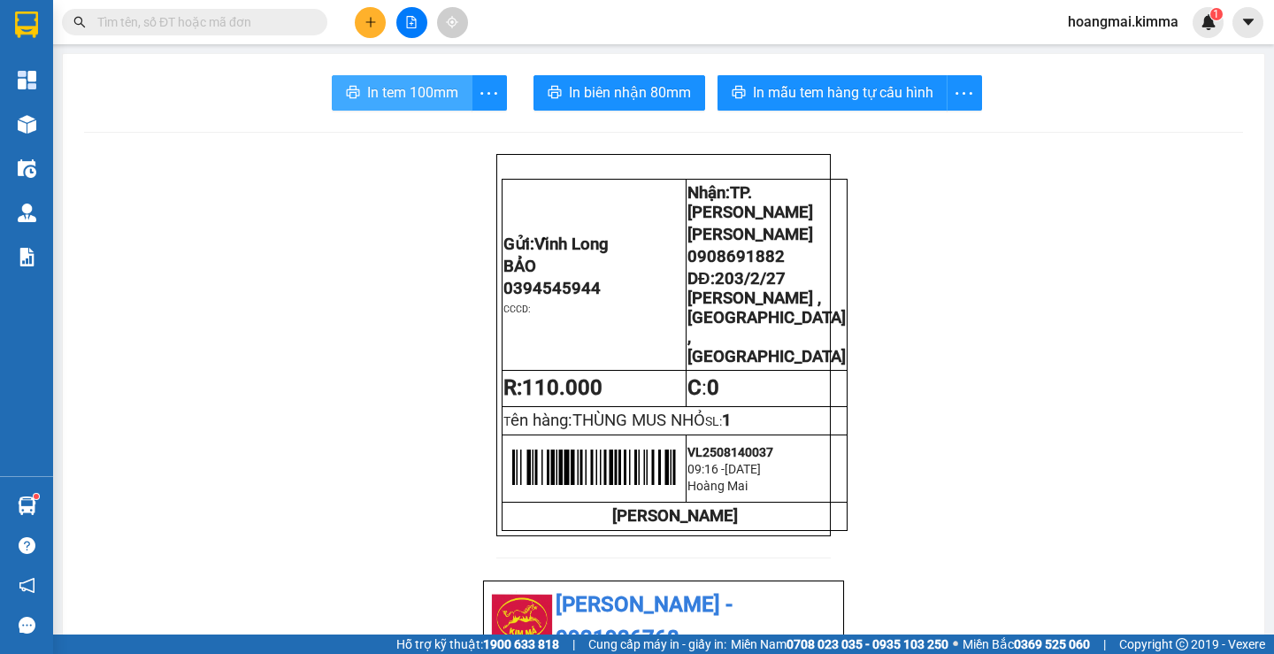
click at [388, 85] on span "In tem 100mm" at bounding box center [412, 92] width 91 height 22
click at [358, 22] on button at bounding box center [370, 22] width 31 height 31
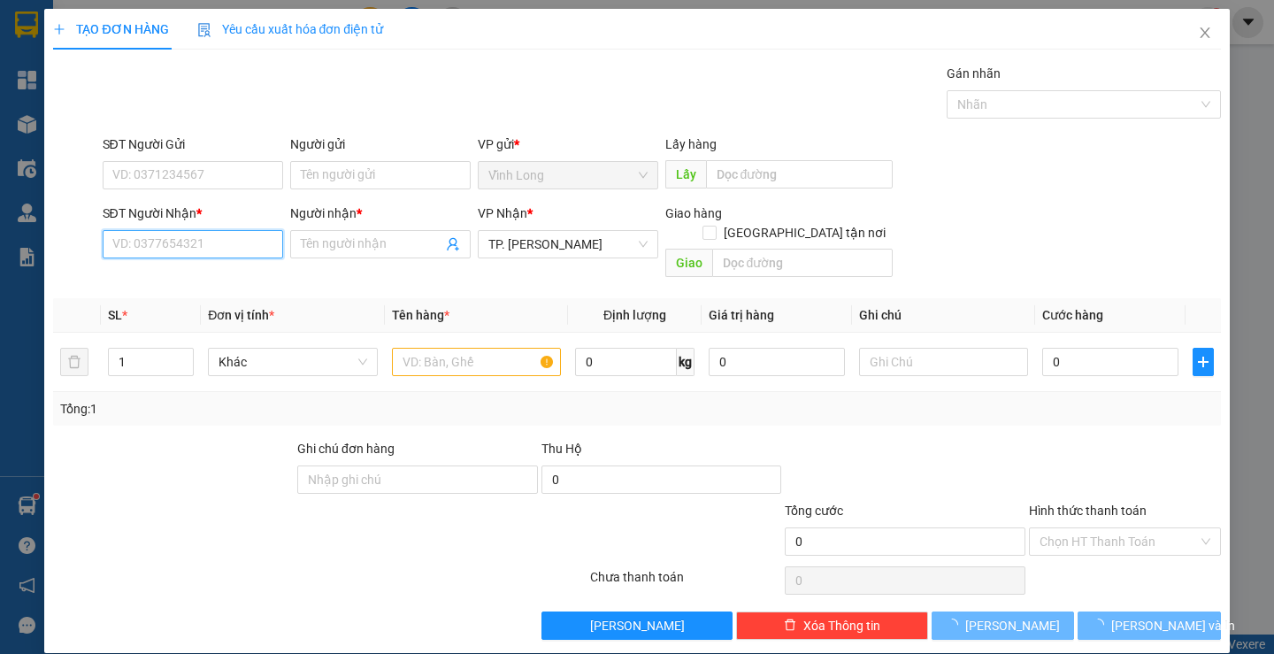
click at [273, 237] on input "SĐT Người Nhận *" at bounding box center [193, 244] width 180 height 28
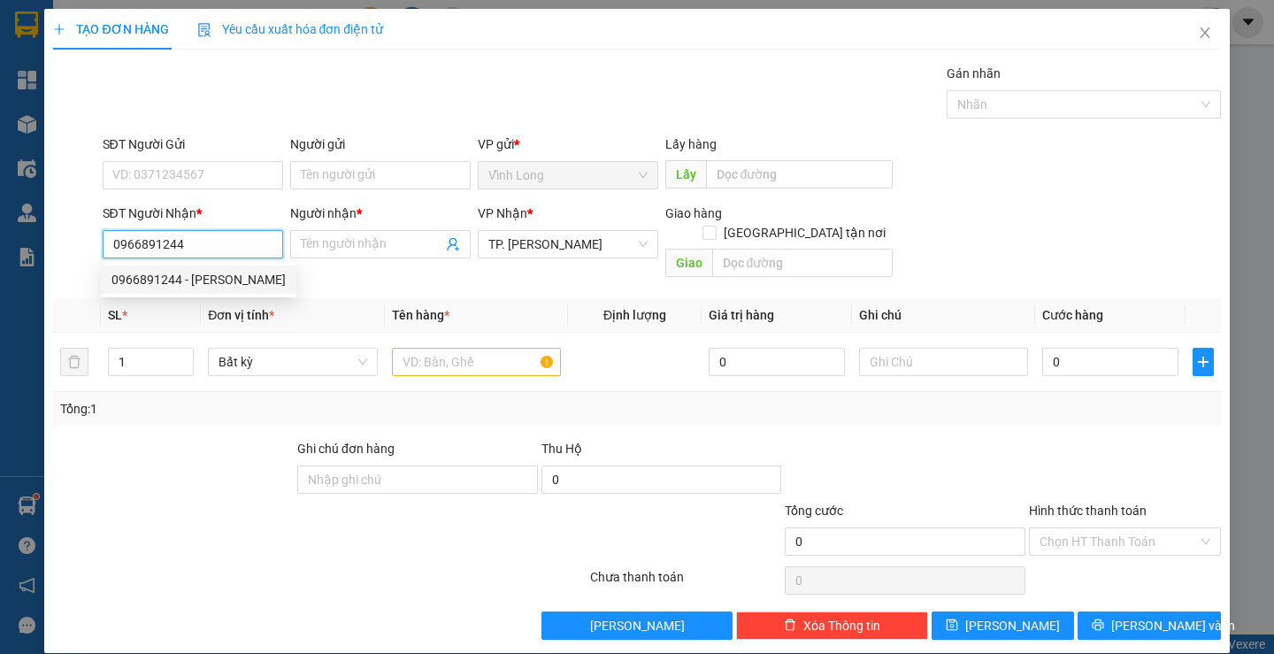
click at [244, 286] on div "0966891244 - [PERSON_NAME]" at bounding box center [198, 279] width 174 height 19
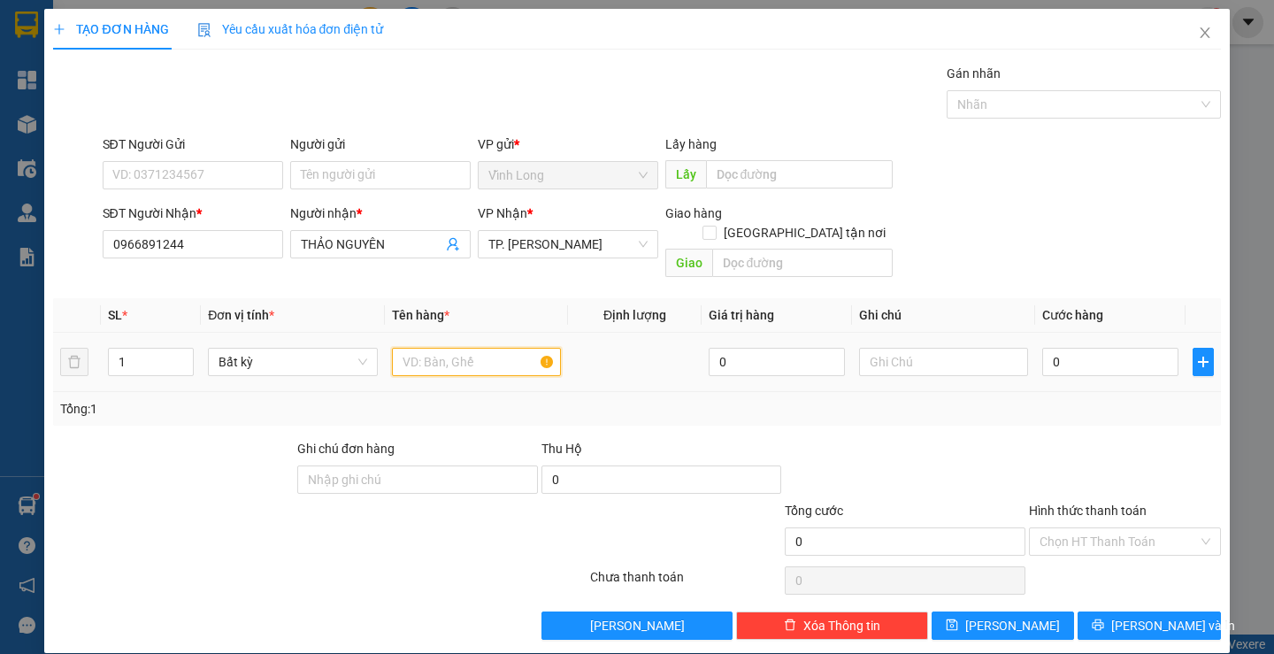
click at [432, 348] on input "text" at bounding box center [476, 362] width 169 height 28
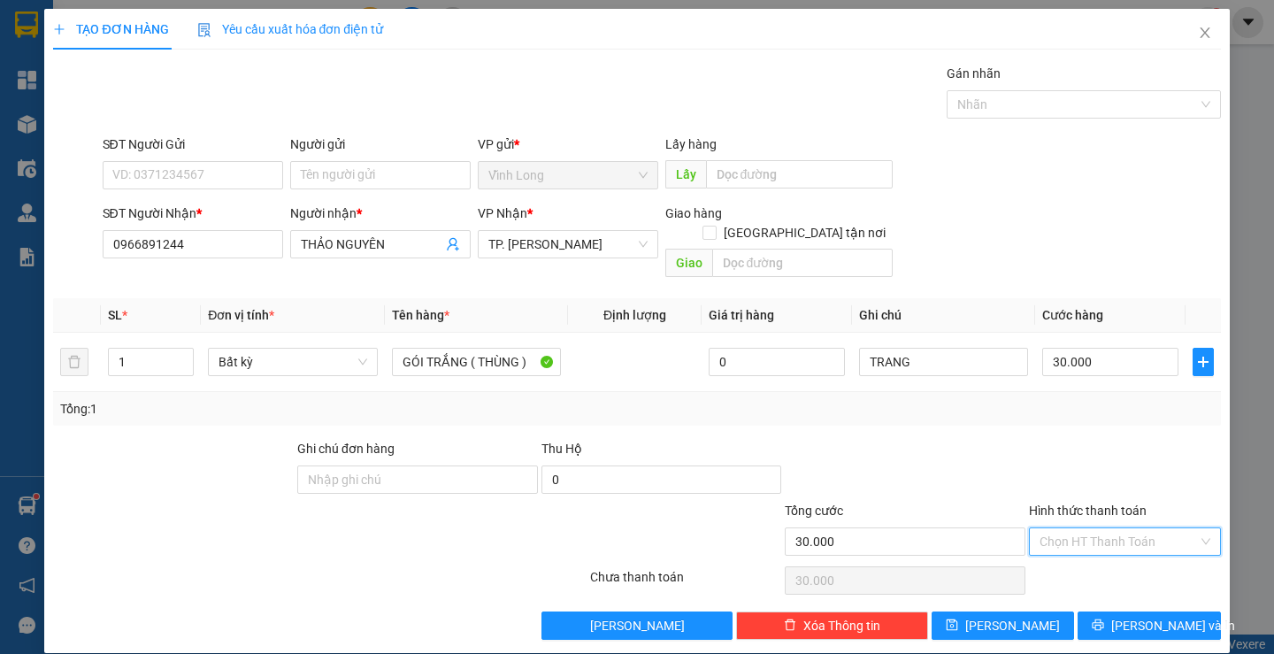
click at [1117, 528] on input "Hình thức thanh toán" at bounding box center [1118, 541] width 158 height 27
click at [1110, 542] on div "Transit Pickup Surcharge Ids Transit Deliver Surcharge Ids Transit Deliver Surc…" at bounding box center [636, 352] width 1167 height 576
click at [1099, 528] on input "Hình thức thanh toán" at bounding box center [1118, 541] width 158 height 27
click at [1081, 557] on div "Tại văn phòng" at bounding box center [1114, 556] width 168 height 19
click at [1120, 611] on button "[PERSON_NAME] và In" at bounding box center [1148, 625] width 142 height 28
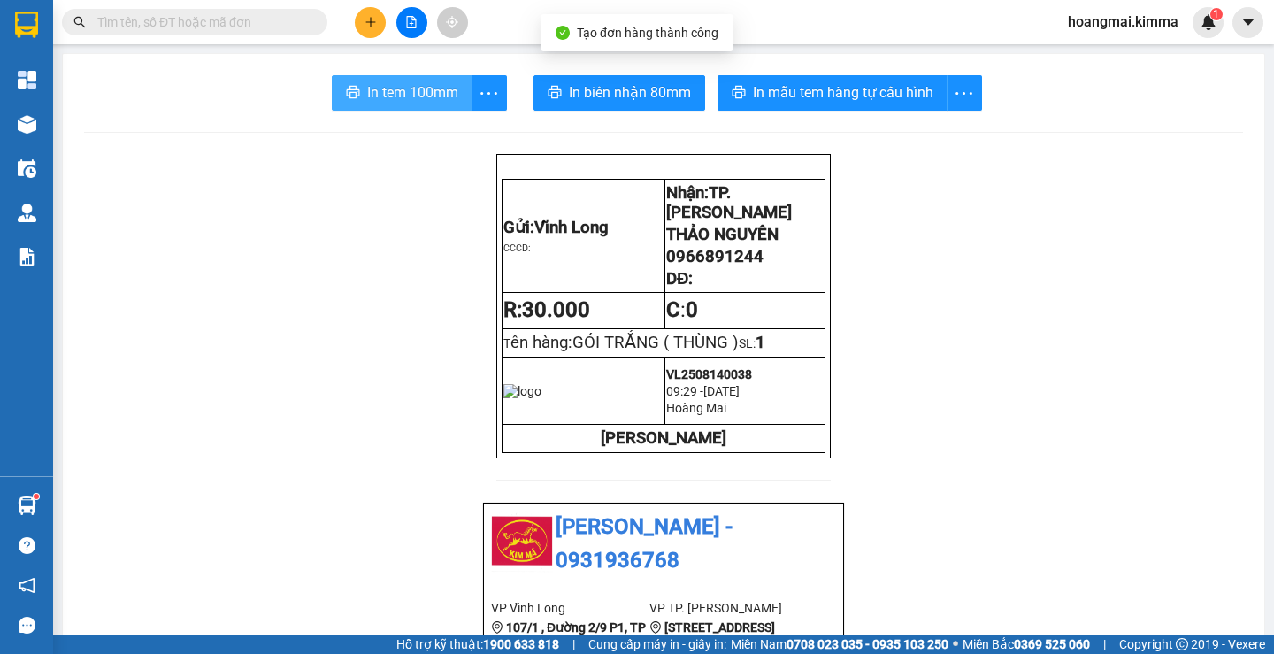
click at [431, 95] on span "In tem 100mm" at bounding box center [412, 92] width 91 height 22
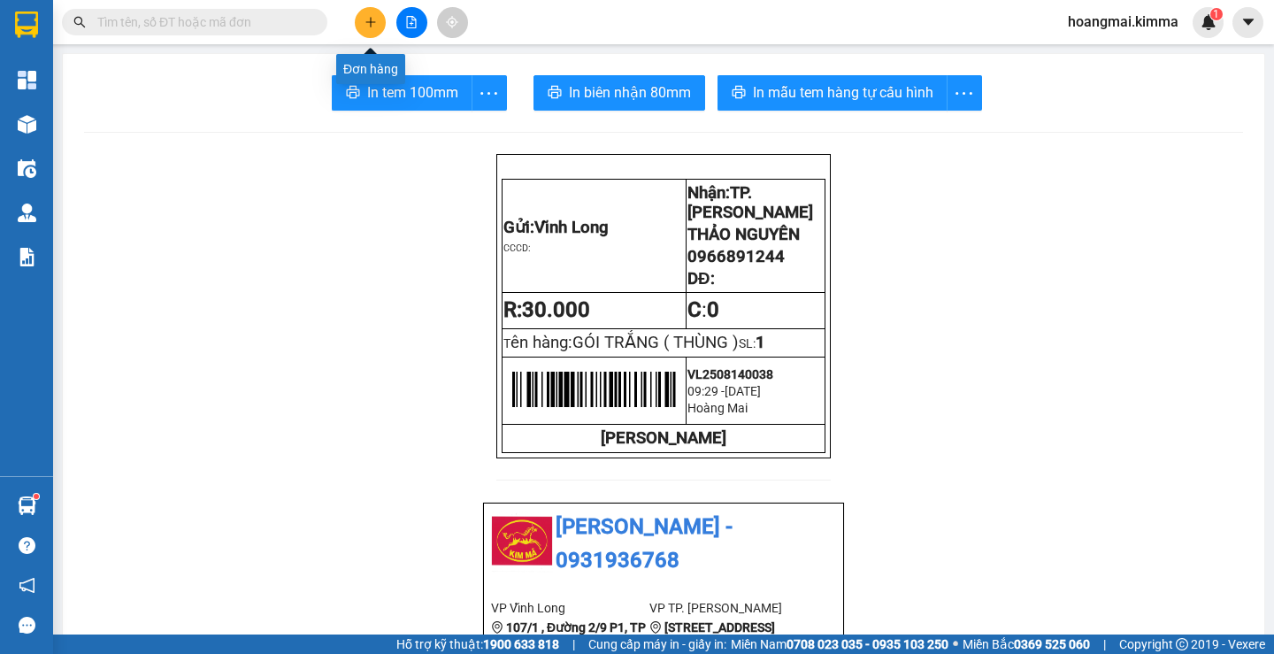
click at [371, 25] on icon "plus" at bounding box center [370, 22] width 1 height 10
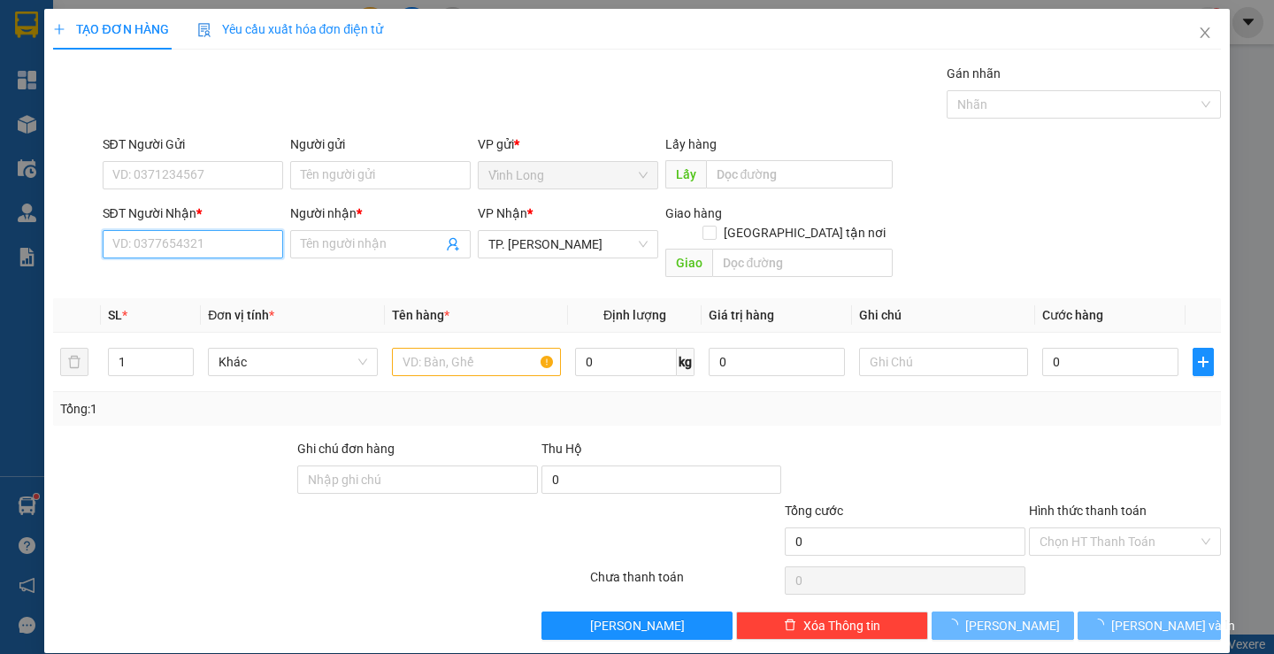
click at [196, 241] on input "SĐT Người Nhận *" at bounding box center [193, 244] width 180 height 28
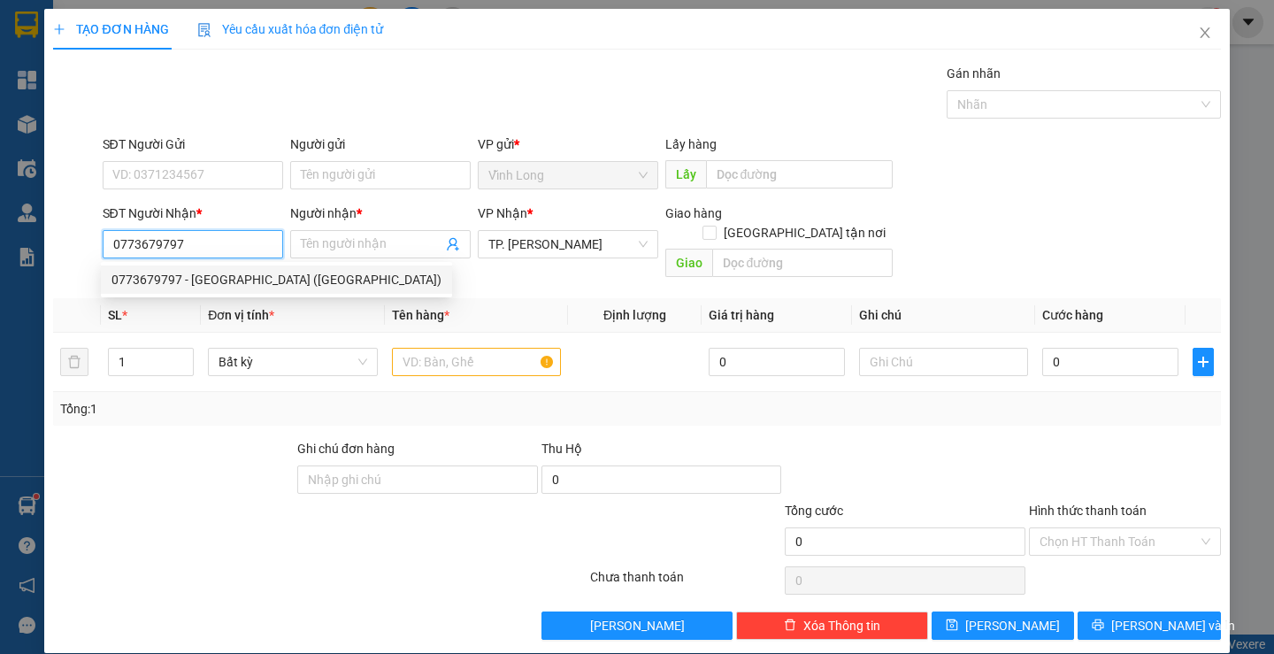
drag, startPoint x: 212, startPoint y: 279, endPoint x: 233, endPoint y: 264, distance: 26.5
click at [212, 279] on div "0773679797 - [GEOGRAPHIC_DATA] ([GEOGRAPHIC_DATA])" at bounding box center [276, 279] width 330 height 19
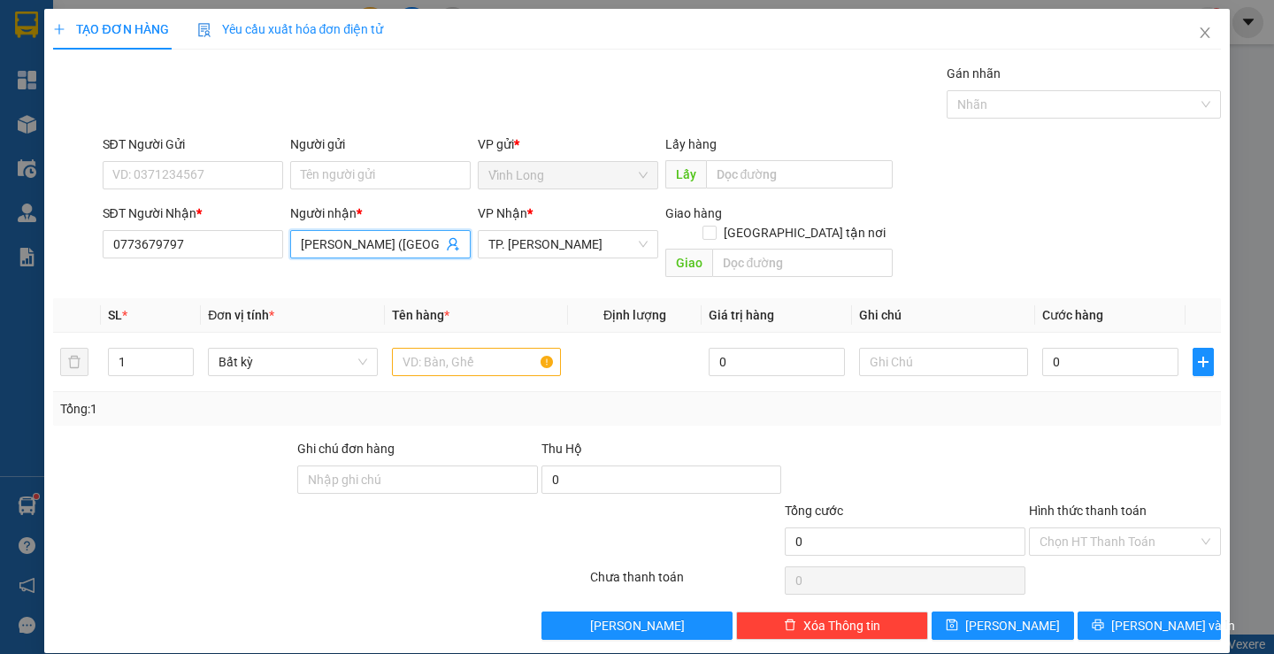
drag, startPoint x: 356, startPoint y: 247, endPoint x: 172, endPoint y: 210, distance: 188.4
click at [177, 213] on div "SĐT Người Nhận * 0773679797 Người nhận * [PERSON_NAME] ([PERSON_NAME]) [PERSON_…" at bounding box center [661, 243] width 1125 height 81
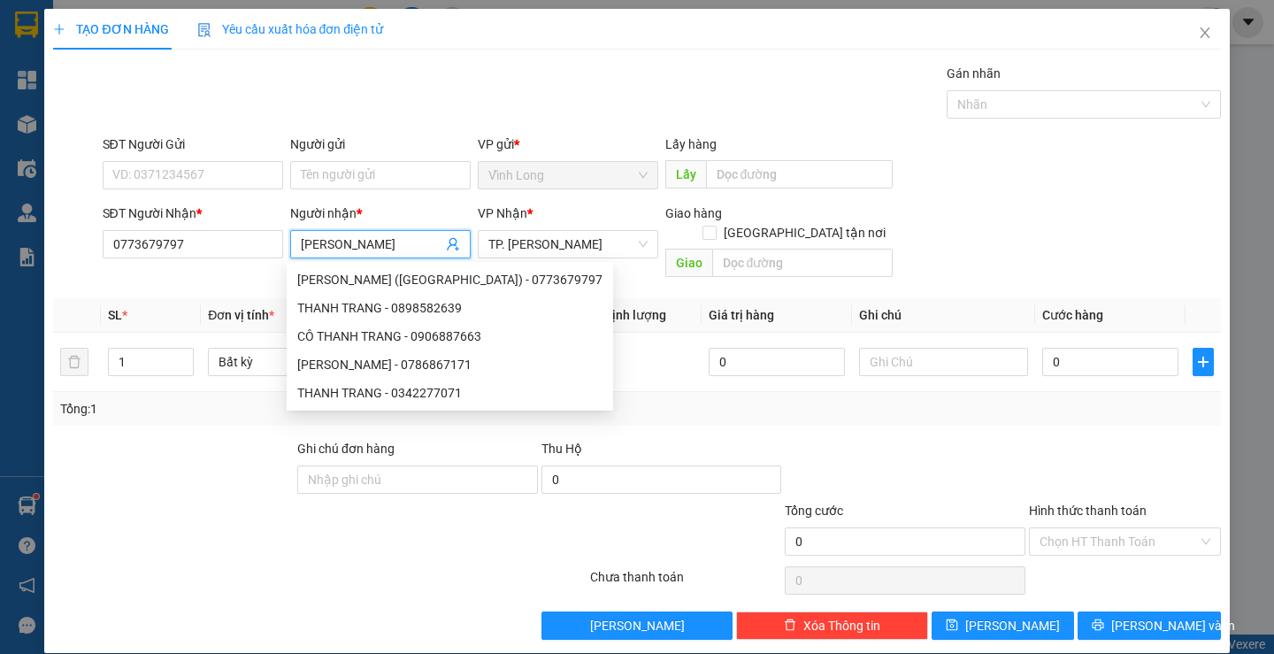
drag, startPoint x: 538, startPoint y: 67, endPoint x: 672, endPoint y: 194, distance: 184.6
click at [539, 67] on div "Gói vận chuyển * Tiêu chuẩn Gán nhãn Nhãn" at bounding box center [661, 95] width 1125 height 62
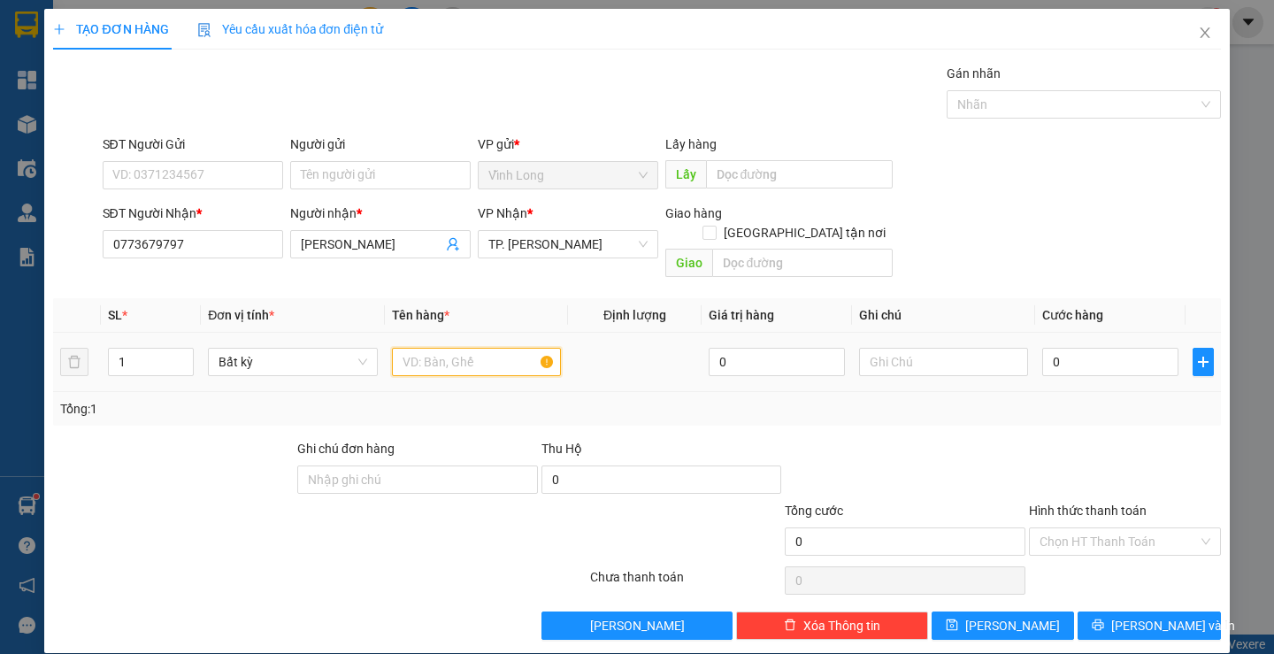
click at [486, 348] on input "text" at bounding box center [476, 362] width 169 height 28
click at [1047, 530] on input "Hình thức thanh toán" at bounding box center [1118, 541] width 158 height 27
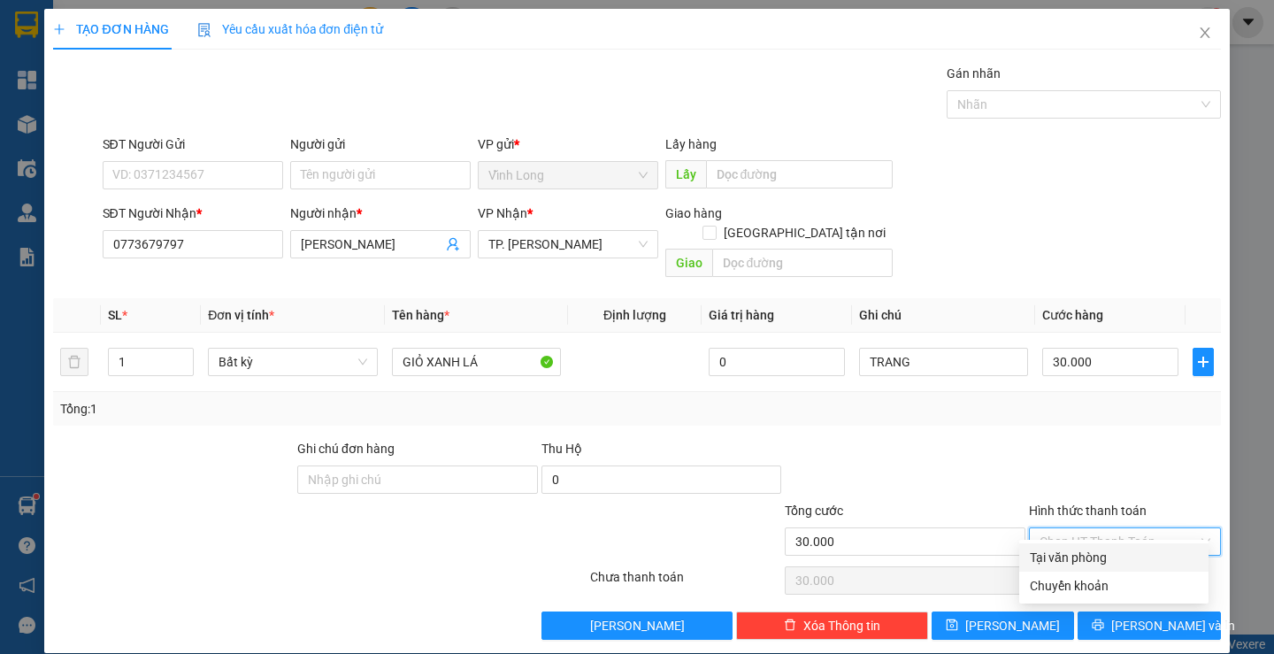
click at [1048, 548] on div "Tại văn phòng" at bounding box center [1114, 556] width 168 height 19
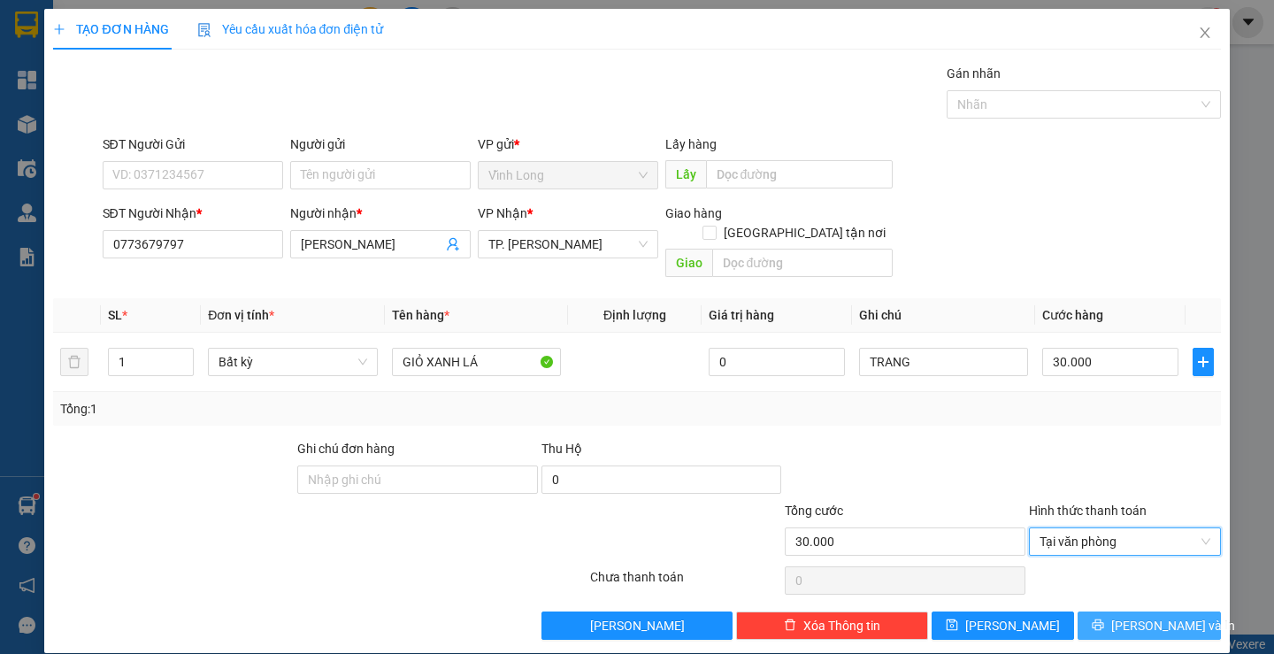
click at [1117, 611] on button "[PERSON_NAME] và In" at bounding box center [1148, 625] width 142 height 28
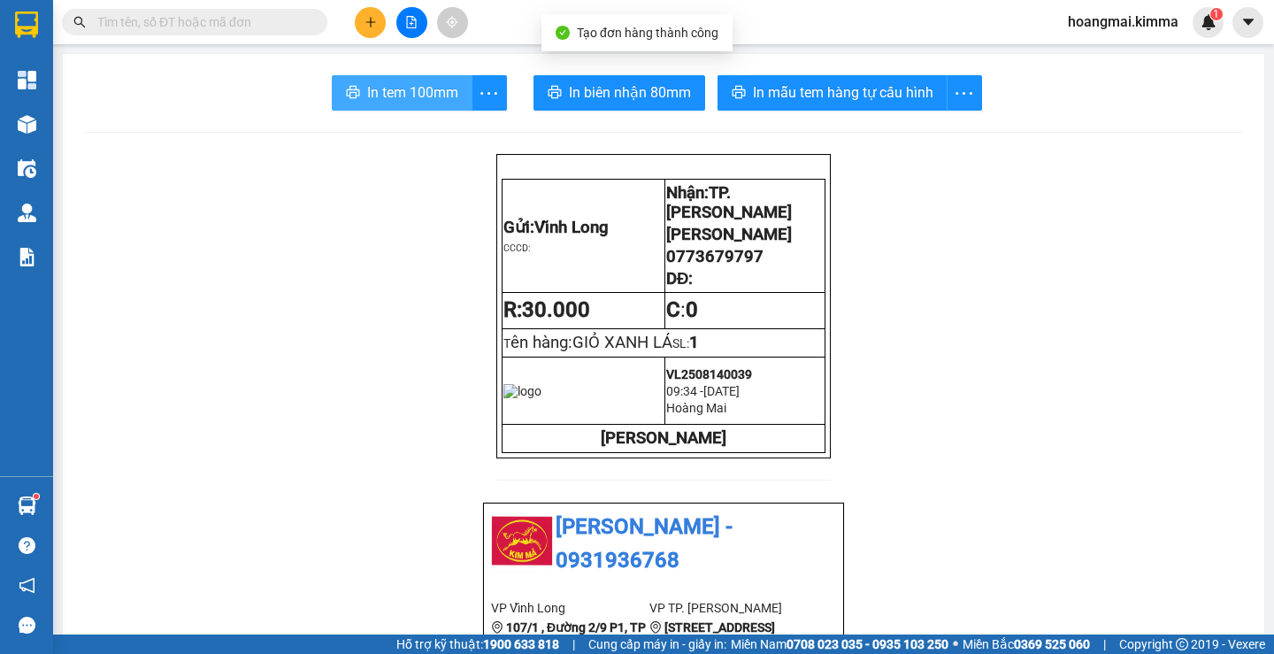
click at [437, 85] on span "In tem 100mm" at bounding box center [412, 92] width 91 height 22
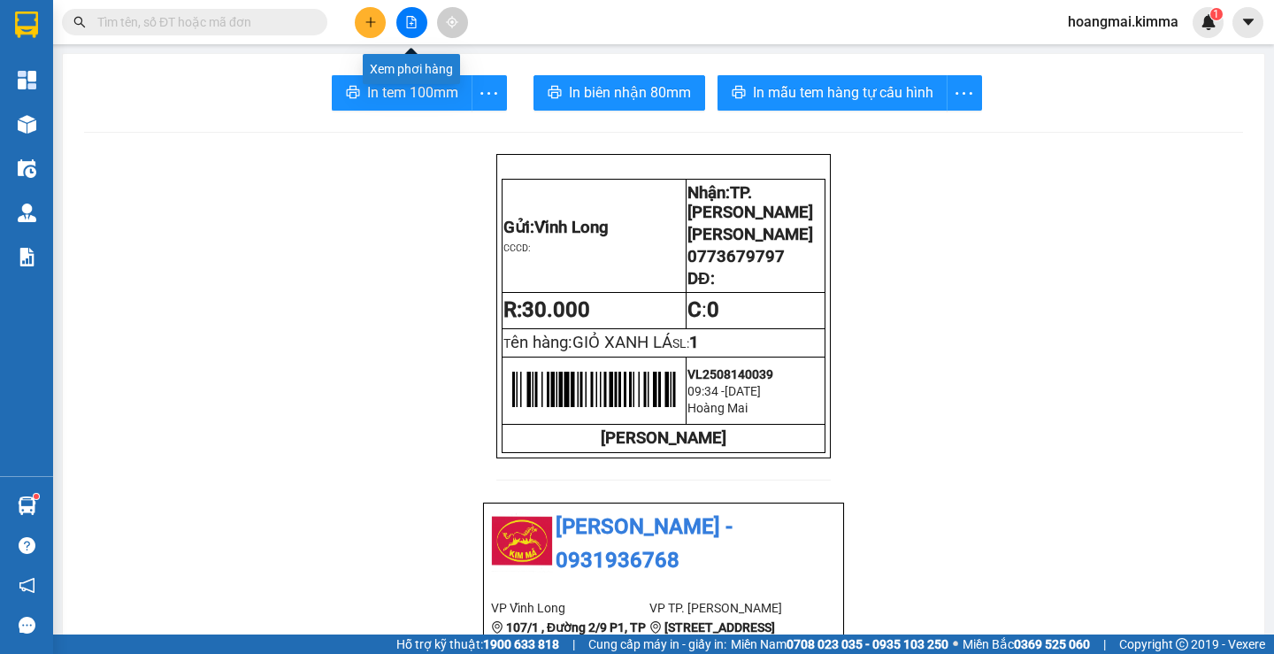
click at [372, 23] on button at bounding box center [370, 22] width 31 height 31
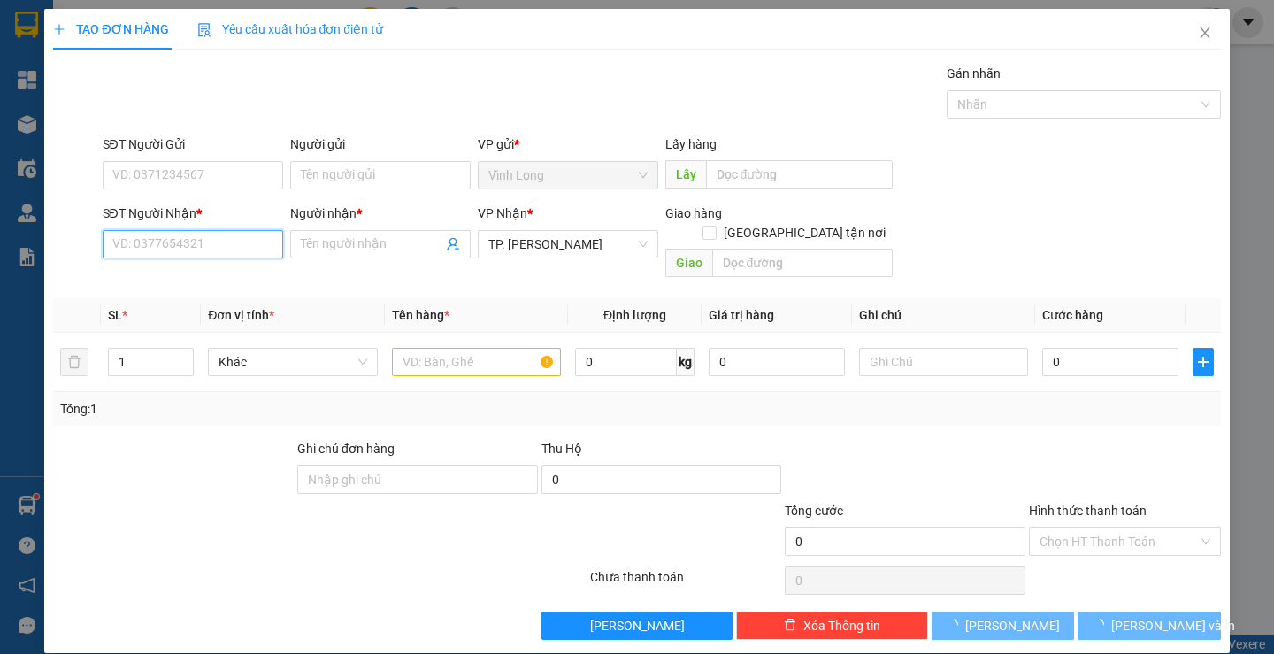
drag, startPoint x: 149, startPoint y: 246, endPoint x: 136, endPoint y: 245, distance: 12.4
click at [142, 246] on input "SĐT Người Nhận *" at bounding box center [193, 244] width 180 height 28
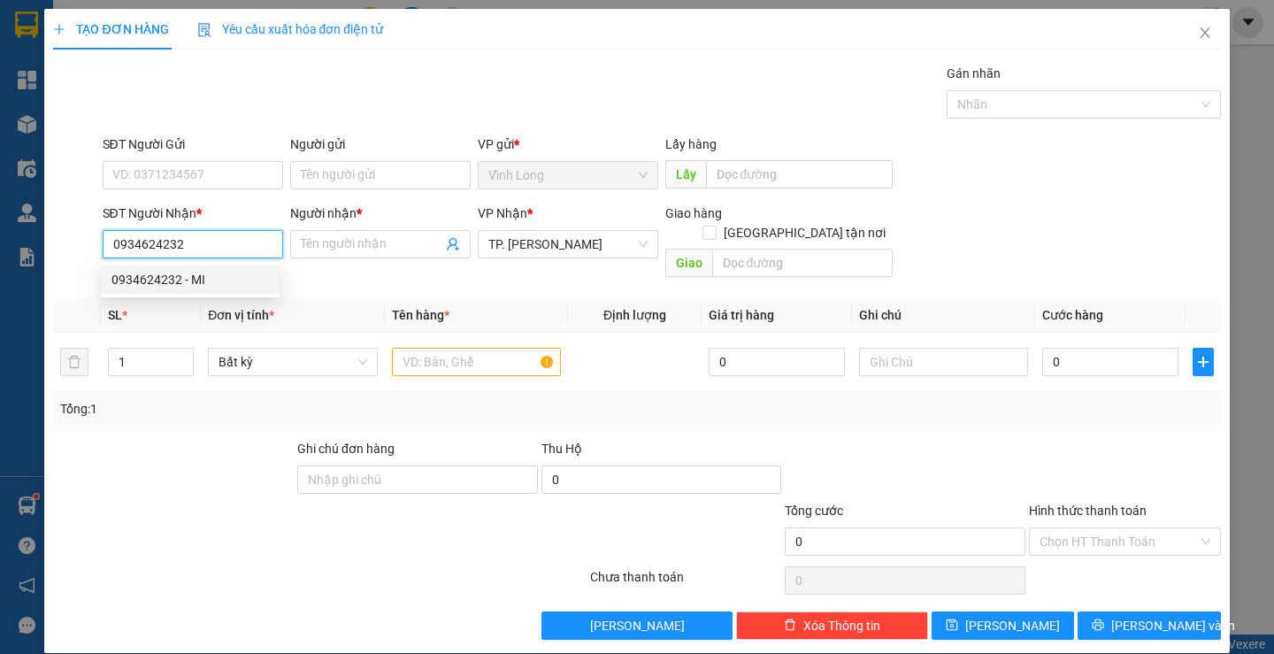
drag, startPoint x: 149, startPoint y: 275, endPoint x: 168, endPoint y: 269, distance: 20.4
click at [149, 275] on div "0934624232 - MI" at bounding box center [189, 279] width 157 height 19
click at [357, 251] on input "MI" at bounding box center [372, 243] width 142 height 19
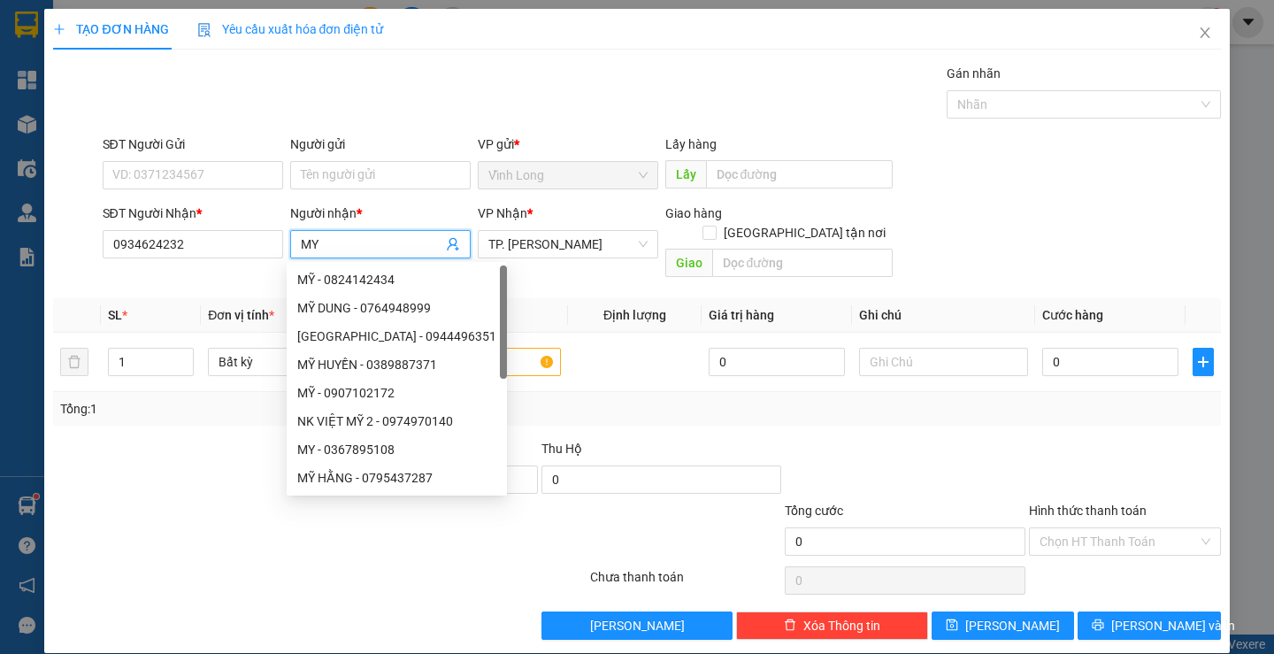
click at [522, 75] on div "Gói vận chuyển * Tiêu chuẩn Gán nhãn Nhãn" at bounding box center [661, 95] width 1125 height 62
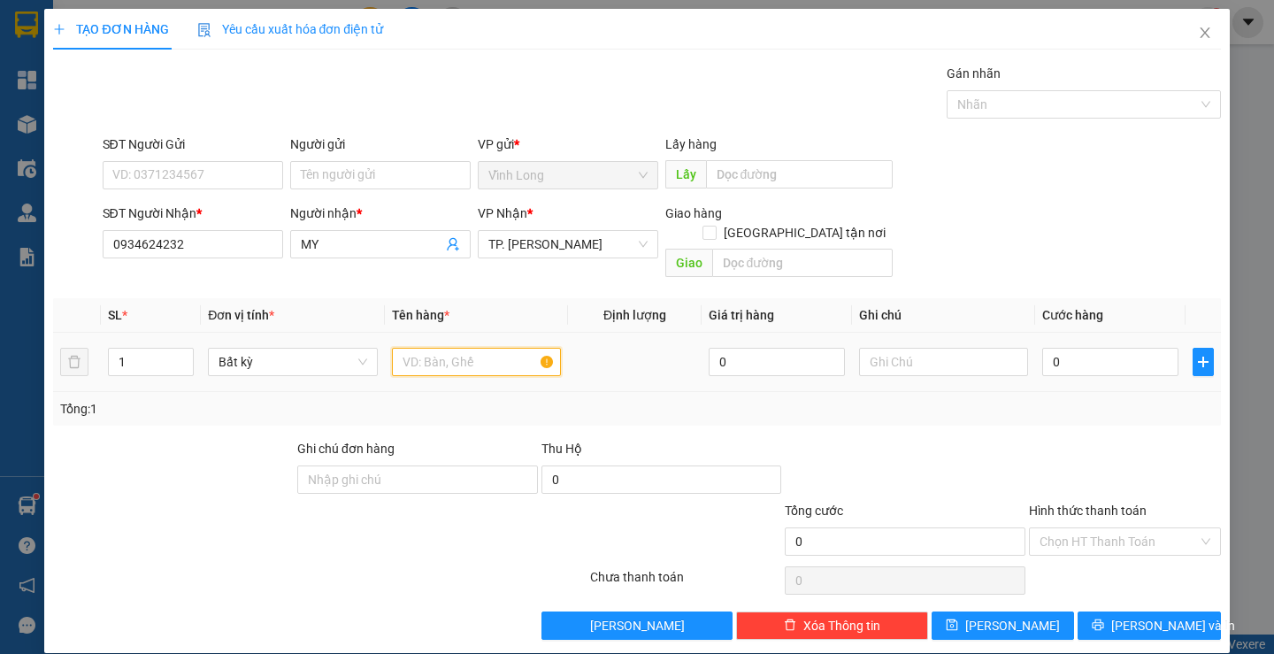
click at [473, 348] on input "text" at bounding box center [476, 362] width 169 height 28
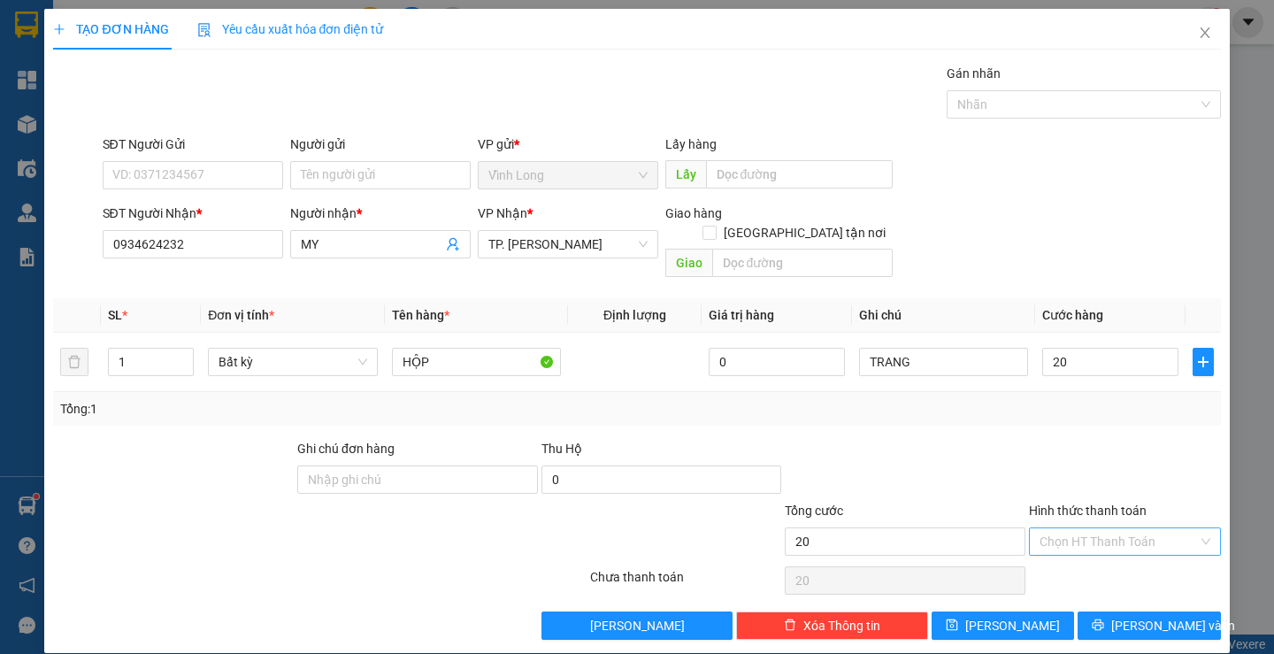
click at [1088, 528] on input "Hình thức thanh toán" at bounding box center [1118, 541] width 158 height 27
click at [1070, 547] on div "Tại văn phòng" at bounding box center [1114, 556] width 168 height 19
click at [1104, 611] on button "[PERSON_NAME] và In" at bounding box center [1148, 625] width 142 height 28
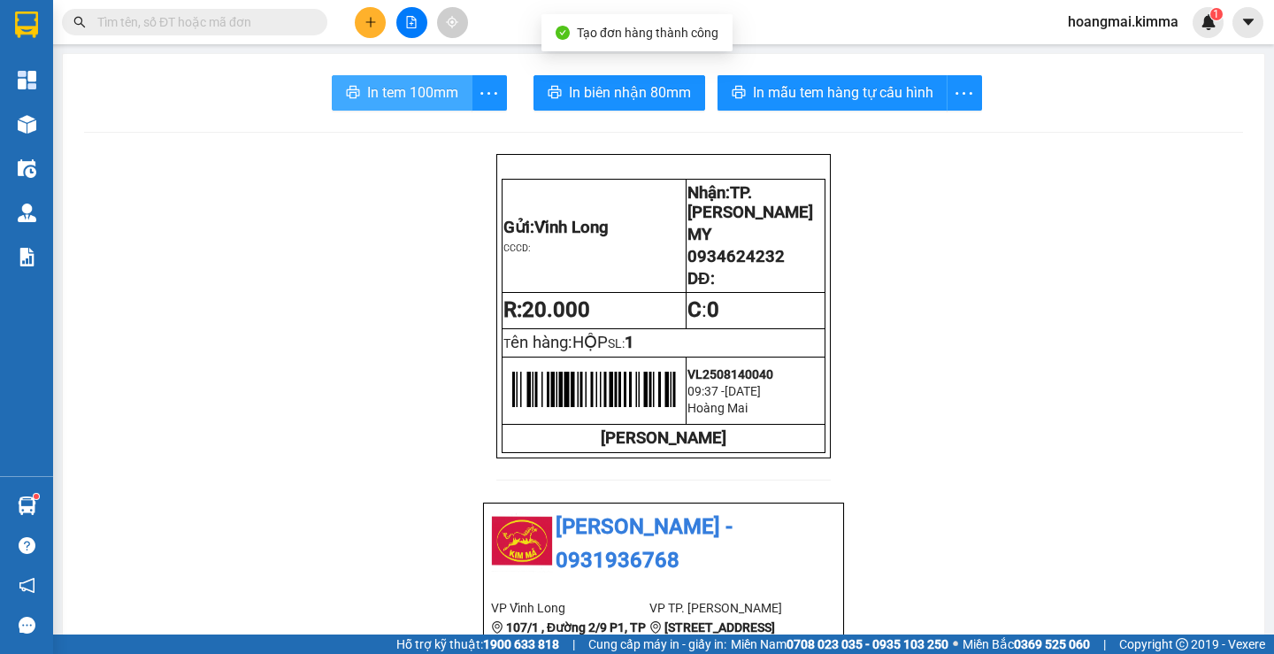
click at [341, 106] on button "In tem 100mm" at bounding box center [402, 92] width 141 height 35
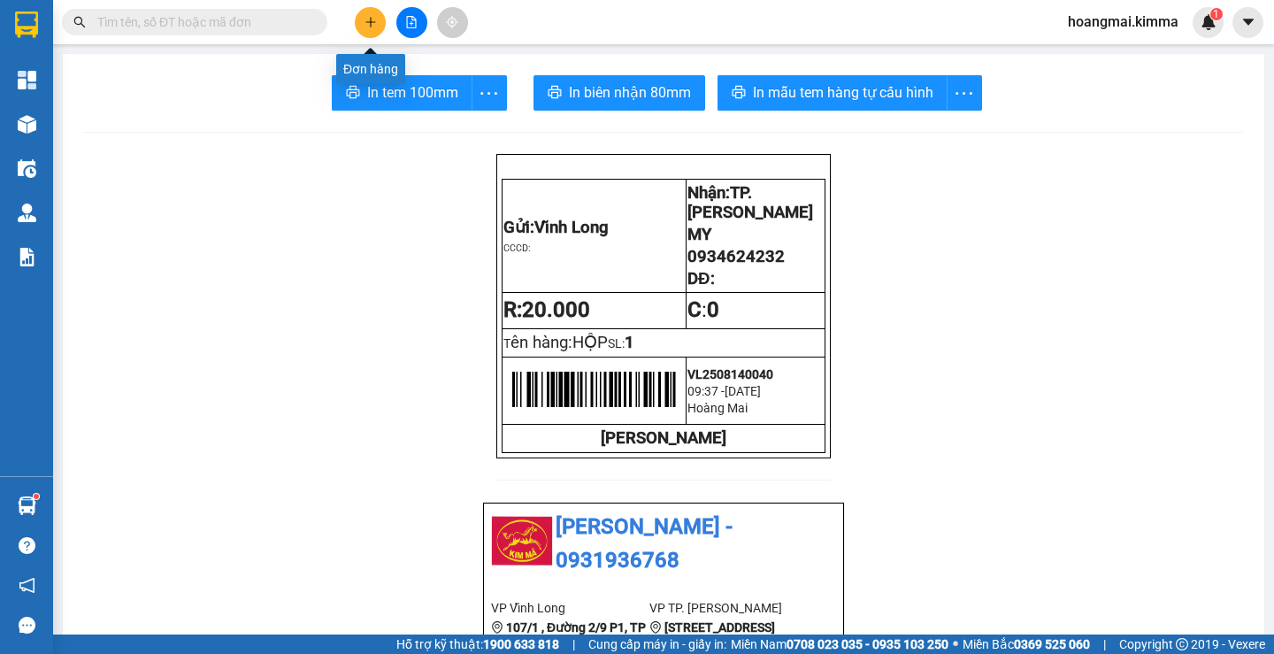
click at [374, 26] on icon "plus" at bounding box center [370, 22] width 12 height 12
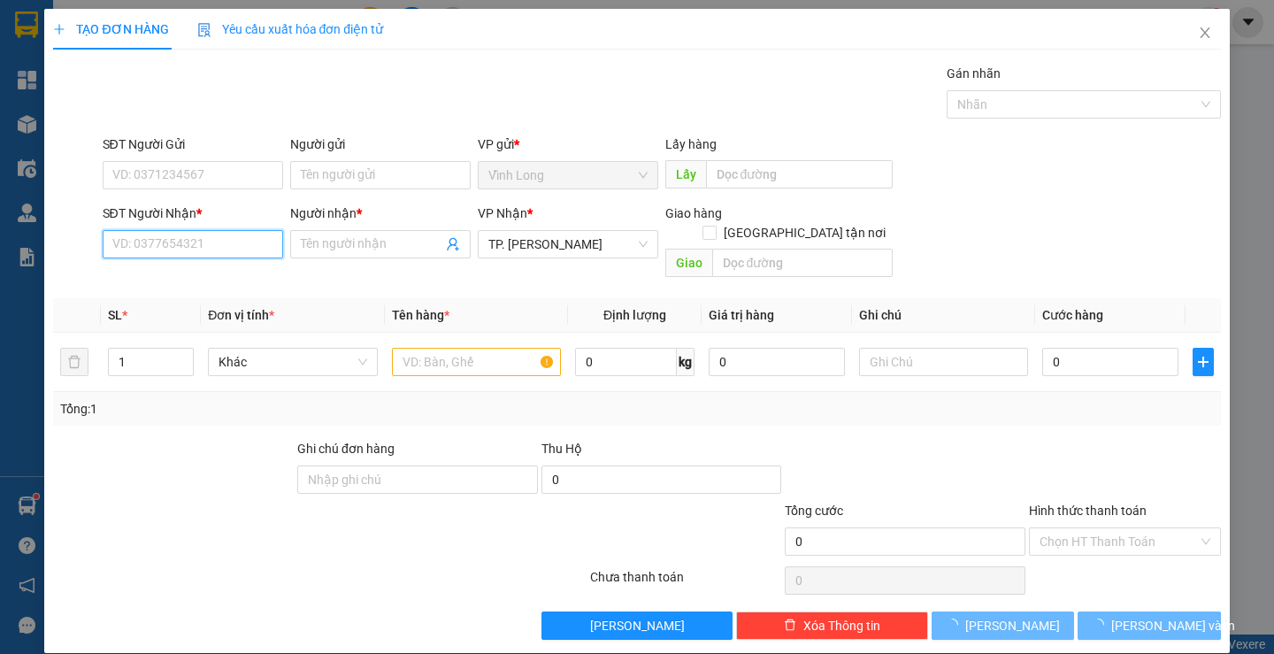
click at [220, 241] on input "SĐT Người Nhận *" at bounding box center [193, 244] width 180 height 28
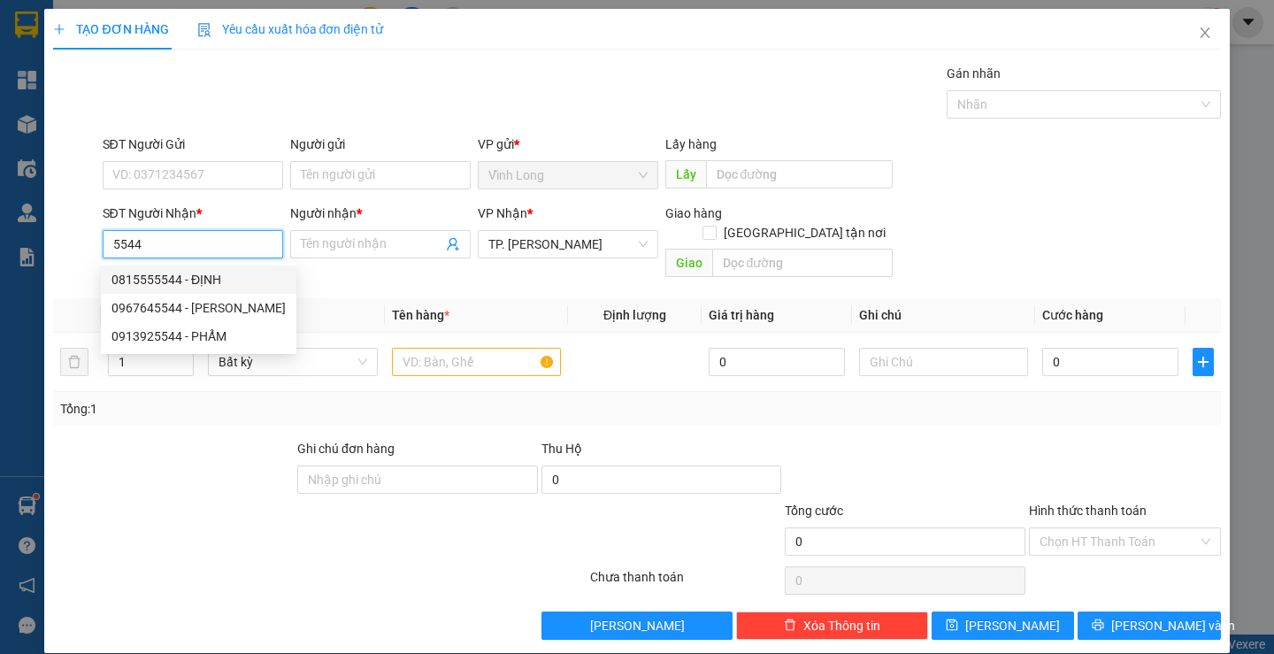
click at [222, 272] on div "0815555544 - ĐỊNH" at bounding box center [198, 279] width 174 height 19
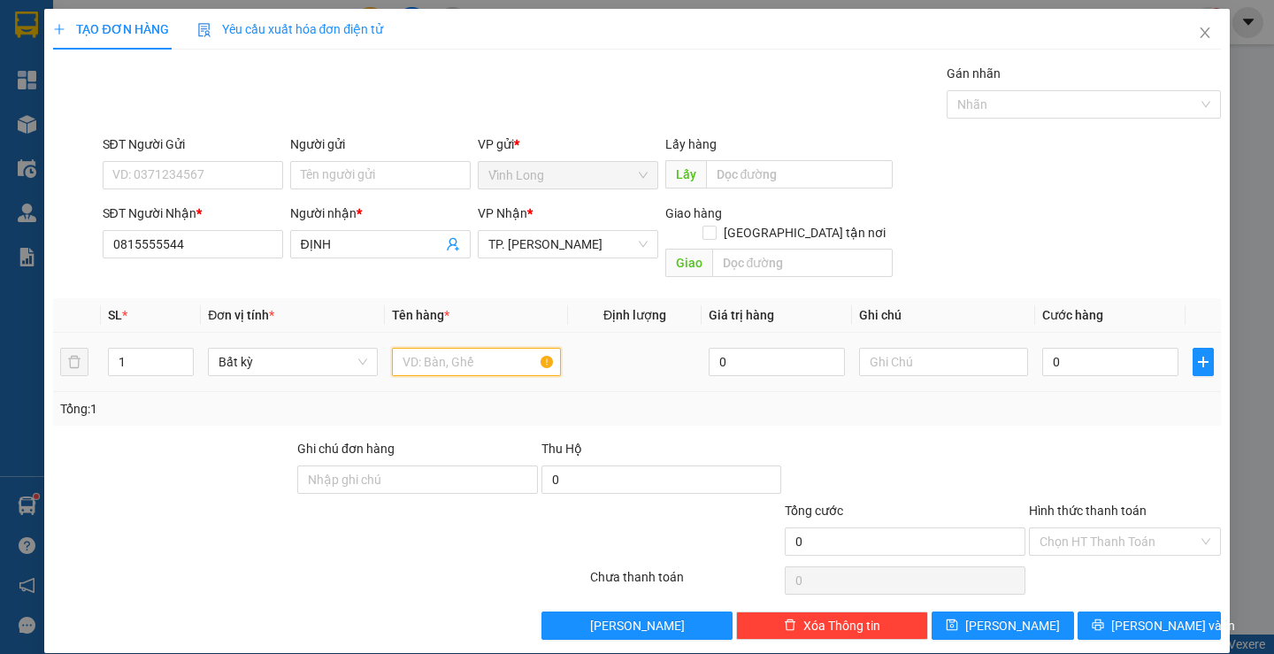
click at [412, 348] on input "text" at bounding box center [476, 362] width 169 height 28
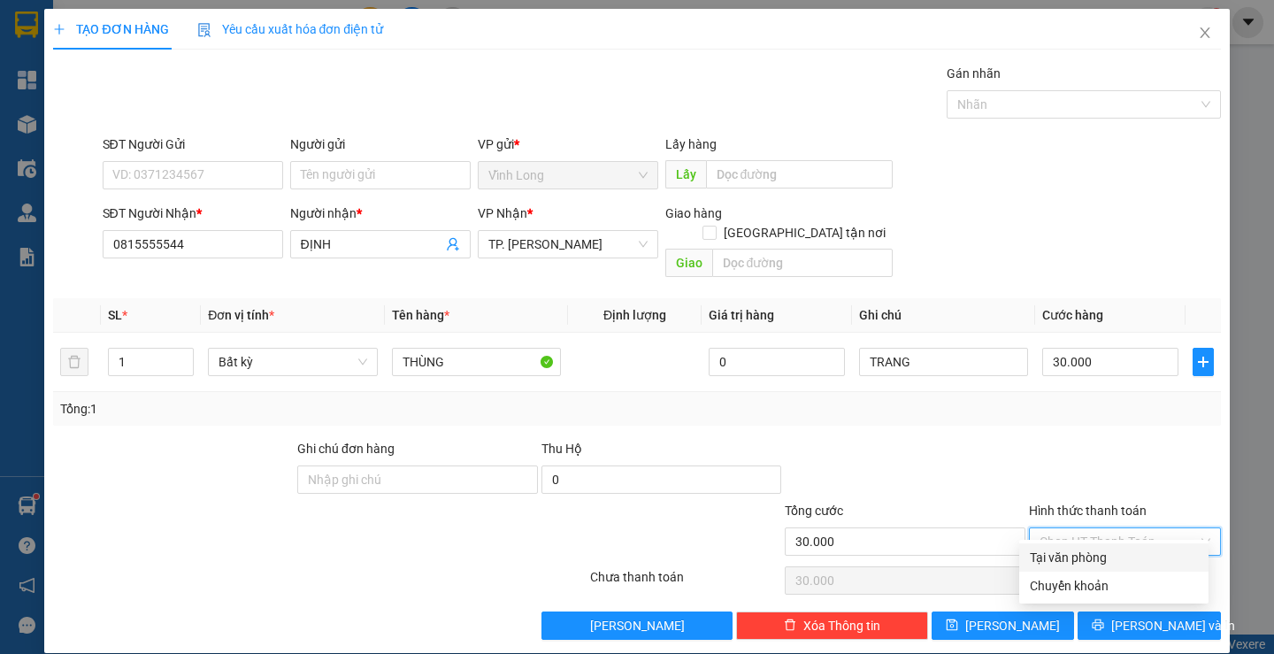
click at [1043, 528] on input "Hình thức thanh toán" at bounding box center [1118, 541] width 158 height 27
click at [1047, 555] on div "Tại văn phòng" at bounding box center [1114, 556] width 168 height 19
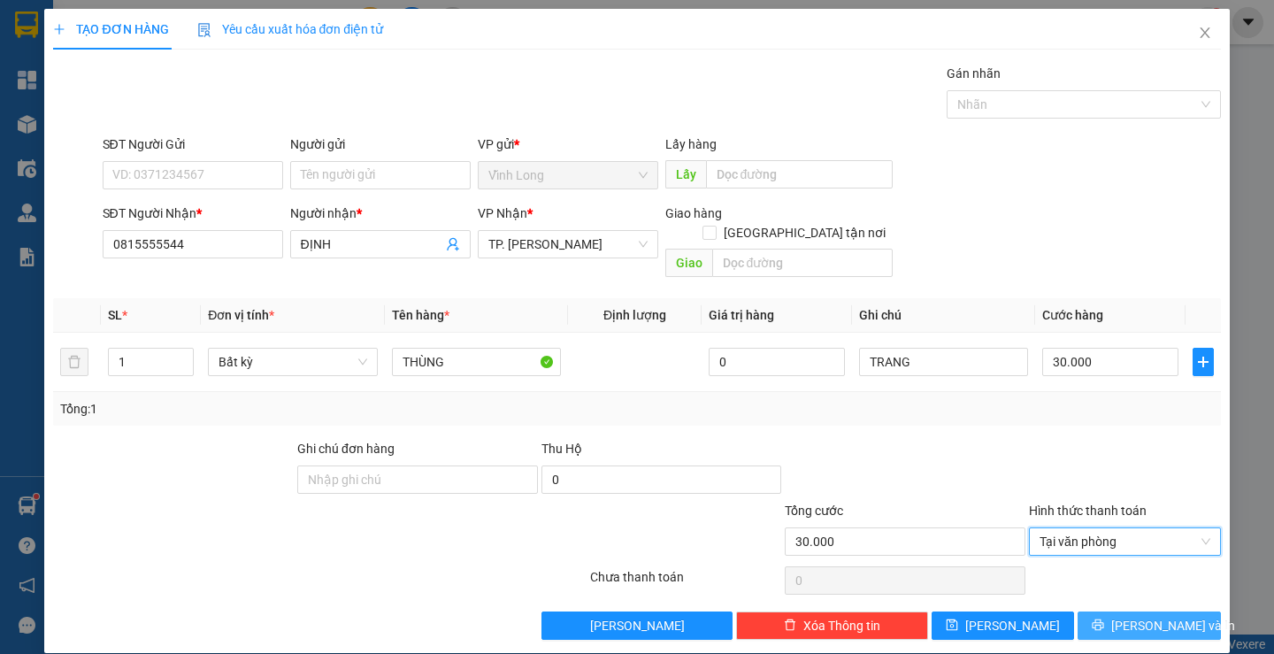
click at [1088, 611] on button "[PERSON_NAME] và In" at bounding box center [1148, 625] width 142 height 28
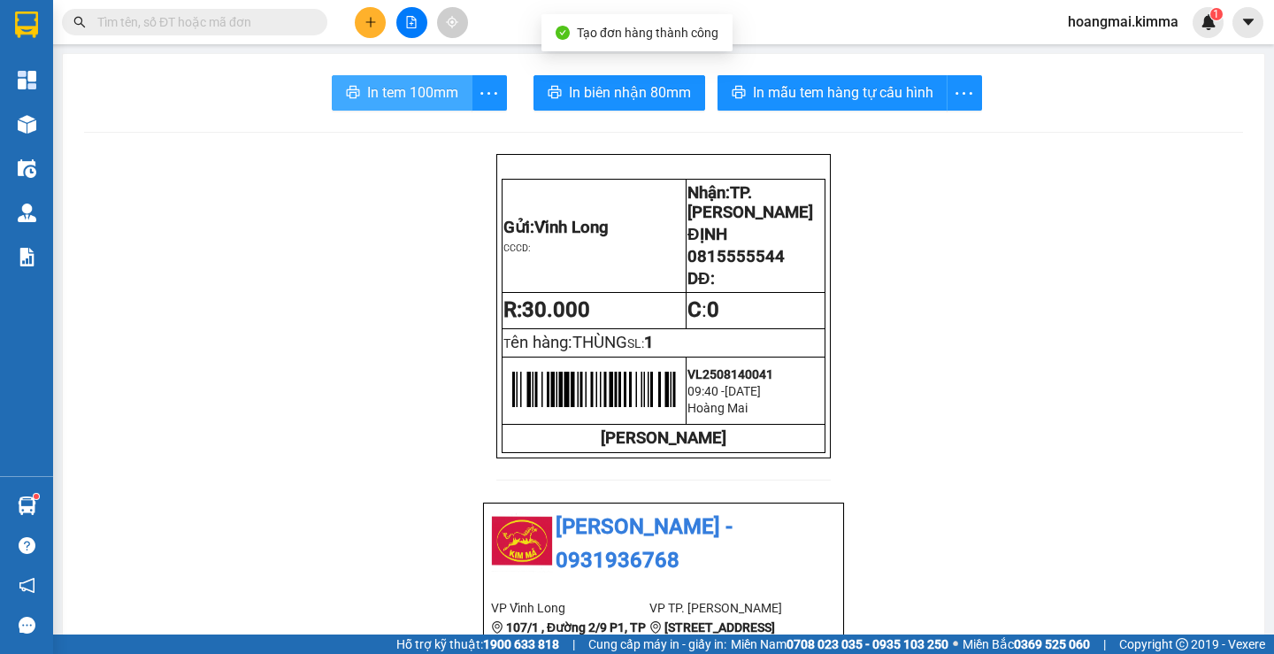
click at [434, 90] on span "In tem 100mm" at bounding box center [412, 92] width 91 height 22
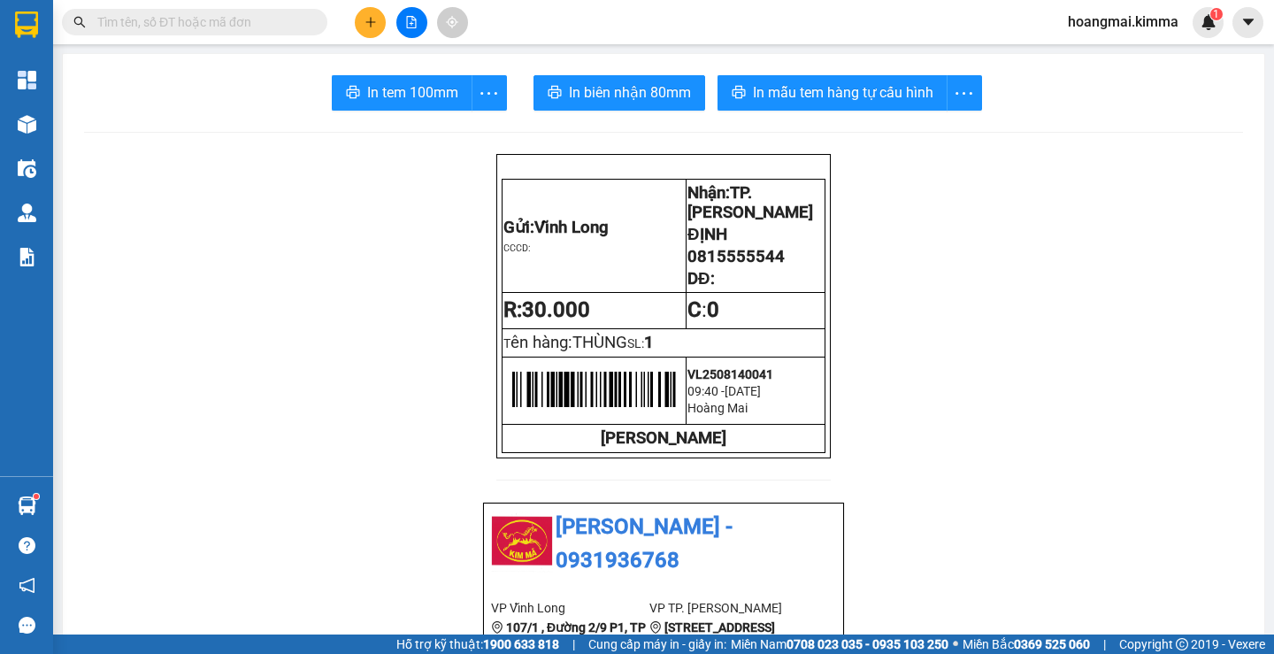
click at [364, 25] on button at bounding box center [370, 22] width 31 height 31
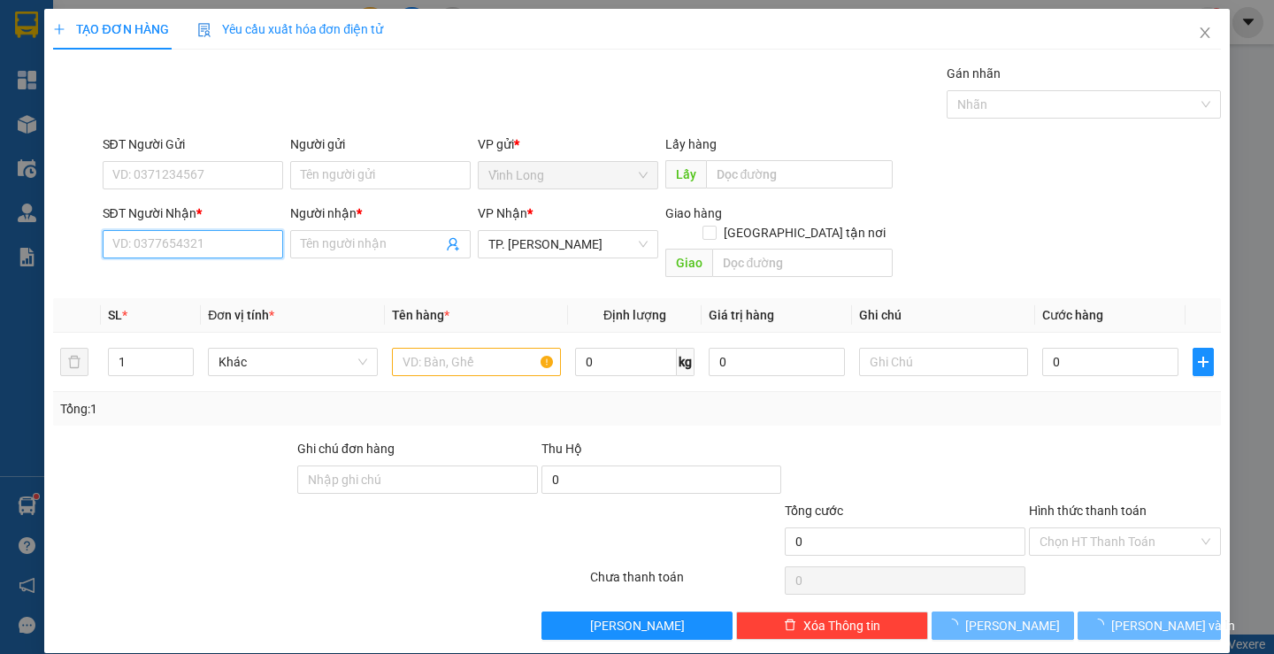
click at [202, 256] on input "SĐT Người Nhận *" at bounding box center [193, 244] width 180 height 28
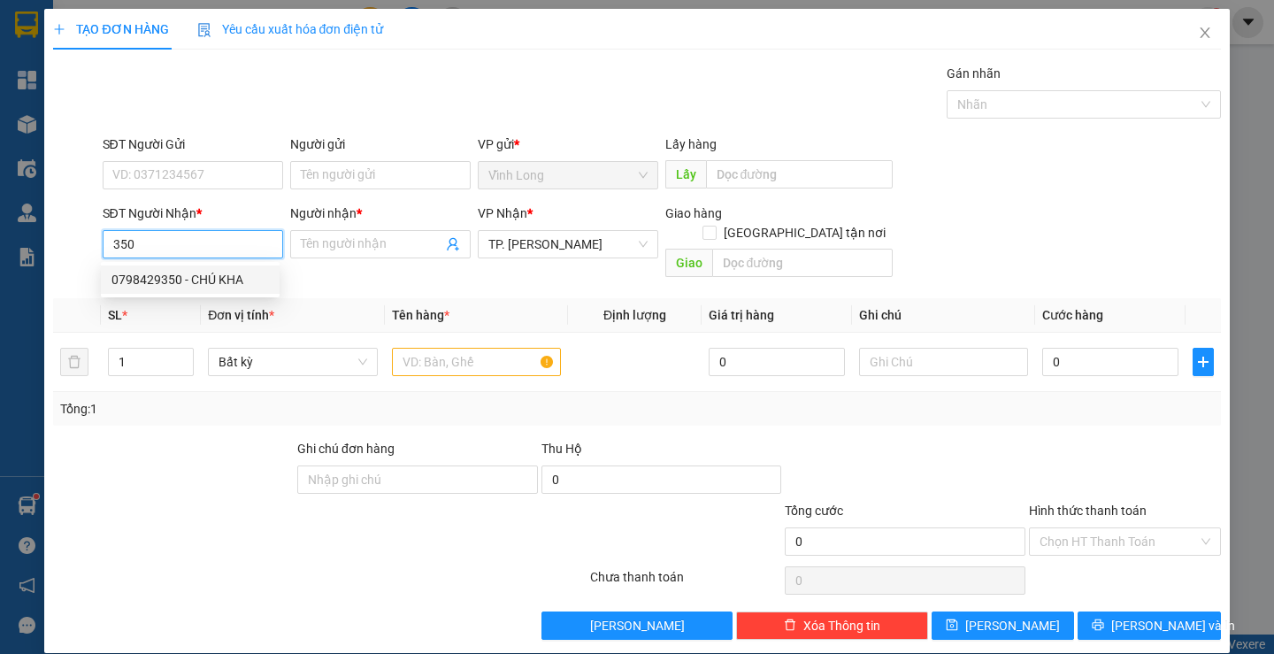
click at [205, 276] on div "0798429350 - CHÚ KHA" at bounding box center [189, 279] width 157 height 19
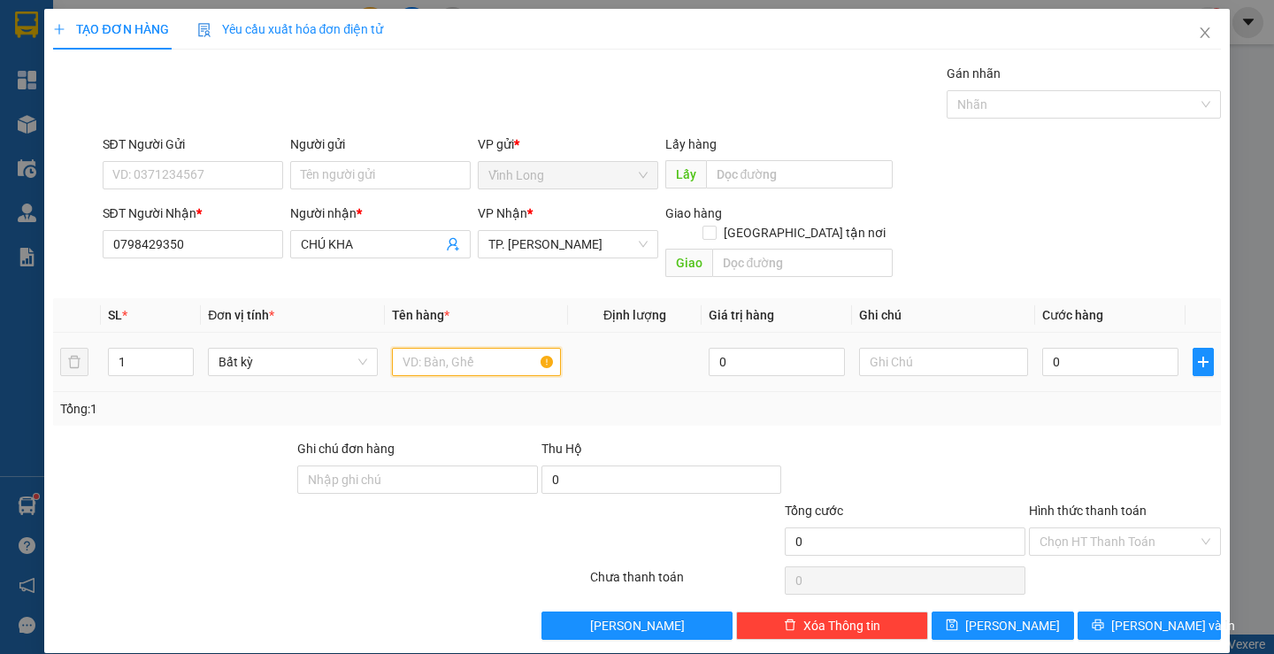
click at [457, 348] on input "text" at bounding box center [476, 362] width 169 height 28
click at [394, 171] on input "Người gửi" at bounding box center [380, 175] width 180 height 28
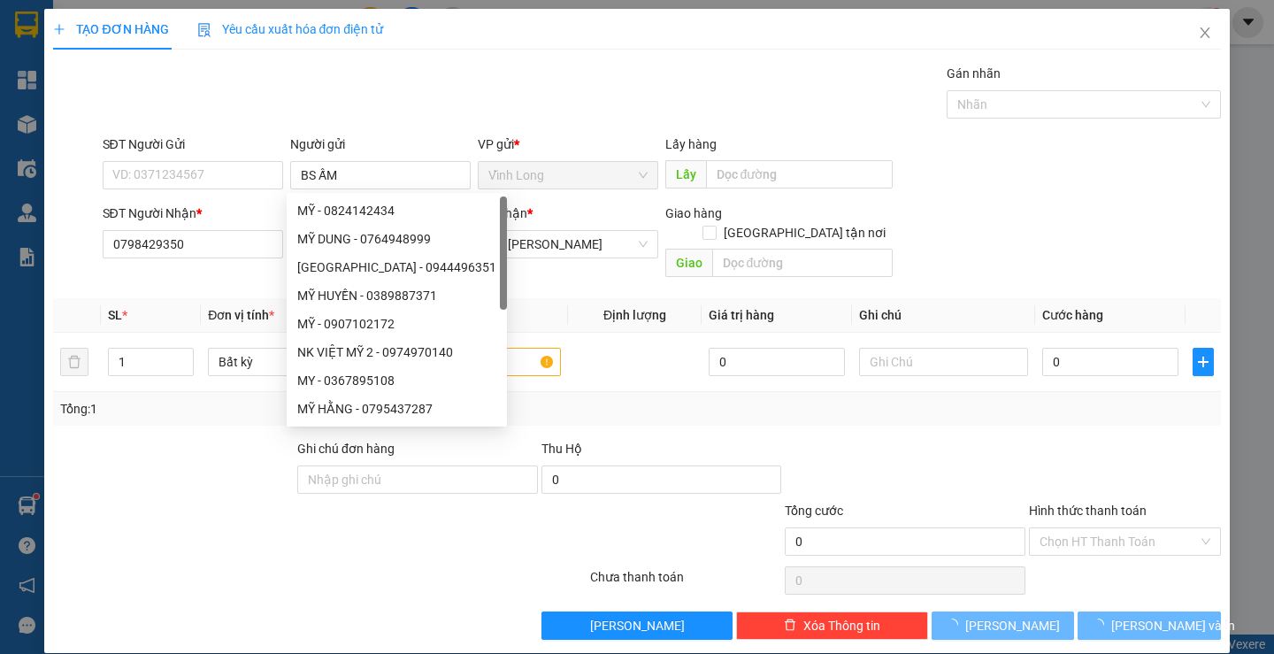
click at [509, 80] on div "Gói vận chuyển * Tiêu chuẩn Gán nhãn Nhãn" at bounding box center [661, 95] width 1125 height 62
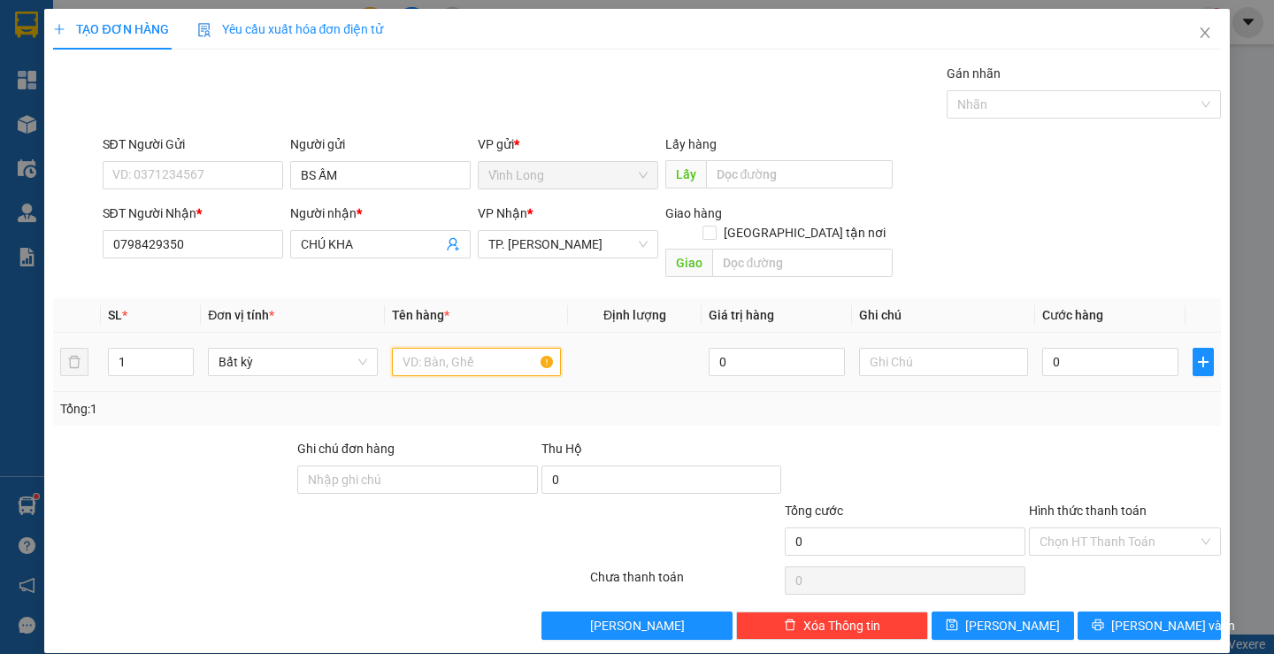
click at [494, 348] on input "text" at bounding box center [476, 362] width 169 height 28
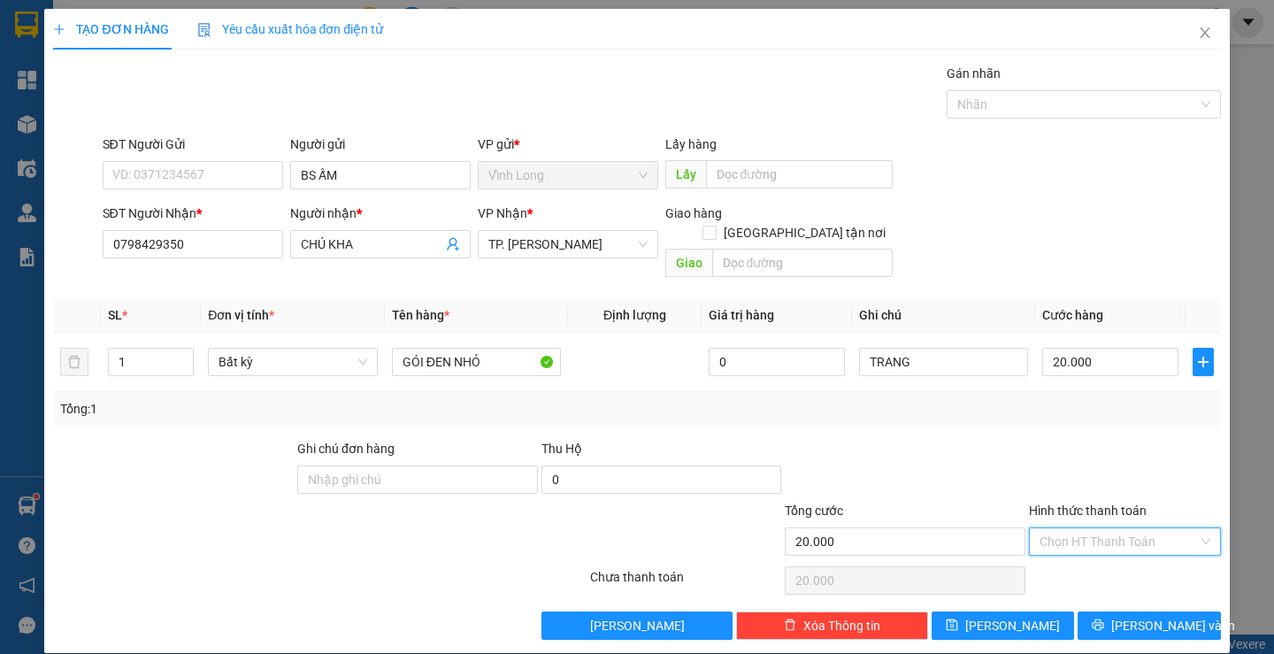
click at [1053, 528] on input "Hình thức thanh toán" at bounding box center [1118, 541] width 158 height 27
click at [1044, 571] on div "Chuyển khoản" at bounding box center [1113, 585] width 189 height 28
click at [1060, 528] on span "Chuyển khoản" at bounding box center [1124, 541] width 171 height 27
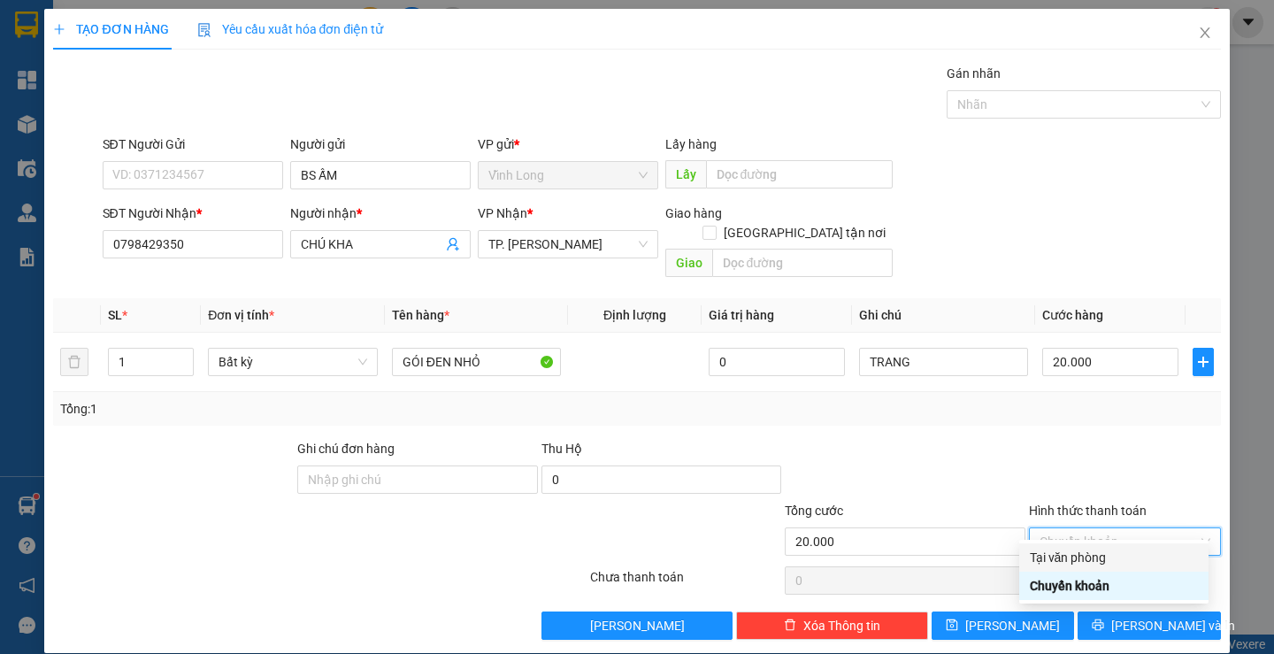
click at [1062, 557] on div "Tại văn phòng" at bounding box center [1114, 556] width 168 height 19
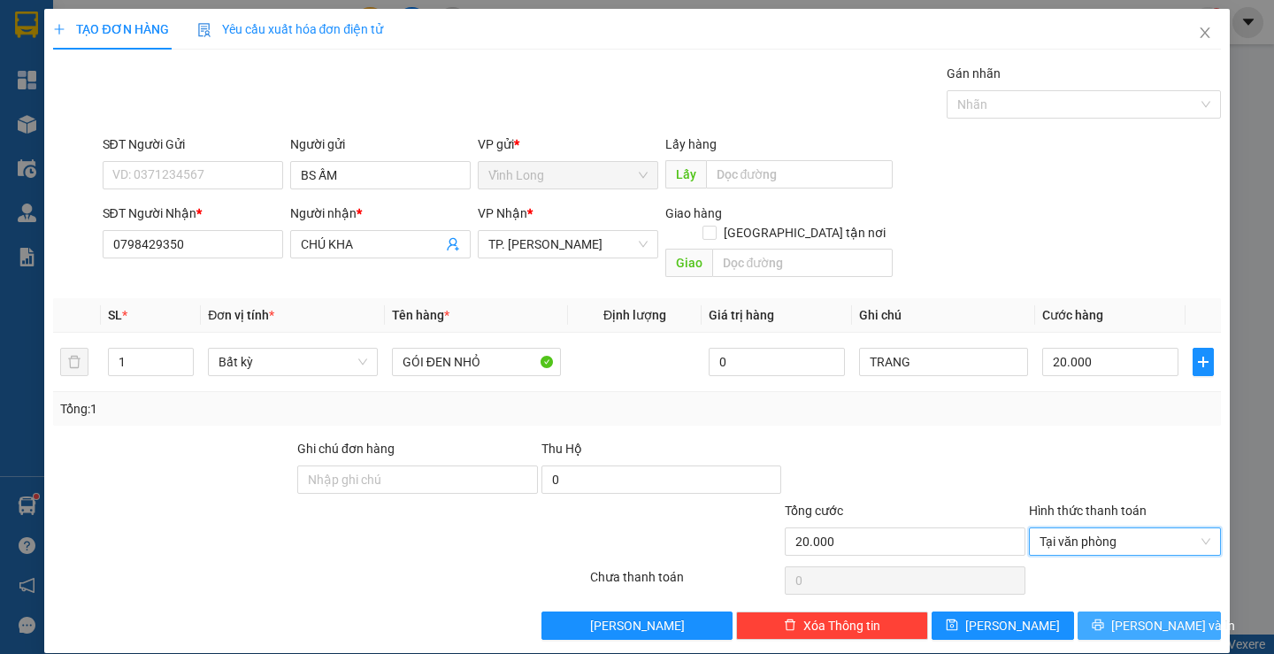
click at [1160, 616] on span "[PERSON_NAME] và In" at bounding box center [1173, 625] width 124 height 19
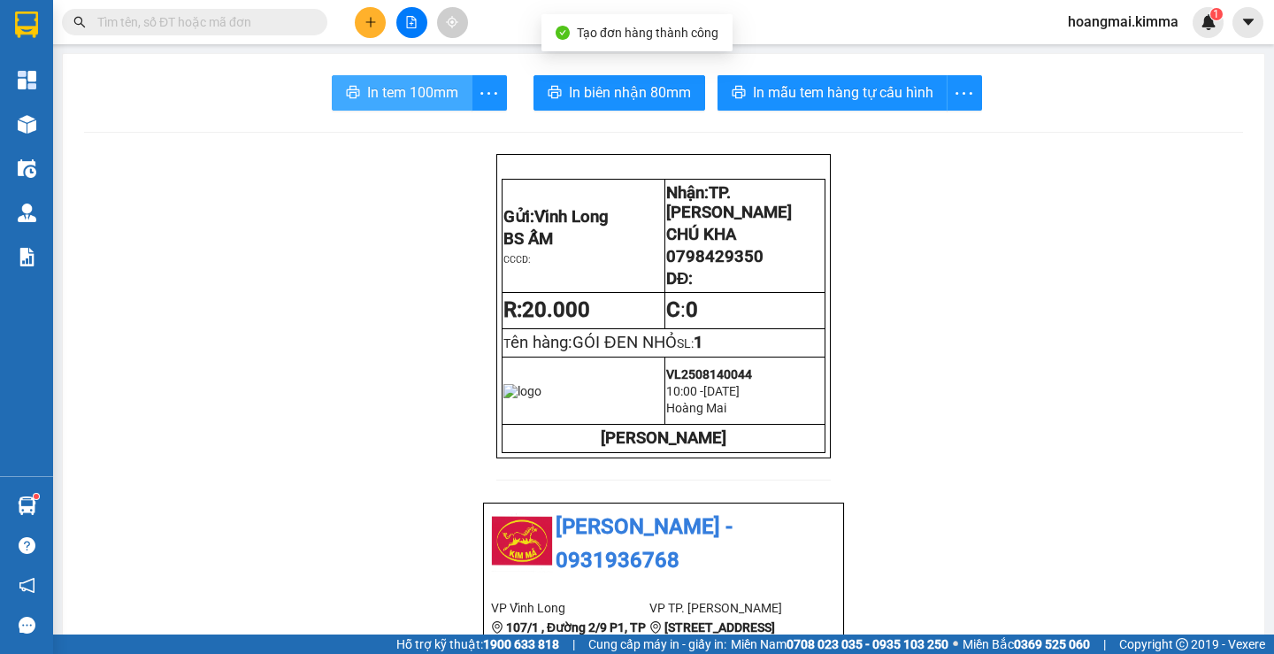
click at [401, 87] on span "In tem 100mm" at bounding box center [412, 92] width 91 height 22
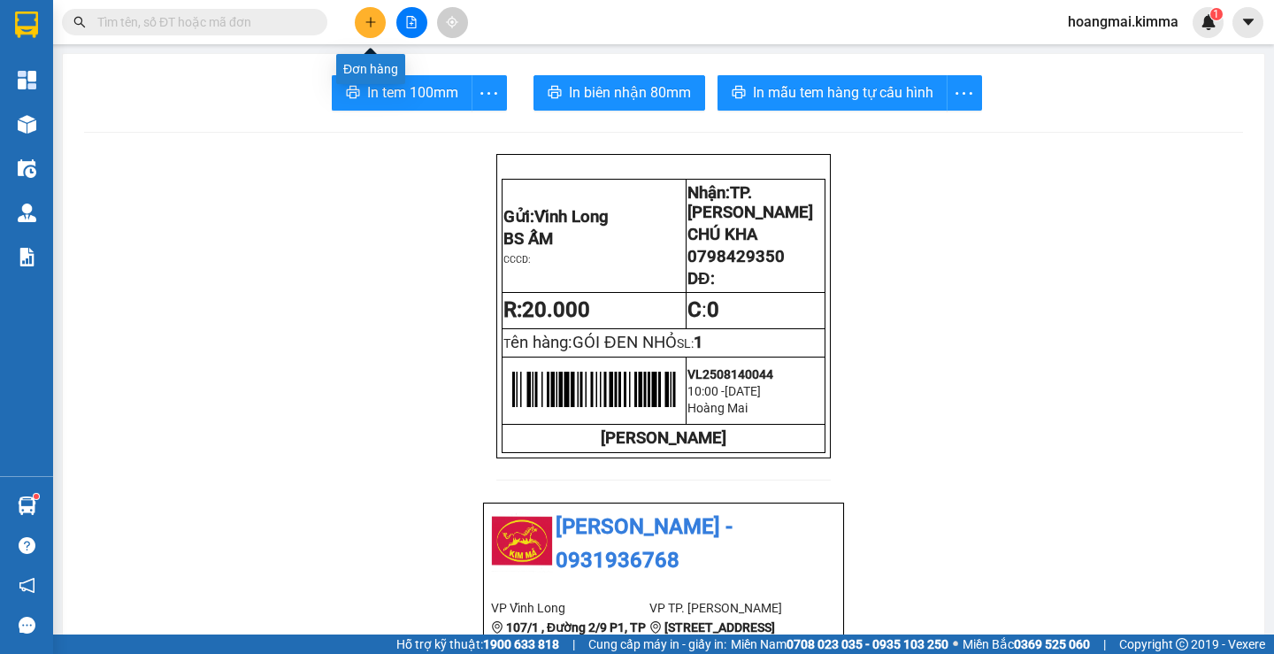
click at [373, 17] on icon "plus" at bounding box center [370, 22] width 12 height 12
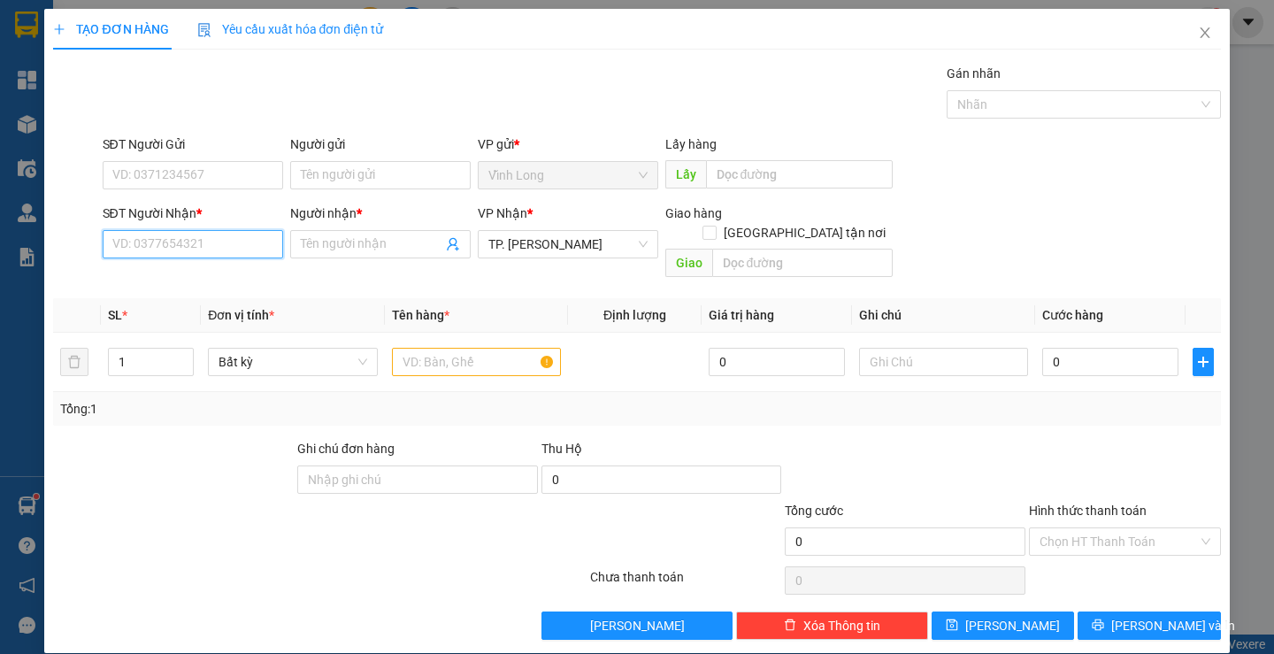
click at [235, 253] on input "SĐT Người Nhận *" at bounding box center [193, 244] width 180 height 28
click at [233, 275] on div "0396641566 - [GEOGRAPHIC_DATA]" at bounding box center [210, 279] width 199 height 19
click at [353, 157] on div "Người gửi" at bounding box center [380, 147] width 180 height 27
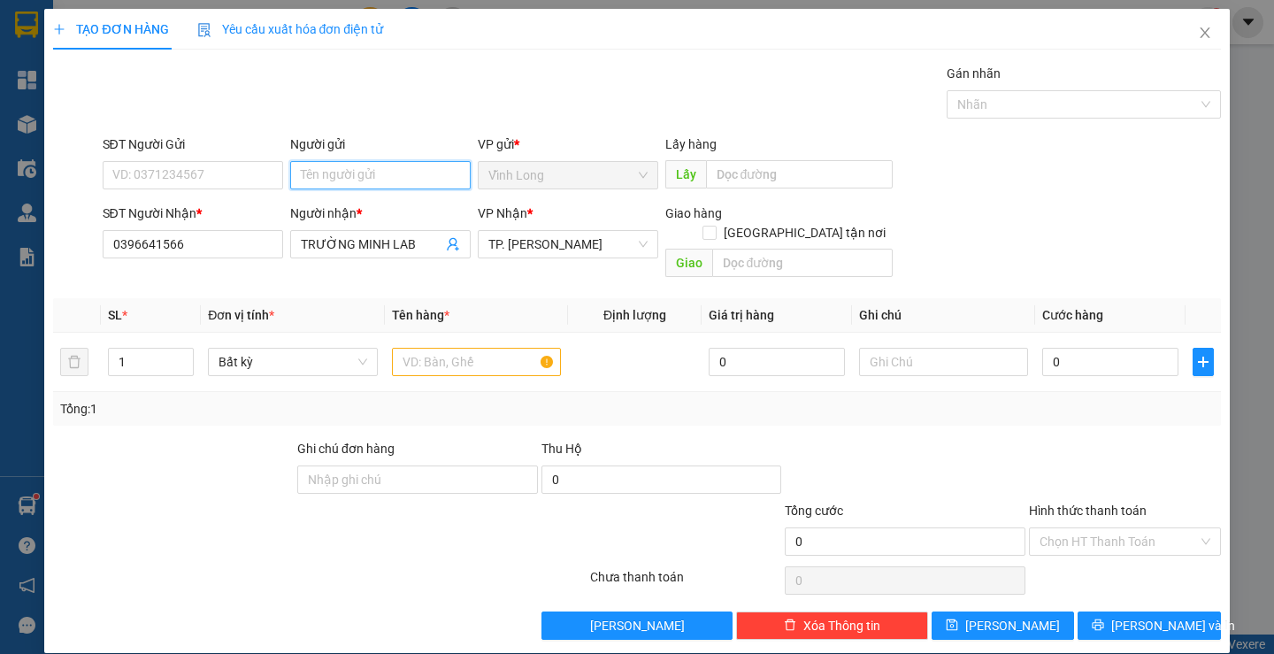
click at [344, 168] on input "Người gửi" at bounding box center [380, 175] width 180 height 28
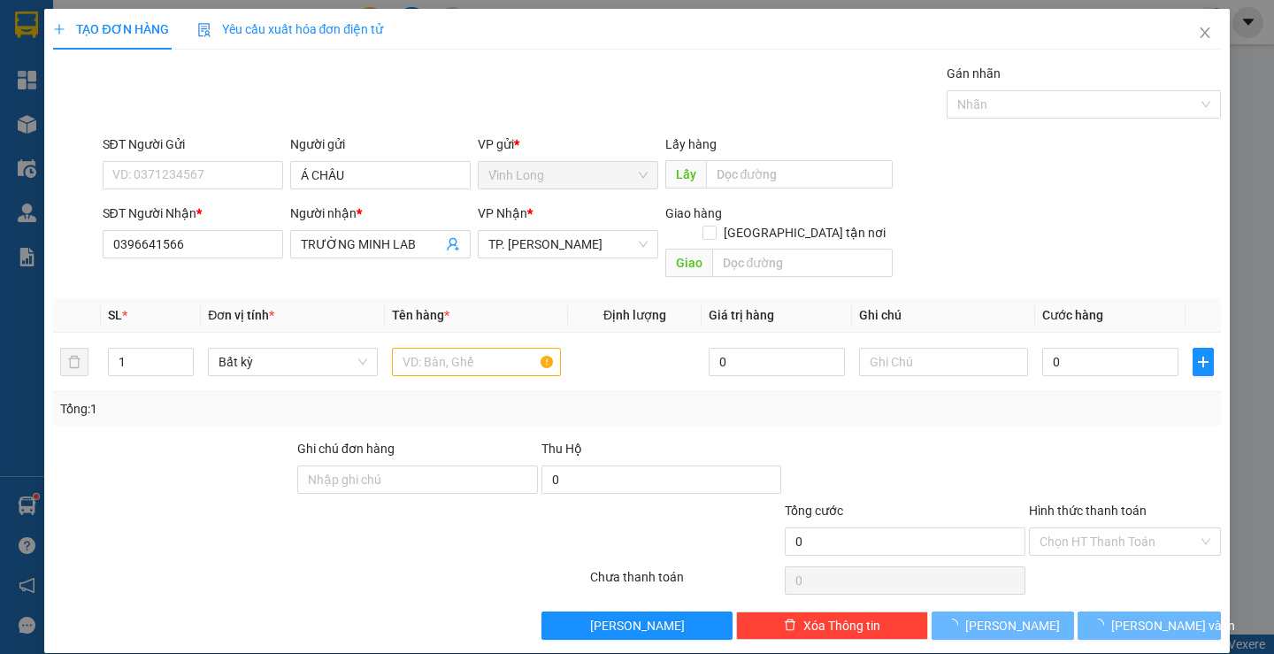
click at [655, 44] on div "TẠO ĐƠN HÀNG Yêu cầu xuất hóa đơn điện tử" at bounding box center [636, 29] width 1167 height 41
click at [512, 349] on input "text" at bounding box center [476, 362] width 169 height 28
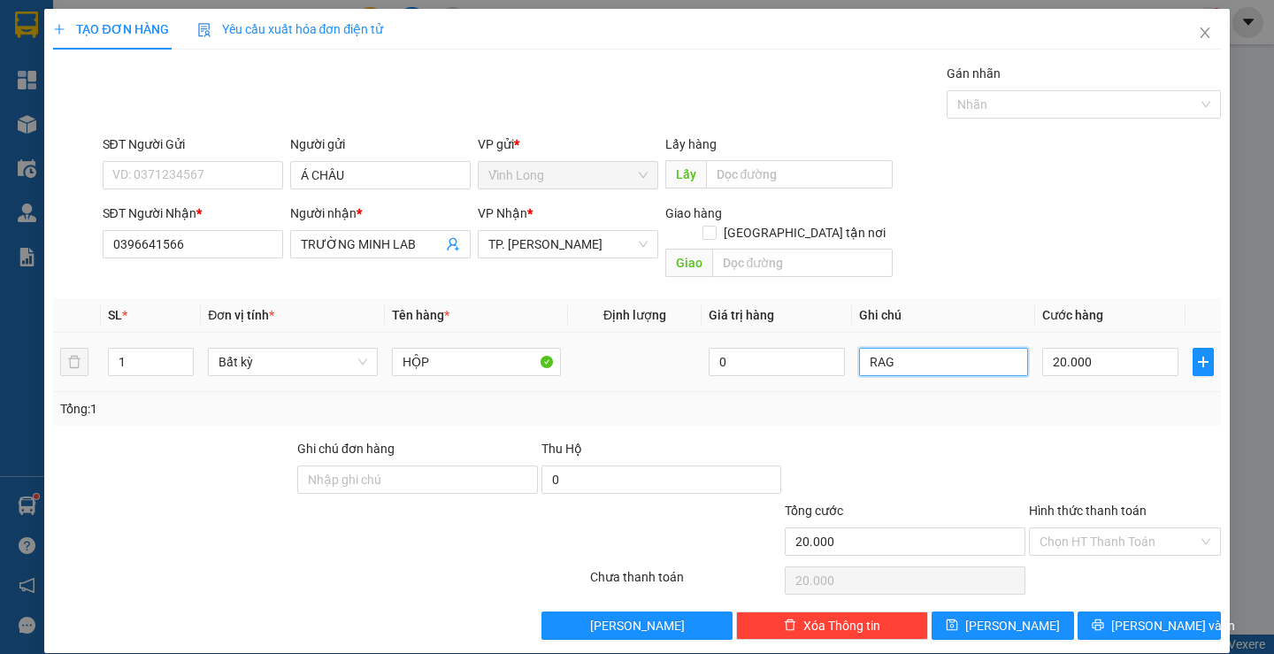
click at [859, 348] on input "RAG" at bounding box center [943, 362] width 169 height 28
click at [884, 348] on input "TRAG" at bounding box center [943, 362] width 169 height 28
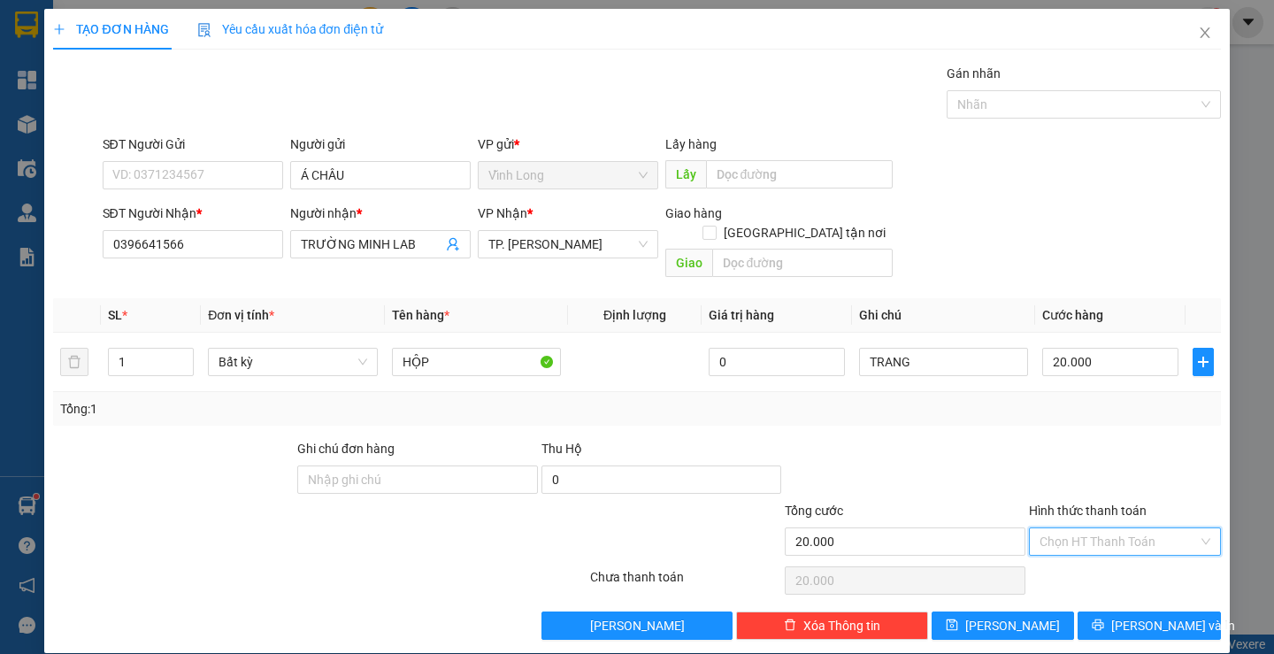
click at [1056, 528] on input "Hình thức thanh toán" at bounding box center [1118, 541] width 158 height 27
drag, startPoint x: 1067, startPoint y: 547, endPoint x: 1104, endPoint y: 560, distance: 39.2
click at [1065, 548] on div "Tại văn phòng" at bounding box center [1114, 556] width 168 height 19
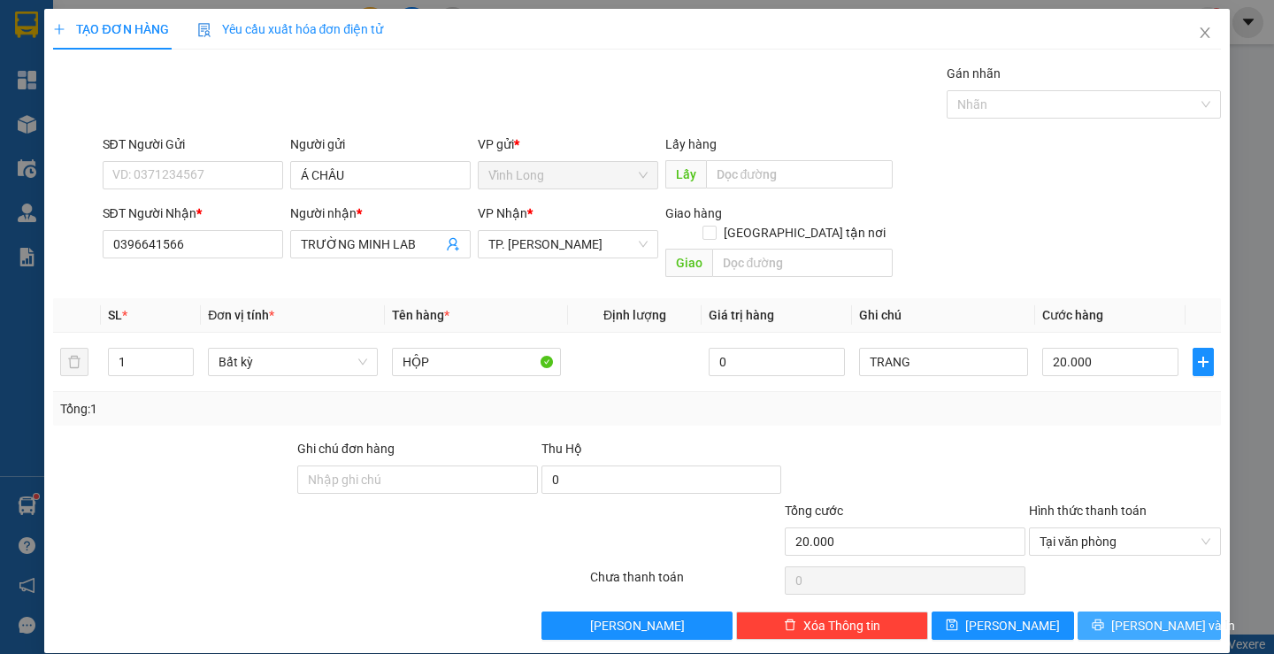
click at [1134, 616] on span "[PERSON_NAME] và In" at bounding box center [1173, 625] width 124 height 19
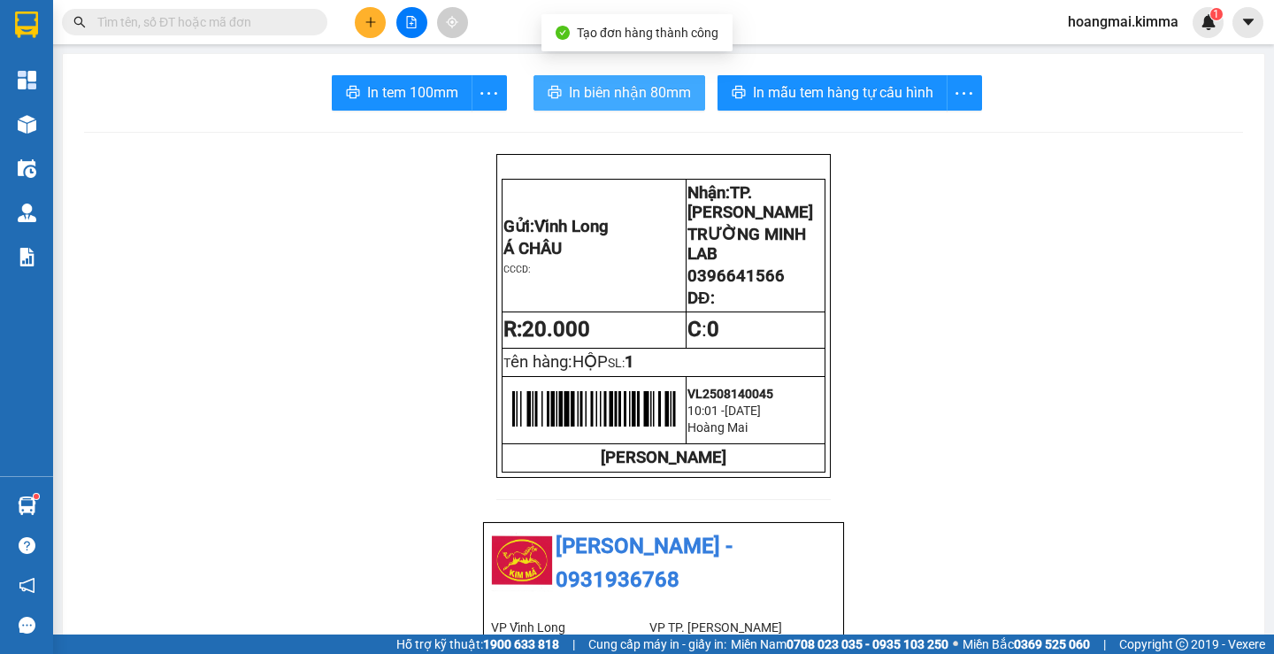
click at [635, 88] on span "In biên nhận 80mm" at bounding box center [630, 92] width 122 height 22
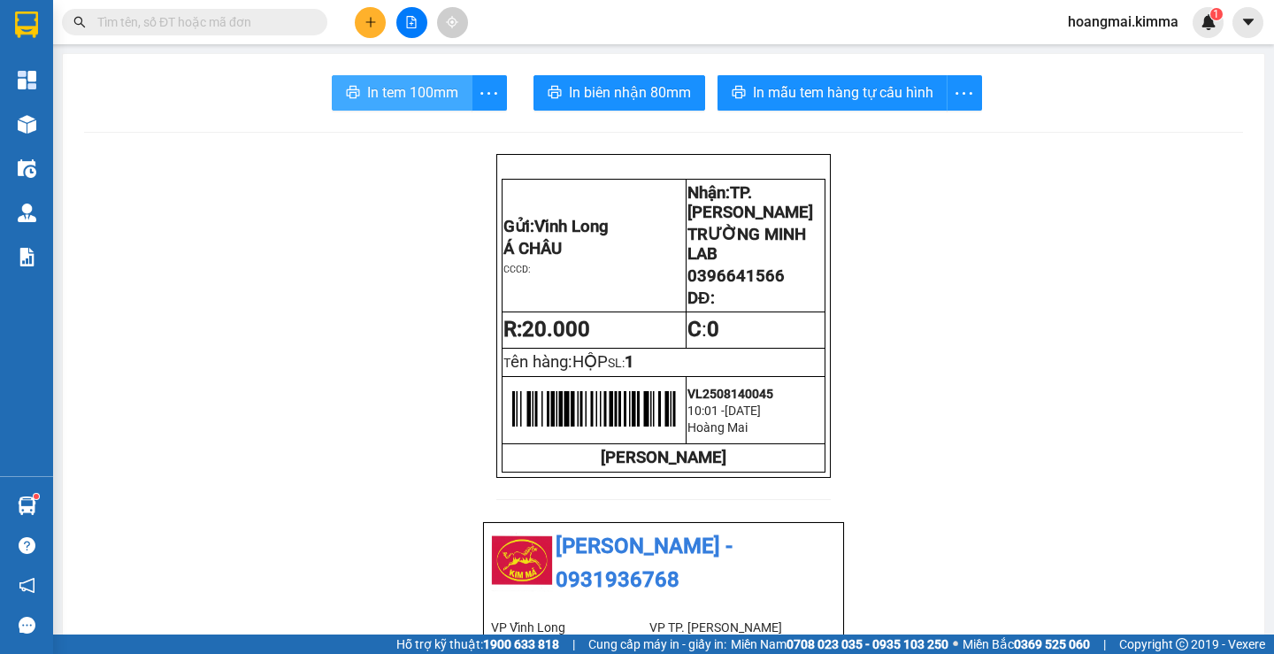
click at [368, 76] on button "In tem 100mm" at bounding box center [402, 92] width 141 height 35
click at [375, 26] on icon "plus" at bounding box center [370, 22] width 12 height 12
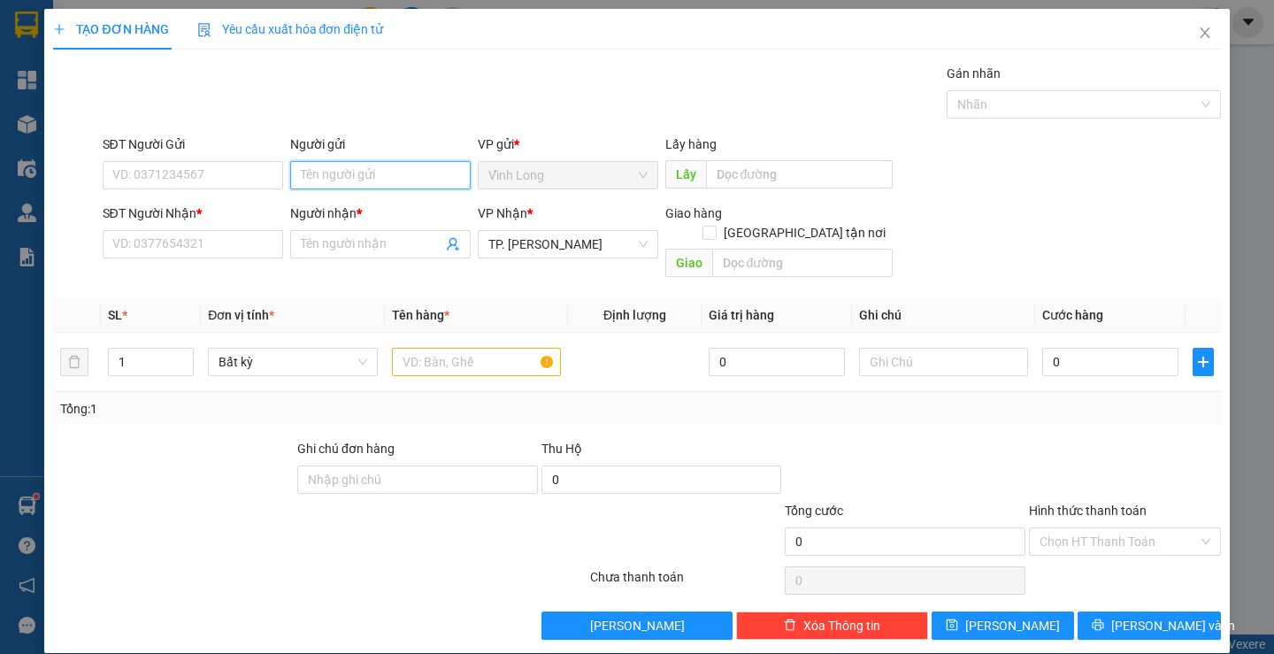
click at [351, 182] on input "Người gửi" at bounding box center [380, 175] width 180 height 28
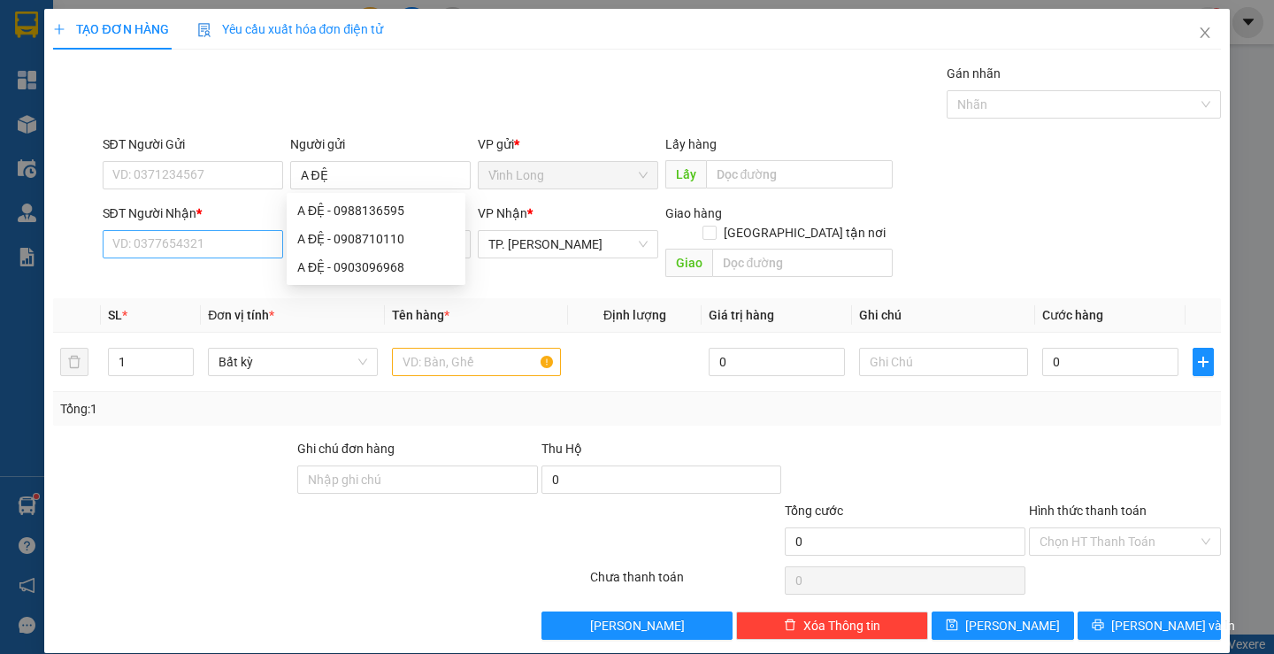
drag, startPoint x: 195, startPoint y: 261, endPoint x: 196, endPoint y: 250, distance: 10.7
click at [195, 260] on div "SĐT Người Nhận * VD: 0377654321" at bounding box center [193, 234] width 180 height 62
click at [193, 247] on input "SĐT Người Nhận *" at bounding box center [193, 244] width 180 height 28
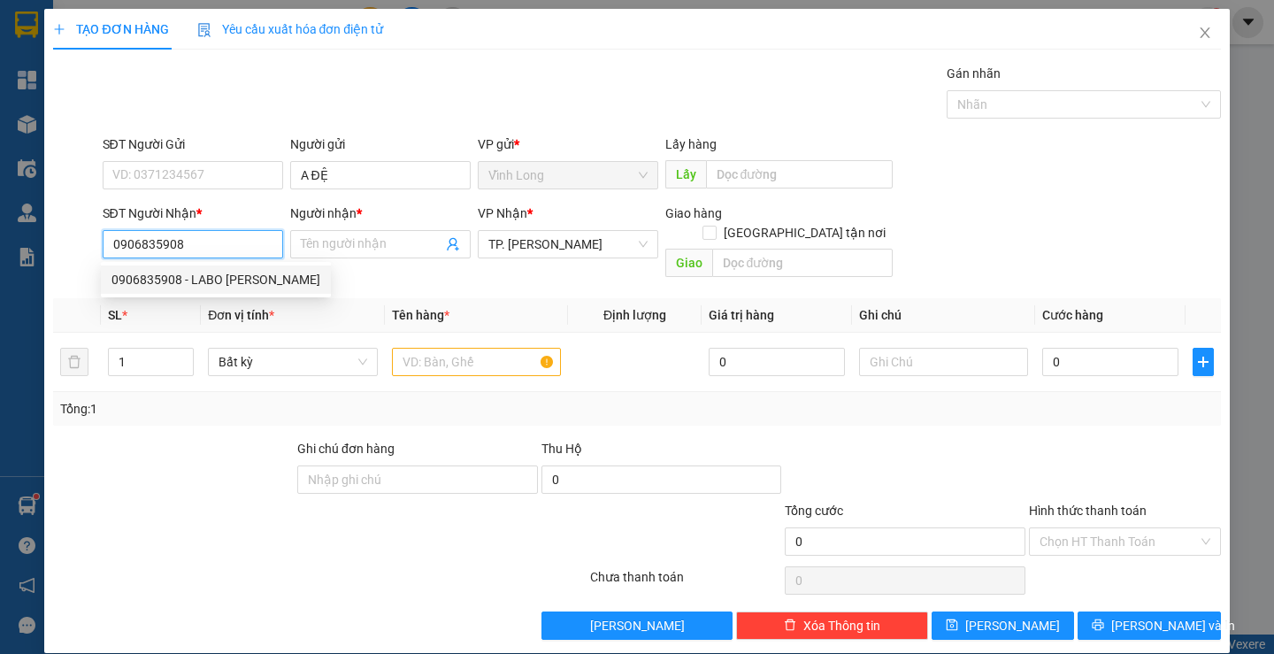
click at [245, 284] on div "0906835908 - LABO [PERSON_NAME]" at bounding box center [215, 279] width 209 height 19
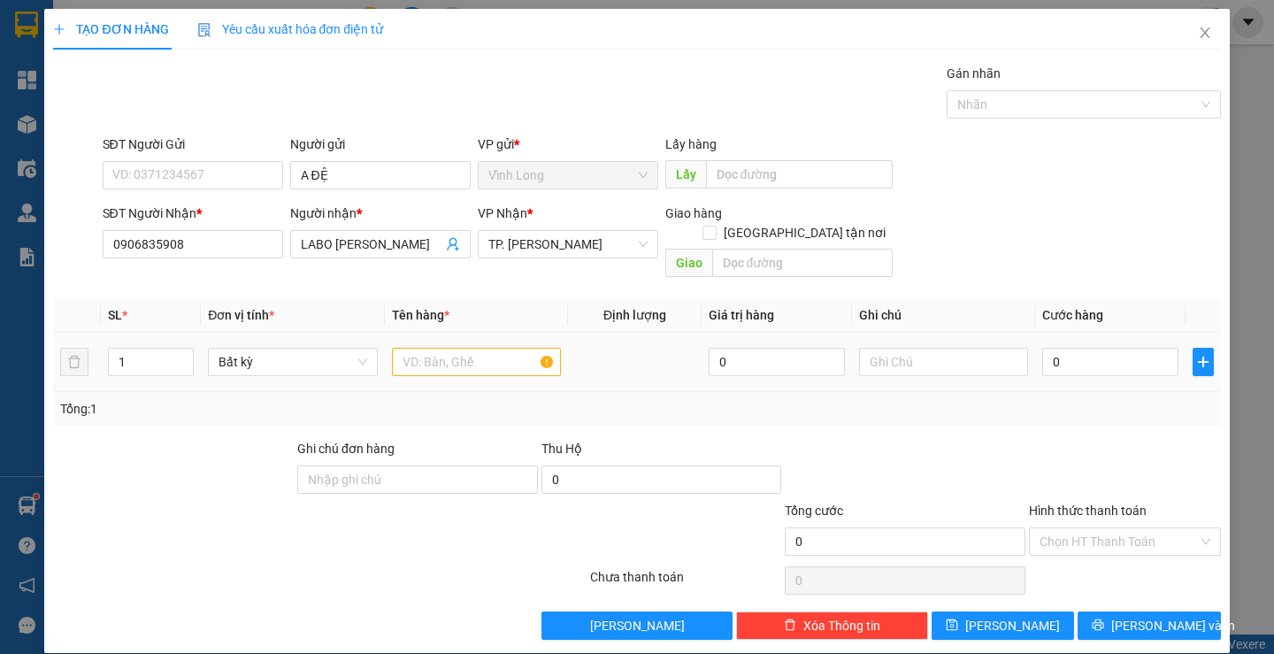
click at [446, 333] on td at bounding box center [476, 362] width 183 height 59
drag, startPoint x: 439, startPoint y: 347, endPoint x: 426, endPoint y: 287, distance: 61.4
click at [431, 348] on input "text" at bounding box center [476, 362] width 169 height 28
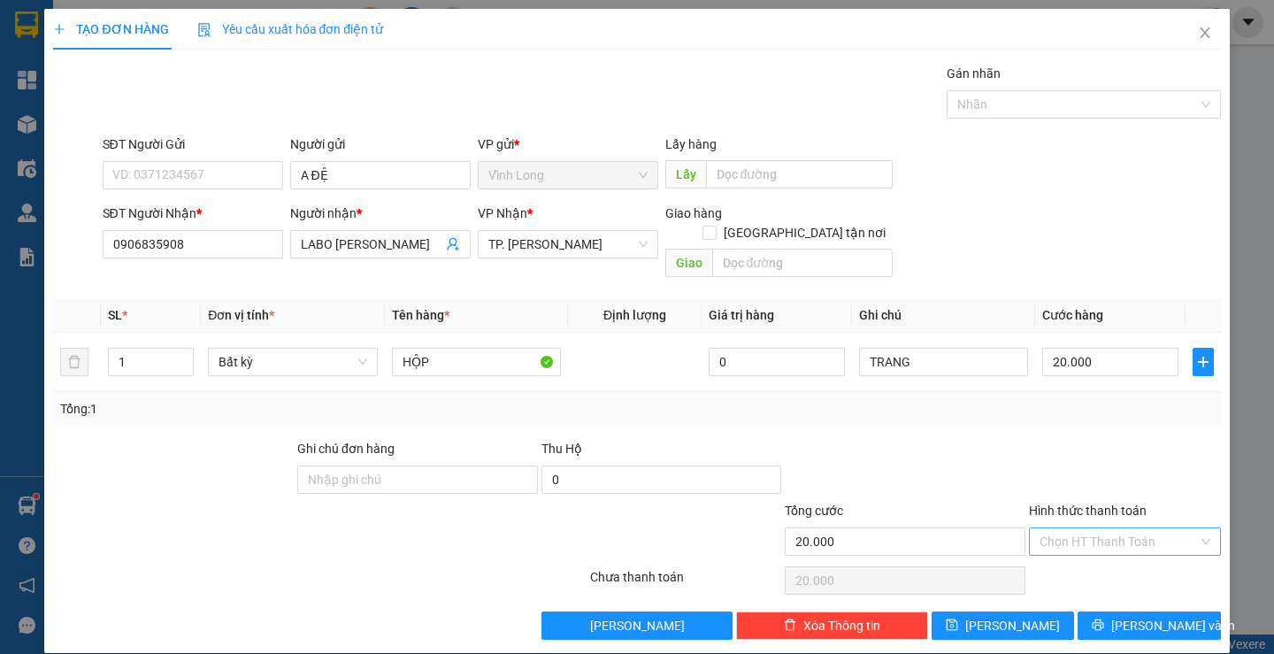
click at [1083, 528] on input "Hình thức thanh toán" at bounding box center [1118, 541] width 158 height 27
click at [1075, 561] on div "Tại văn phòng" at bounding box center [1114, 556] width 168 height 19
click at [1111, 611] on button "[PERSON_NAME] và In" at bounding box center [1148, 625] width 142 height 28
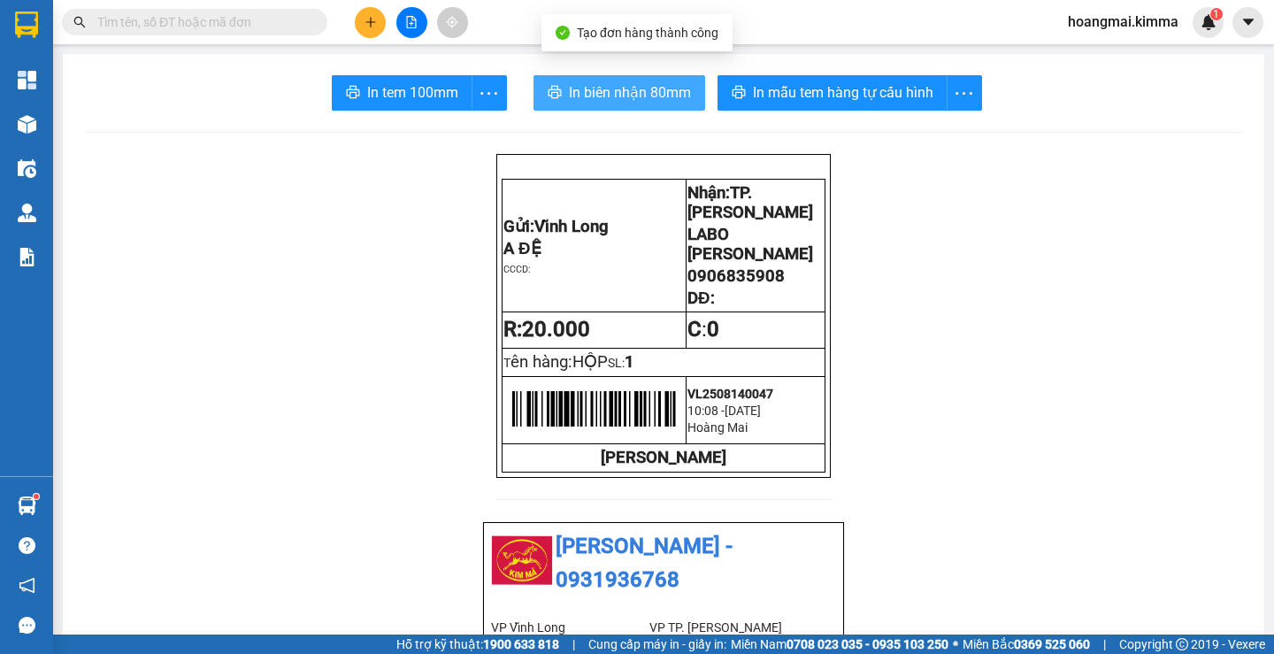
click at [569, 92] on span "In biên nhận 80mm" at bounding box center [630, 92] width 122 height 22
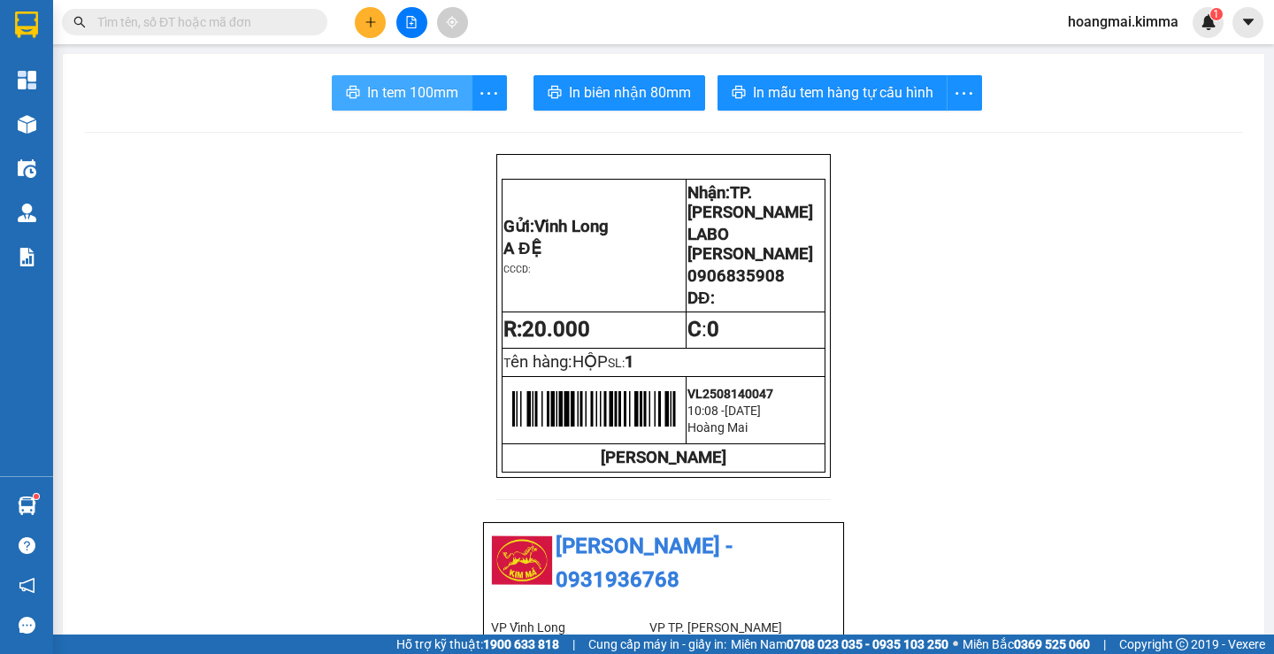
click at [407, 98] on span "In tem 100mm" at bounding box center [412, 92] width 91 height 22
click at [370, 22] on icon "plus" at bounding box center [370, 21] width 10 height 1
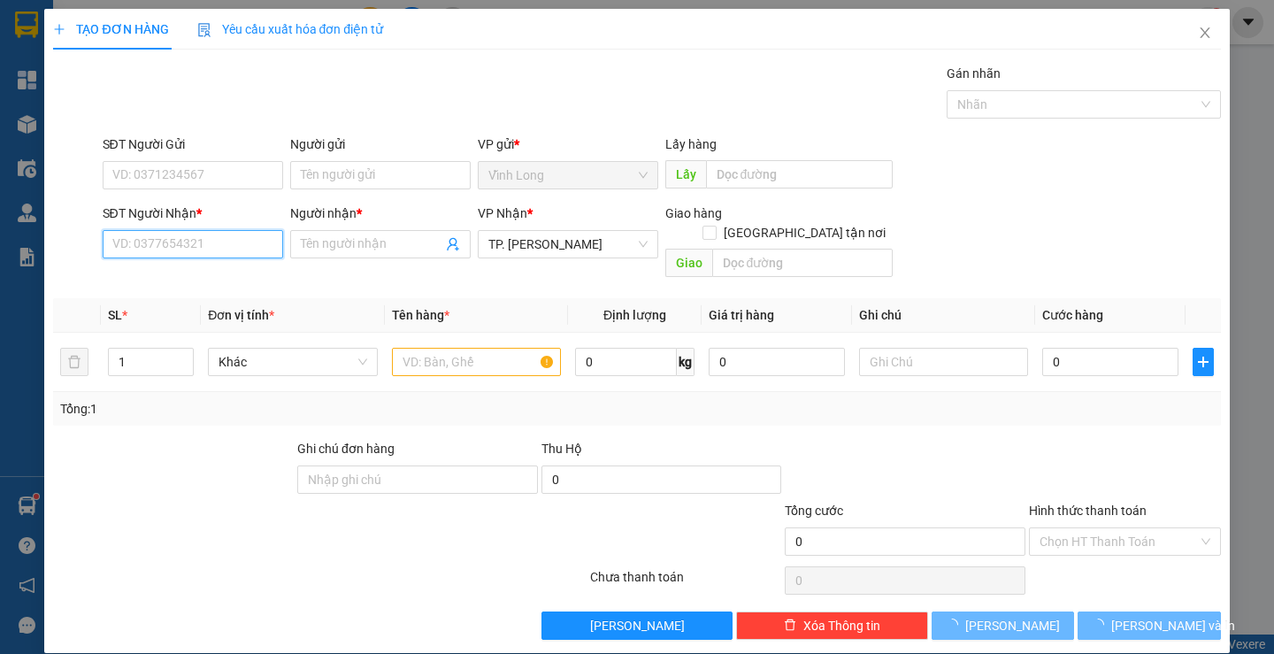
drag, startPoint x: 199, startPoint y: 244, endPoint x: 196, endPoint y: 220, distance: 24.0
click at [198, 242] on input "SĐT Người Nhận *" at bounding box center [193, 244] width 180 height 28
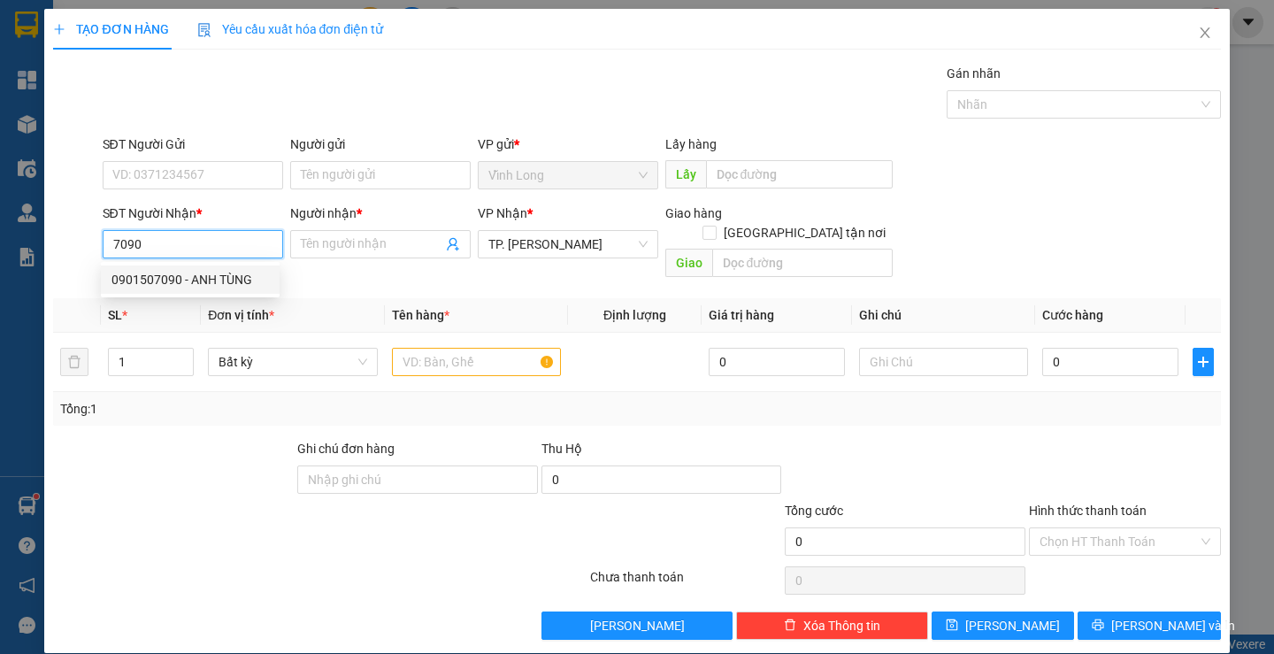
click at [189, 282] on div "0901507090 - ANH TÙNG" at bounding box center [189, 279] width 157 height 19
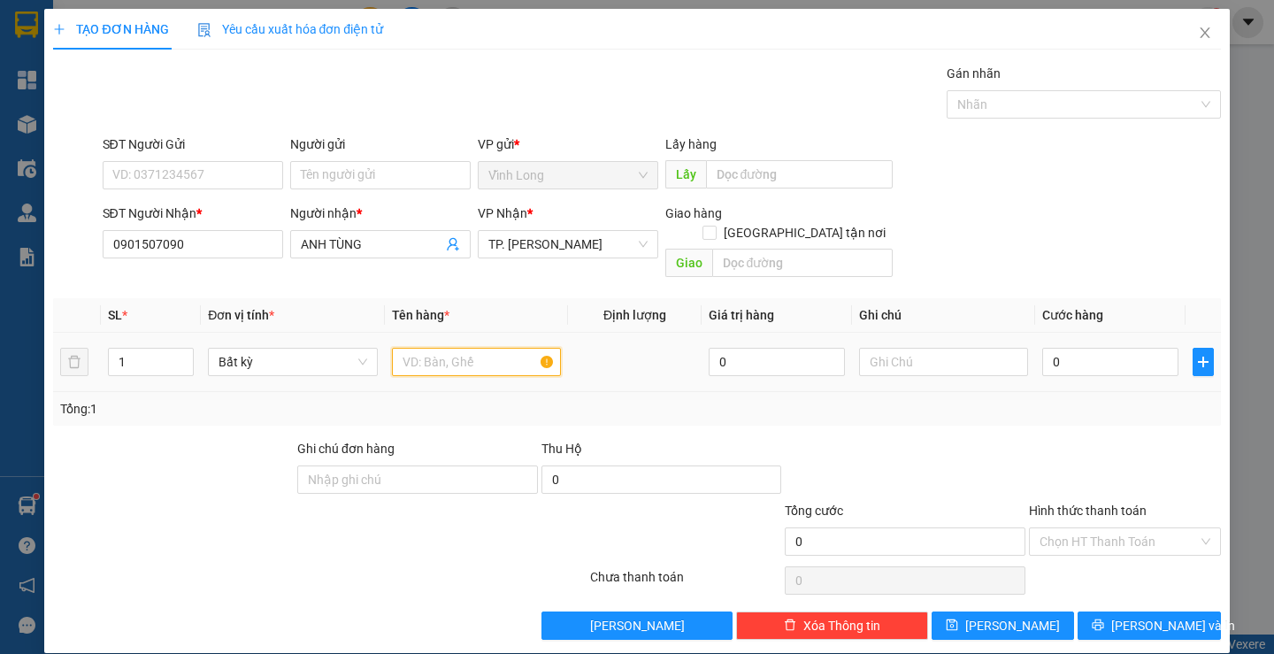
click at [438, 348] on input "text" at bounding box center [476, 362] width 169 height 28
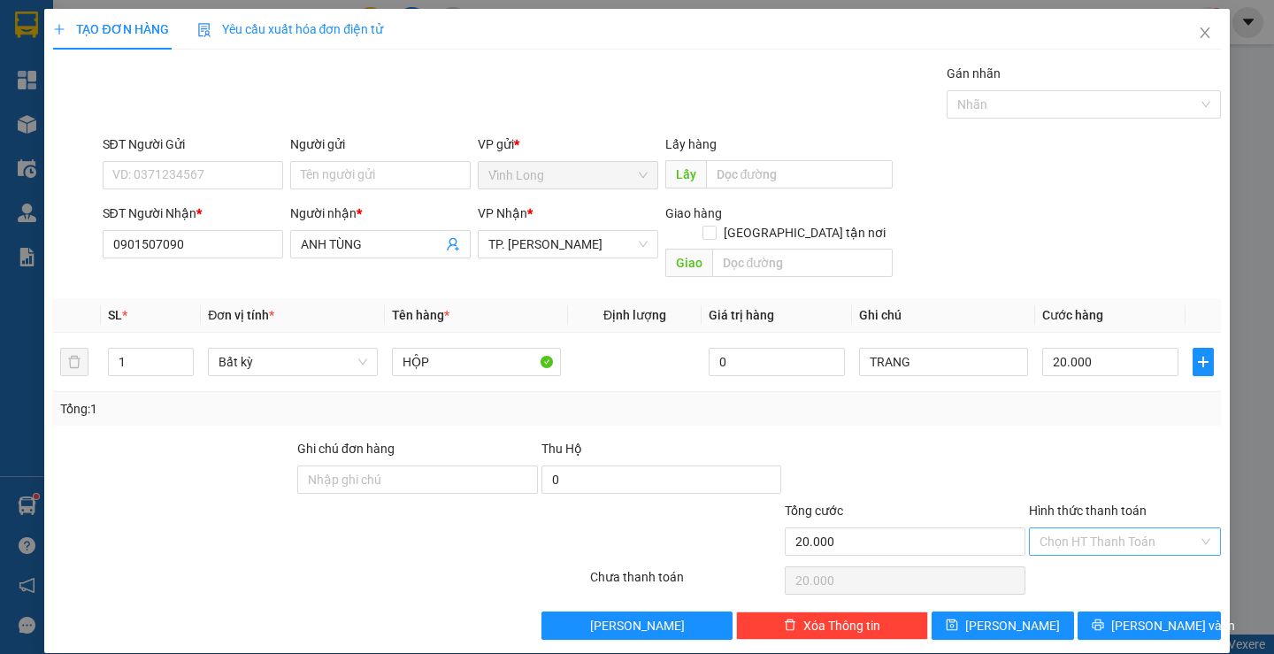
click at [1068, 528] on input "Hình thức thanh toán" at bounding box center [1118, 541] width 158 height 27
click at [1070, 562] on div "Tại văn phòng" at bounding box center [1114, 556] width 168 height 19
click at [1131, 616] on span "[PERSON_NAME] và In" at bounding box center [1173, 625] width 124 height 19
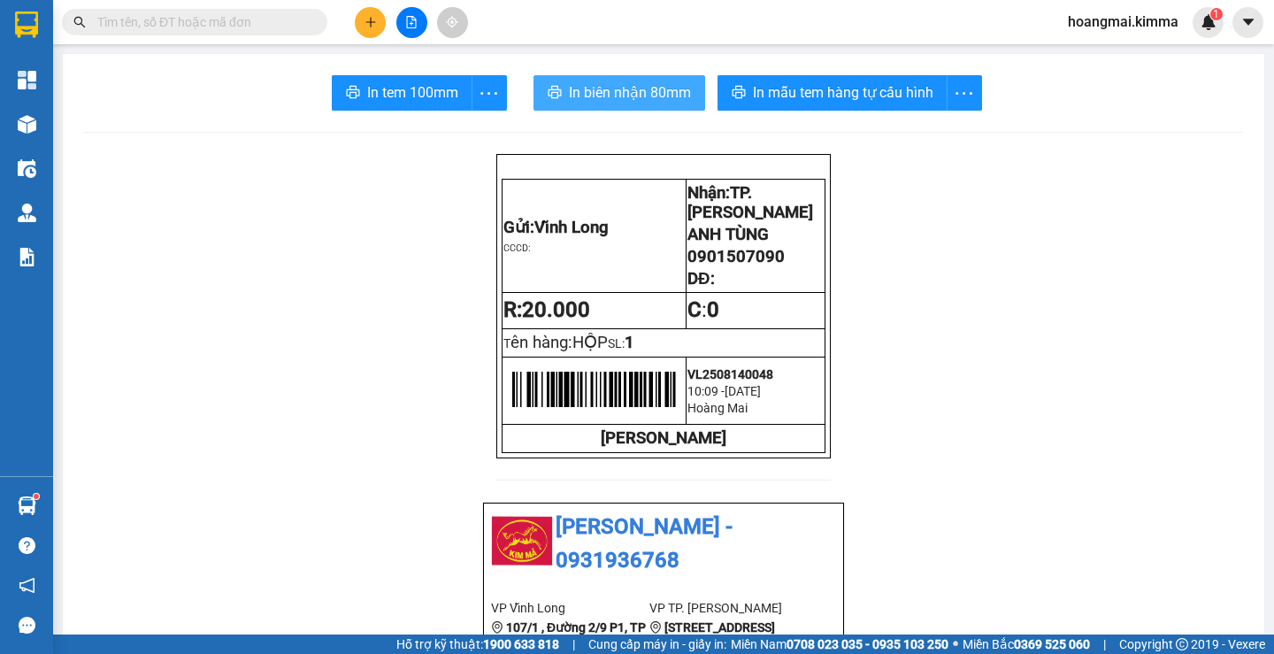
click at [639, 92] on span "In biên nhận 80mm" at bounding box center [630, 92] width 122 height 22
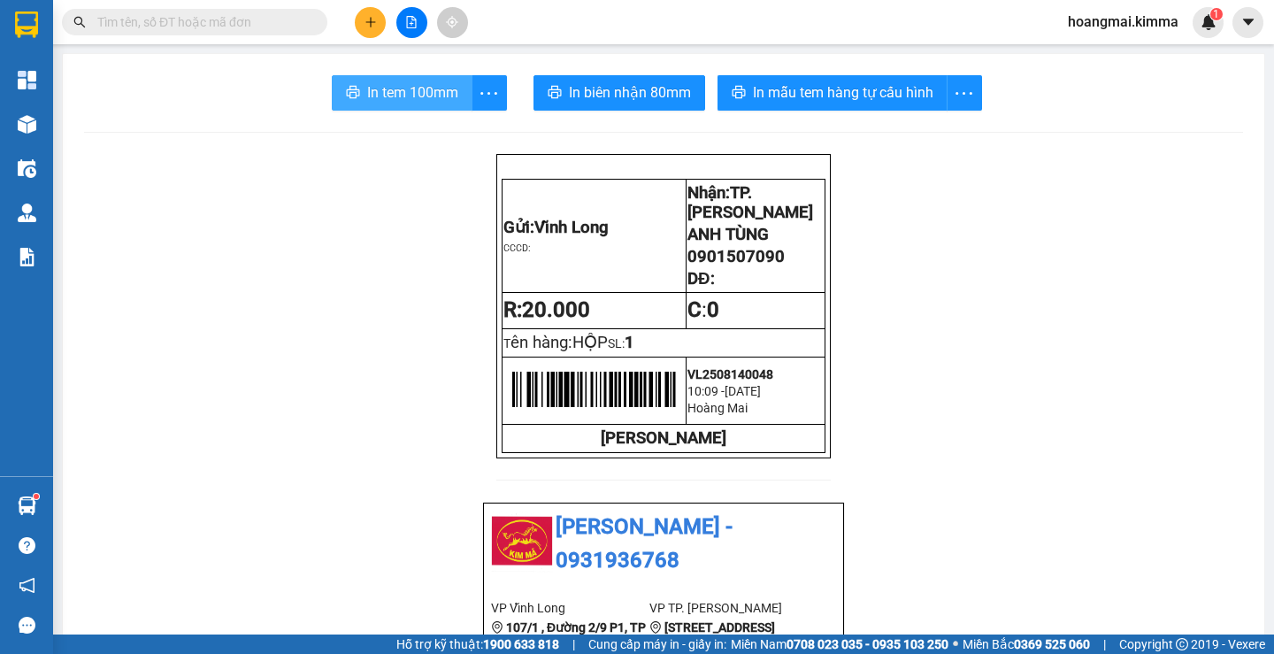
click at [387, 84] on span "In tem 100mm" at bounding box center [412, 92] width 91 height 22
click at [367, 27] on icon "plus" at bounding box center [370, 22] width 12 height 12
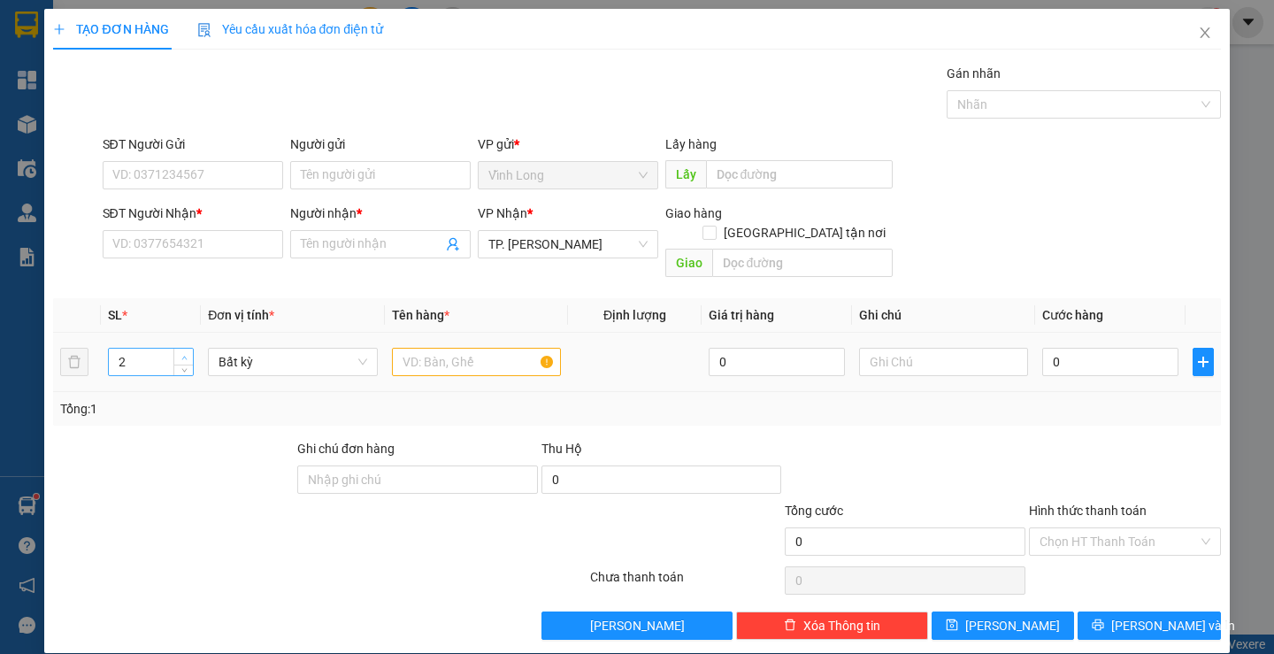
click at [183, 352] on span "up" at bounding box center [184, 357] width 11 height 11
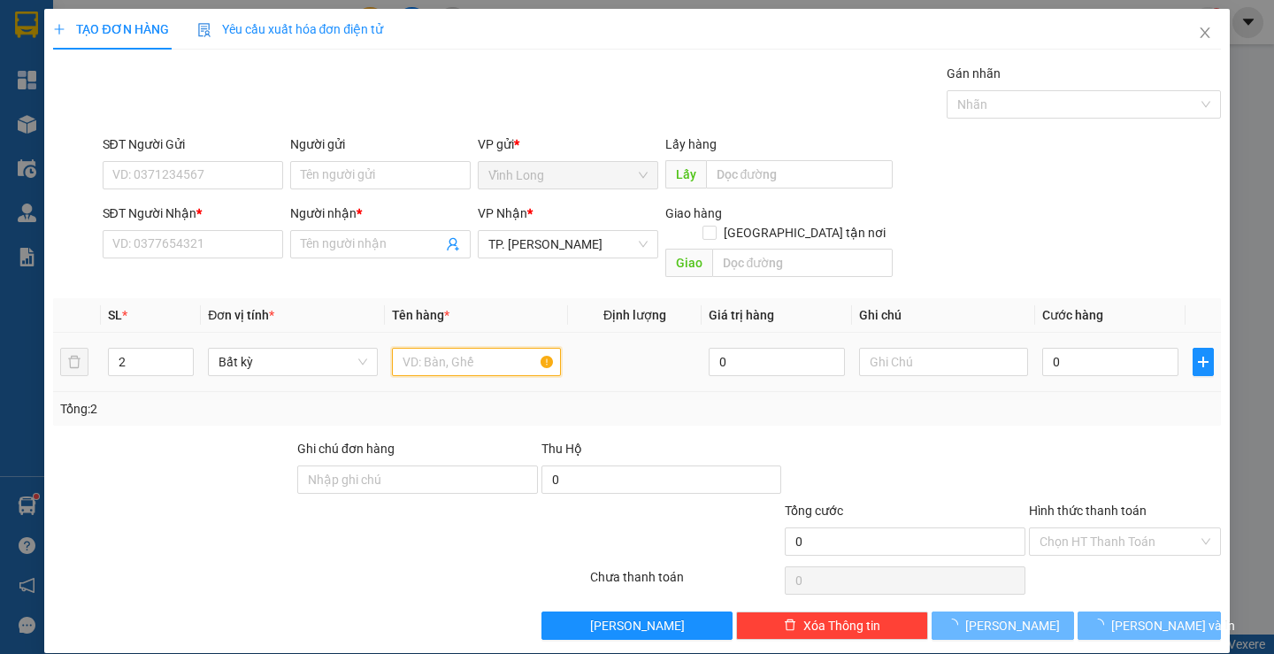
click at [418, 348] on input "text" at bounding box center [476, 362] width 169 height 28
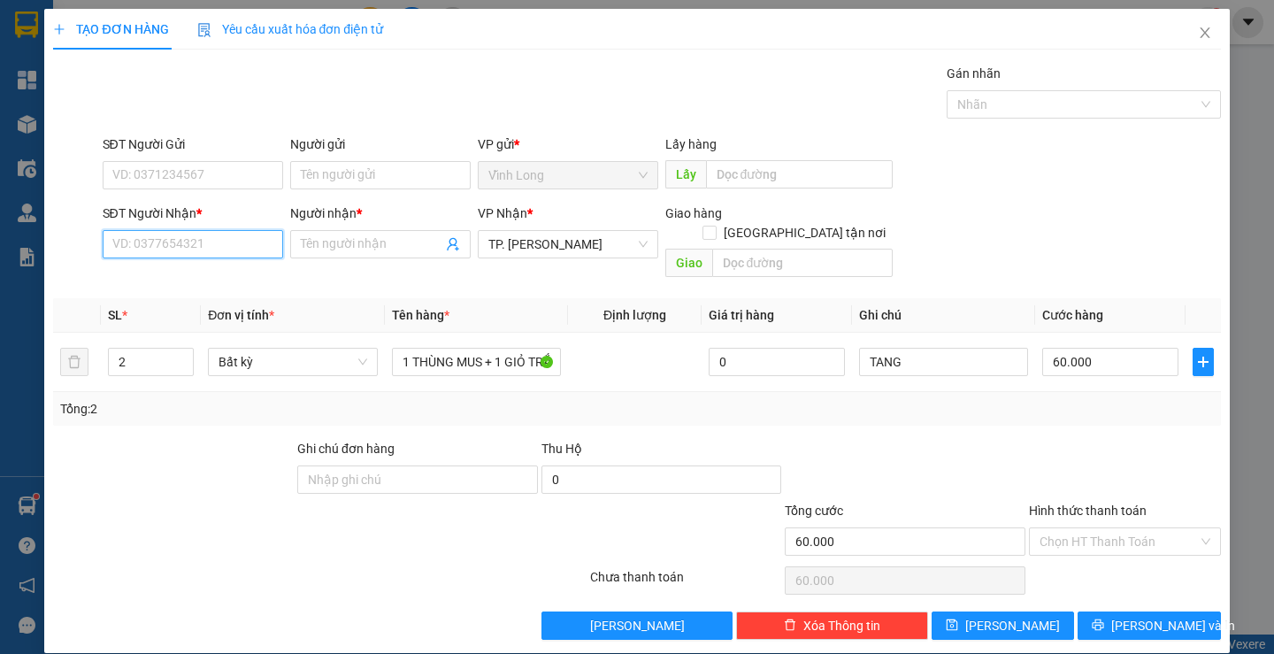
click at [134, 234] on input "SĐT Người Nhận *" at bounding box center [193, 244] width 180 height 28
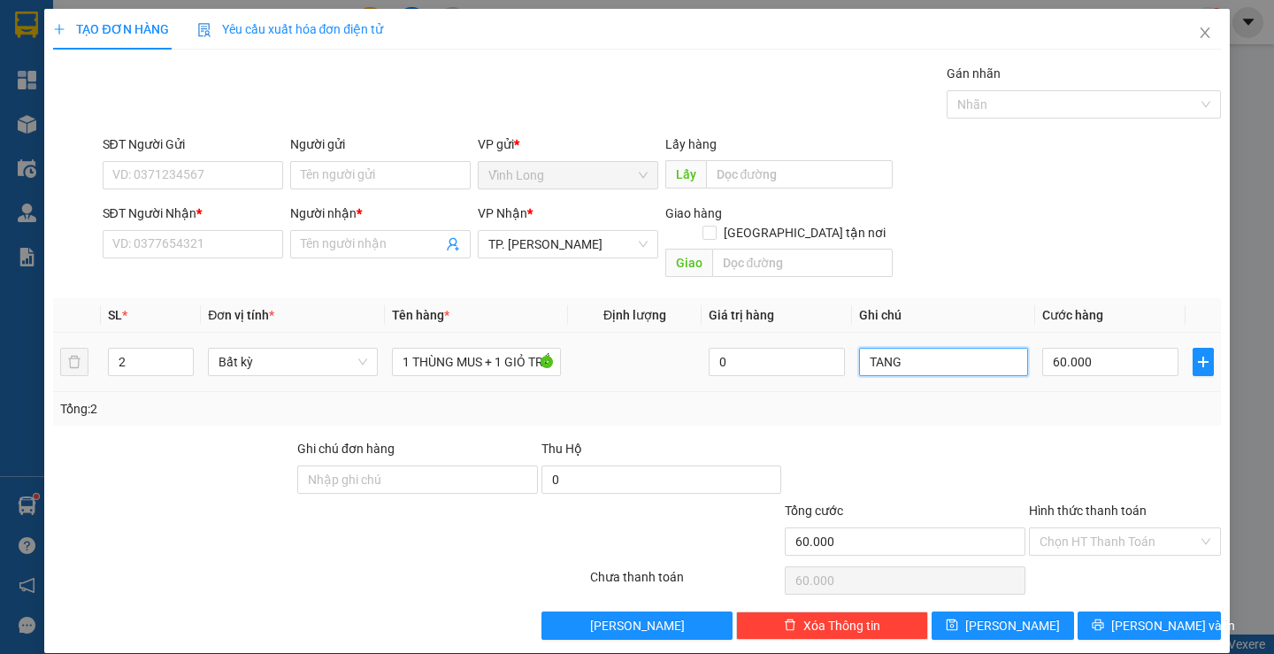
click at [867, 348] on input "TANG" at bounding box center [943, 362] width 169 height 28
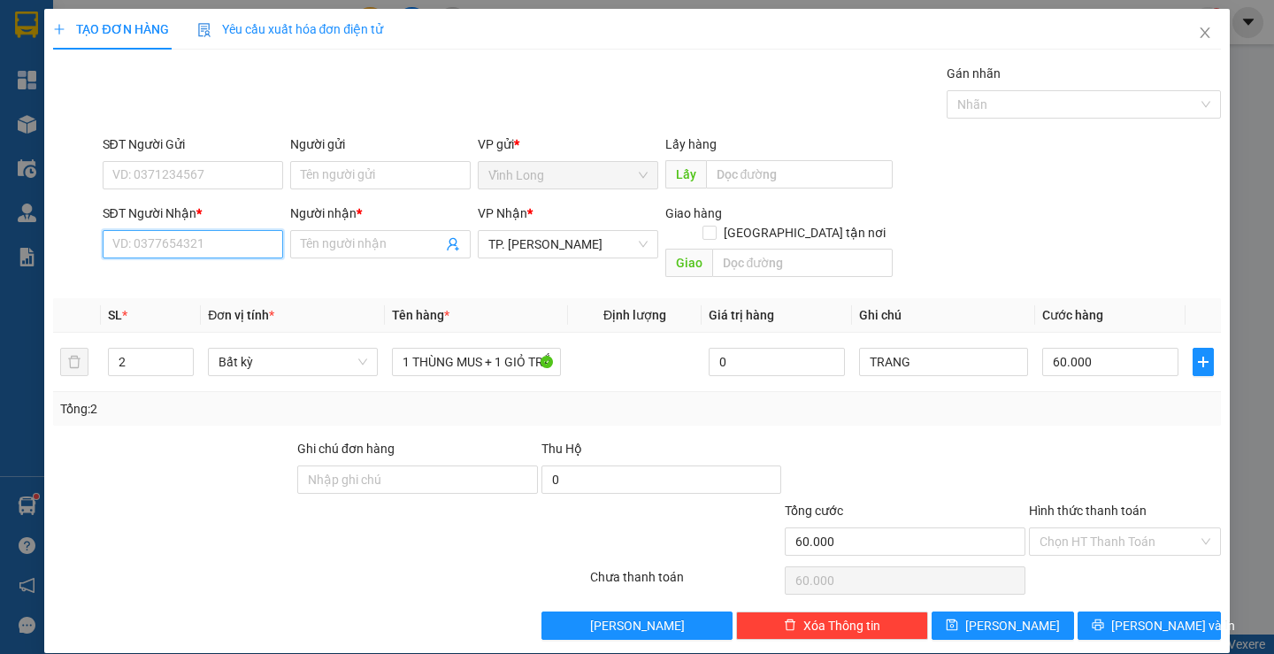
click at [226, 249] on input "SĐT Người Nhận *" at bounding box center [193, 244] width 180 height 28
click at [215, 238] on input "SĐT Người Nhận *" at bounding box center [193, 244] width 180 height 28
click at [224, 282] on div "0918491182 - MỢ KỲ" at bounding box center [189, 279] width 157 height 19
drag, startPoint x: 346, startPoint y: 241, endPoint x: 188, endPoint y: 249, distance: 158.5
click at [188, 249] on div "SĐT Người Nhận * 0918491182 Người nhận * MỢ KỲ MỢ KỲ VP Nhận * TP. [PERSON_NAME…" at bounding box center [661, 243] width 1125 height 81
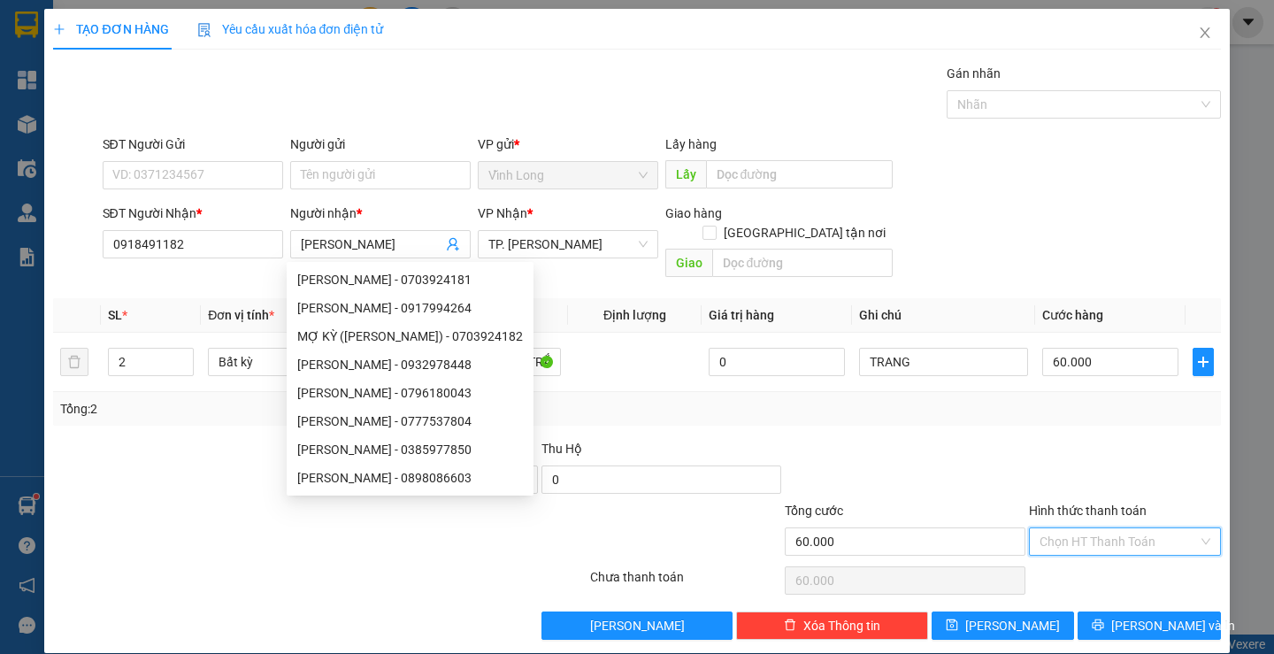
click at [1104, 530] on input "Hình thức thanh toán" at bounding box center [1118, 541] width 158 height 27
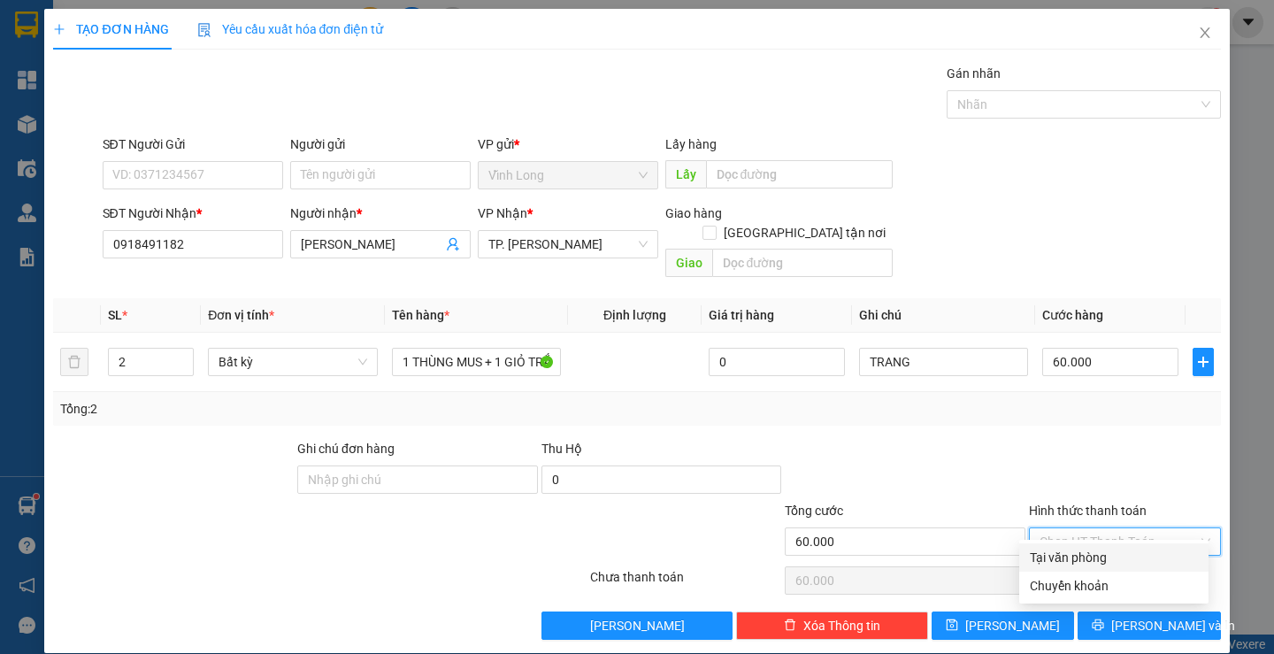
click at [1089, 556] on div "Tại văn phòng" at bounding box center [1114, 556] width 168 height 19
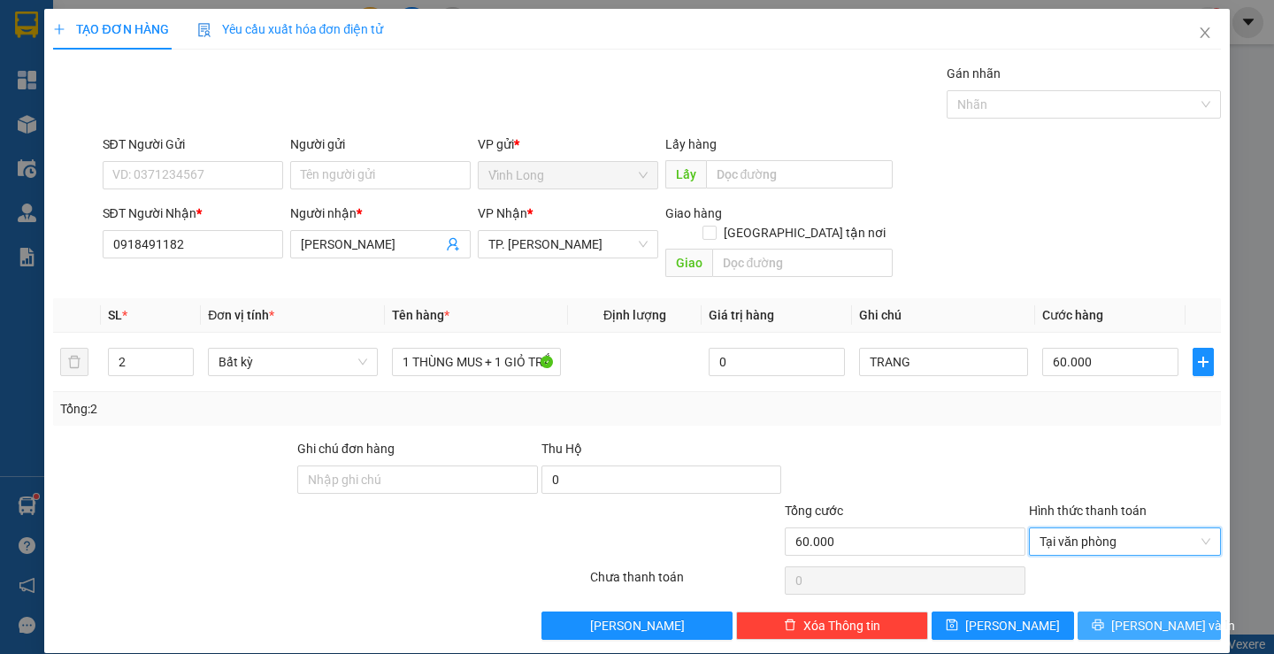
click at [1133, 616] on span "[PERSON_NAME] và In" at bounding box center [1173, 625] width 124 height 19
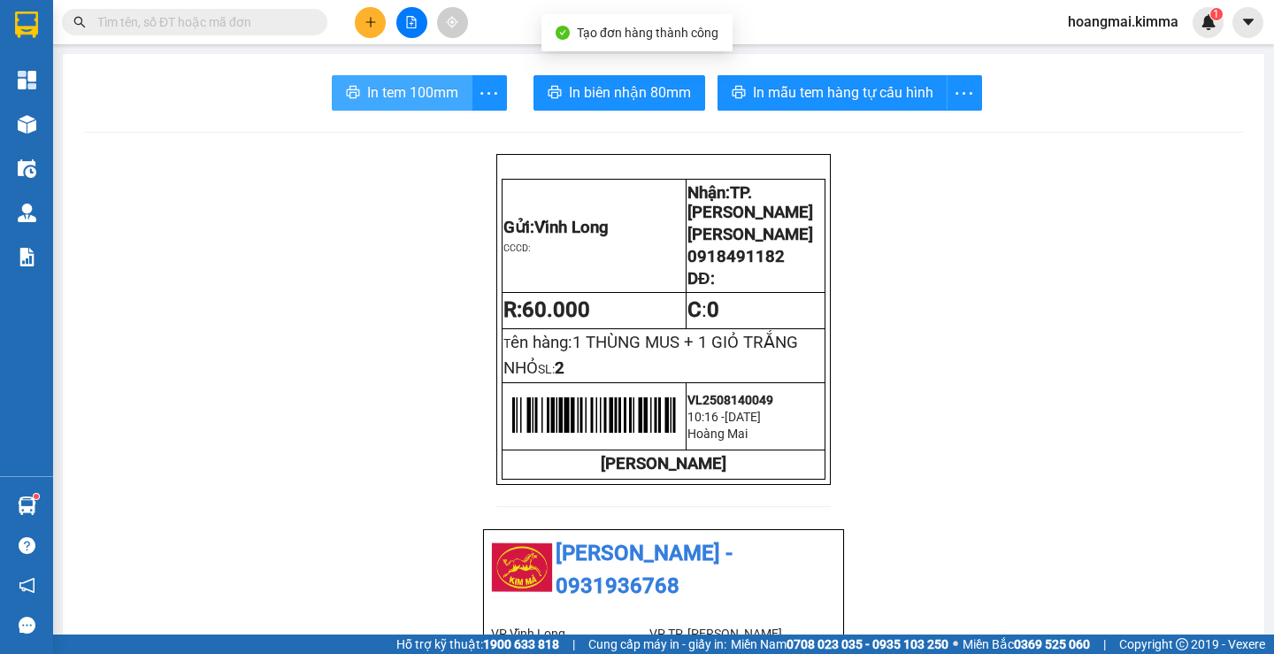
click at [424, 90] on span "In tem 100mm" at bounding box center [412, 92] width 91 height 22
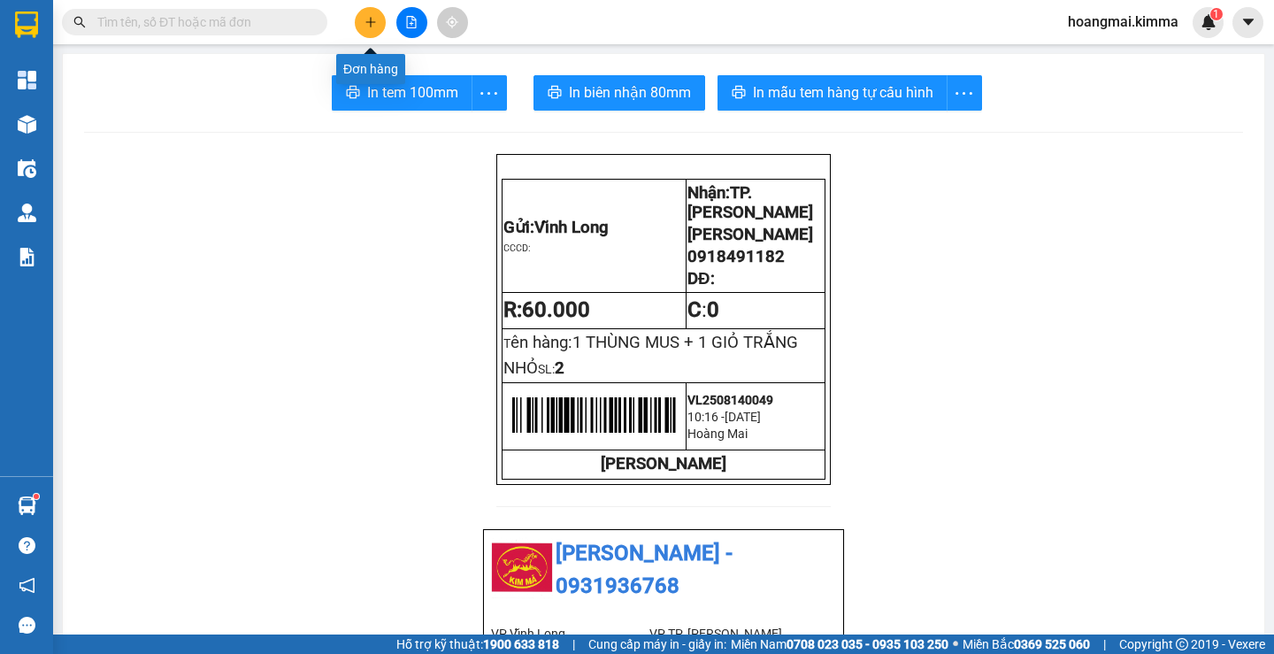
click at [369, 28] on button at bounding box center [370, 22] width 31 height 31
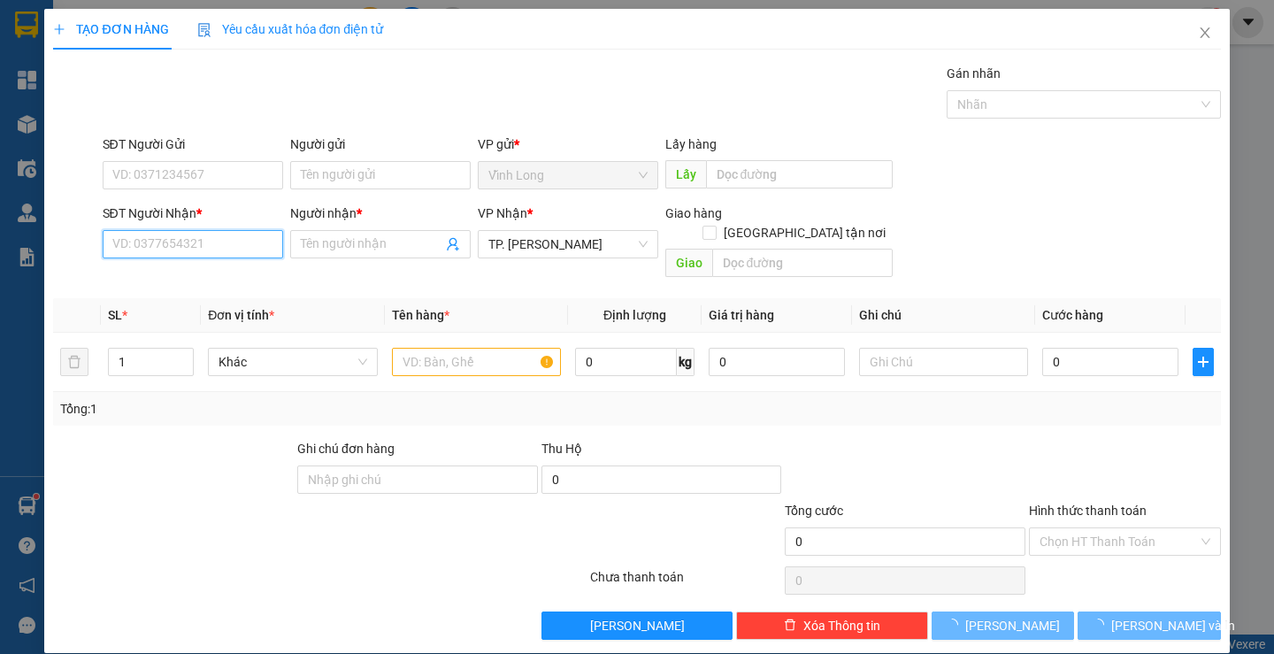
click at [224, 240] on input "SĐT Người Nhận *" at bounding box center [193, 244] width 180 height 28
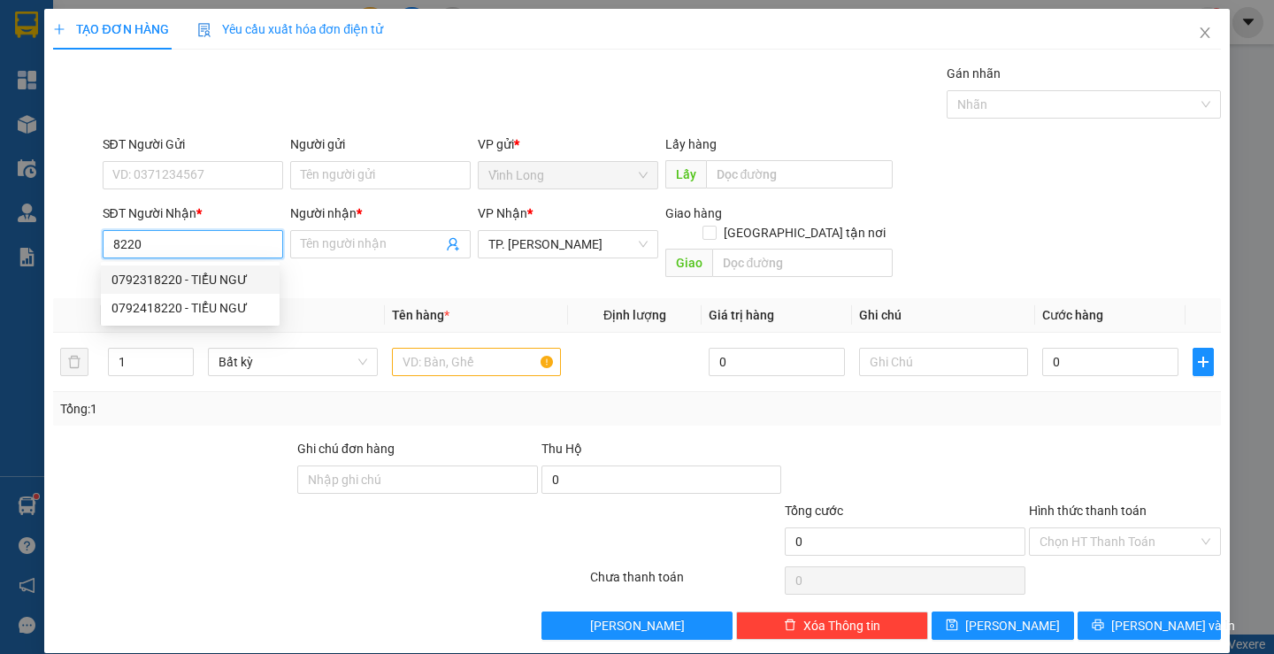
click at [227, 279] on div "0792318220 - TIỂU NGƯ" at bounding box center [189, 279] width 157 height 19
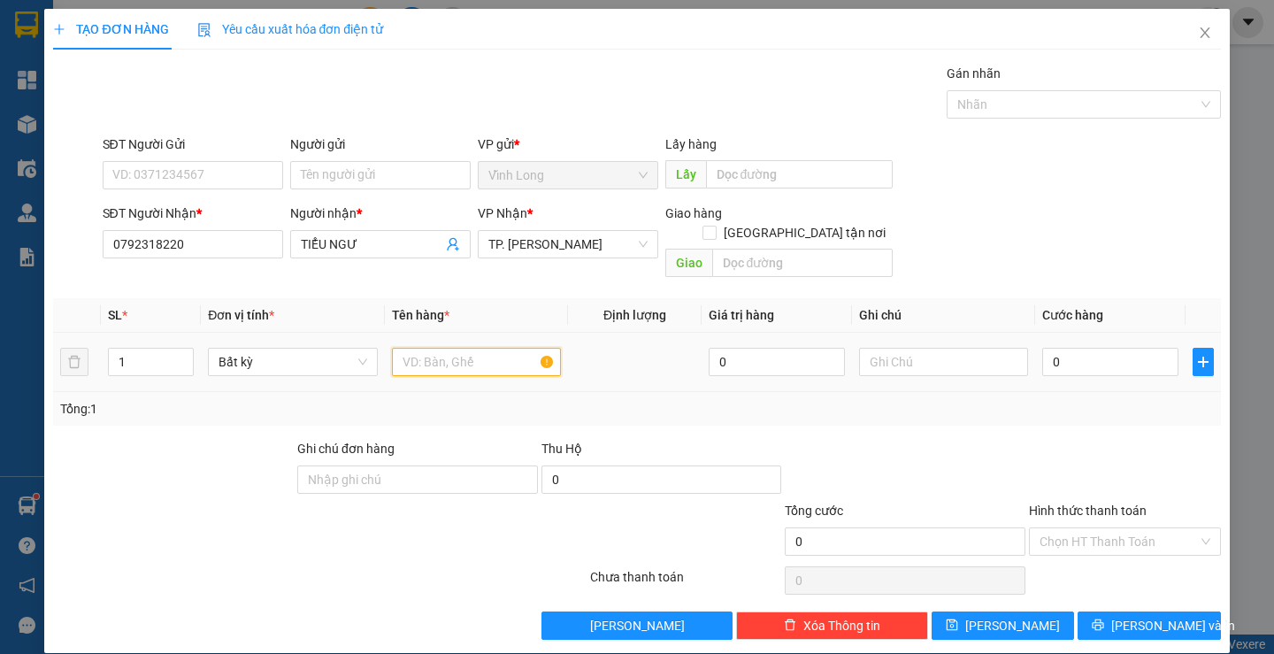
click at [409, 348] on input "text" at bounding box center [476, 362] width 169 height 28
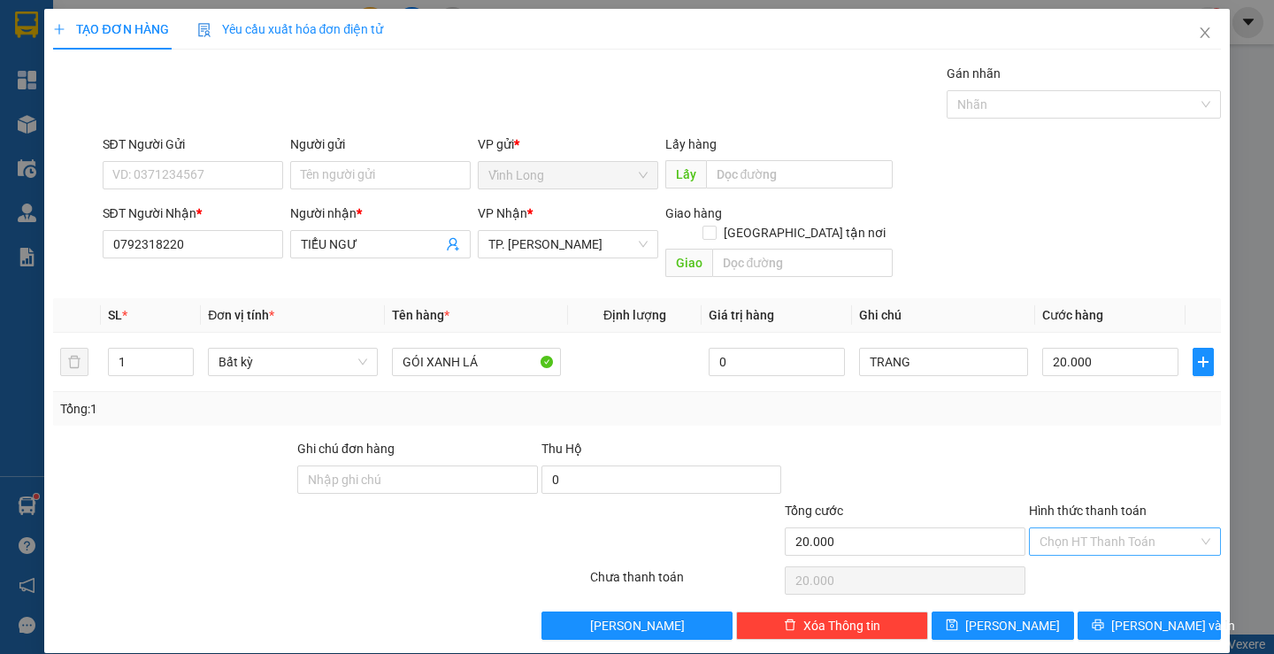
click at [1039, 528] on input "Hình thức thanh toán" at bounding box center [1118, 541] width 158 height 27
click at [1045, 555] on div "Tại văn phòng" at bounding box center [1114, 556] width 168 height 19
click at [1129, 616] on span "[PERSON_NAME] và In" at bounding box center [1173, 625] width 124 height 19
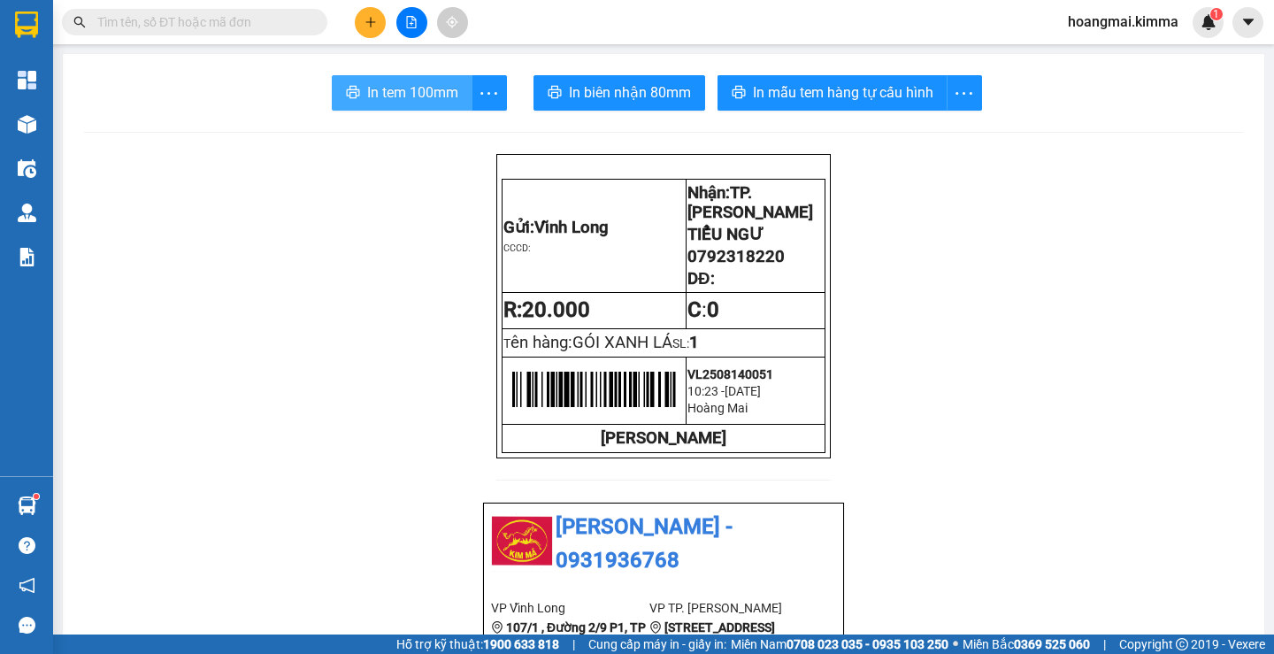
click at [379, 104] on button "In tem 100mm" at bounding box center [402, 92] width 141 height 35
click at [364, 16] on icon "plus" at bounding box center [370, 22] width 12 height 12
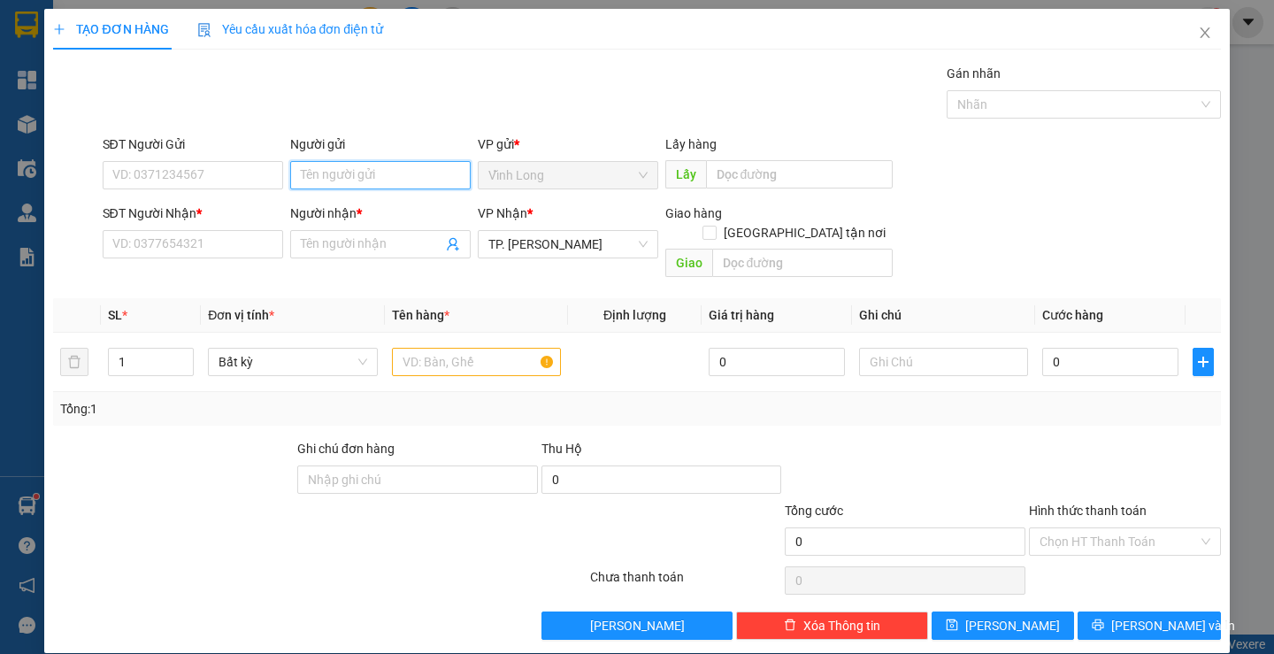
click at [298, 174] on input "Người gửi" at bounding box center [380, 175] width 180 height 28
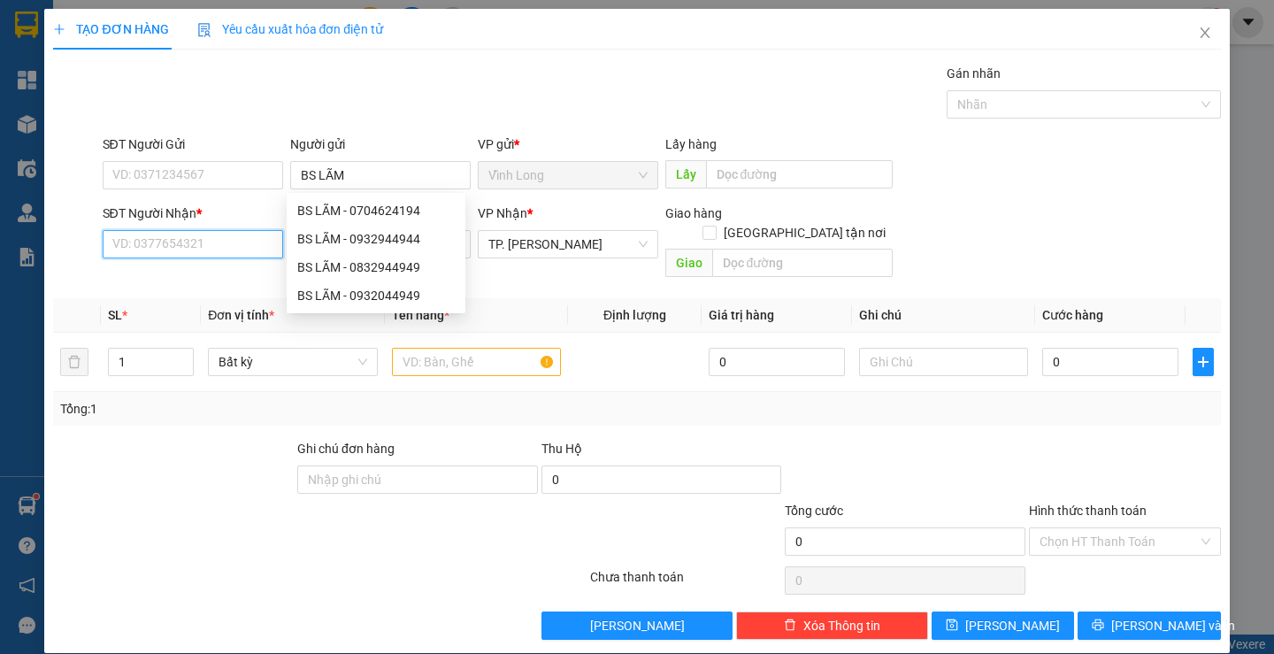
click at [177, 249] on input "SĐT Người Nhận *" at bounding box center [193, 244] width 180 height 28
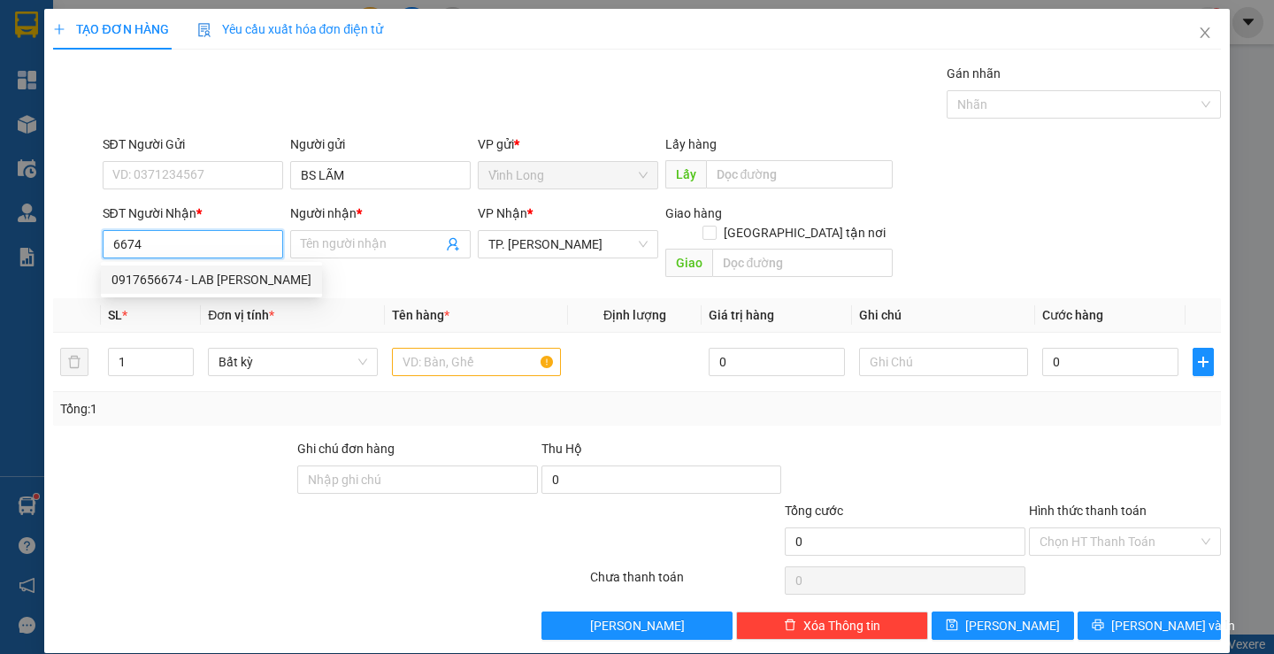
click at [212, 290] on div "0917656674 - LAB [PERSON_NAME]" at bounding box center [211, 279] width 221 height 28
click at [436, 348] on input "text" at bounding box center [476, 362] width 169 height 28
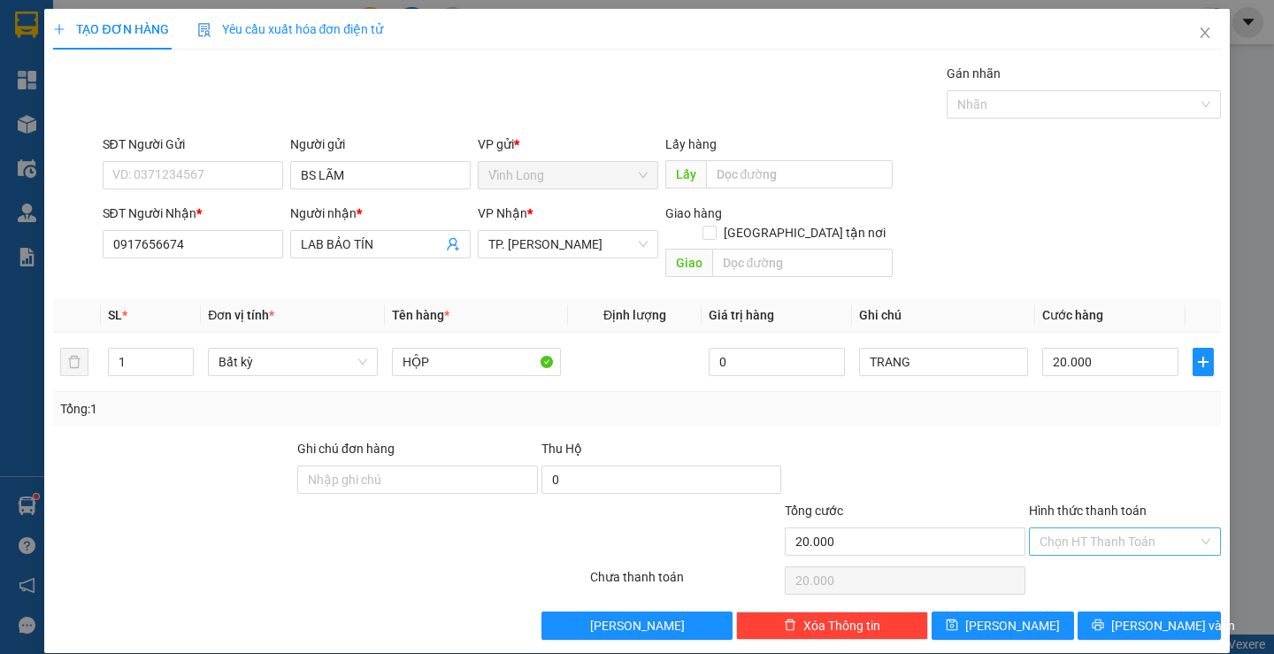
click at [1092, 528] on input "Hình thức thanh toán" at bounding box center [1118, 541] width 158 height 27
click at [1079, 549] on div "Tại văn phòng" at bounding box center [1114, 556] width 168 height 19
click at [1092, 611] on button "[PERSON_NAME] và In" at bounding box center [1148, 625] width 142 height 28
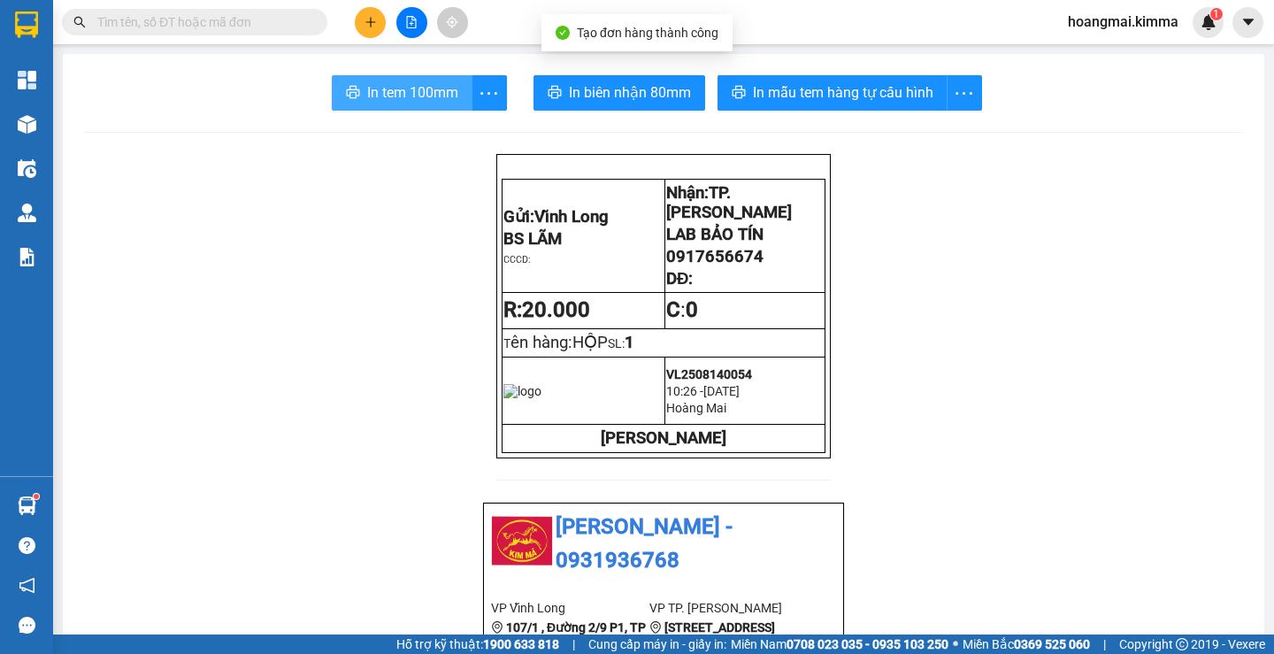
click at [408, 82] on span "In tem 100mm" at bounding box center [412, 92] width 91 height 22
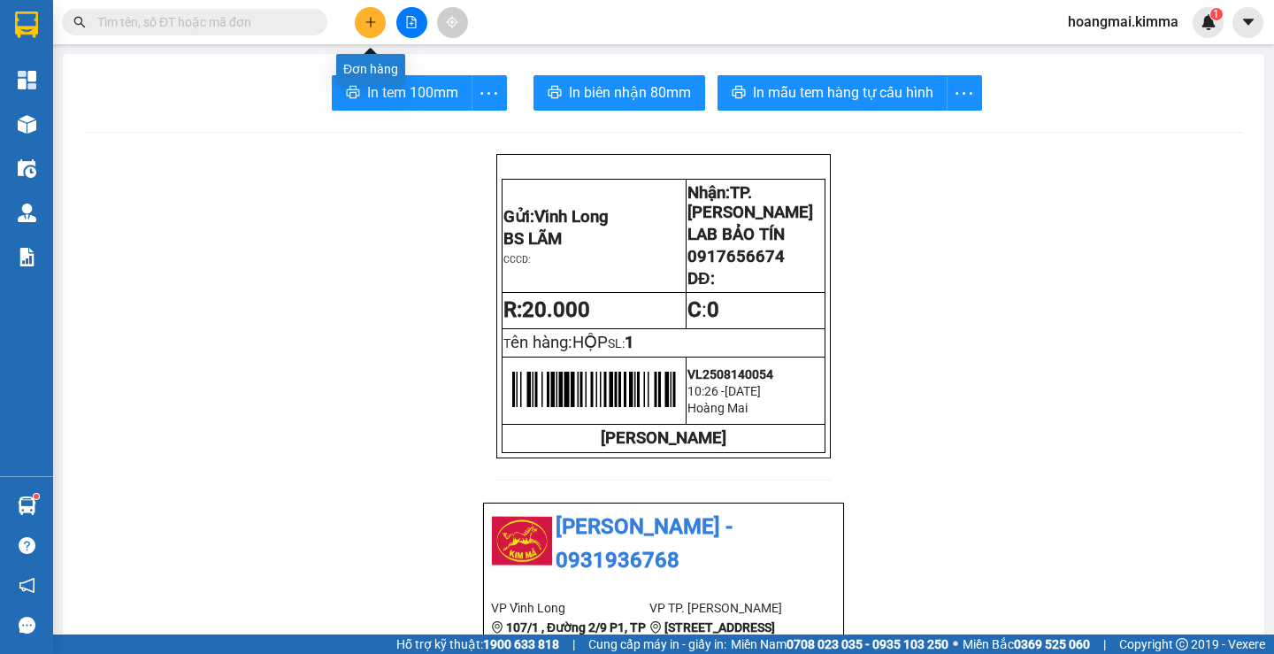
click at [369, 18] on icon "plus" at bounding box center [370, 22] width 12 height 12
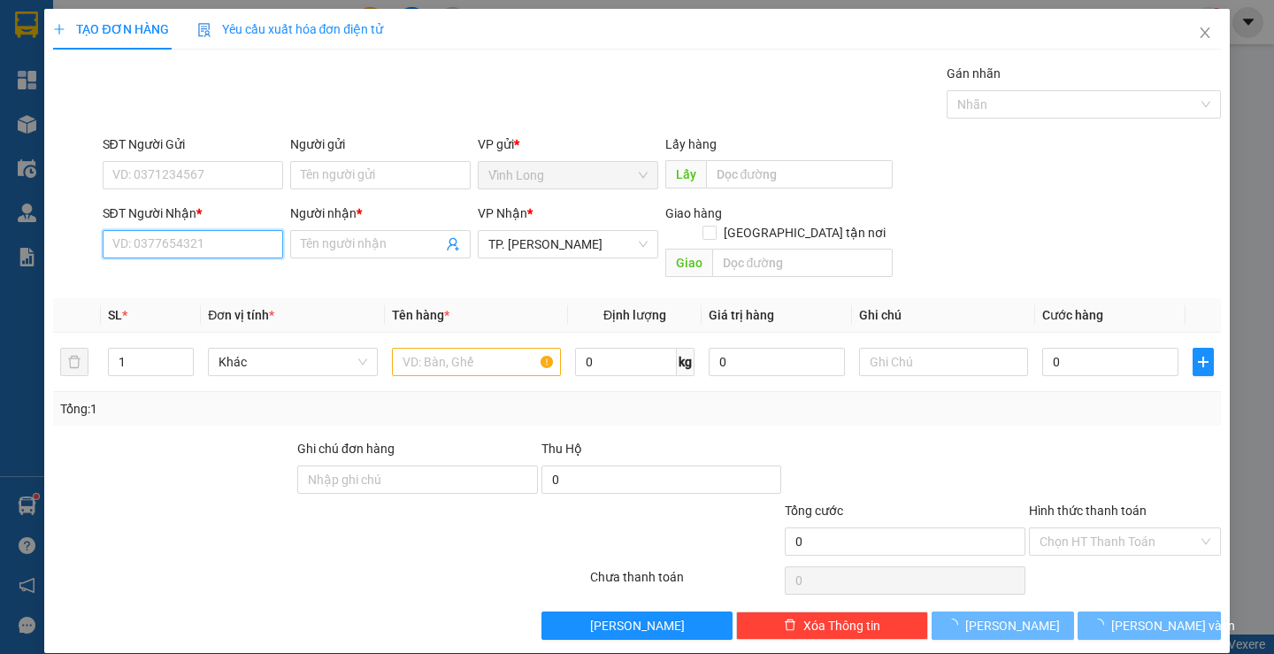
click at [203, 245] on input "SĐT Người Nhận *" at bounding box center [193, 244] width 180 height 28
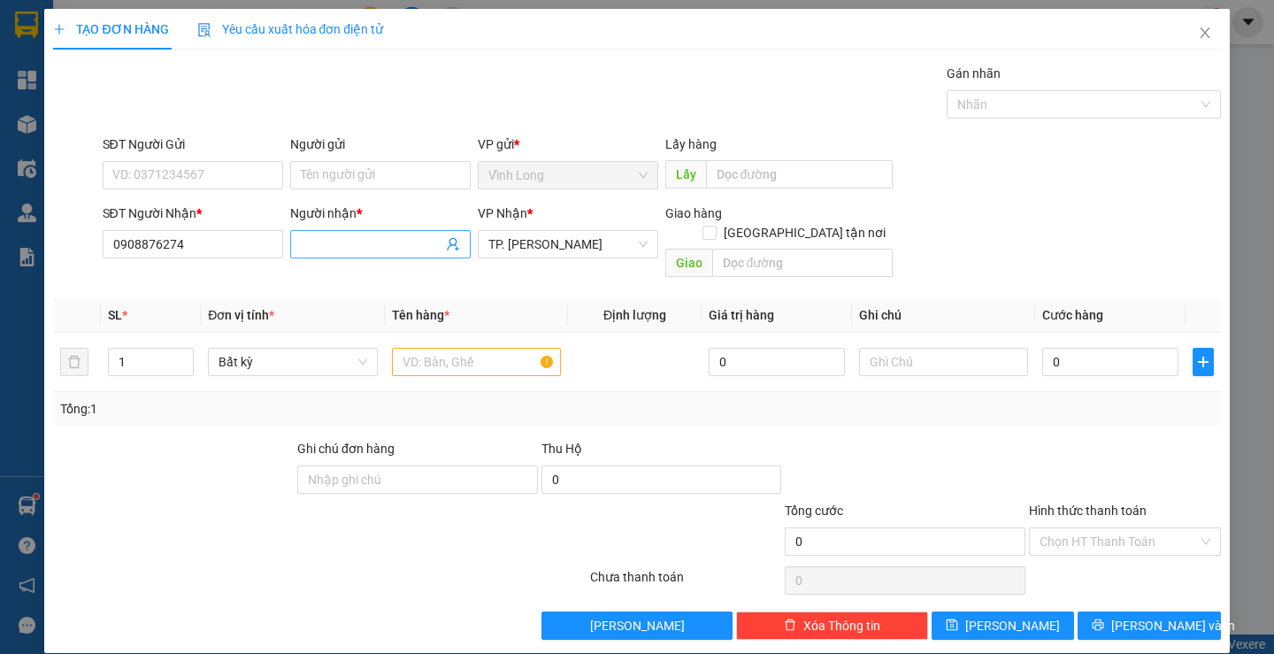
click at [384, 243] on input "Người nhận *" at bounding box center [372, 243] width 142 height 19
click at [213, 175] on input "SĐT Người Gửi" at bounding box center [193, 175] width 180 height 28
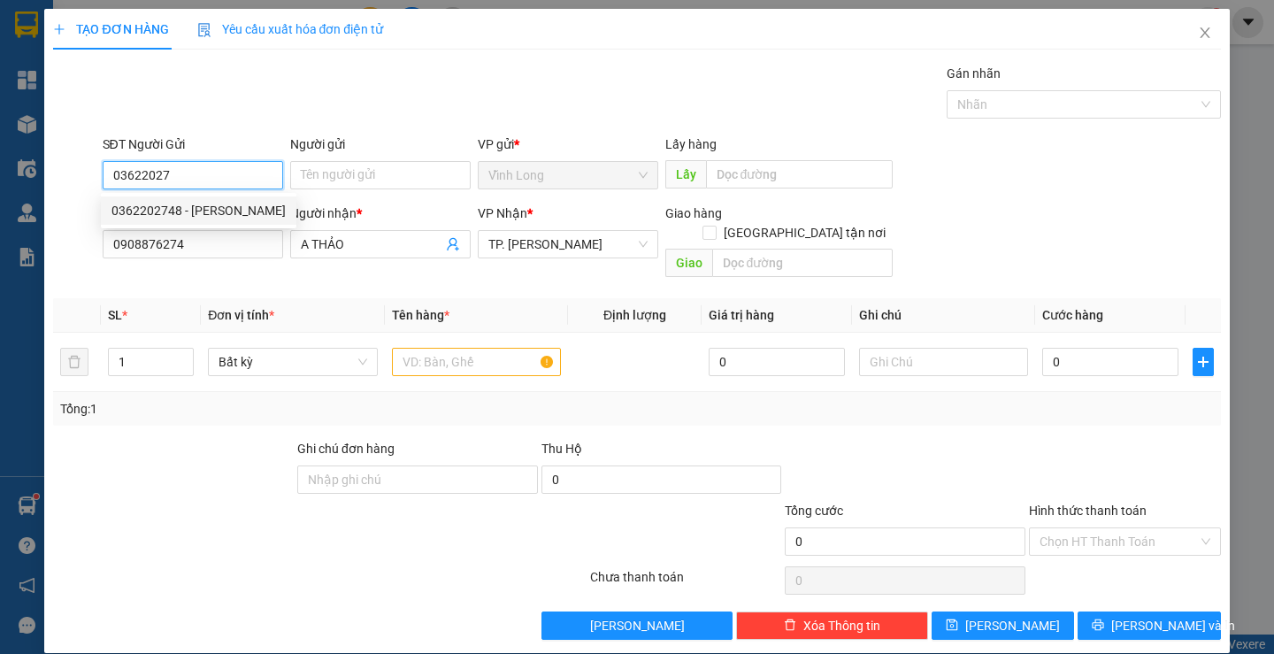
click at [213, 207] on div "0362202748 - [PERSON_NAME]" at bounding box center [198, 210] width 174 height 19
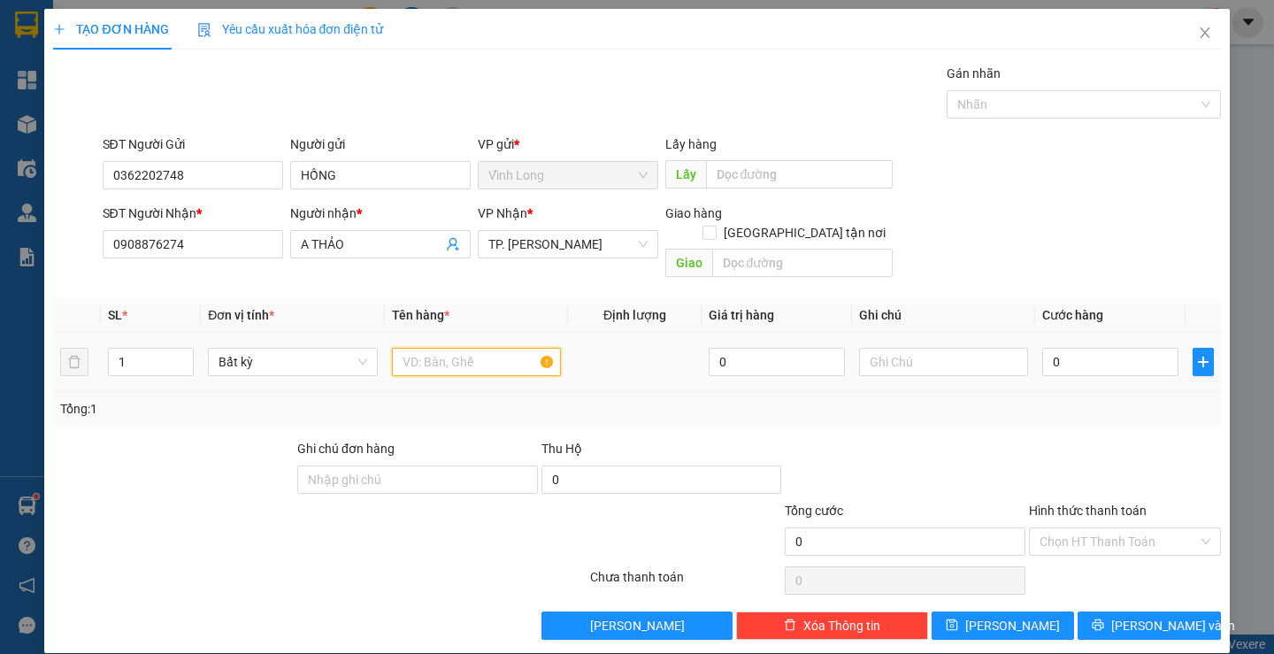
drag, startPoint x: 483, startPoint y: 351, endPoint x: 468, endPoint y: 335, distance: 21.9
click at [481, 348] on input "text" at bounding box center [476, 362] width 169 height 28
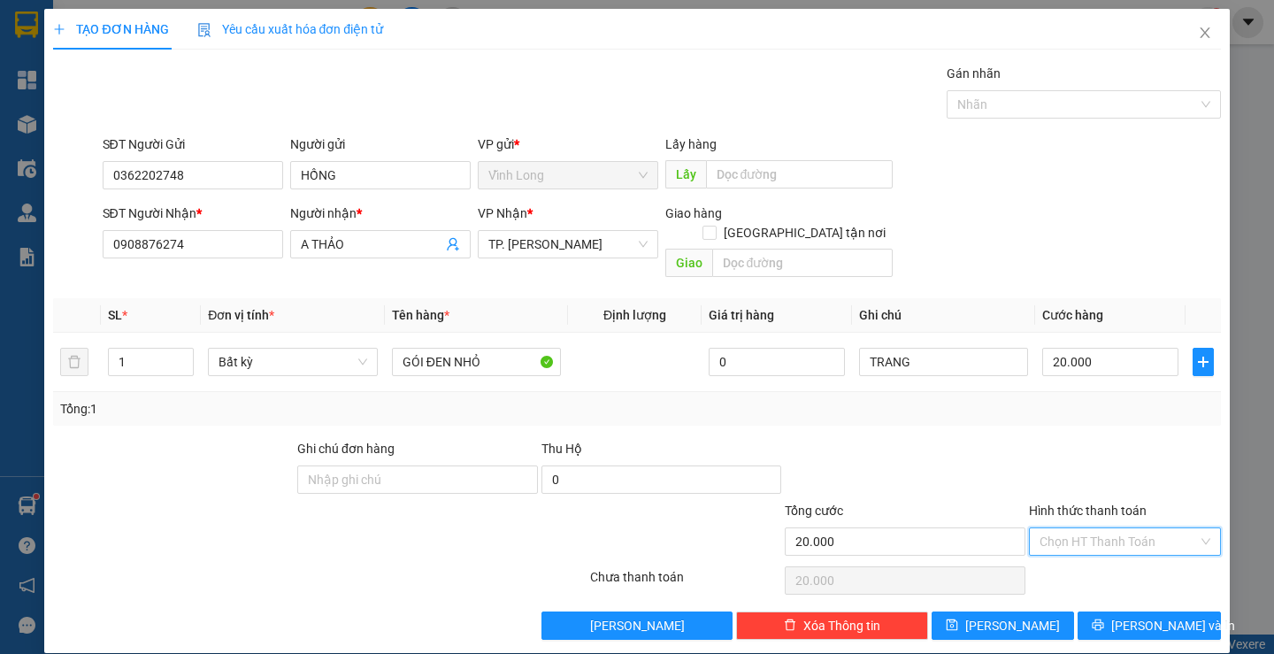
click at [1097, 528] on input "Hình thức thanh toán" at bounding box center [1118, 541] width 158 height 27
click at [1093, 554] on div "Tại văn phòng" at bounding box center [1114, 556] width 168 height 19
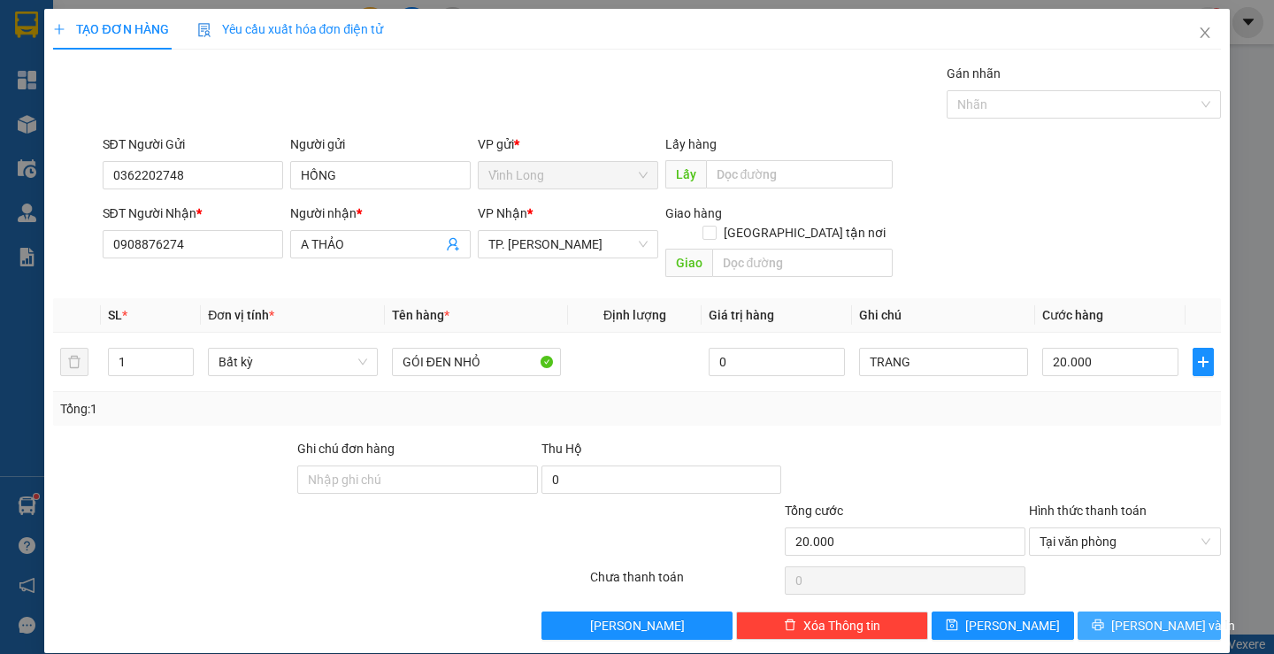
click at [1121, 616] on button "[PERSON_NAME] và In" at bounding box center [1148, 625] width 142 height 28
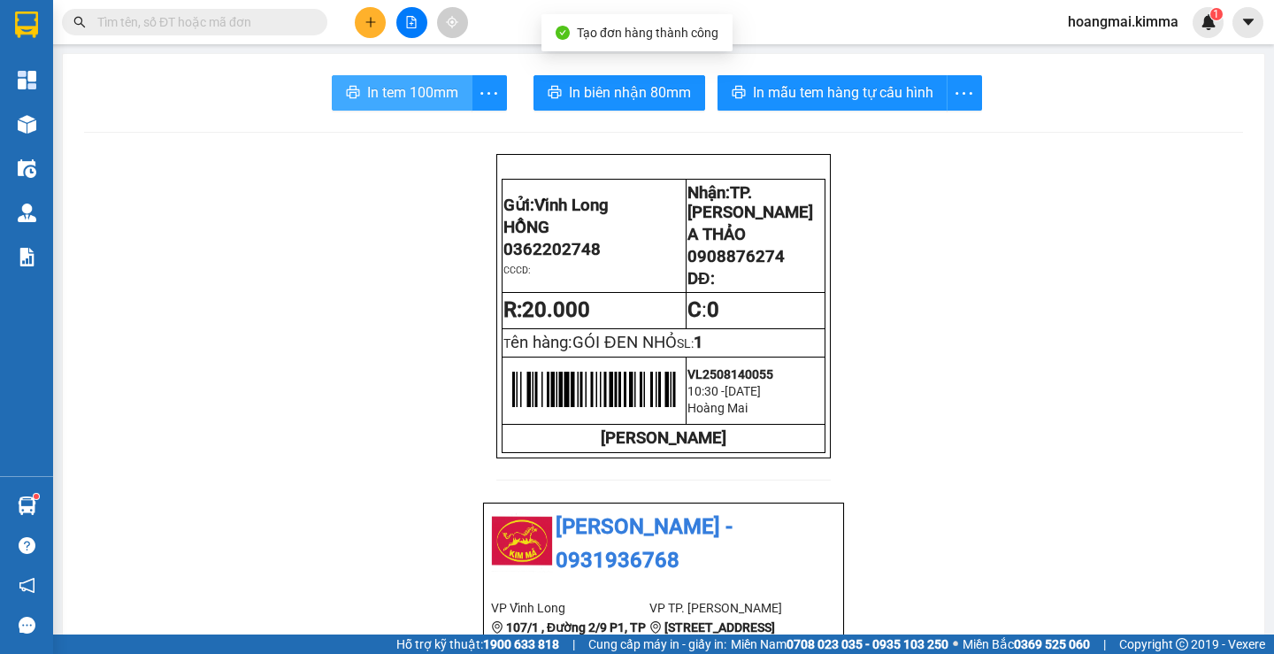
click at [406, 90] on span "In tem 100mm" at bounding box center [412, 92] width 91 height 22
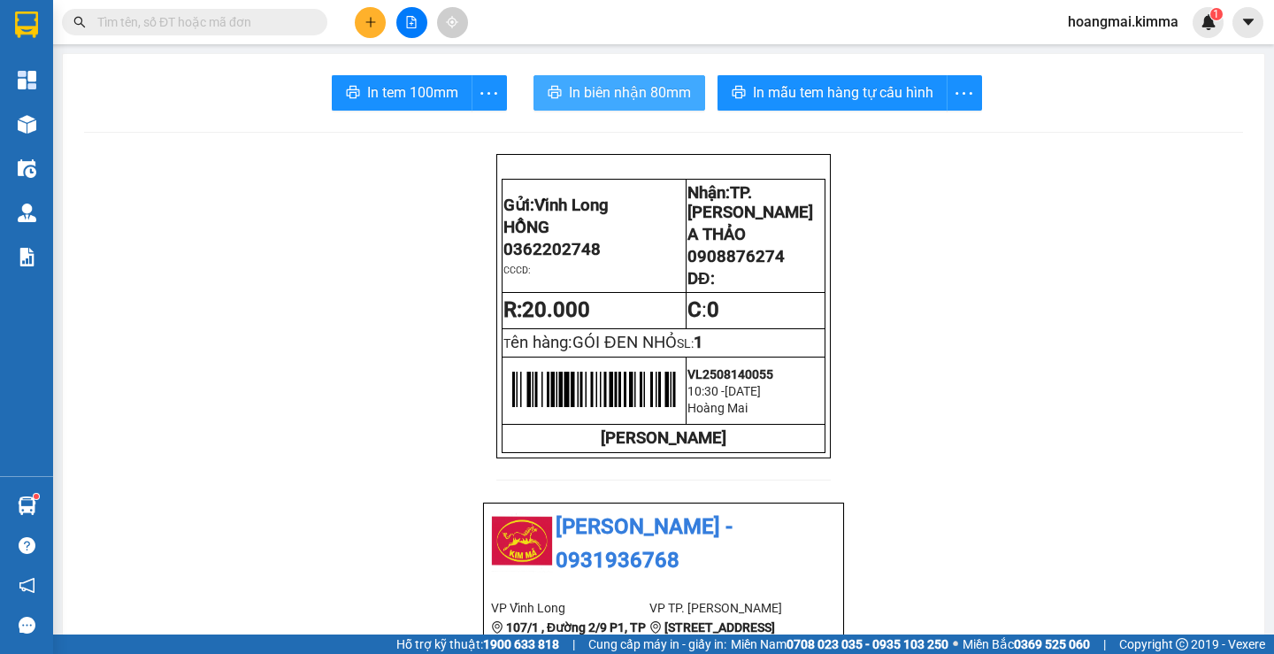
click at [623, 80] on button "In biên nhận 80mm" at bounding box center [619, 92] width 172 height 35
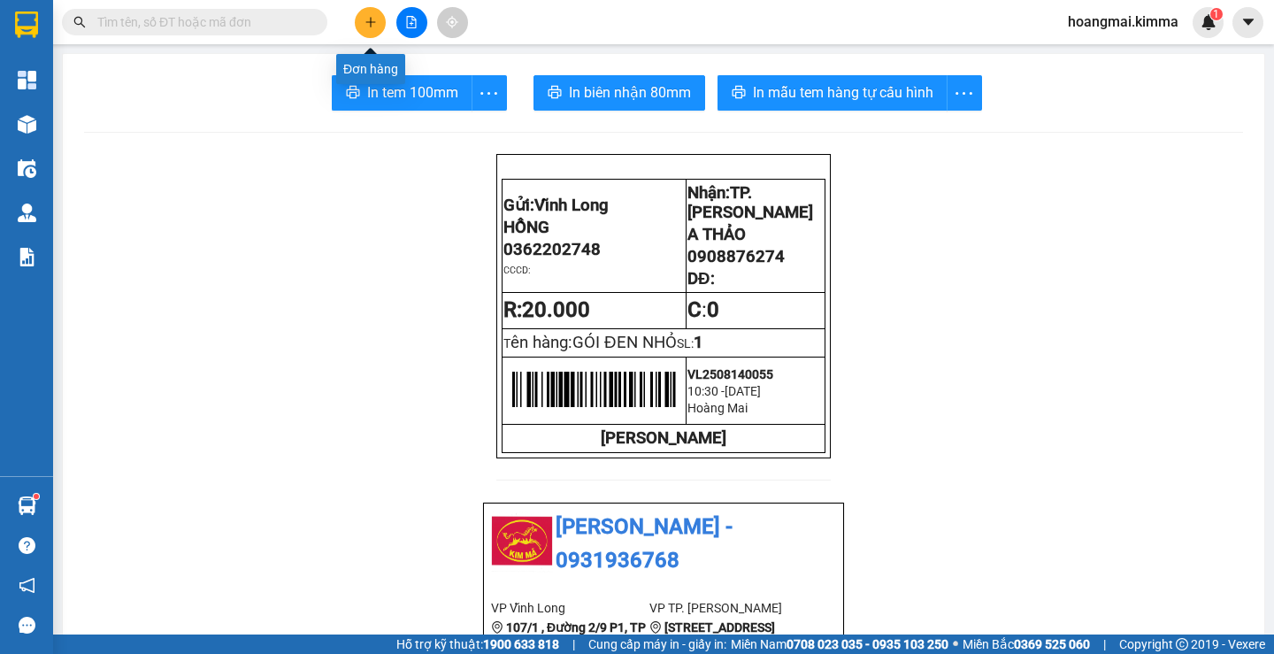
click at [367, 21] on icon "plus" at bounding box center [370, 22] width 12 height 12
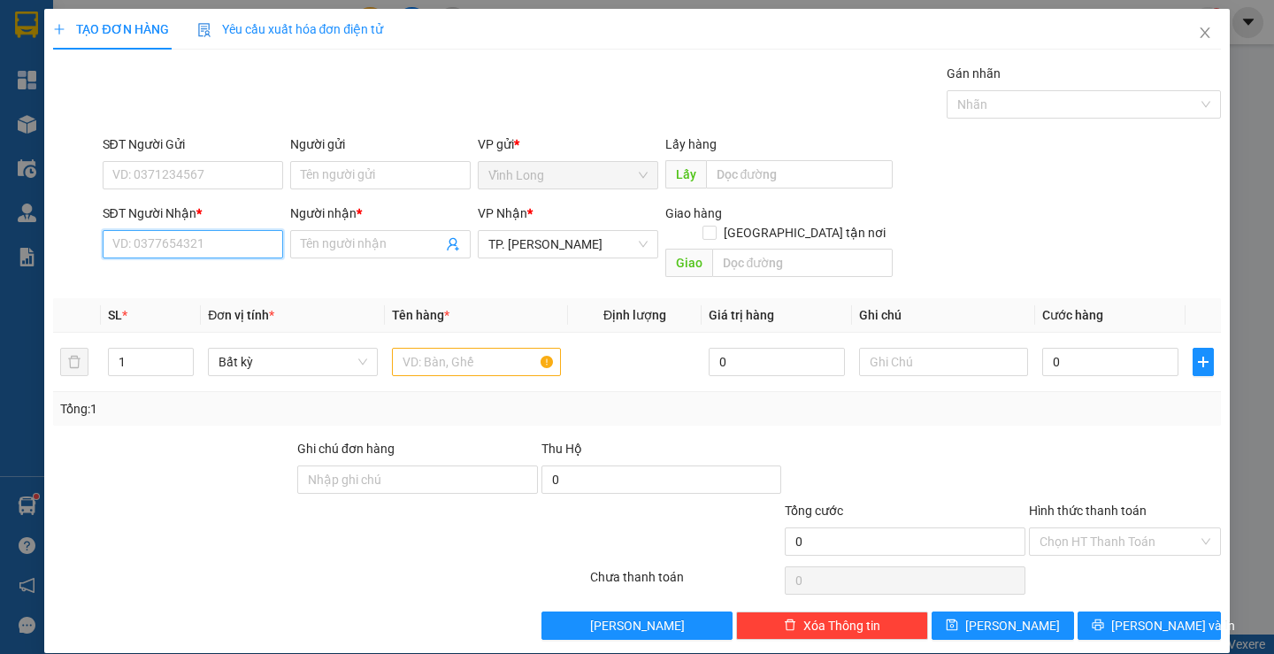
click at [226, 245] on input "SĐT Người Nhận *" at bounding box center [193, 244] width 180 height 28
click at [226, 279] on div "0977776279 - [PERSON_NAME]" at bounding box center [198, 279] width 174 height 19
click at [426, 351] on input "text" at bounding box center [476, 362] width 169 height 28
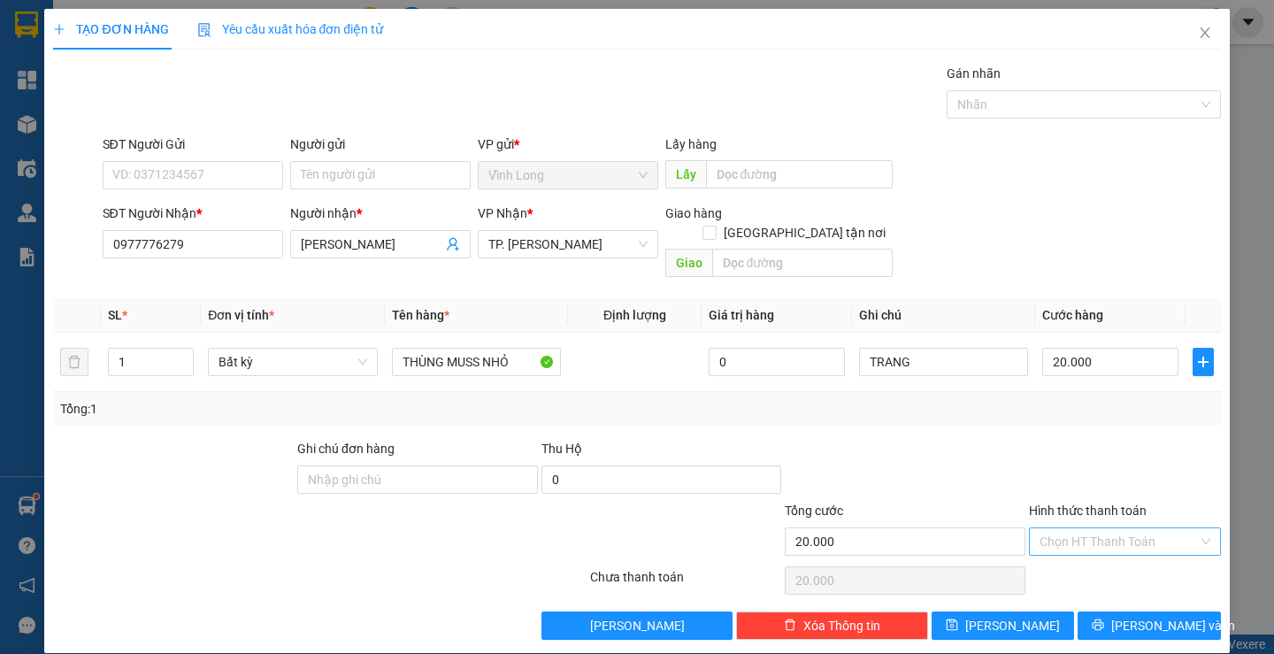
click at [1092, 528] on input "Hình thức thanh toán" at bounding box center [1118, 541] width 158 height 27
click at [1098, 555] on div "Tại văn phòng" at bounding box center [1114, 556] width 168 height 19
click at [1099, 611] on button "[PERSON_NAME] và In" at bounding box center [1148, 625] width 142 height 28
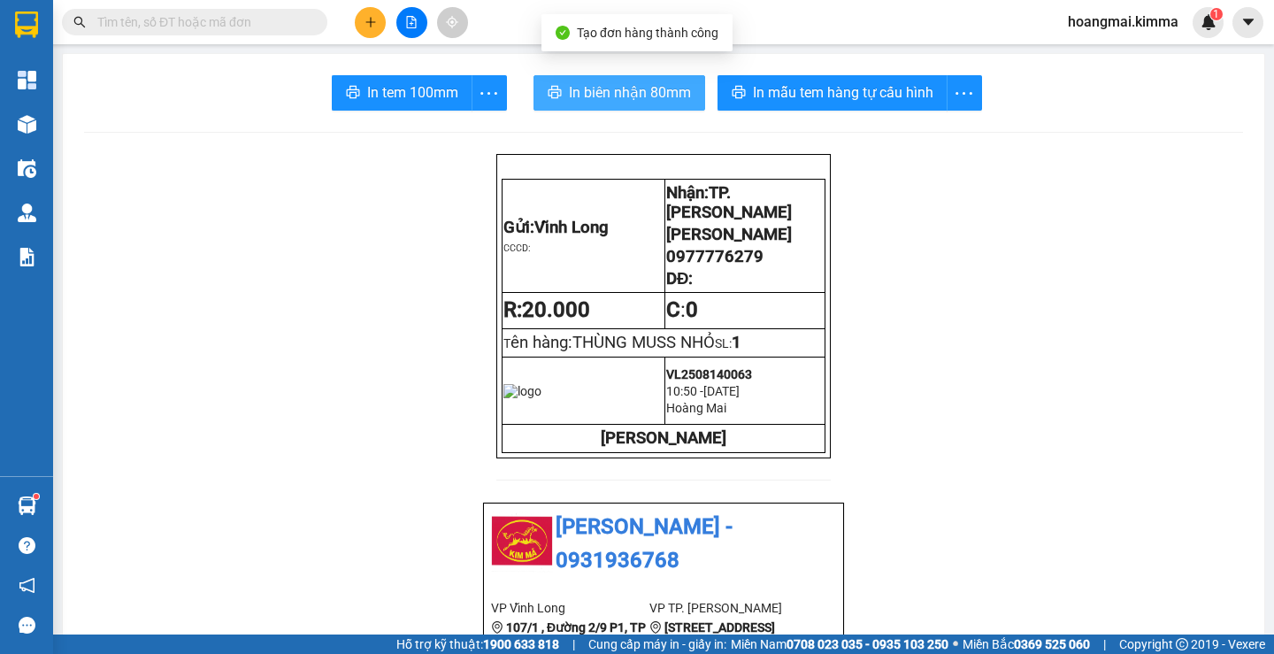
click at [559, 85] on button "In biên nhận 80mm" at bounding box center [619, 92] width 172 height 35
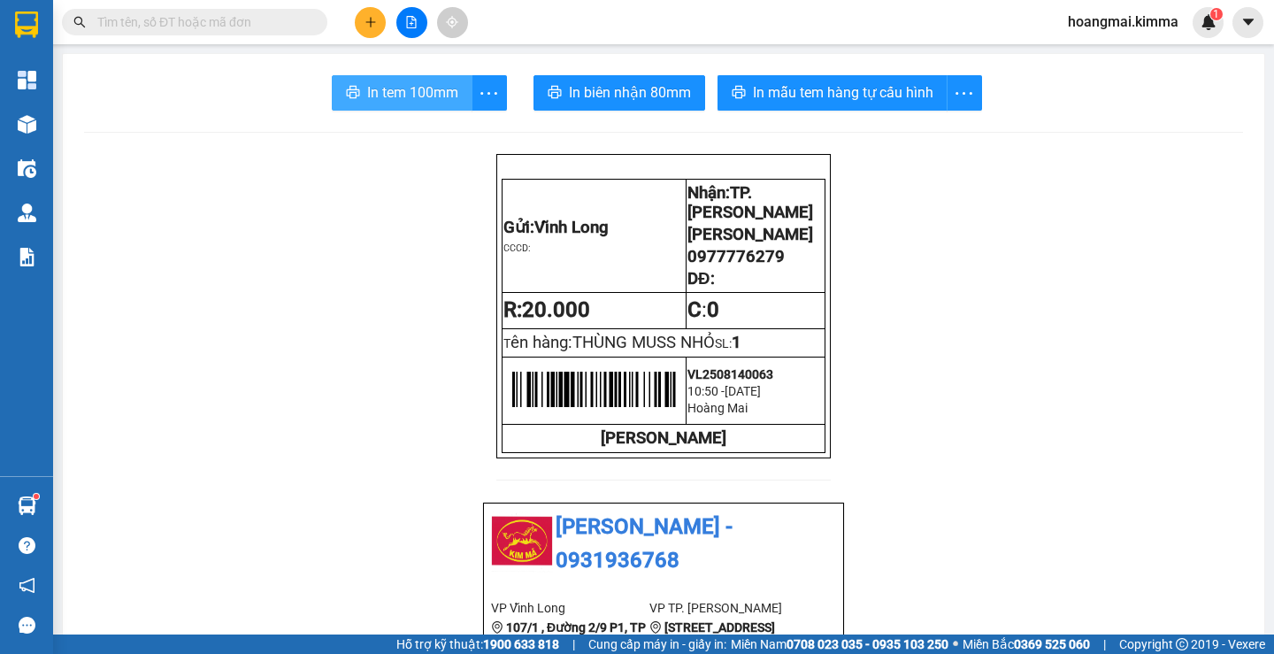
click at [374, 101] on span "In tem 100mm" at bounding box center [412, 92] width 91 height 22
click at [374, 17] on icon "plus" at bounding box center [370, 22] width 12 height 12
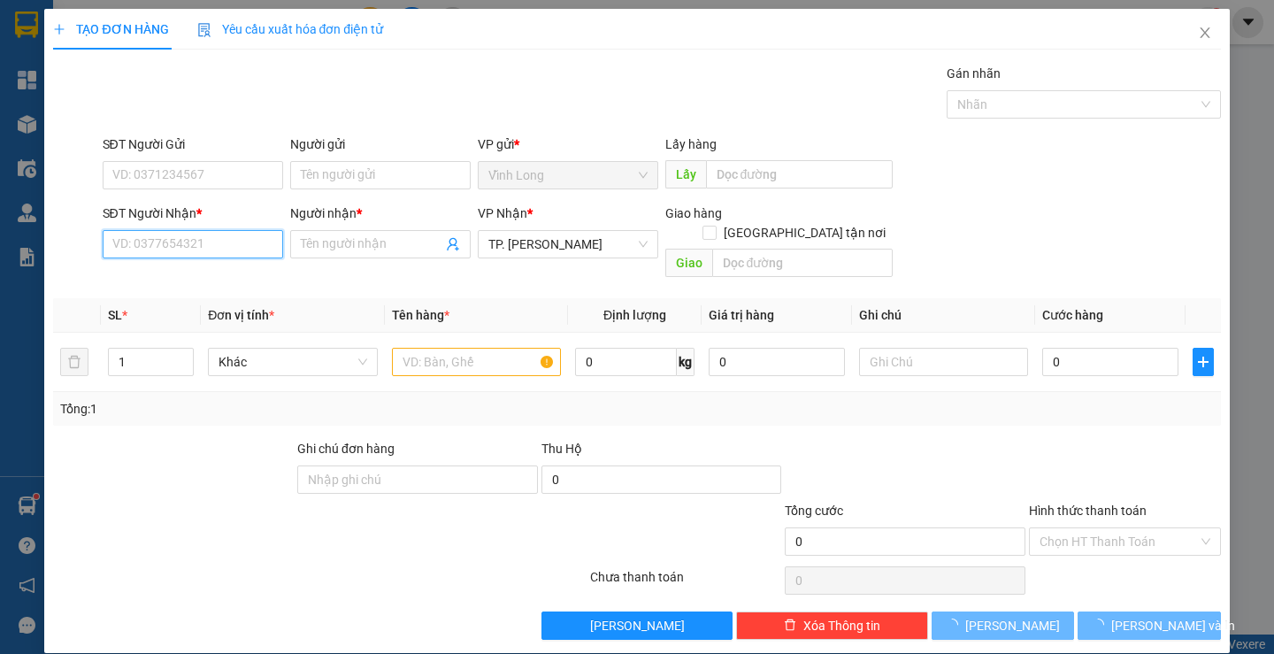
click at [261, 251] on input "SĐT Người Nhận *" at bounding box center [193, 244] width 180 height 28
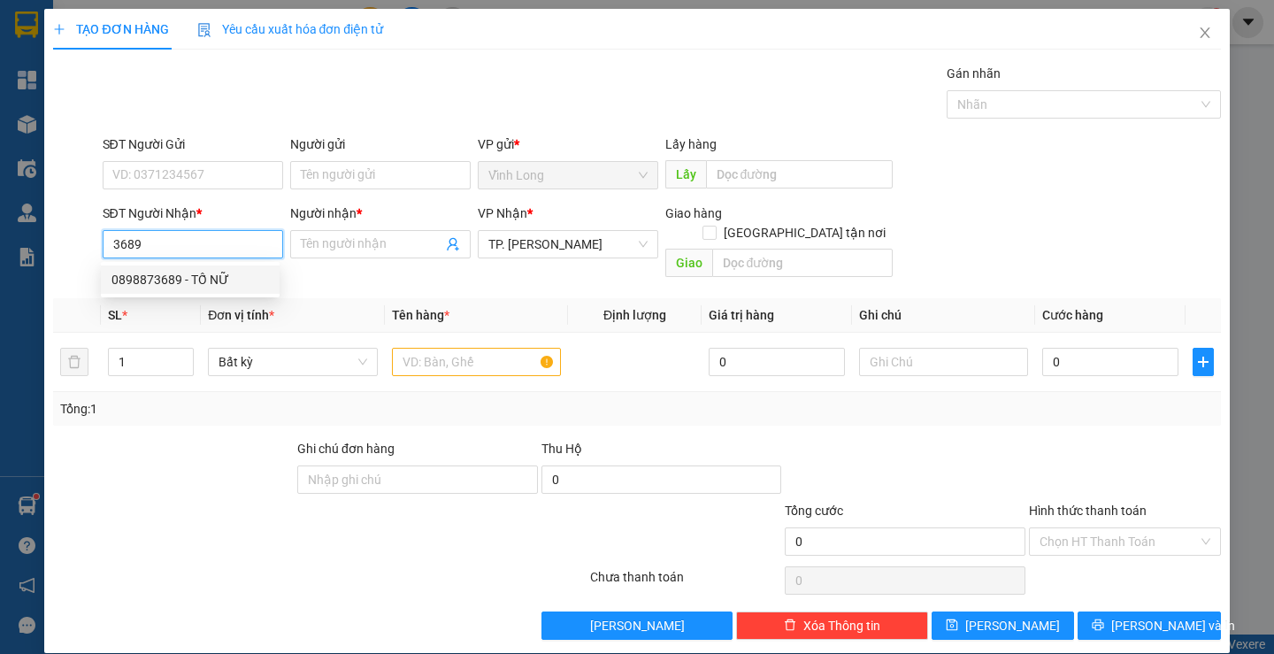
drag, startPoint x: 84, startPoint y: 232, endPoint x: 10, endPoint y: 232, distance: 74.3
click at [11, 232] on div "TẠO ĐƠN HÀNG Yêu cầu xuất hóa đơn điện tử Transit Pickup Surcharge Ids Transit …" at bounding box center [637, 327] width 1274 height 654
click at [112, 244] on input "918923689" at bounding box center [193, 244] width 180 height 28
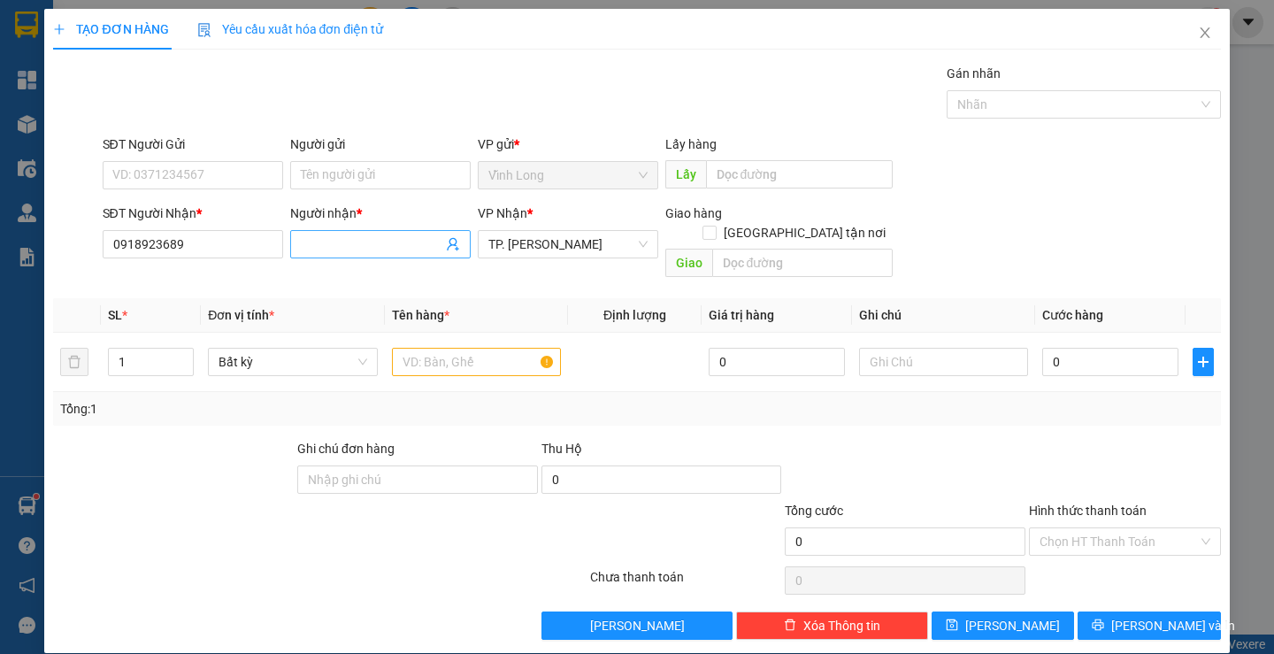
click at [357, 245] on input "Người nhận *" at bounding box center [372, 243] width 142 height 19
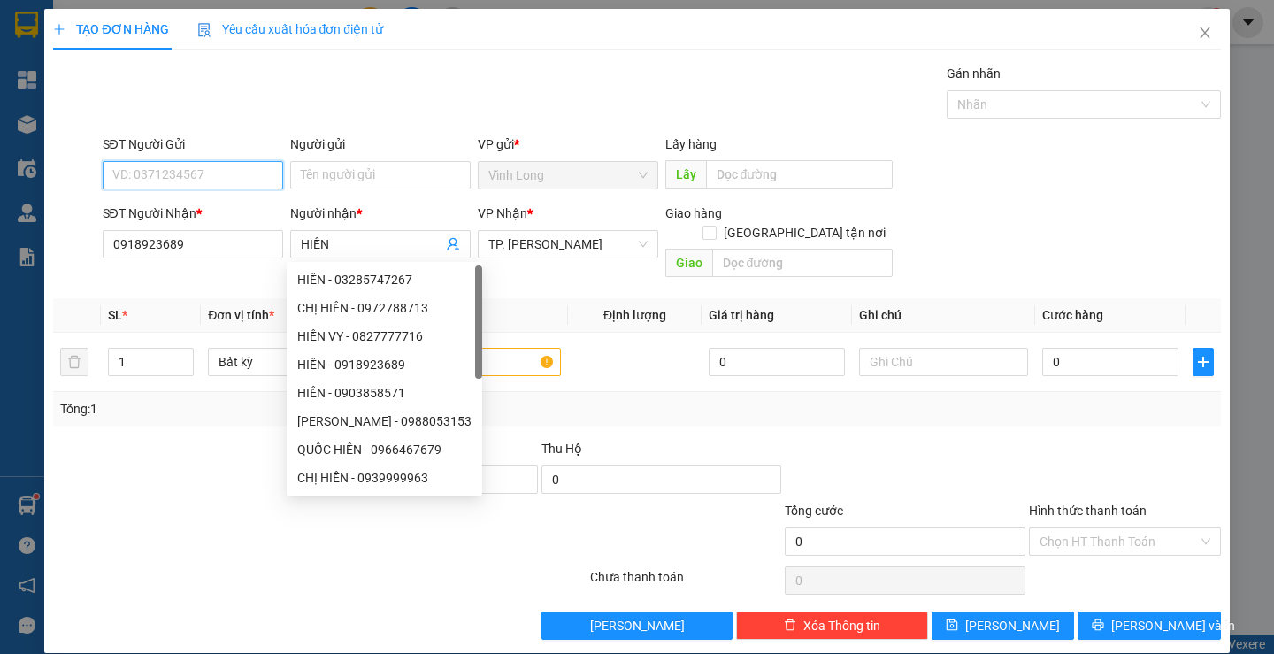
click at [227, 176] on input "SĐT Người Gửi" at bounding box center [193, 175] width 180 height 28
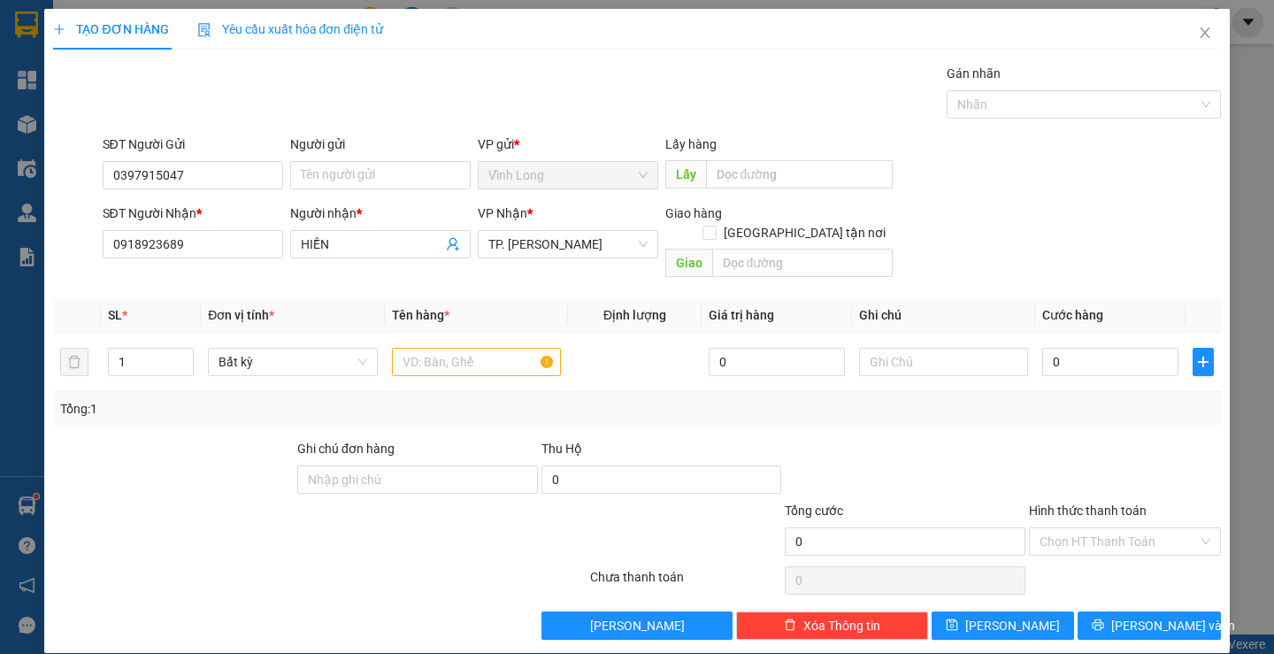
click at [440, 88] on div "Gói vận chuyển * Tiêu chuẩn Gán nhãn Nhãn" at bounding box center [661, 95] width 1125 height 62
click at [179, 352] on span "up" at bounding box center [184, 357] width 11 height 11
click at [432, 348] on input "text" at bounding box center [476, 362] width 169 height 28
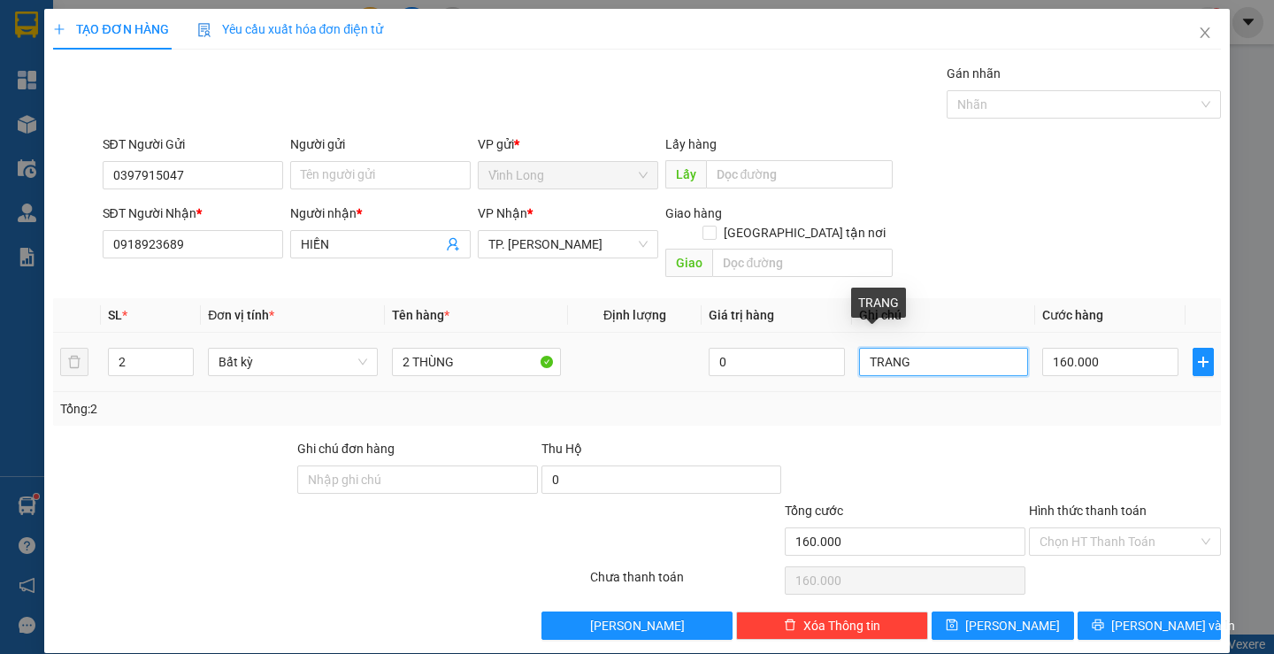
click at [860, 348] on input "TRANG" at bounding box center [943, 362] width 169 height 28
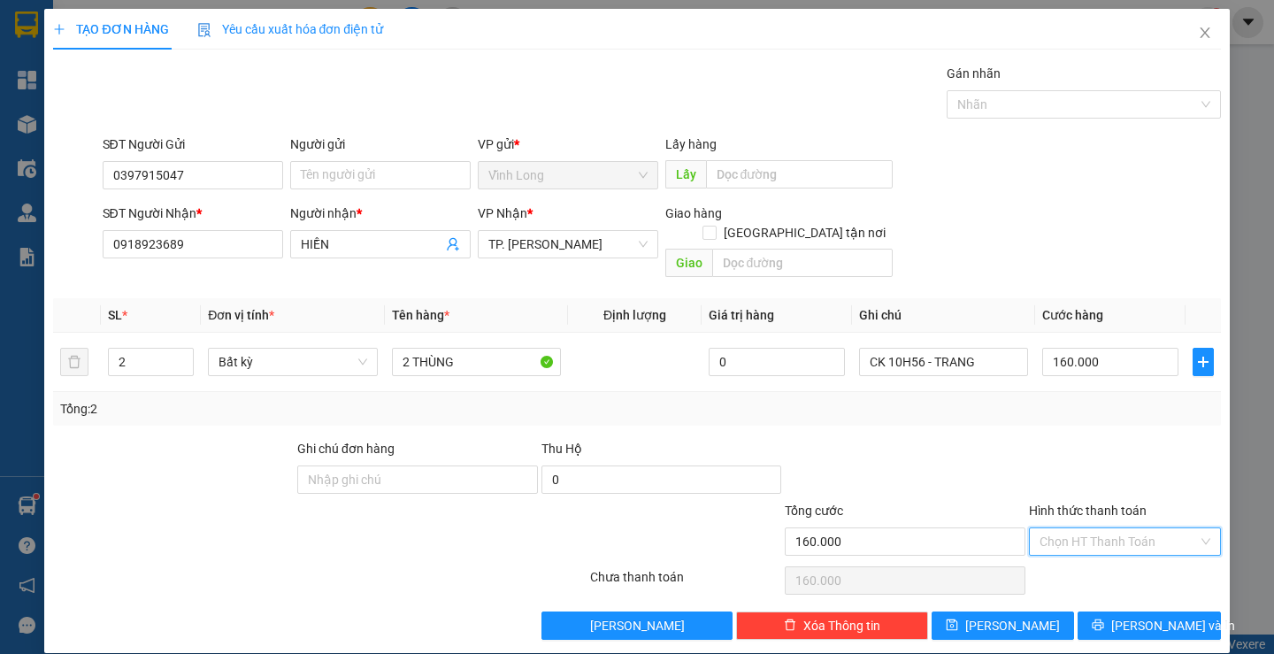
click at [1091, 528] on input "Hình thức thanh toán" at bounding box center [1118, 541] width 158 height 27
drag, startPoint x: 1096, startPoint y: 553, endPoint x: 1100, endPoint y: 578, distance: 26.0
click at [1095, 553] on div "Tại văn phòng" at bounding box center [1114, 556] width 168 height 19
click at [1126, 616] on span "[PERSON_NAME] và In" at bounding box center [1173, 625] width 124 height 19
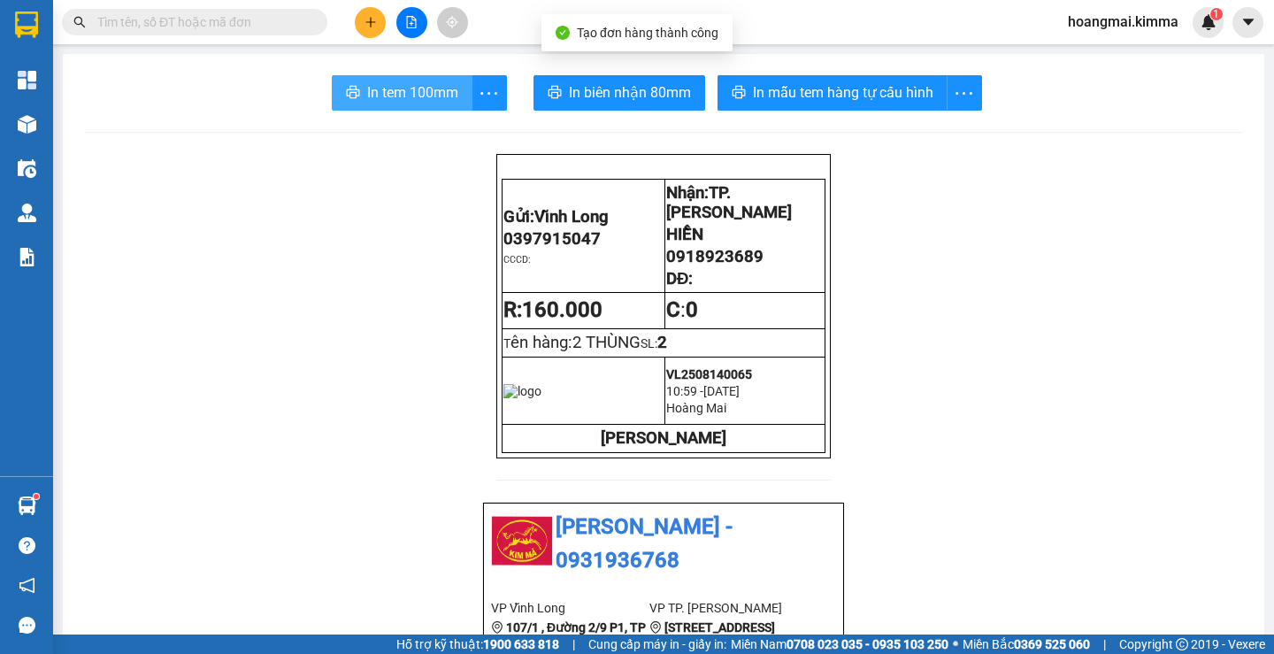
click at [406, 86] on span "In tem 100mm" at bounding box center [412, 92] width 91 height 22
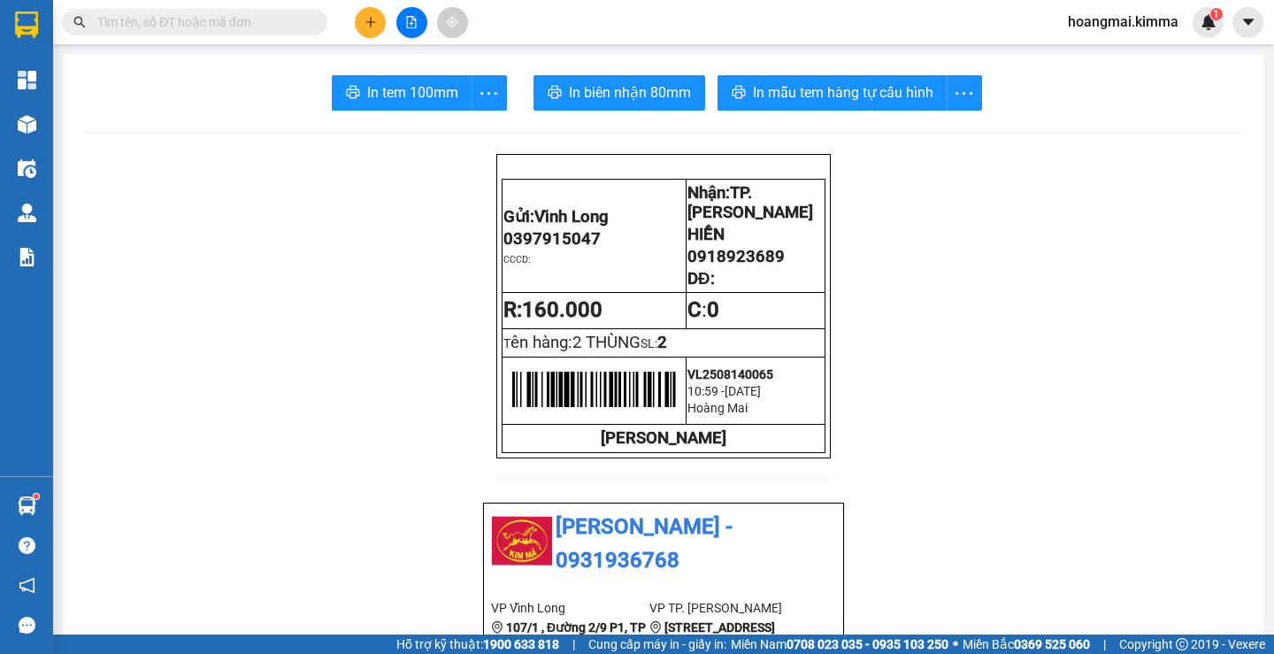
click at [359, 19] on button at bounding box center [370, 22] width 31 height 31
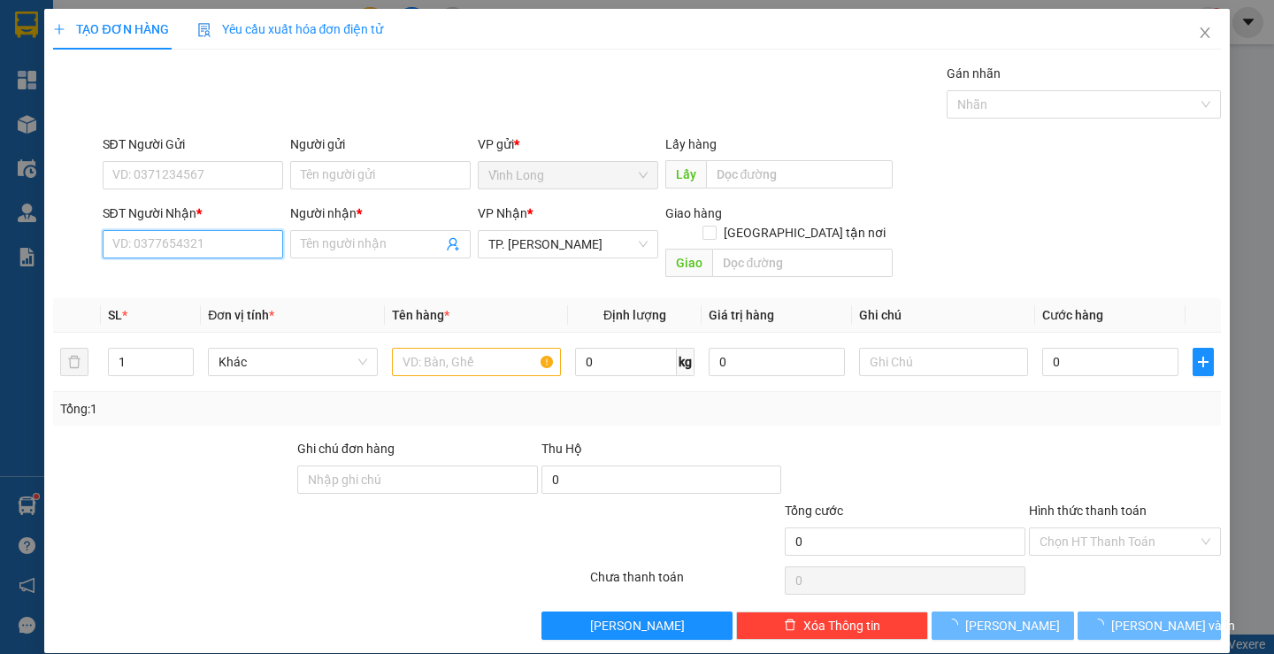
click at [180, 246] on input "SĐT Người Nhận *" at bounding box center [193, 244] width 180 height 28
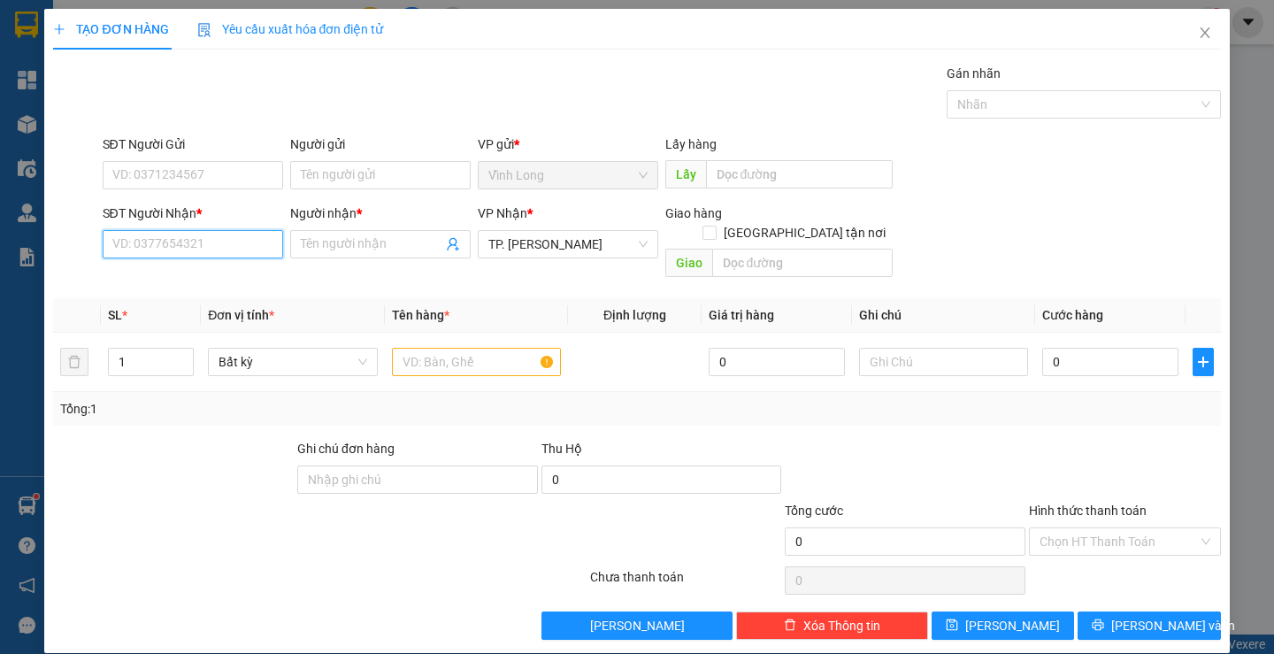
click at [180, 246] on input "SĐT Người Nhận *" at bounding box center [193, 244] width 180 height 28
drag, startPoint x: 171, startPoint y: 279, endPoint x: 163, endPoint y: 287, distance: 10.7
click at [171, 280] on div "0344055959 - TRÂN DENTIUM" at bounding box center [194, 279] width 167 height 19
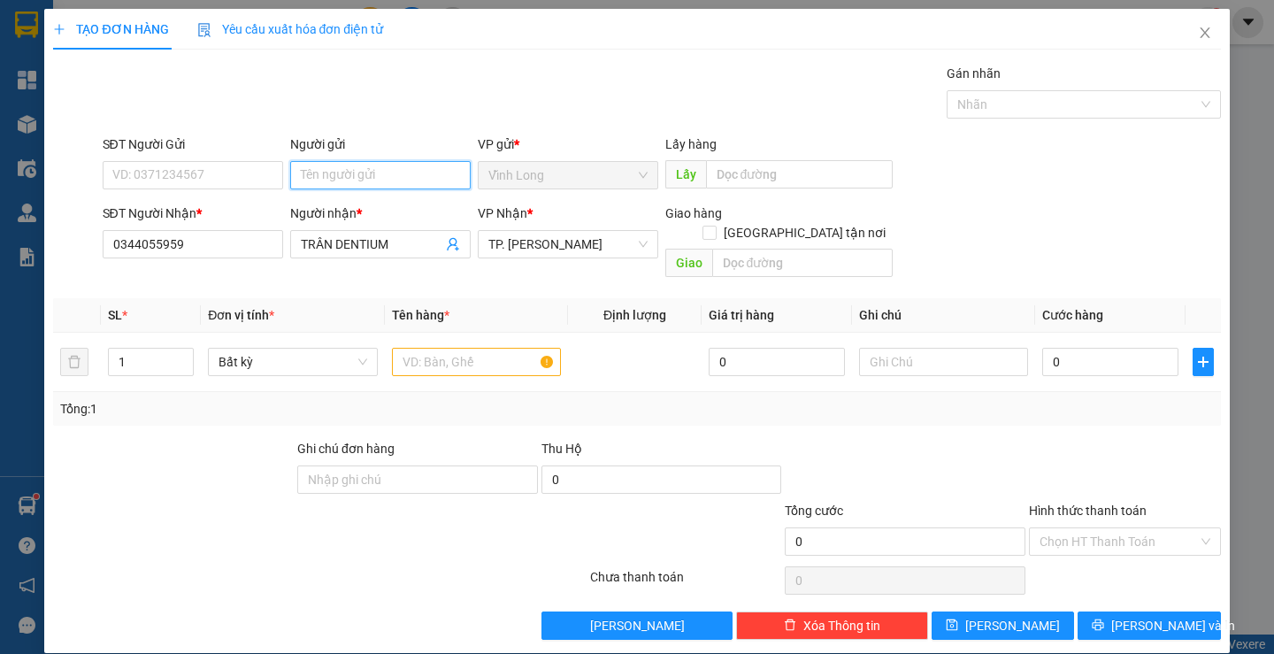
click at [324, 178] on input "Người gửi" at bounding box center [380, 175] width 180 height 28
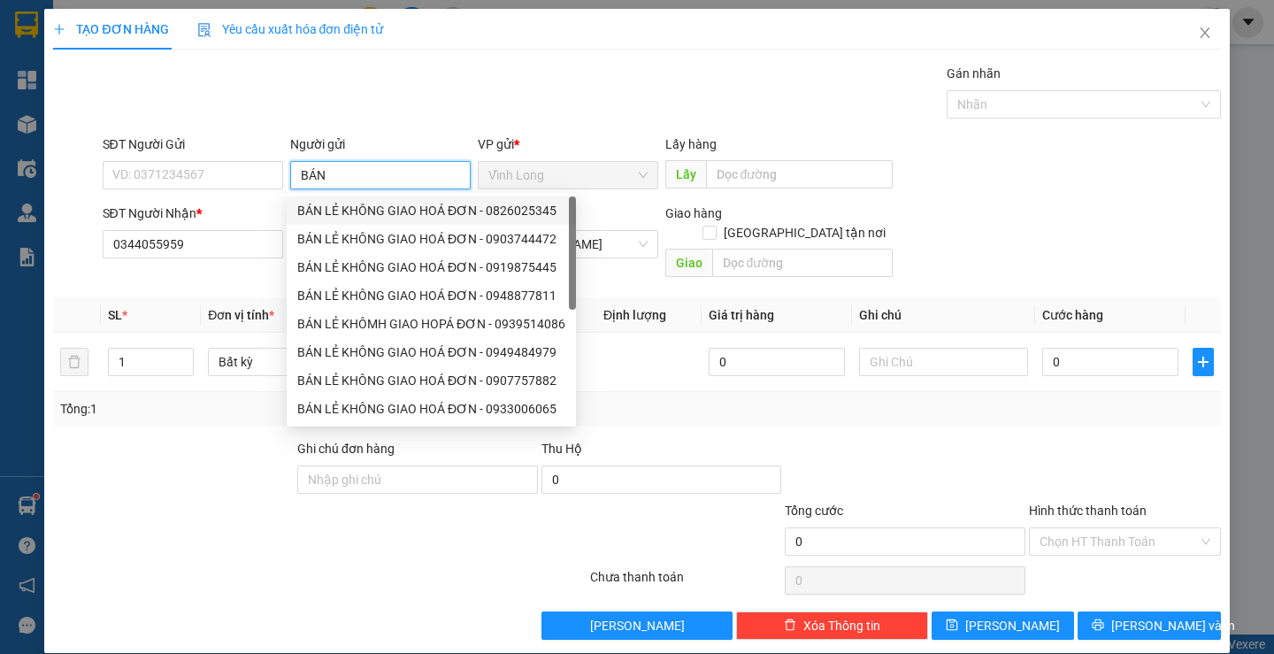
click at [377, 212] on div "BÁN LẺ KHÔNG GIAO HOÁ ĐƠN - 0826025345" at bounding box center [431, 210] width 268 height 19
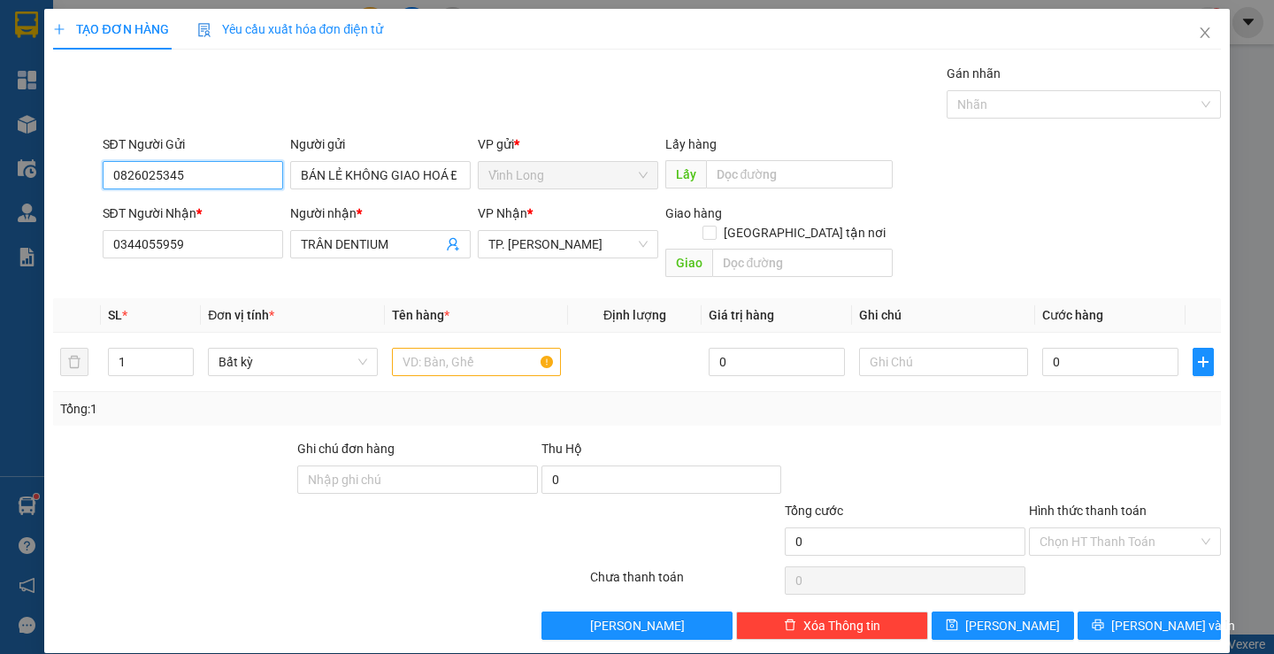
drag, startPoint x: 249, startPoint y: 181, endPoint x: 0, endPoint y: 200, distance: 249.2
click at [0, 200] on div "TẠO ĐƠN HÀNG Yêu cầu xuất hóa đơn điện tử Transit Pickup Surcharge Ids Transit …" at bounding box center [637, 327] width 1274 height 654
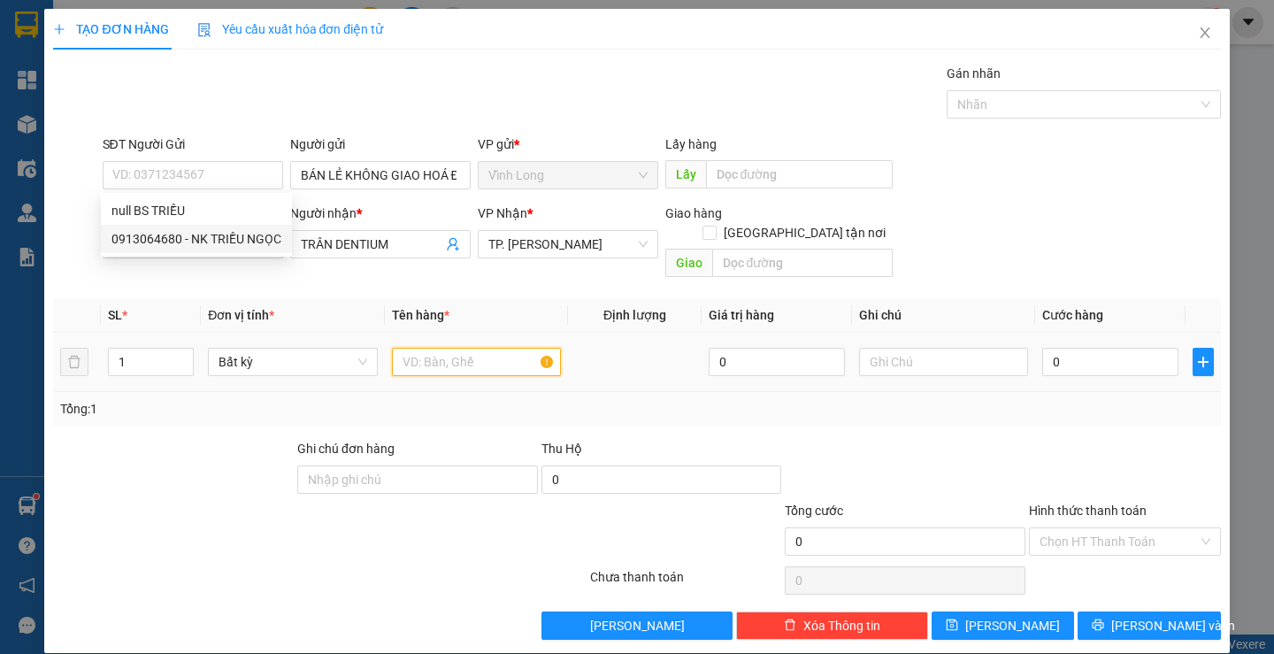
click at [471, 348] on input "text" at bounding box center [476, 362] width 169 height 28
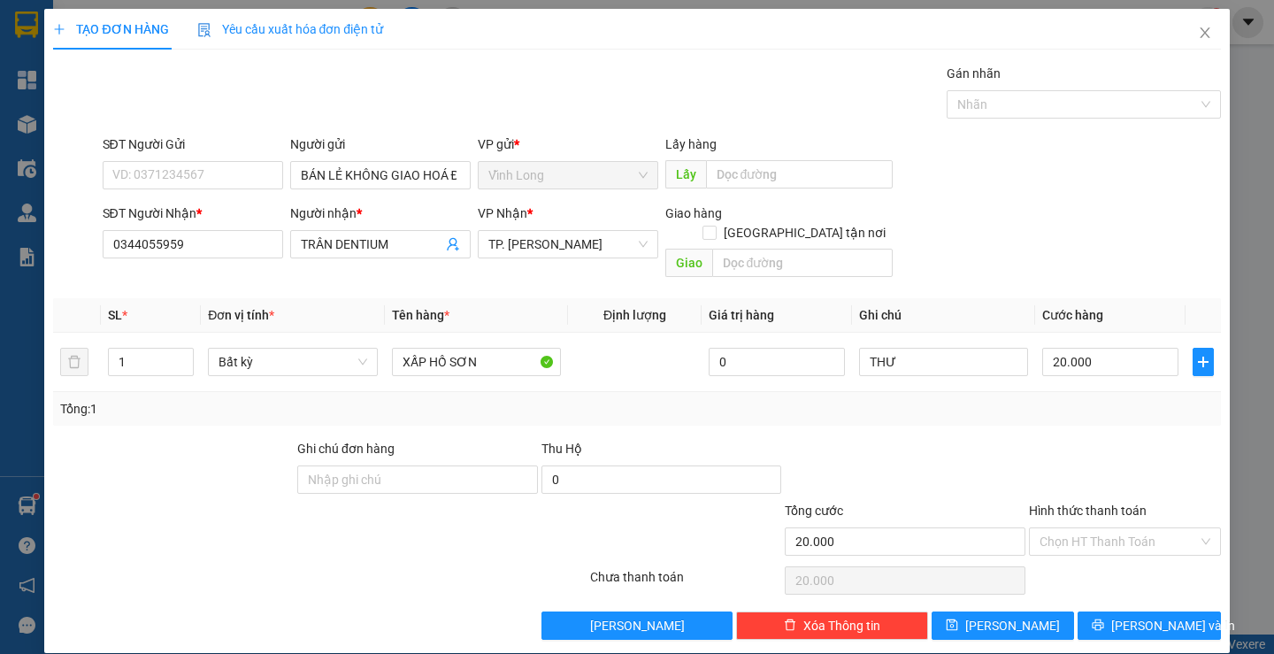
drag, startPoint x: 982, startPoint y: 427, endPoint x: 1022, endPoint y: 442, distance: 42.5
click at [983, 439] on div at bounding box center [905, 470] width 244 height 62
click at [1160, 528] on input "Hình thức thanh toán" at bounding box center [1118, 541] width 158 height 27
click at [1107, 547] on div "Tại văn phòng" at bounding box center [1113, 557] width 189 height 28
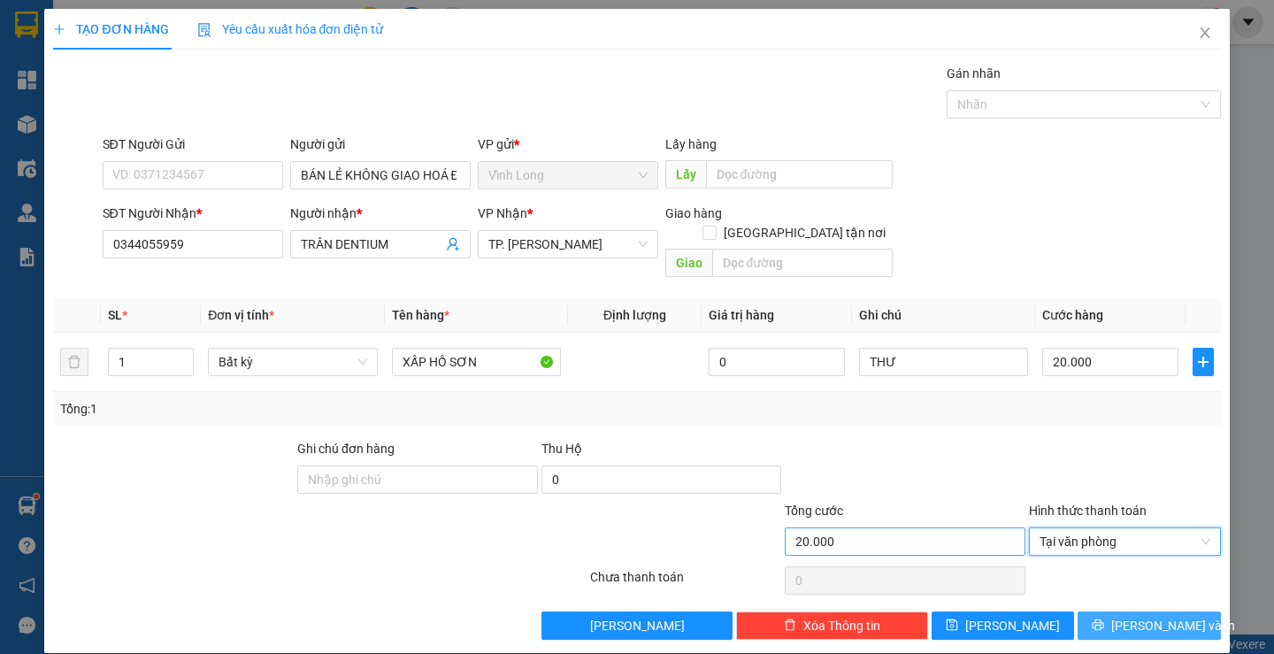
drag, startPoint x: 1137, startPoint y: 601, endPoint x: 975, endPoint y: 523, distance: 180.8
click at [1139, 616] on span "[PERSON_NAME] và In" at bounding box center [1173, 625] width 124 height 19
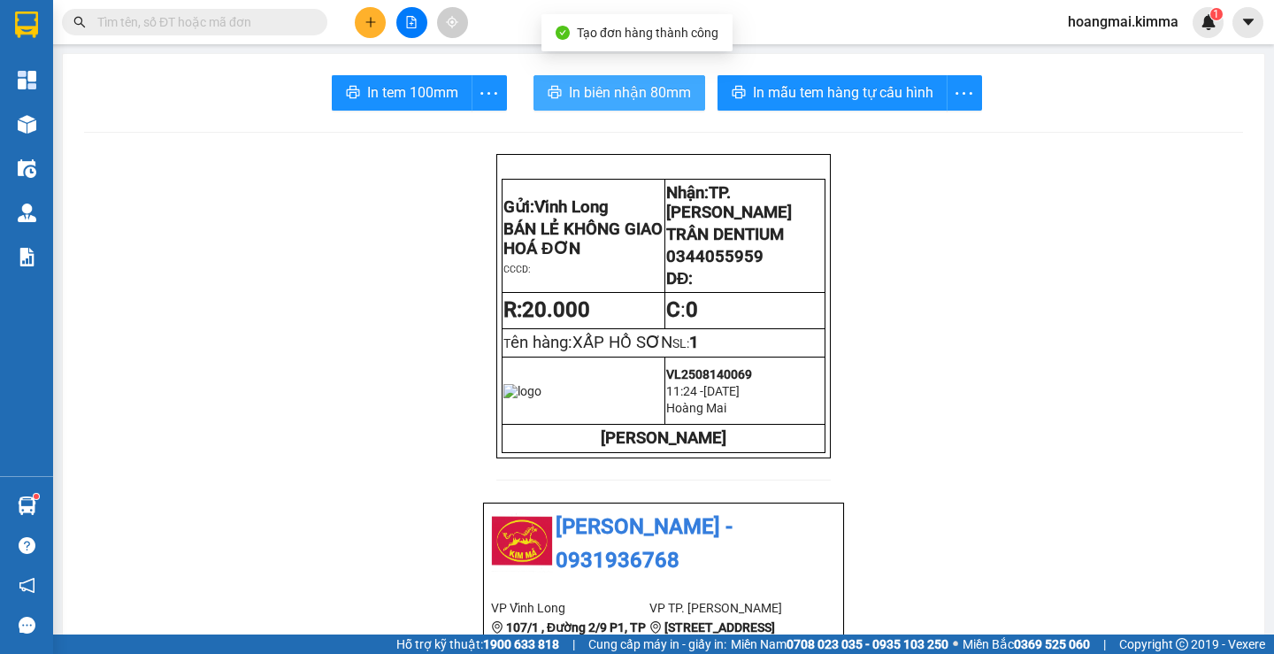
click at [619, 89] on span "In biên nhận 80mm" at bounding box center [630, 92] width 122 height 22
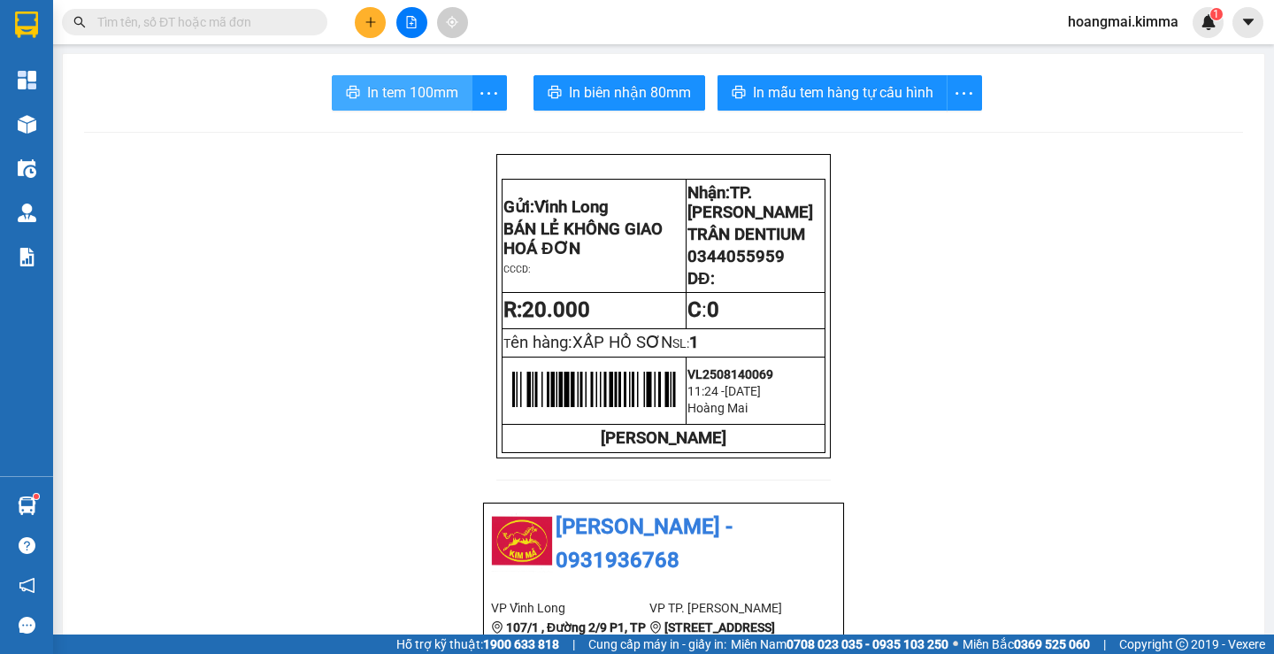
click at [407, 87] on span "In tem 100mm" at bounding box center [412, 92] width 91 height 22
click at [379, 27] on button at bounding box center [370, 22] width 31 height 31
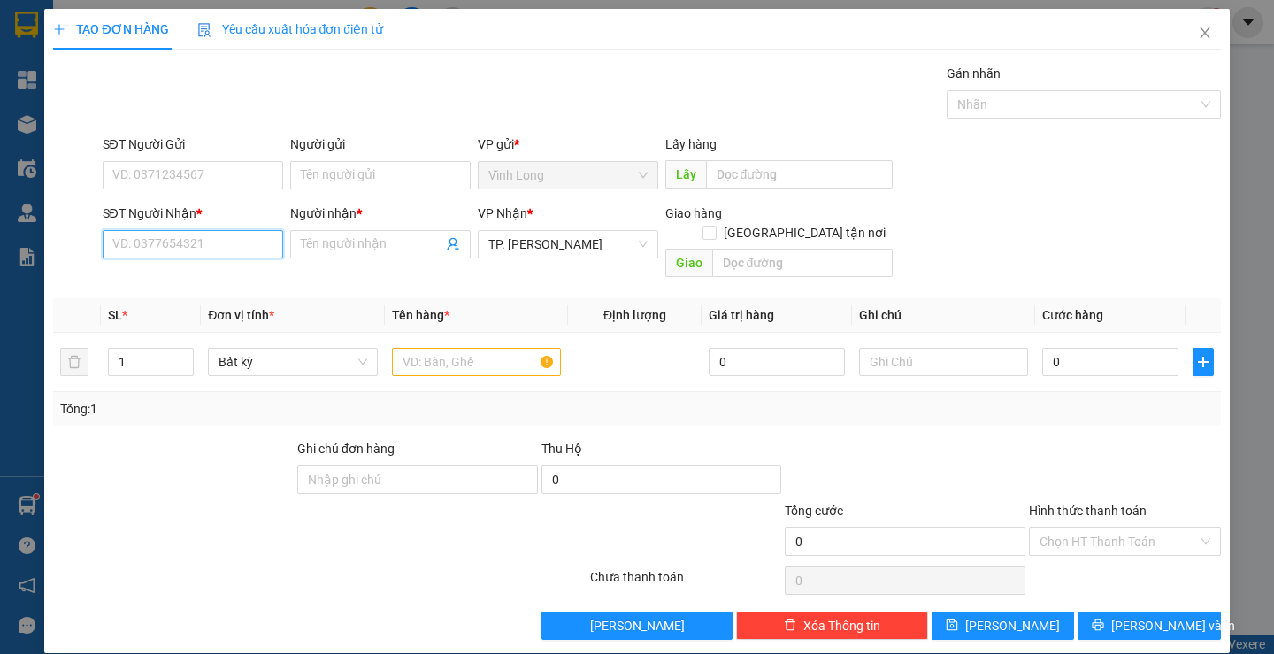
click at [241, 248] on input "SĐT Người Nhận *" at bounding box center [193, 244] width 180 height 28
click at [210, 276] on div "0901184567 - LAB [PERSON_NAME]" at bounding box center [211, 279] width 200 height 19
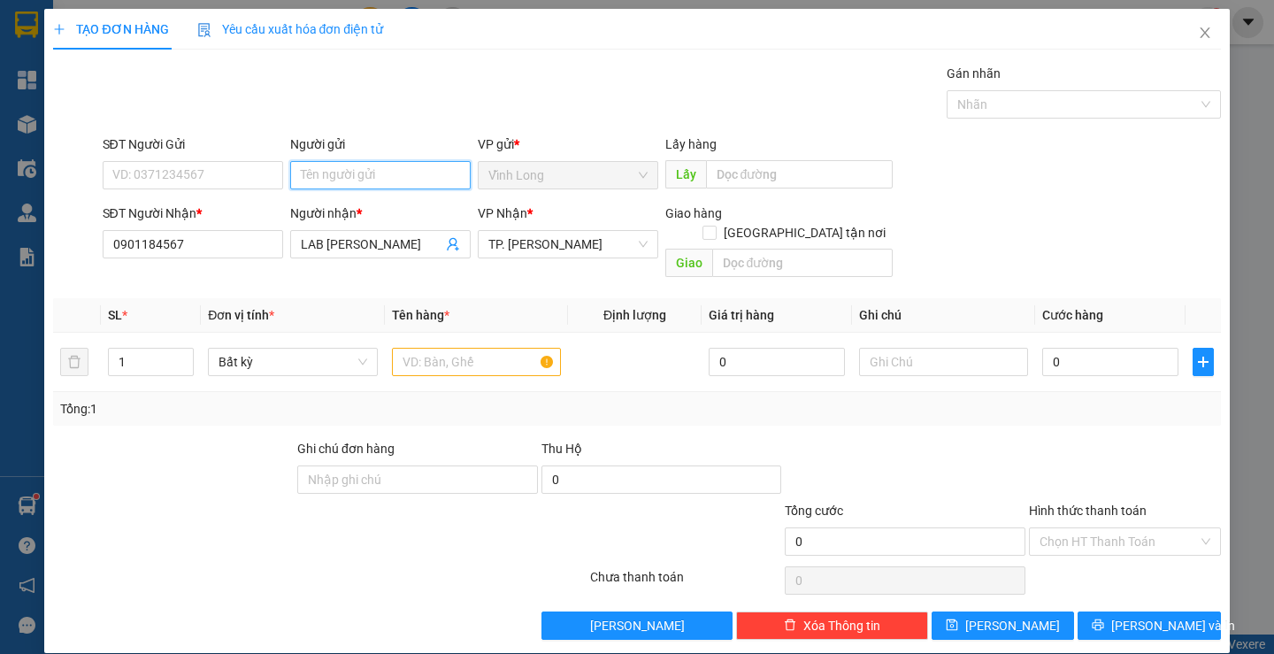
click at [320, 172] on input "Người gửi" at bounding box center [380, 175] width 180 height 28
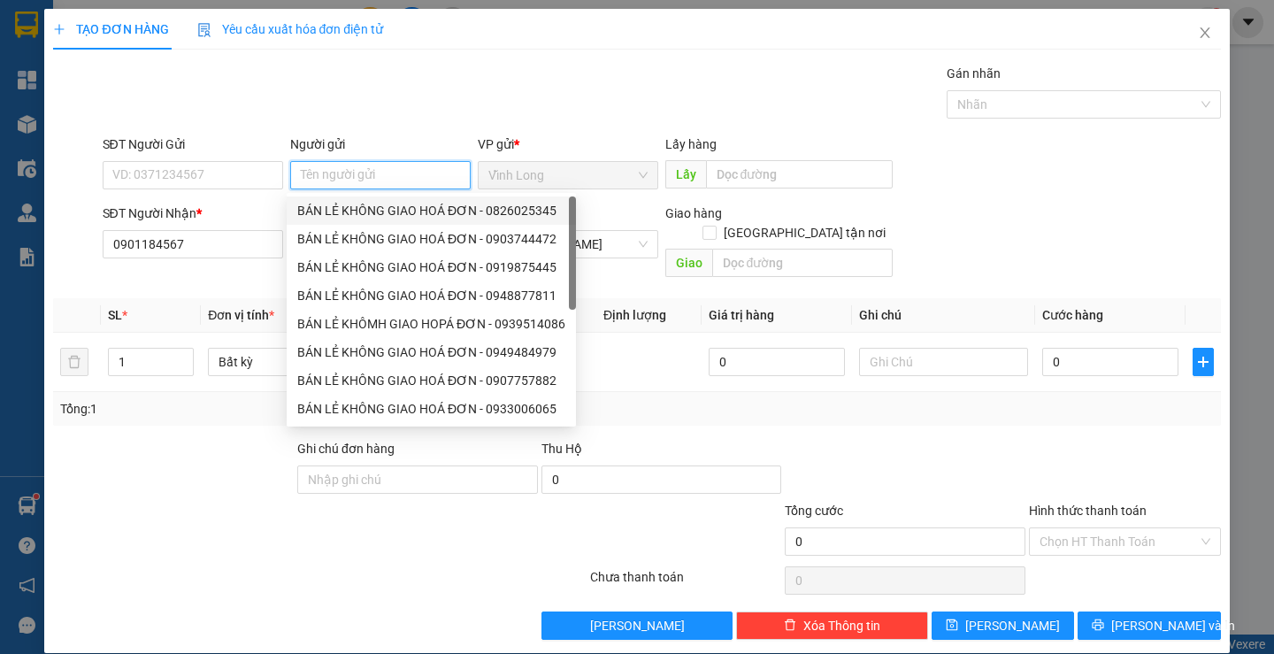
click at [373, 201] on div "BÁN LẺ KHÔNG GIAO HOÁ ĐƠN - 0826025345" at bounding box center [431, 210] width 268 height 19
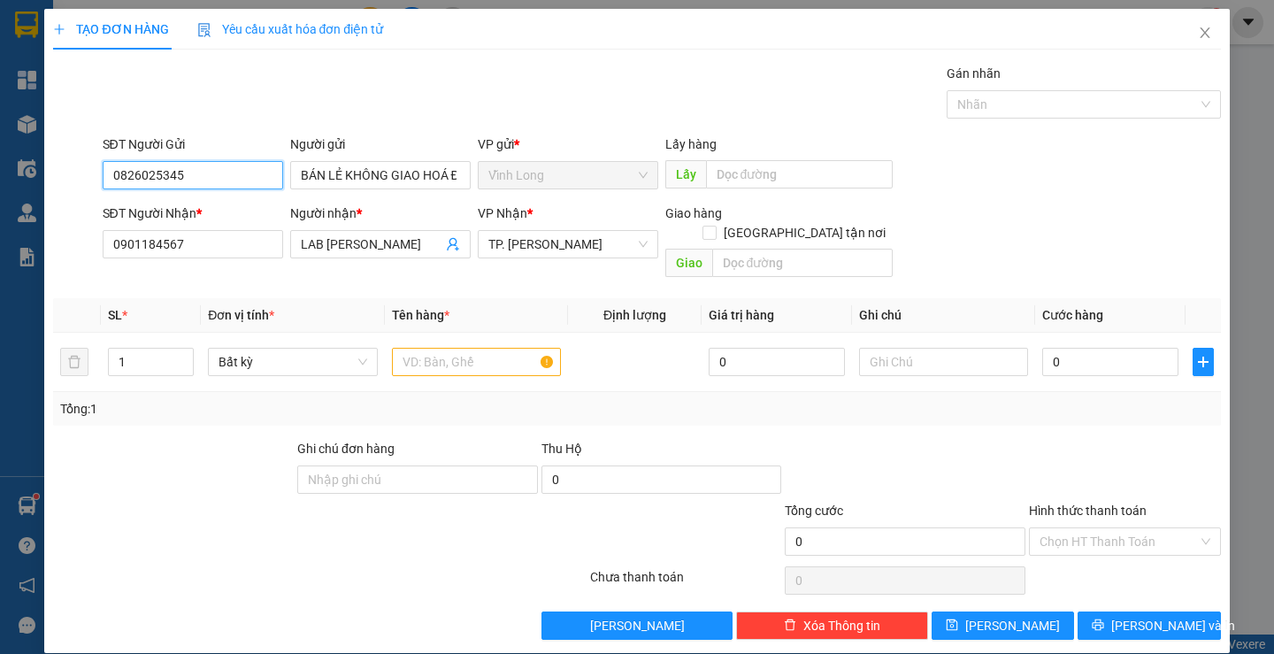
drag, startPoint x: 213, startPoint y: 162, endPoint x: 0, endPoint y: 156, distance: 213.2
click at [0, 156] on div "TẠO ĐƠN HÀNG Yêu cầu xuất hóa đơn điện tử Transit Pickup Surcharge Ids Transit …" at bounding box center [637, 327] width 1274 height 654
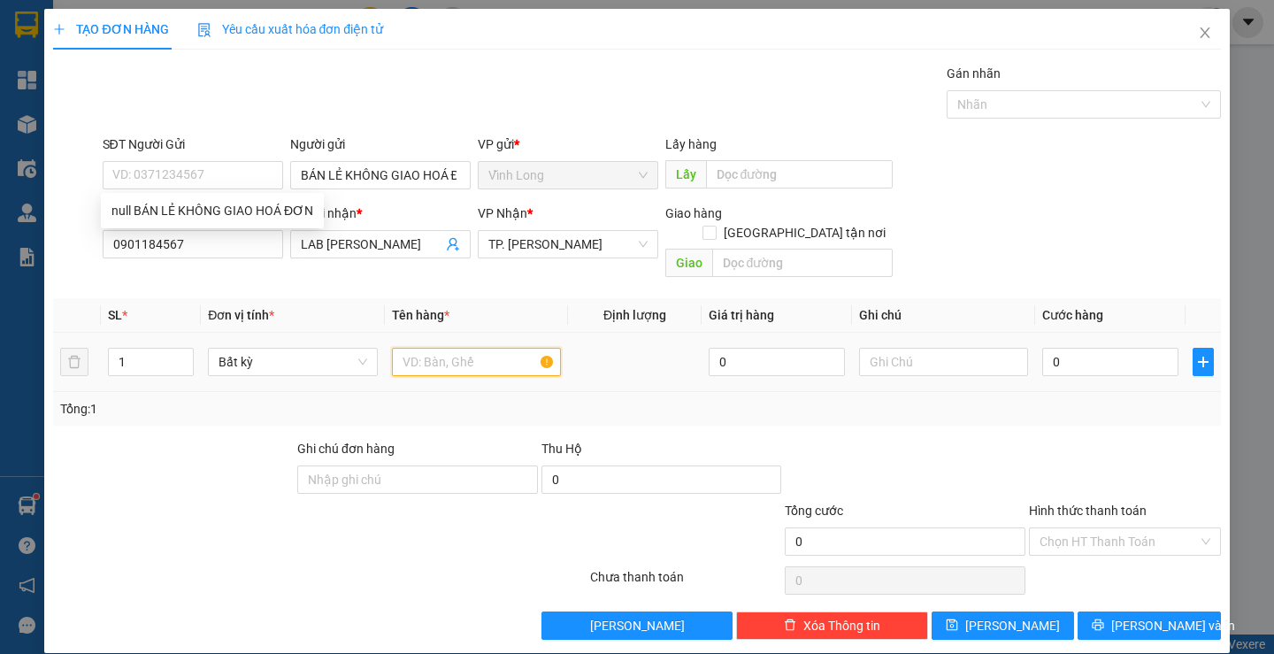
click at [485, 348] on input "text" at bounding box center [476, 362] width 169 height 28
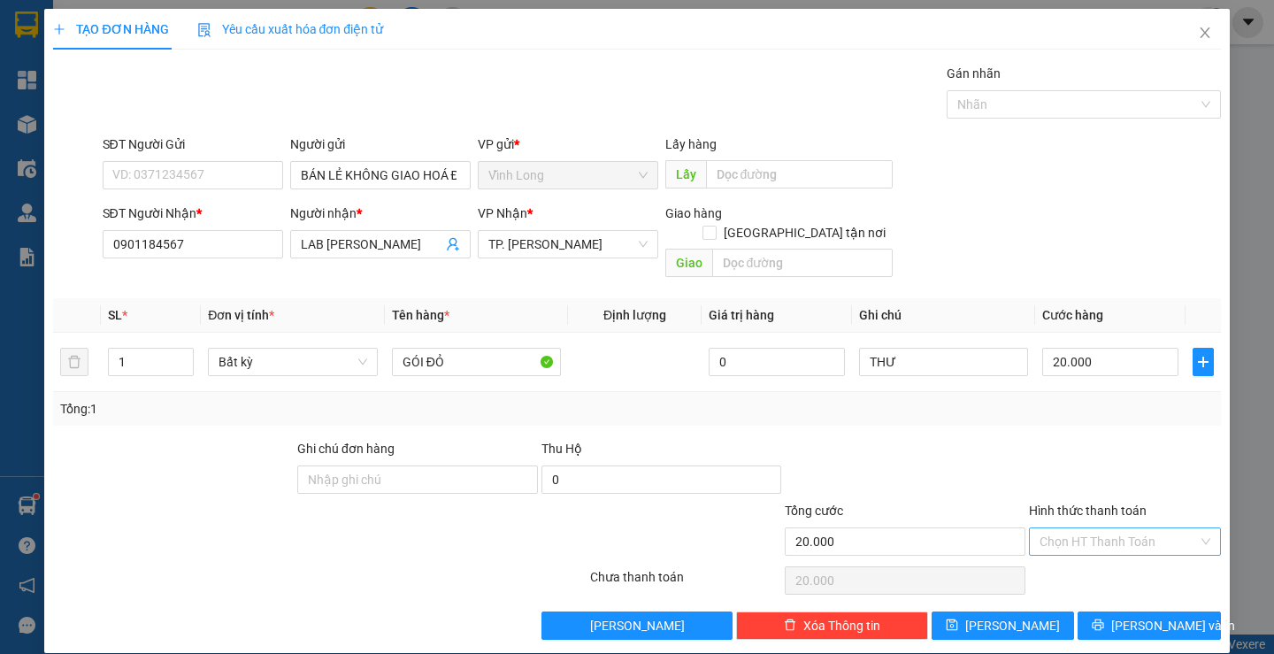
drag, startPoint x: 1129, startPoint y: 511, endPoint x: 1141, endPoint y: 527, distance: 20.2
click at [1136, 528] on input "Hình thức thanh toán" at bounding box center [1118, 541] width 158 height 27
click at [1126, 555] on div "Tại văn phòng" at bounding box center [1114, 556] width 168 height 19
click at [1139, 616] on span "[PERSON_NAME] và In" at bounding box center [1173, 625] width 124 height 19
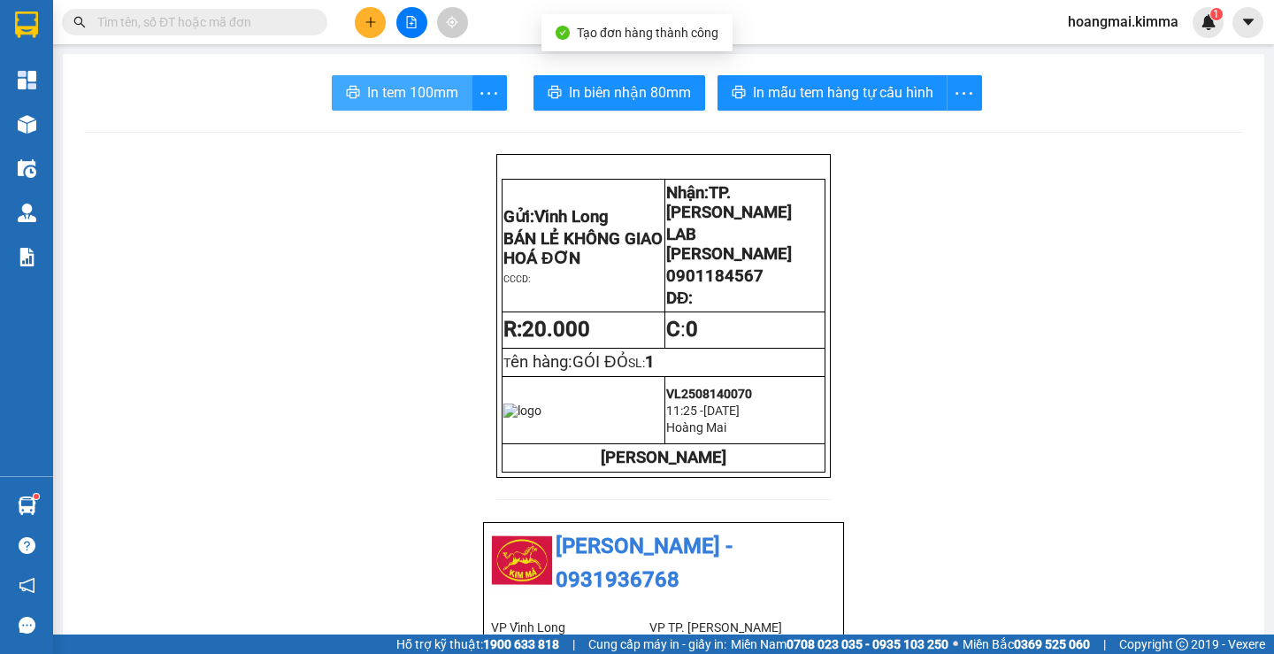
click at [393, 86] on span "In tem 100mm" at bounding box center [412, 92] width 91 height 22
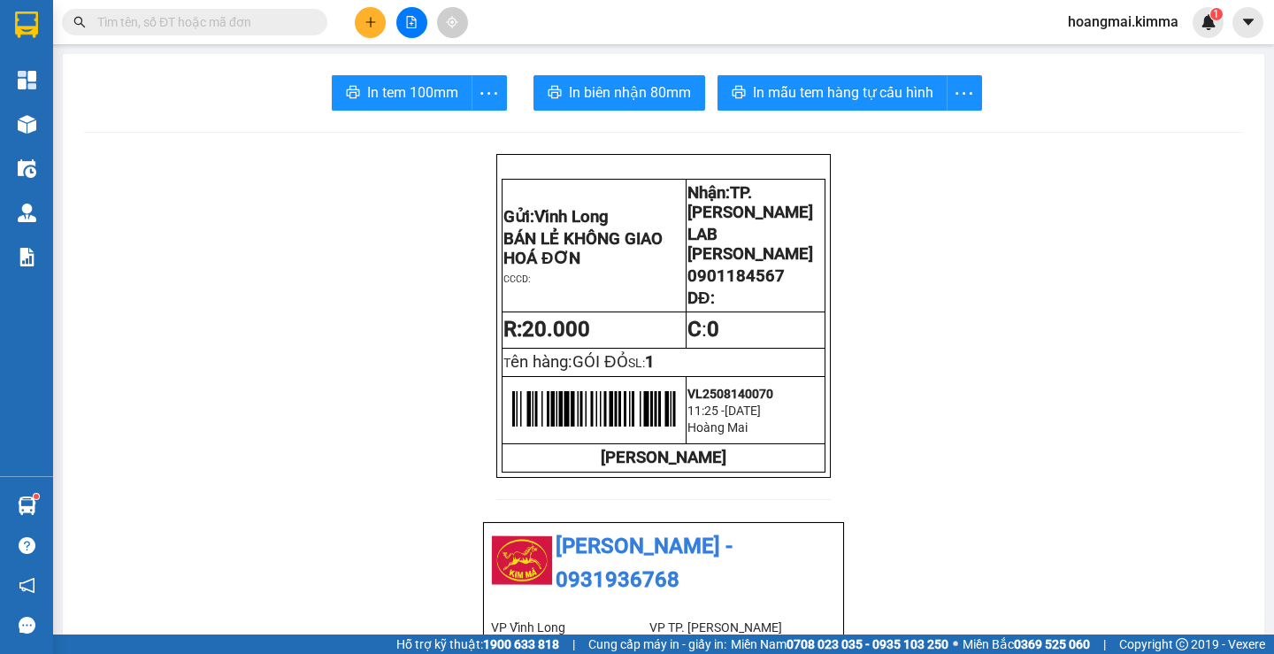
click at [364, 21] on icon "plus" at bounding box center [370, 22] width 12 height 12
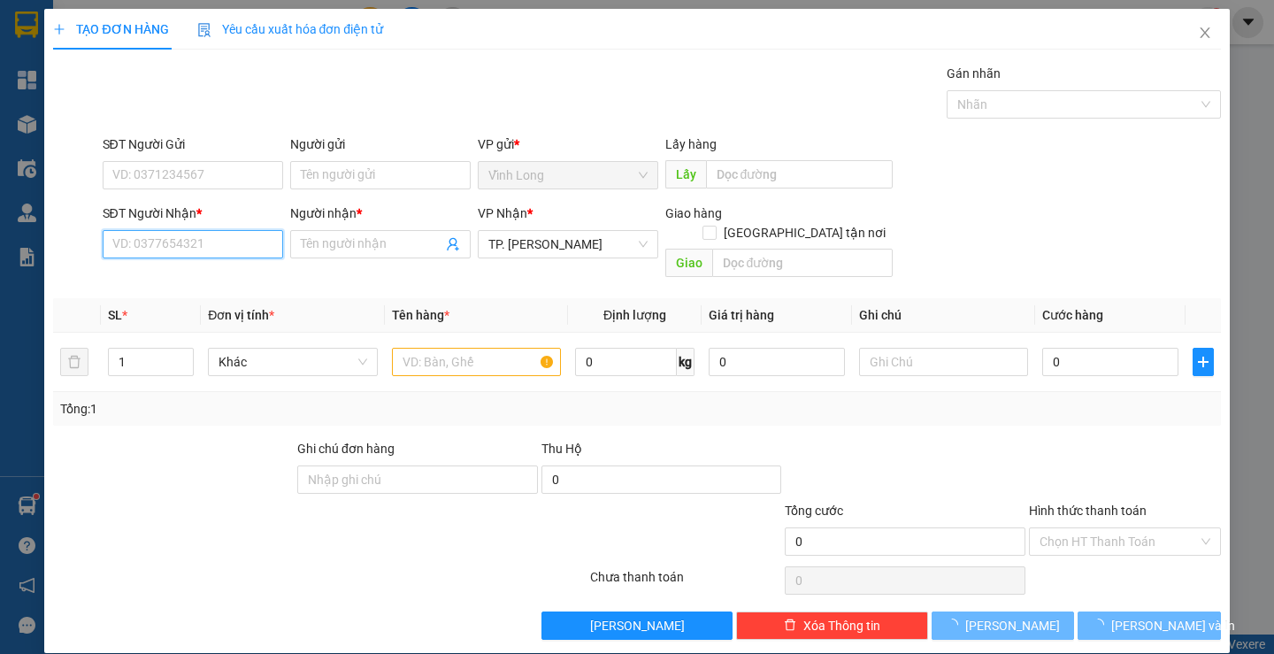
drag, startPoint x: 122, startPoint y: 241, endPoint x: 119, endPoint y: 229, distance: 12.9
click at [123, 241] on input "SĐT Người Nhận *" at bounding box center [193, 244] width 180 height 28
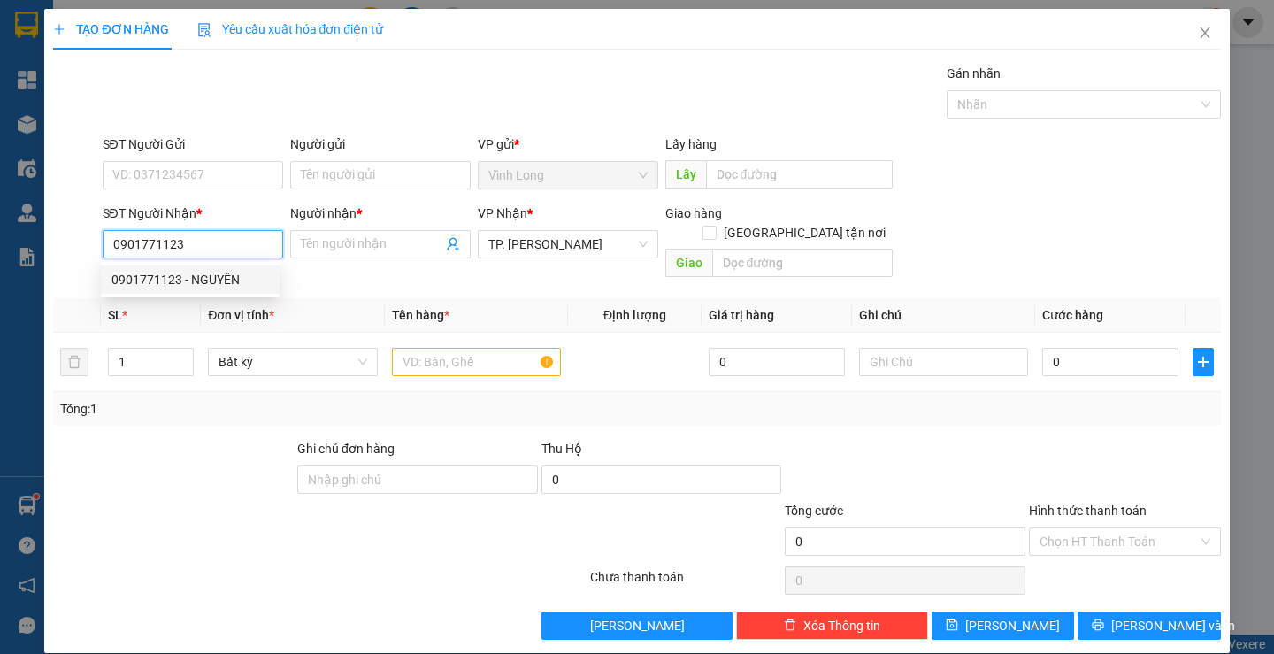
drag, startPoint x: 166, startPoint y: 272, endPoint x: 360, endPoint y: 325, distance: 200.8
click at [165, 272] on div "0901771123 - NGUYÊN" at bounding box center [189, 279] width 157 height 19
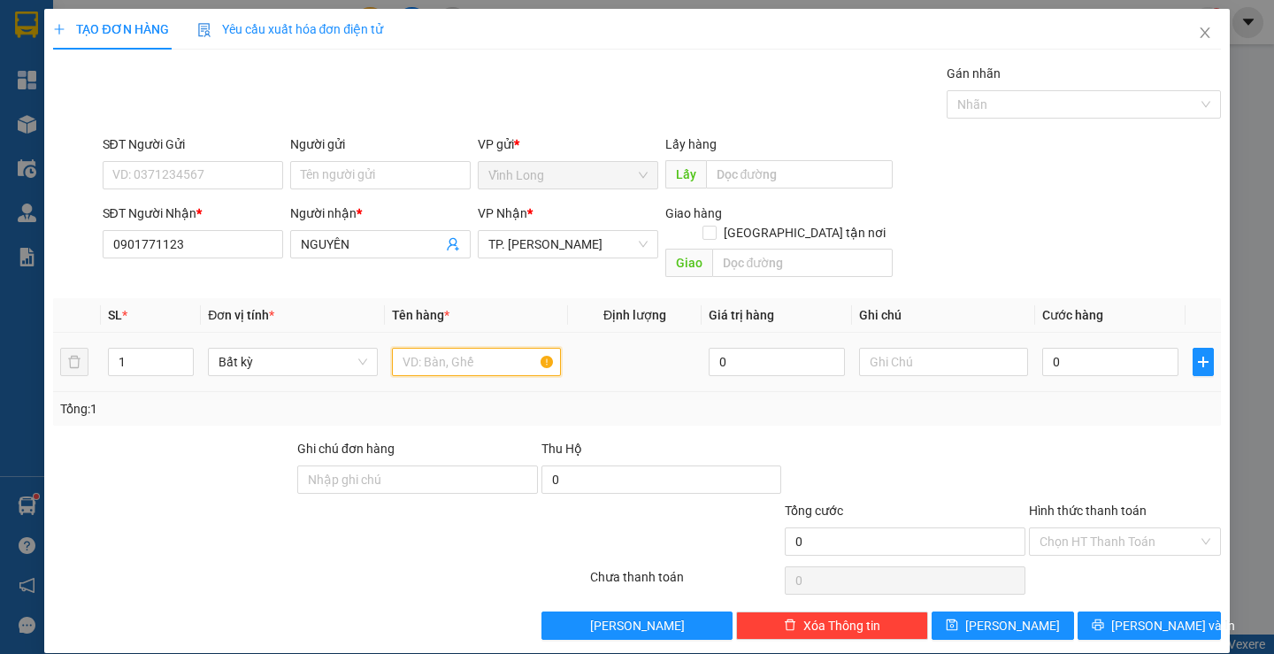
click at [439, 348] on input "text" at bounding box center [476, 362] width 169 height 28
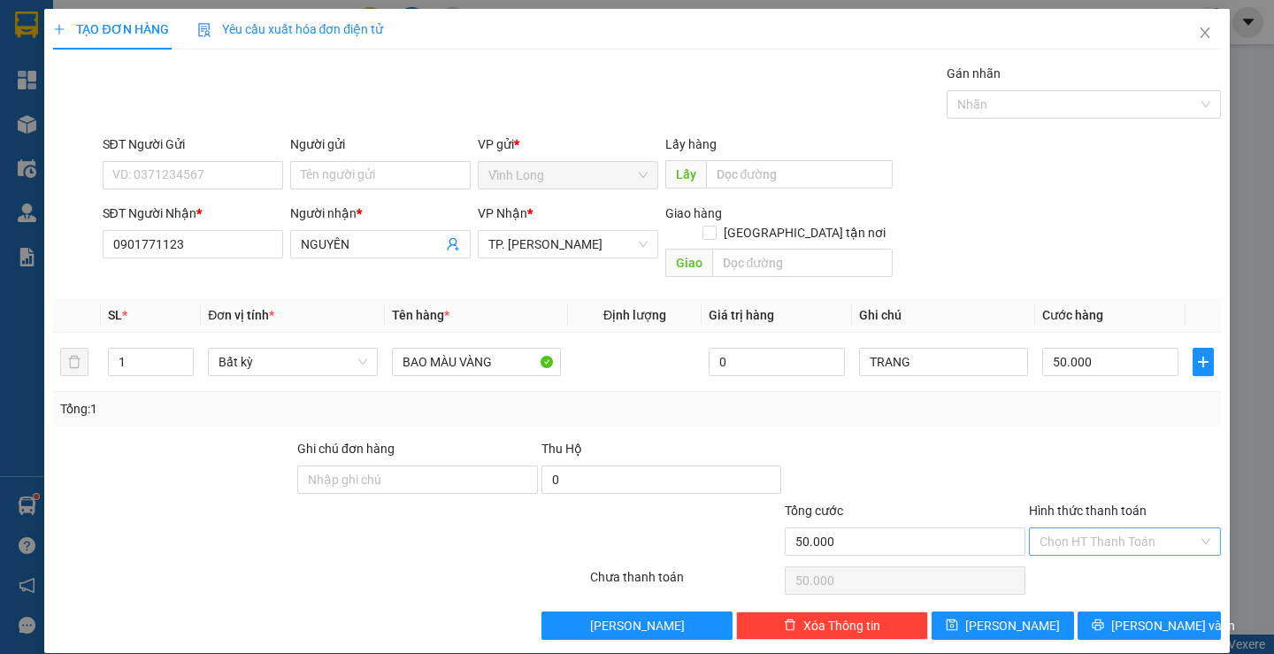
click at [1107, 528] on input "Hình thức thanh toán" at bounding box center [1118, 541] width 158 height 27
click at [1092, 555] on div "Tại văn phòng" at bounding box center [1114, 556] width 168 height 19
click at [1097, 611] on button "[PERSON_NAME] và In" at bounding box center [1148, 625] width 142 height 28
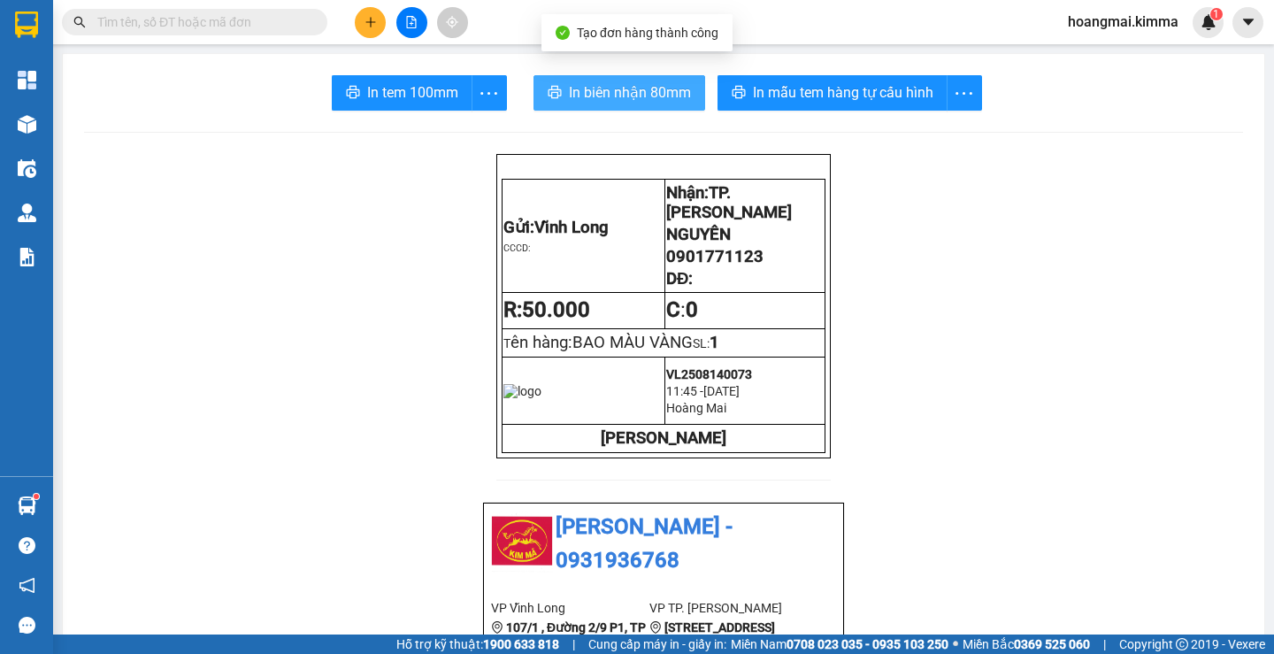
click at [561, 88] on button "In biên nhận 80mm" at bounding box center [619, 92] width 172 height 35
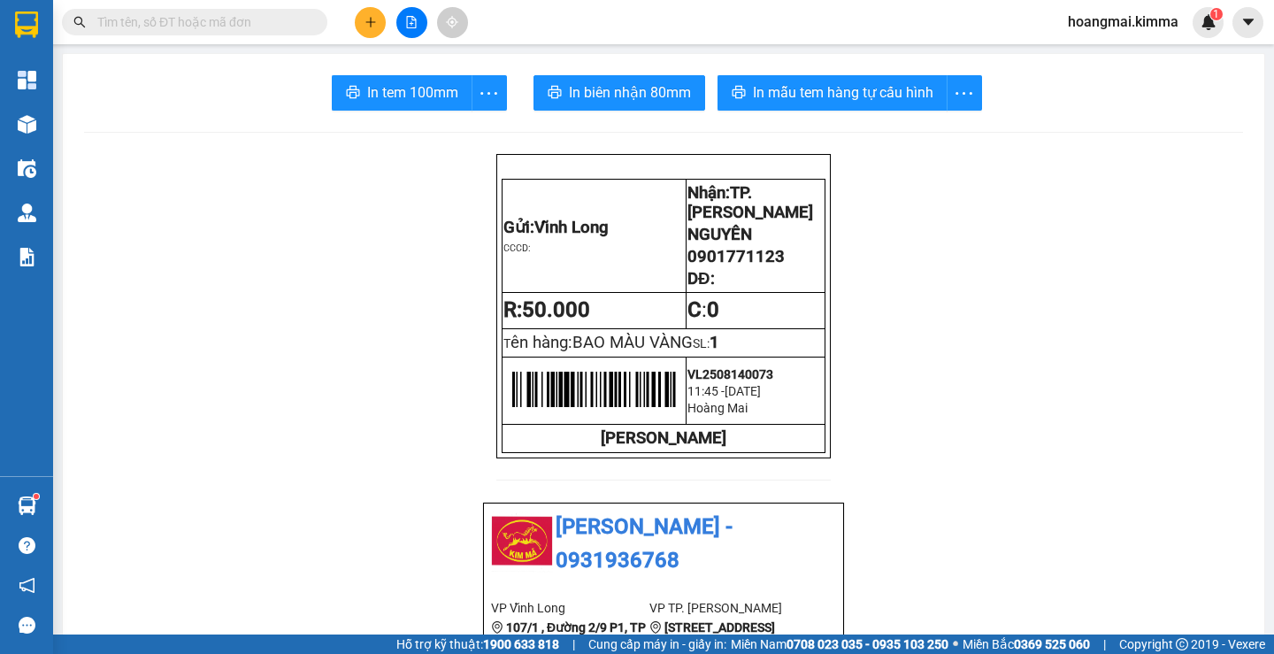
click at [661, 97] on span "In biên nhận 80mm" at bounding box center [630, 92] width 122 height 22
click at [410, 94] on span "In tem 100mm" at bounding box center [412, 92] width 91 height 22
click at [370, 21] on icon "plus" at bounding box center [370, 22] width 12 height 12
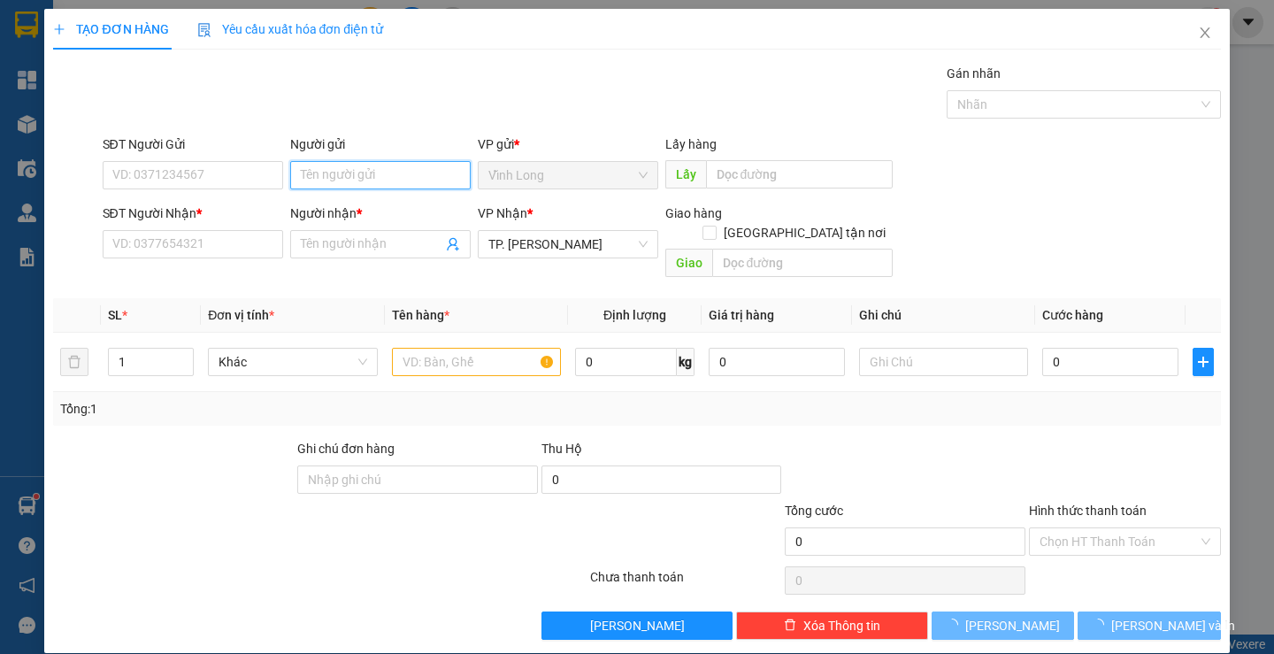
click at [302, 177] on input "Người gửi" at bounding box center [380, 175] width 180 height 28
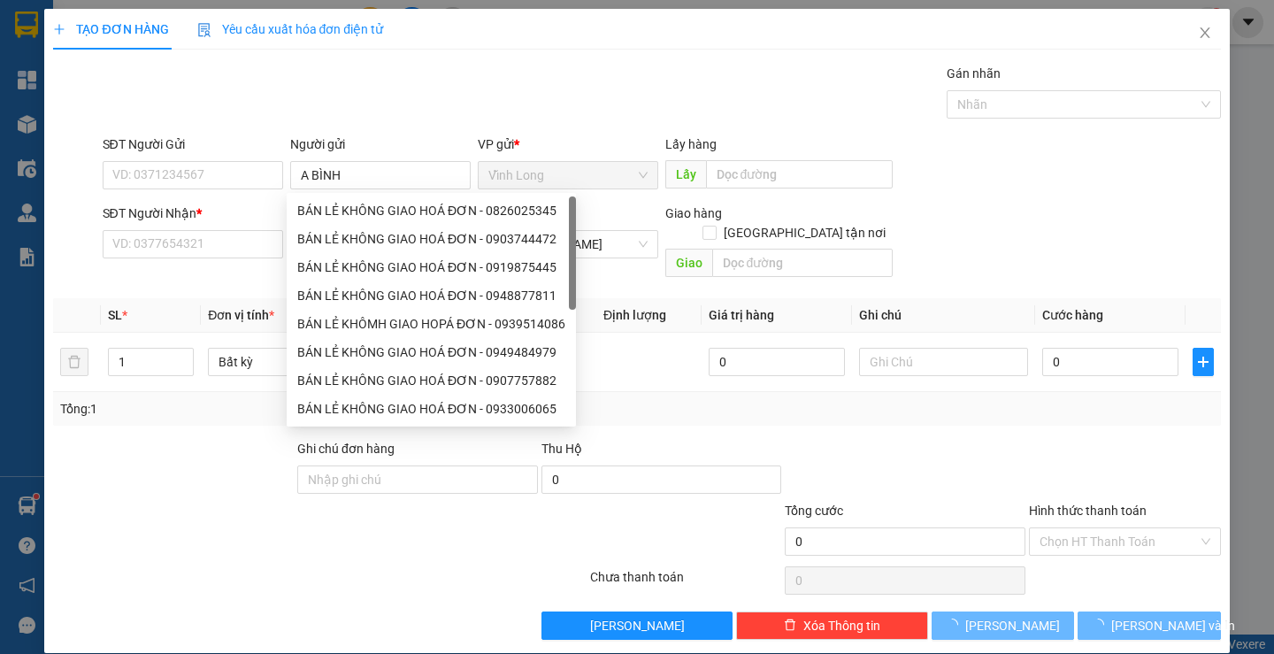
click at [453, 98] on div "Gói vận chuyển * Tiêu chuẩn Gán nhãn Nhãn" at bounding box center [661, 95] width 1125 height 62
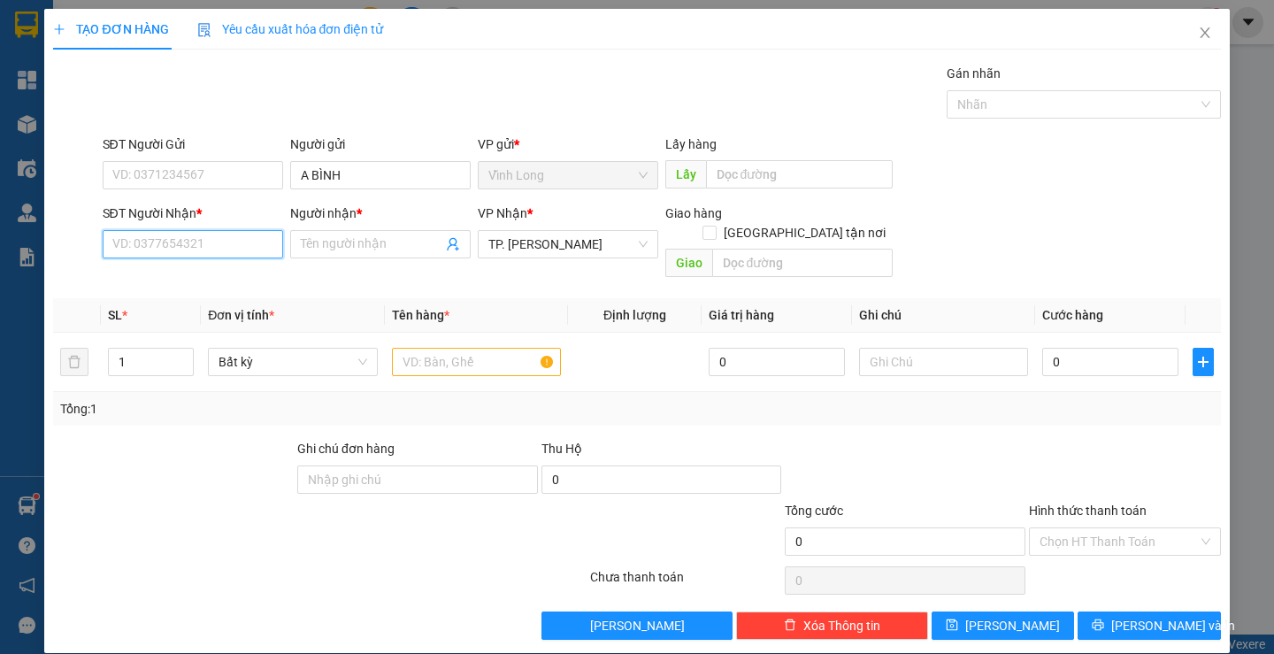
click at [218, 245] on input "SĐT Người Nhận *" at bounding box center [193, 244] width 180 height 28
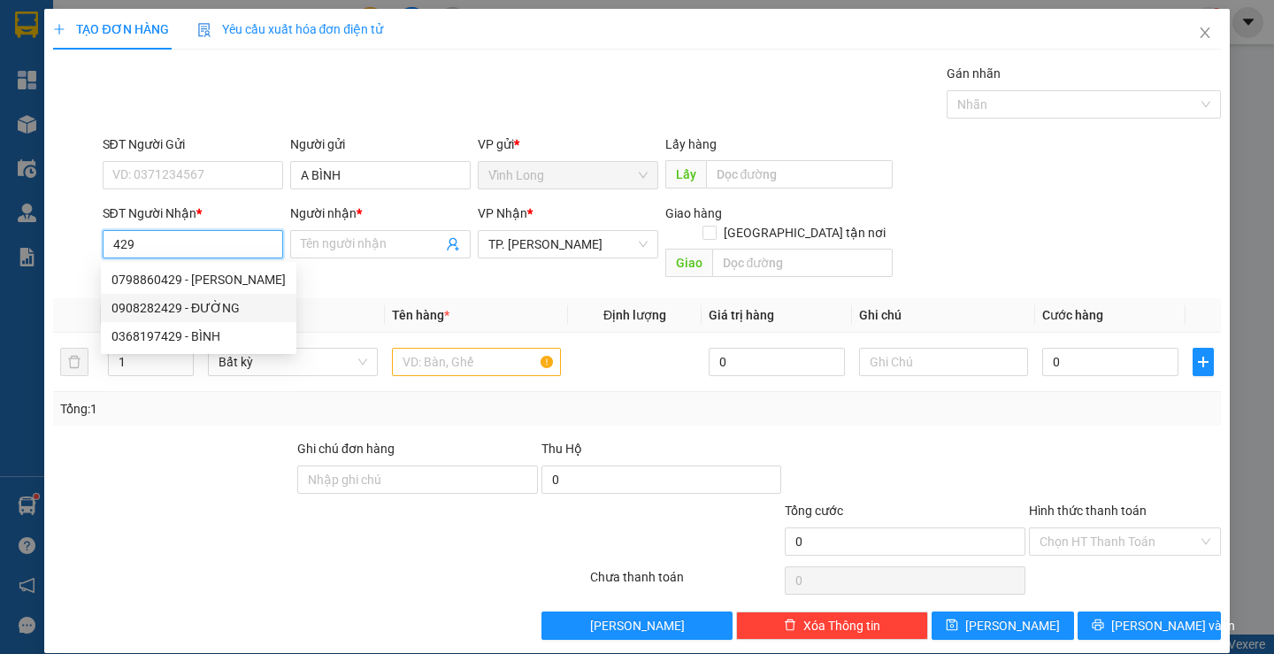
drag, startPoint x: 227, startPoint y: 302, endPoint x: 239, endPoint y: 302, distance: 11.5
click at [227, 302] on div "0908282429 - ĐƯỜNG" at bounding box center [198, 307] width 174 height 19
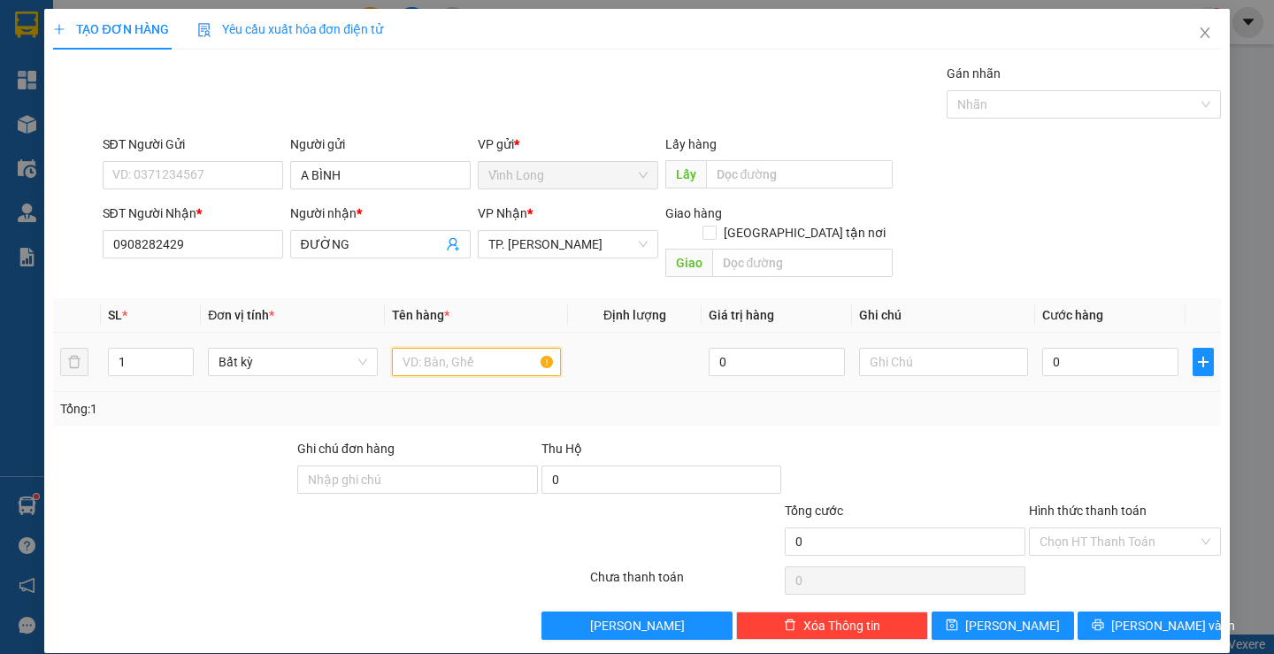
click at [418, 348] on input "text" at bounding box center [476, 362] width 169 height 28
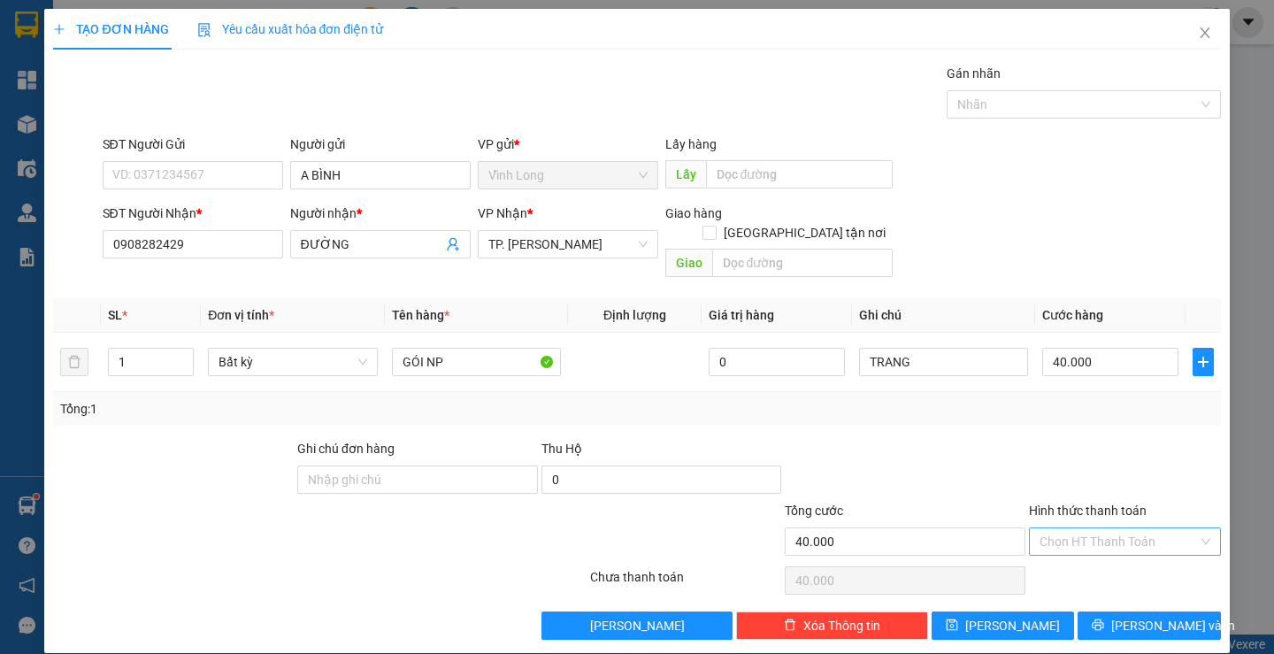
click at [1062, 528] on input "Hình thức thanh toán" at bounding box center [1118, 541] width 158 height 27
click at [1055, 551] on div "Tại văn phòng" at bounding box center [1114, 556] width 168 height 19
click at [1129, 616] on span "[PERSON_NAME] và In" at bounding box center [1173, 625] width 124 height 19
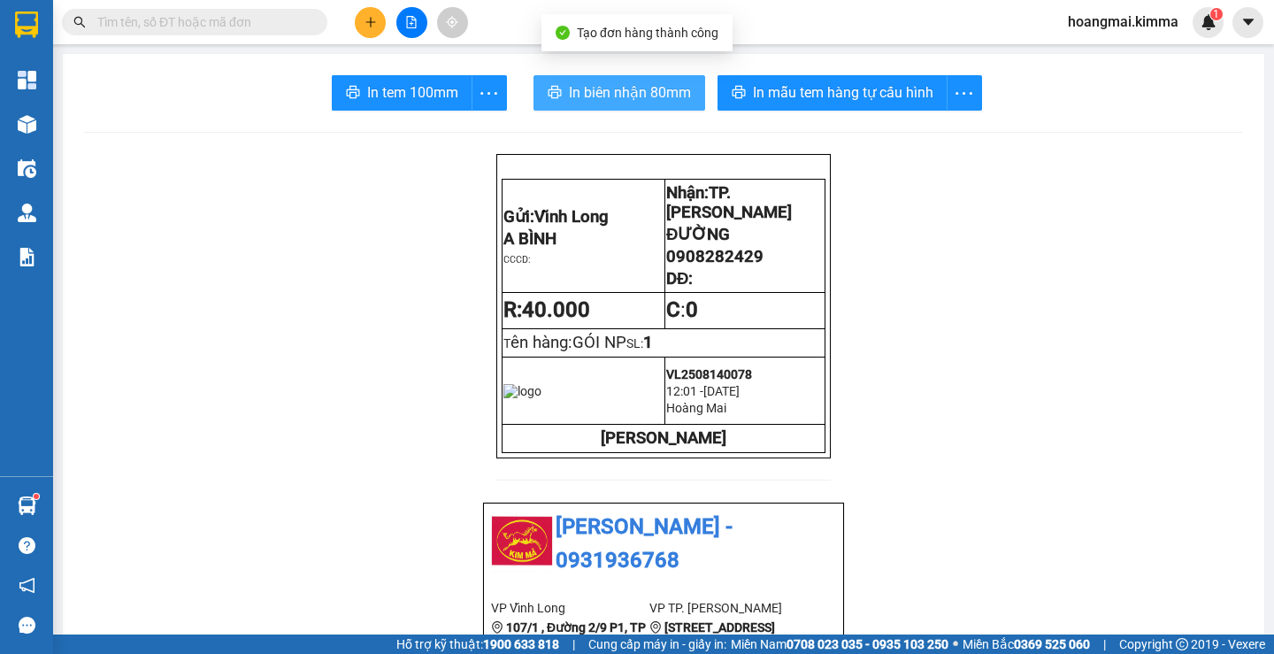
click at [601, 89] on span "In biên nhận 80mm" at bounding box center [630, 92] width 122 height 22
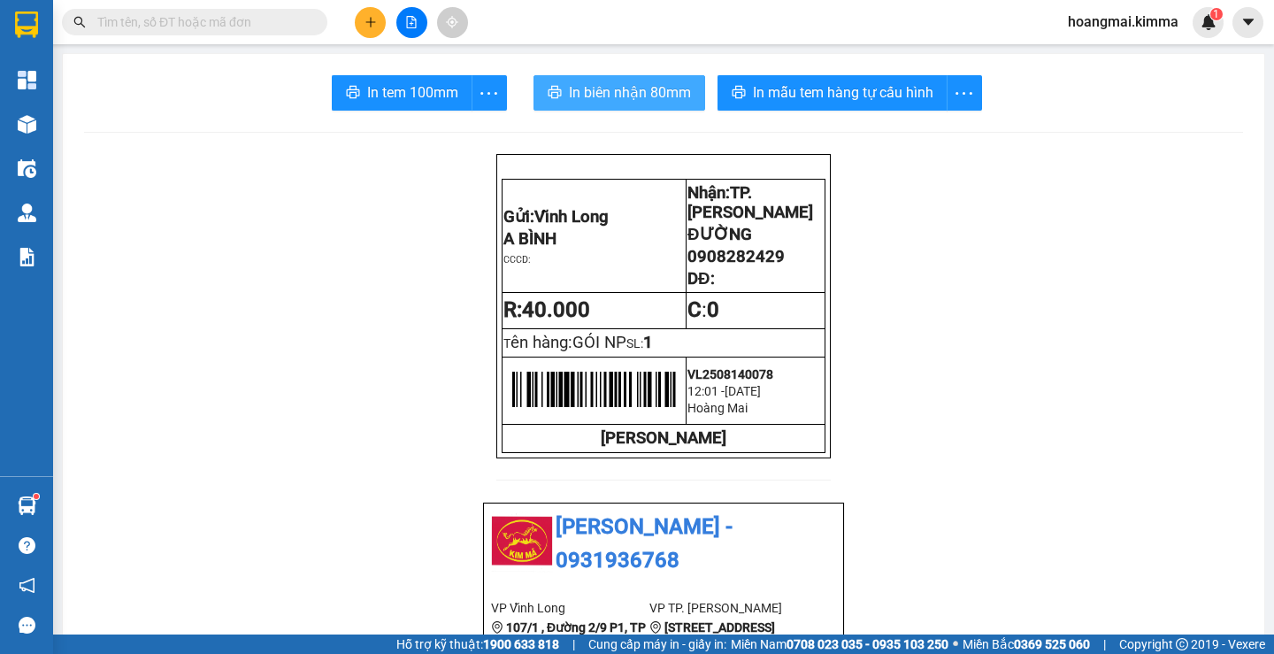
click at [570, 96] on span "In biên nhận 80mm" at bounding box center [630, 92] width 122 height 22
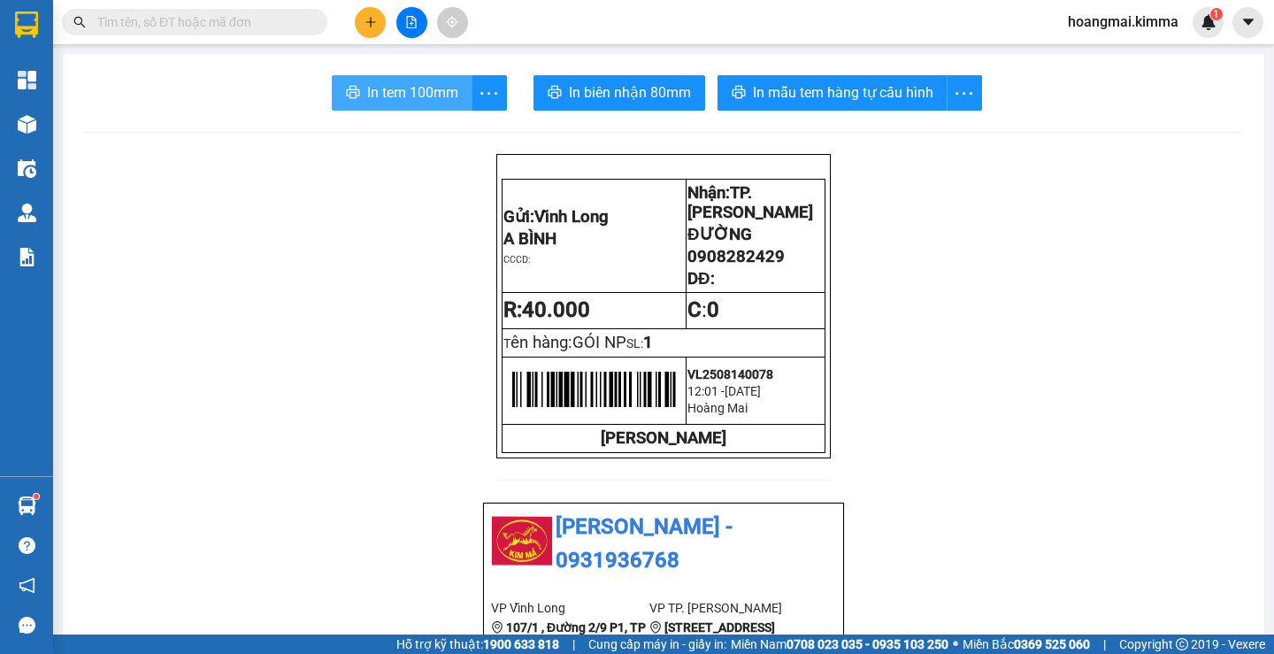
click at [378, 95] on span "In tem 100mm" at bounding box center [412, 92] width 91 height 22
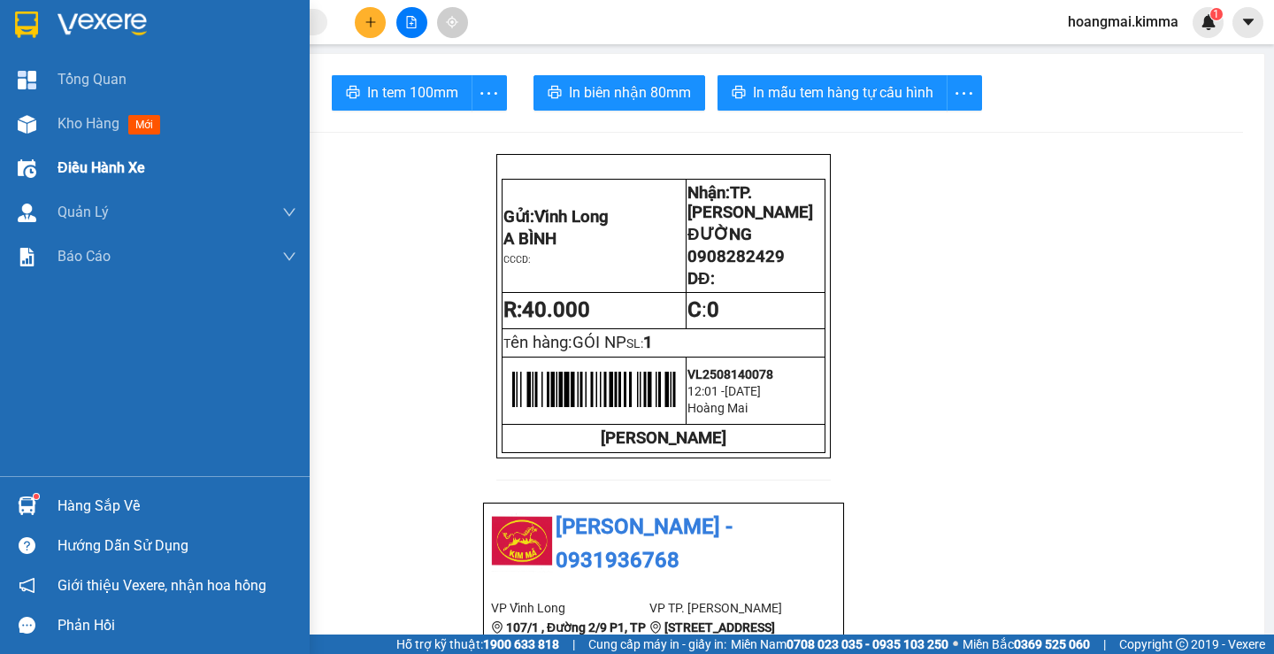
click at [89, 120] on span "Kho hàng" at bounding box center [88, 123] width 62 height 17
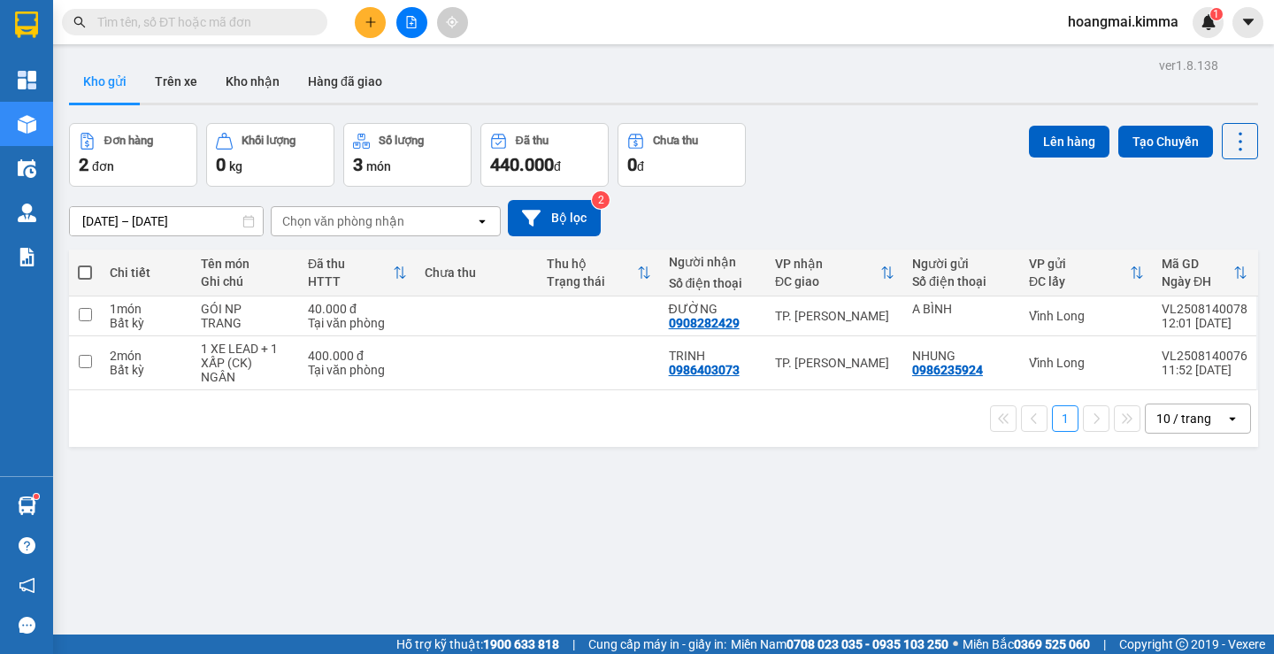
click at [1157, 431] on div "10 / trang" at bounding box center [1185, 418] width 80 height 28
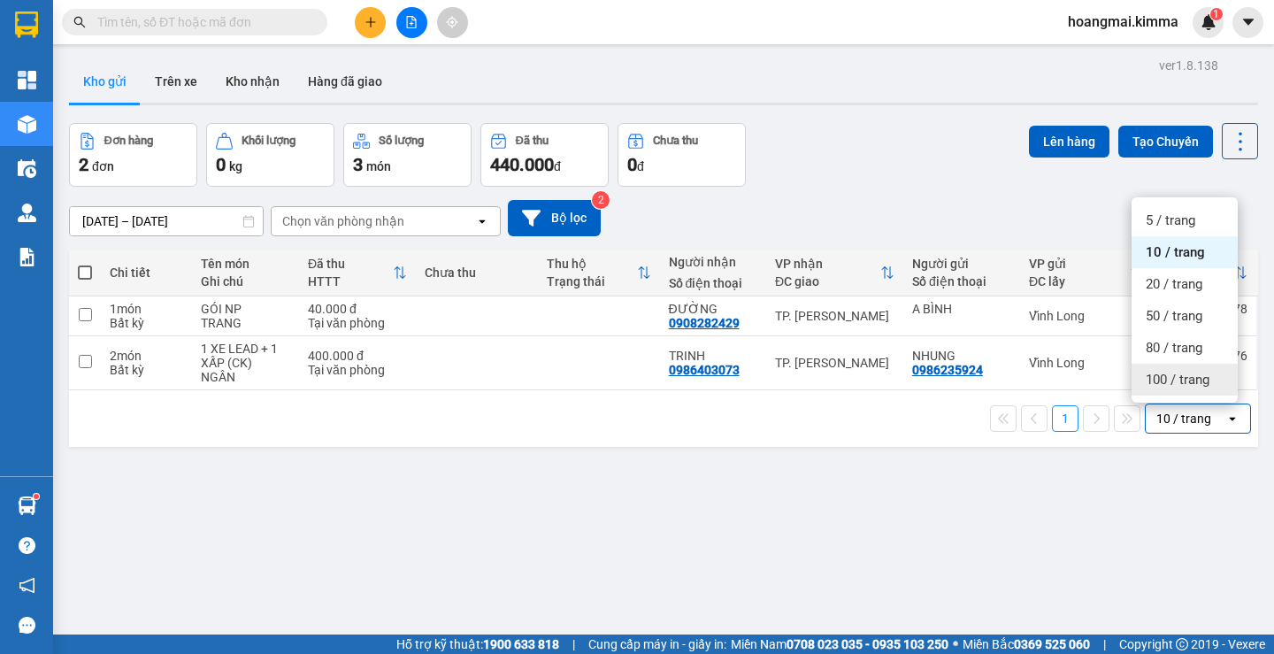
click at [408, 27] on icon "file-add" at bounding box center [411, 22] width 12 height 12
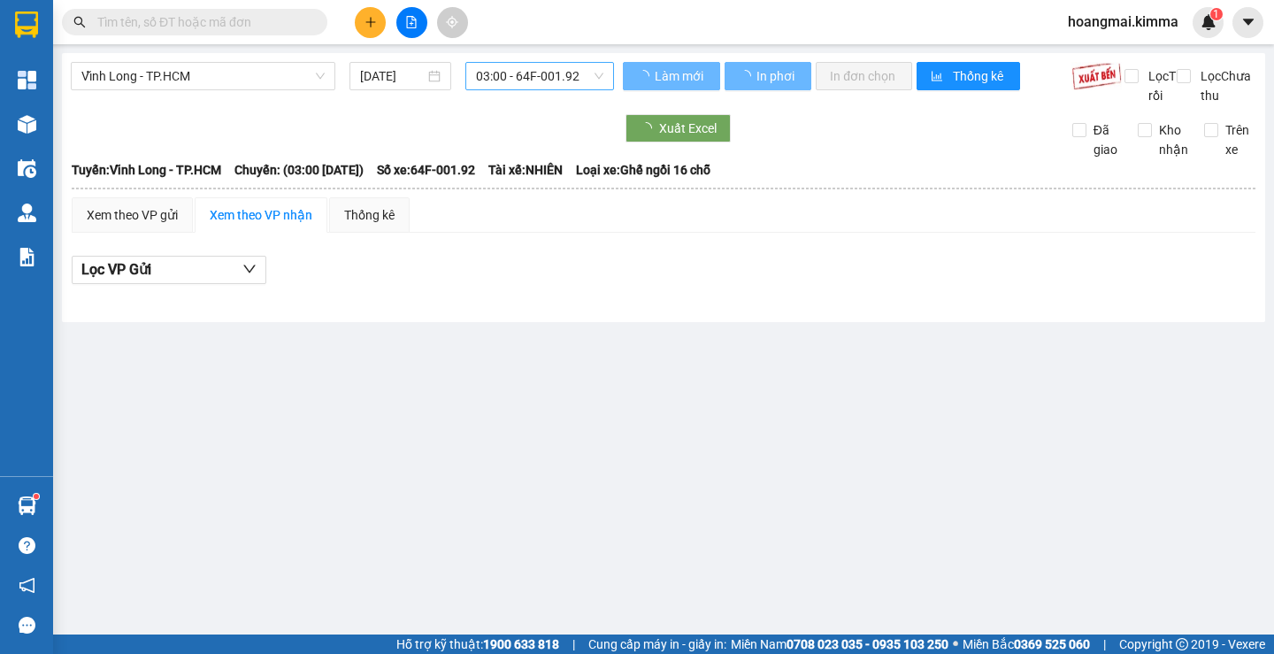
click at [488, 64] on span "03:00 - 64F-001.92" at bounding box center [539, 76] width 127 height 27
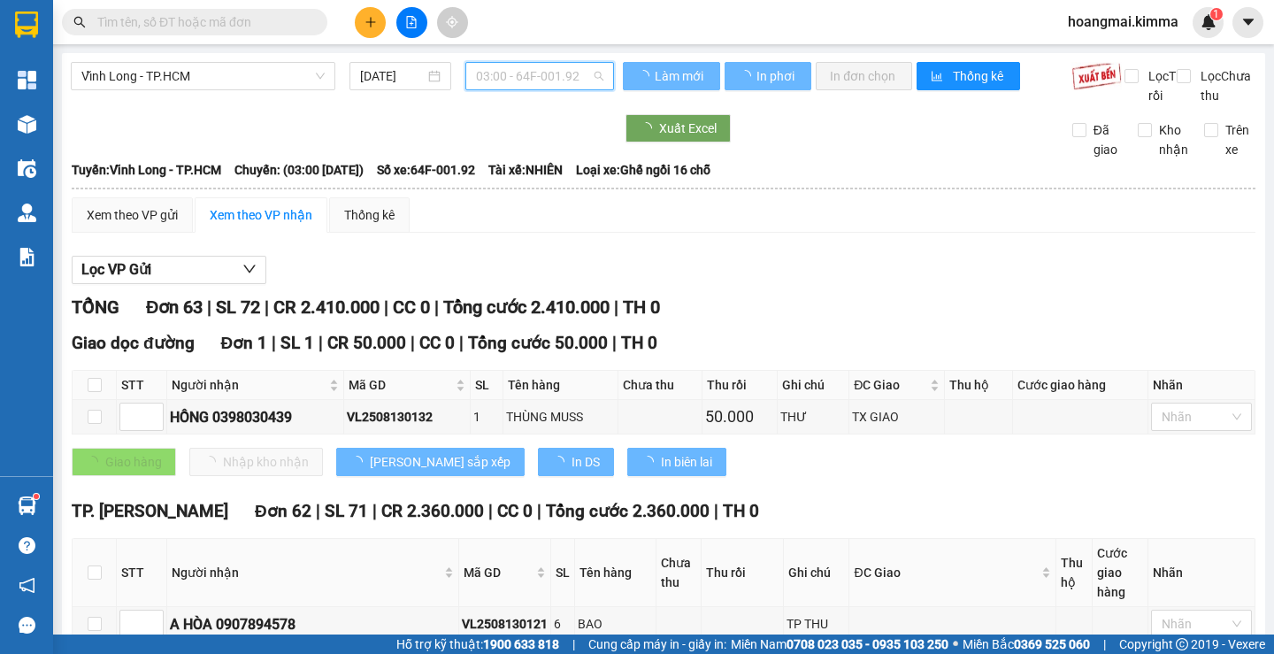
click at [490, 79] on span "03:00 - 64F-001.92" at bounding box center [539, 76] width 127 height 27
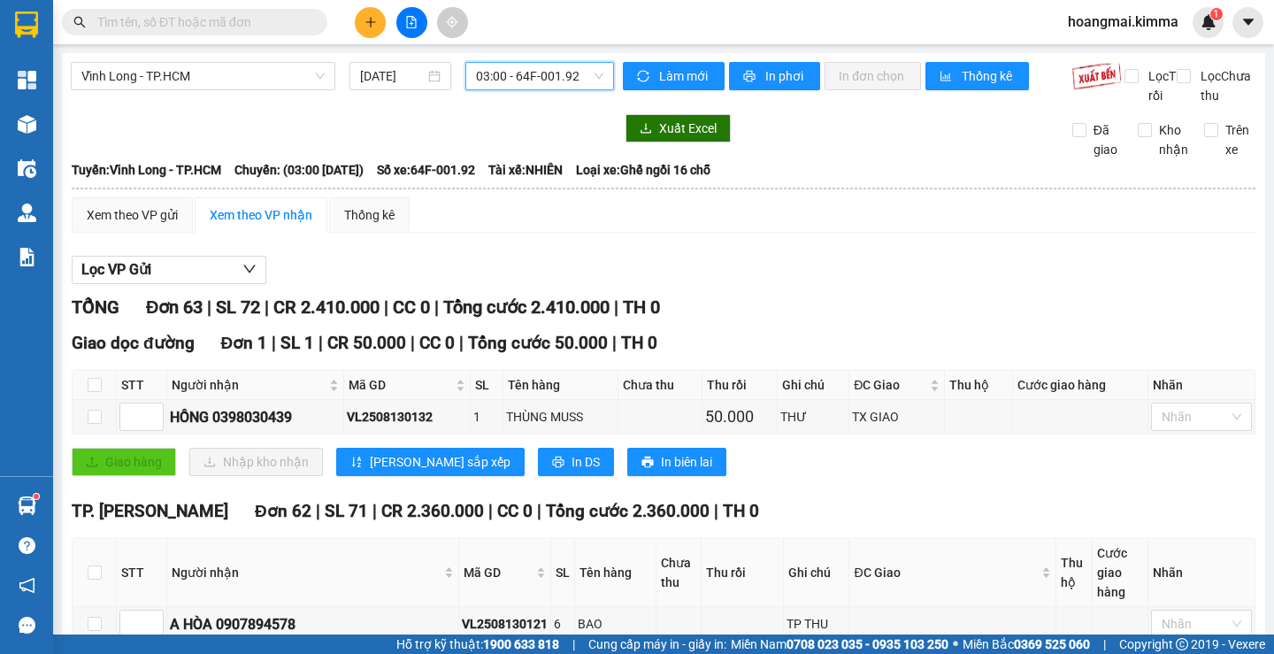
click at [490, 79] on span "03:00 - 64F-001.92" at bounding box center [539, 76] width 127 height 27
